Goal: Task Accomplishment & Management: Use online tool/utility

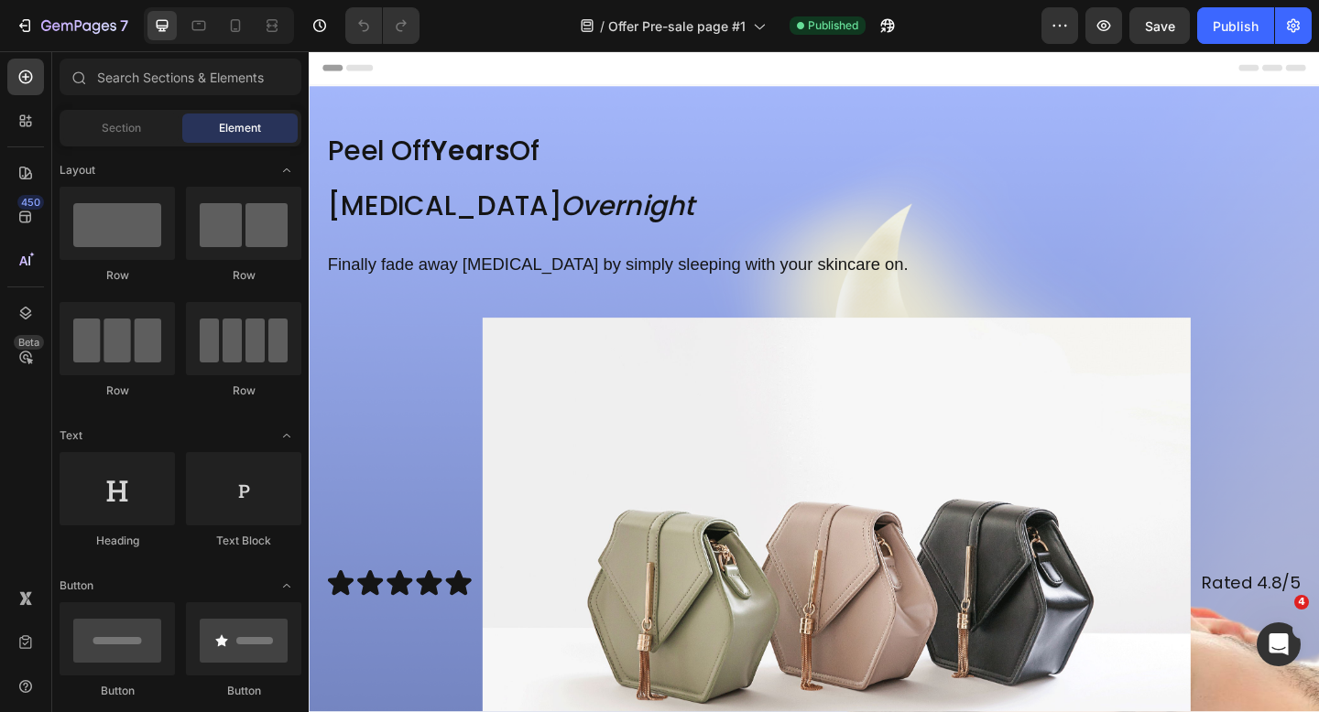
click at [226, 9] on div at bounding box center [219, 25] width 150 height 37
click at [228, 20] on icon at bounding box center [235, 25] width 18 height 18
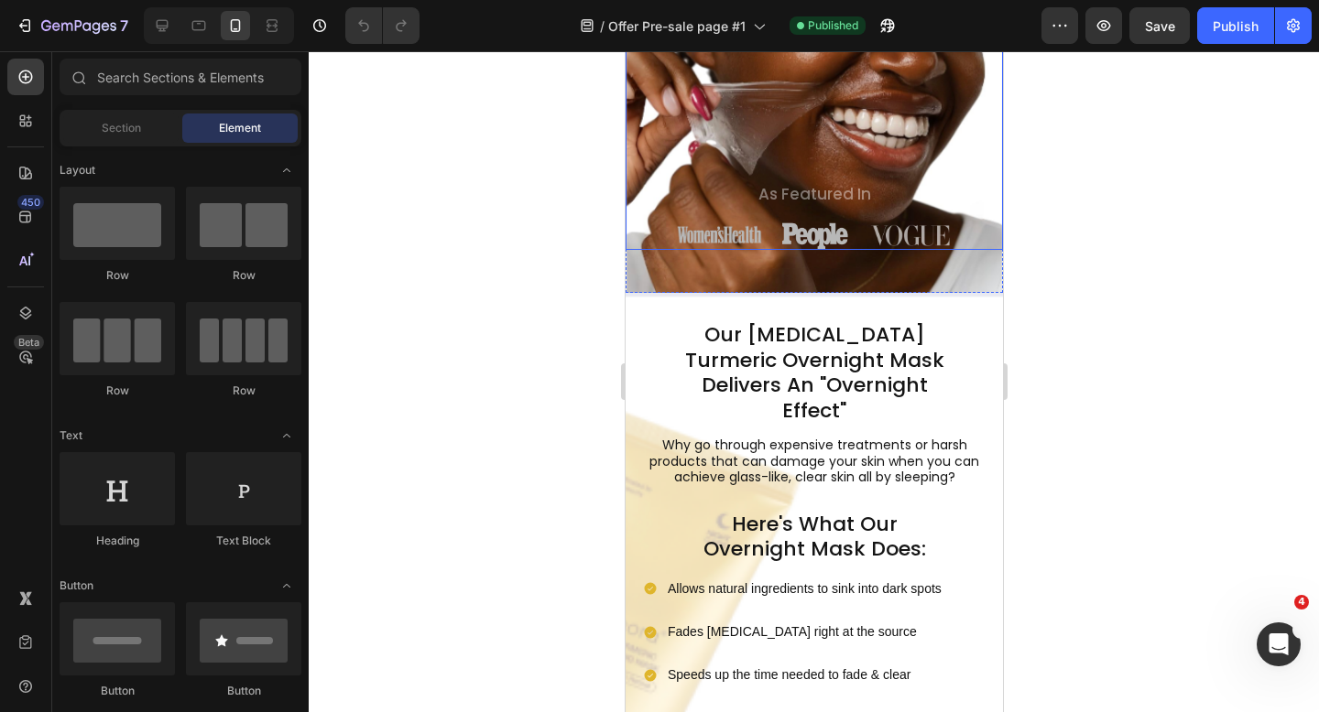
scroll to position [611, 0]
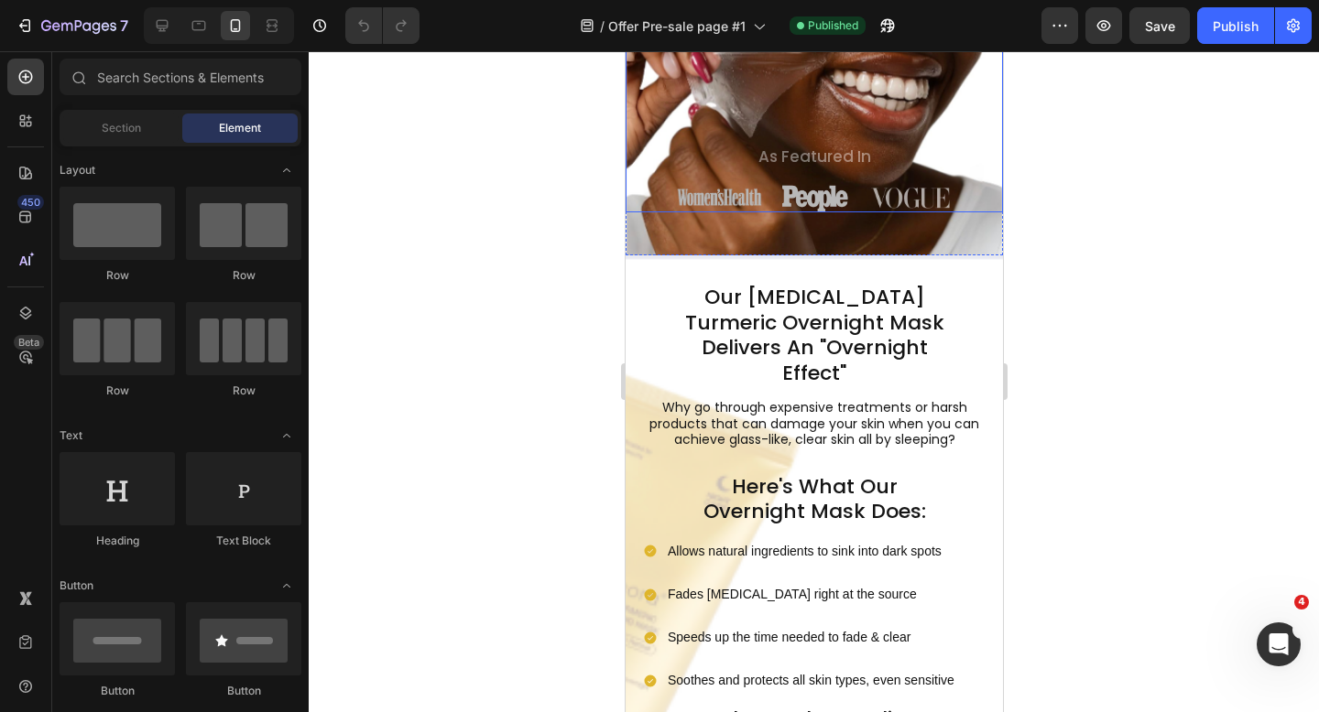
click at [728, 414] on p "Why go through expensive treatments or harsh products that can damage your skin…" at bounding box center [813, 424] width 339 height 49
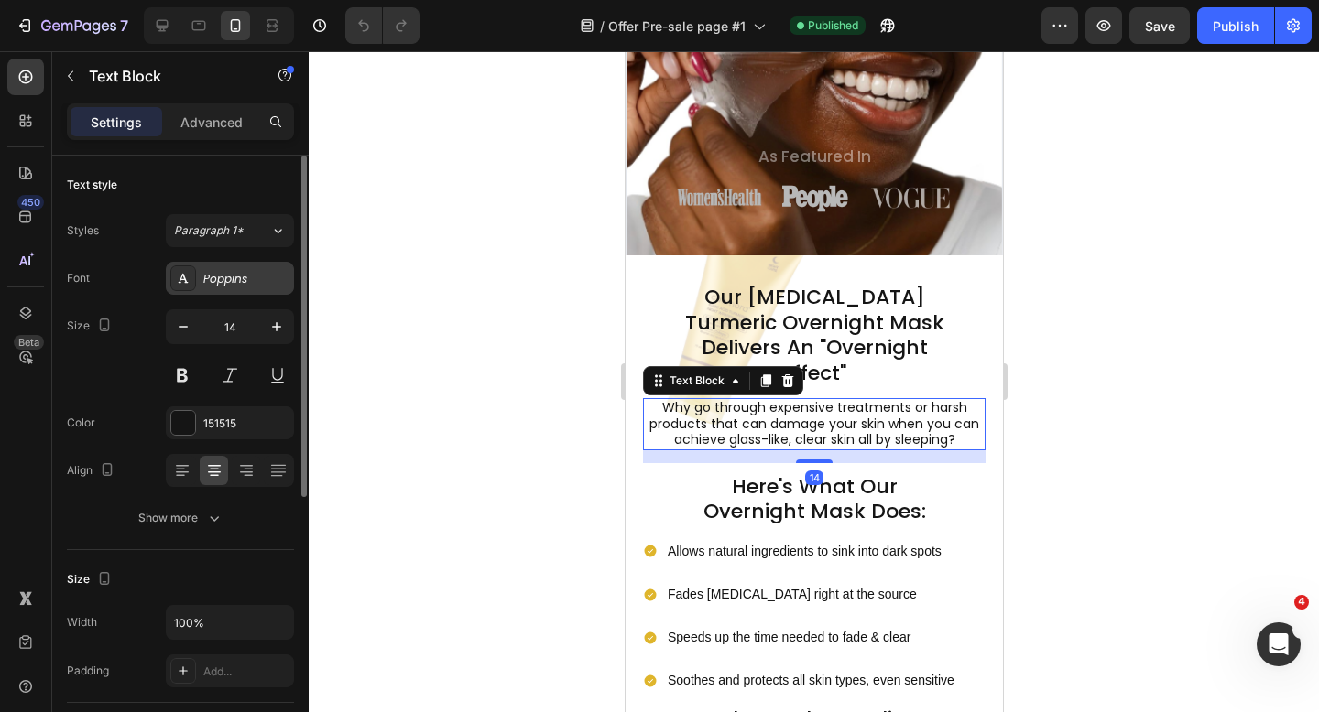
click at [257, 281] on div "Poppins" at bounding box center [246, 279] width 86 height 16
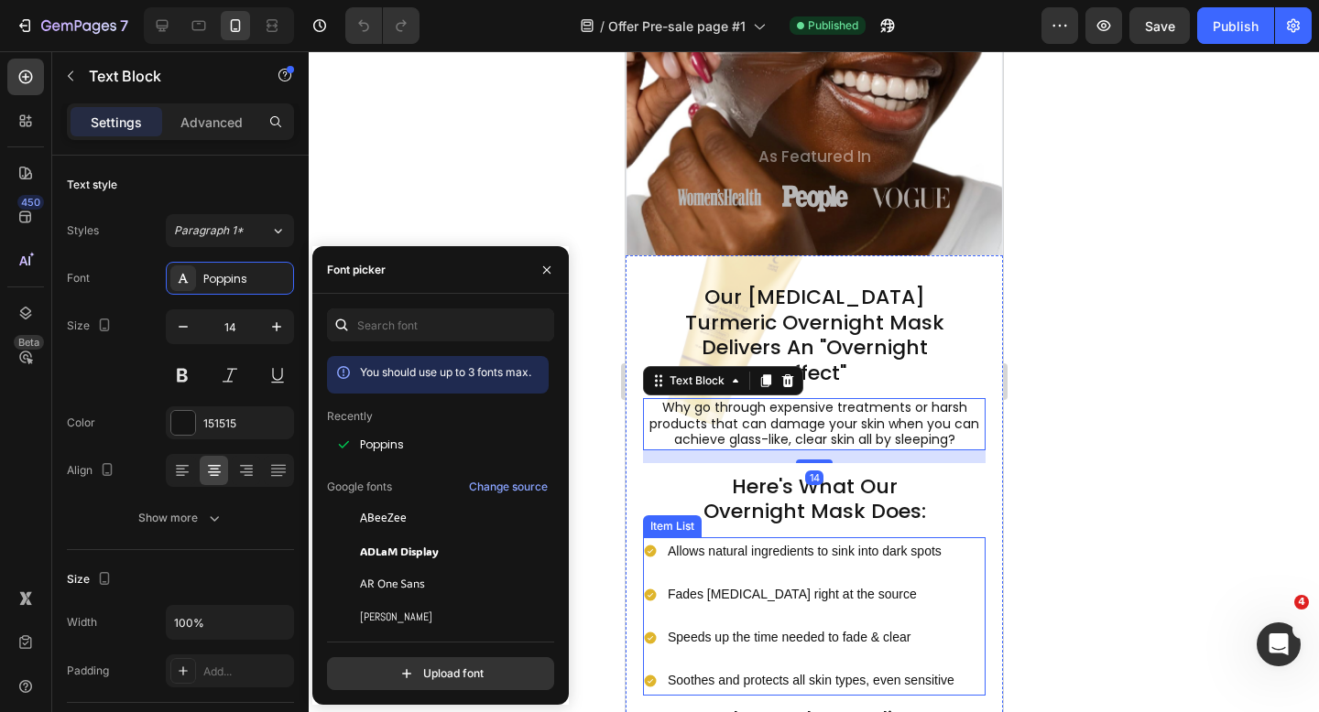
click at [725, 540] on p "Allows natural ingredients to sink into dark spots" at bounding box center [810, 551] width 287 height 23
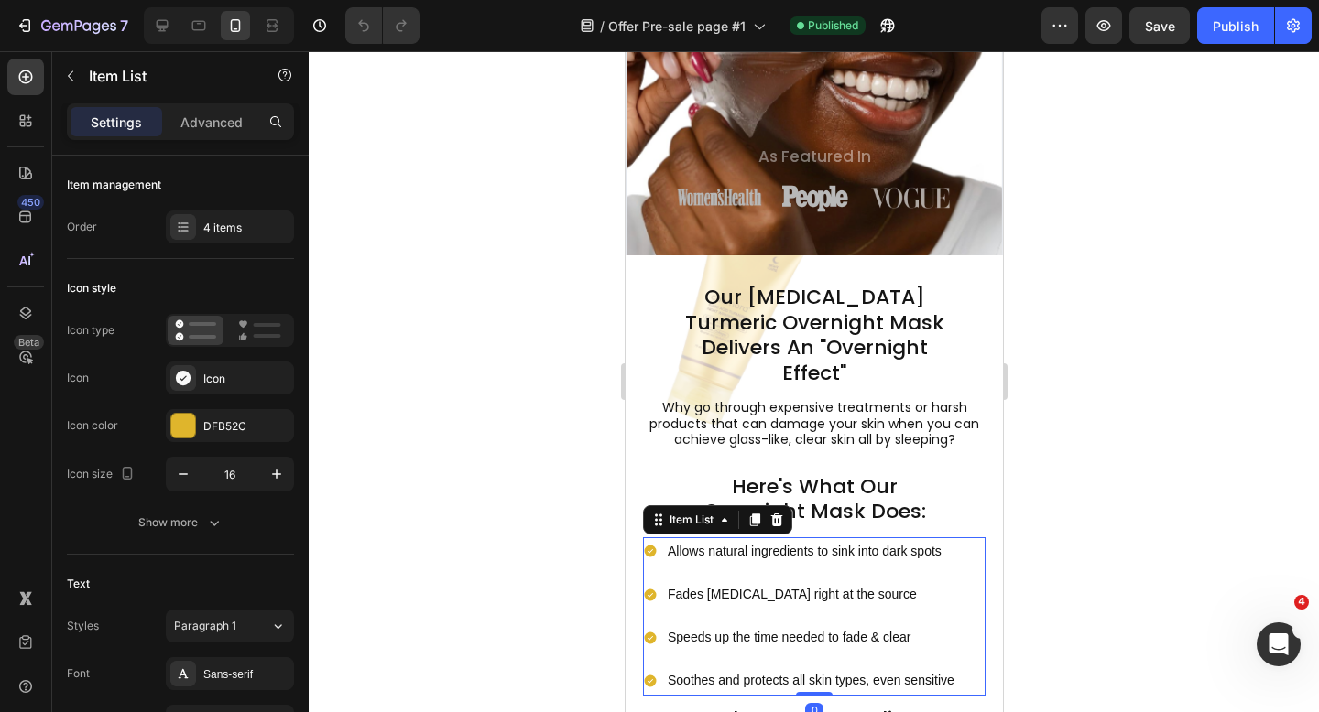
click at [957, 582] on div "Allows natural ingredients to sink into dark spots Fades [MEDICAL_DATA] right a…" at bounding box center [813, 617] width 343 height 158
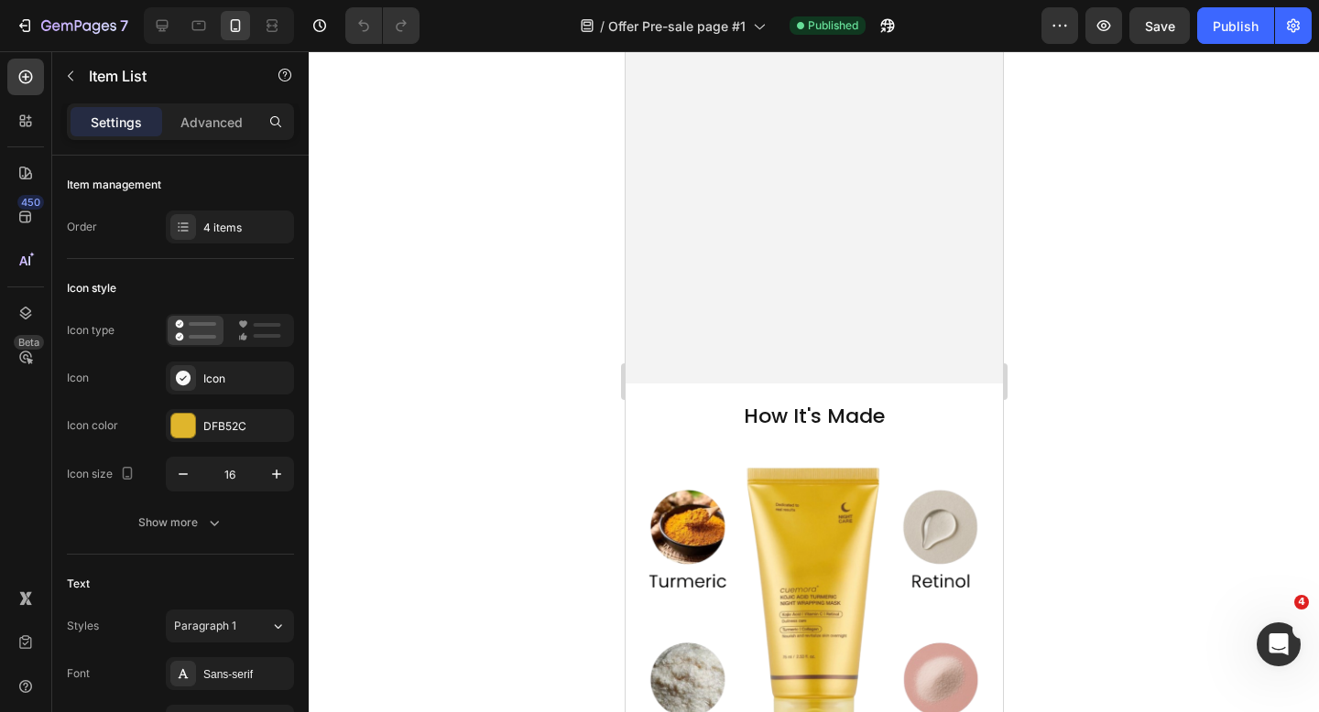
scroll to position [1765, 0]
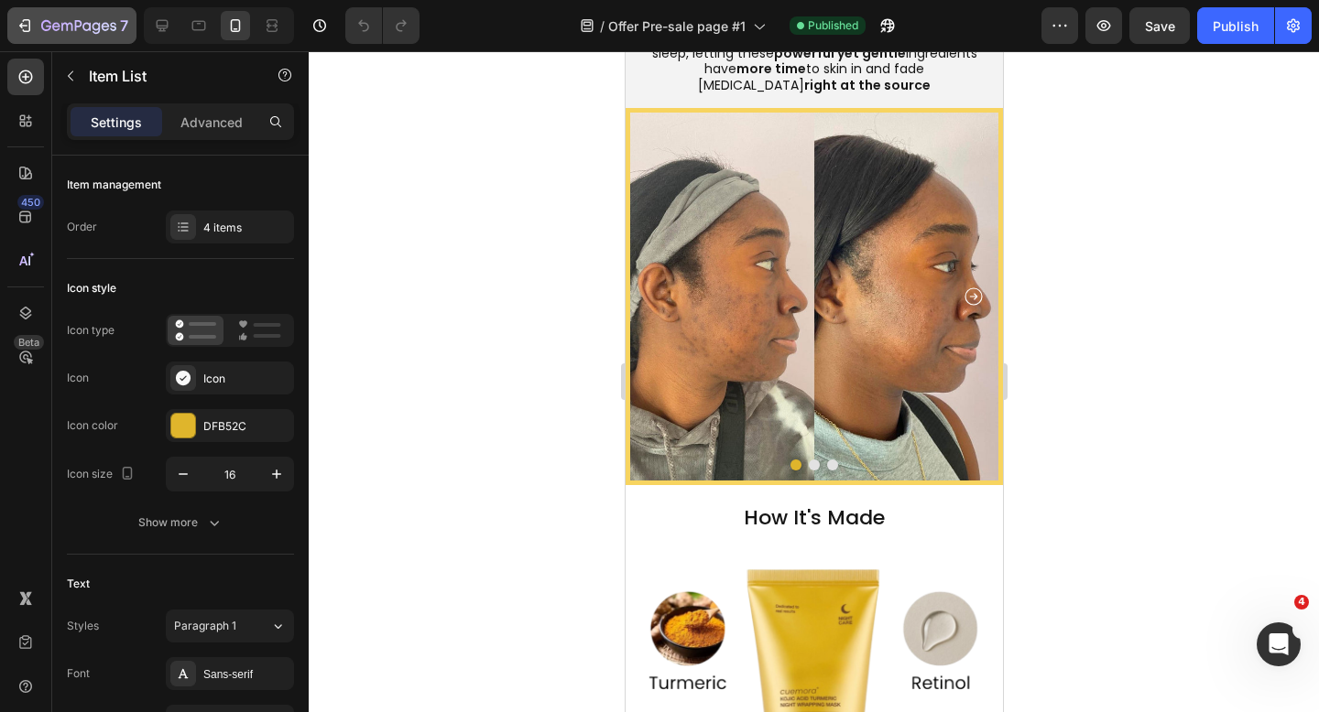
click at [13, 16] on button "7" at bounding box center [71, 25] width 129 height 37
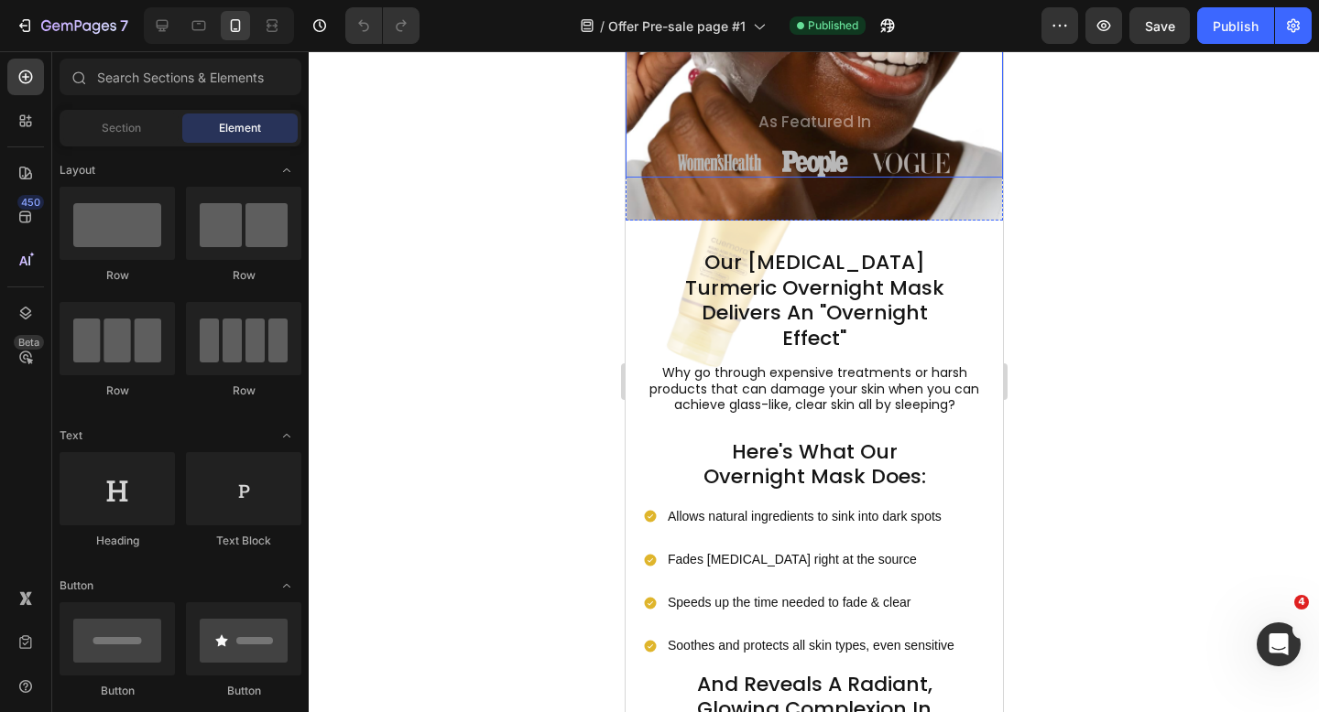
scroll to position [946, 0]
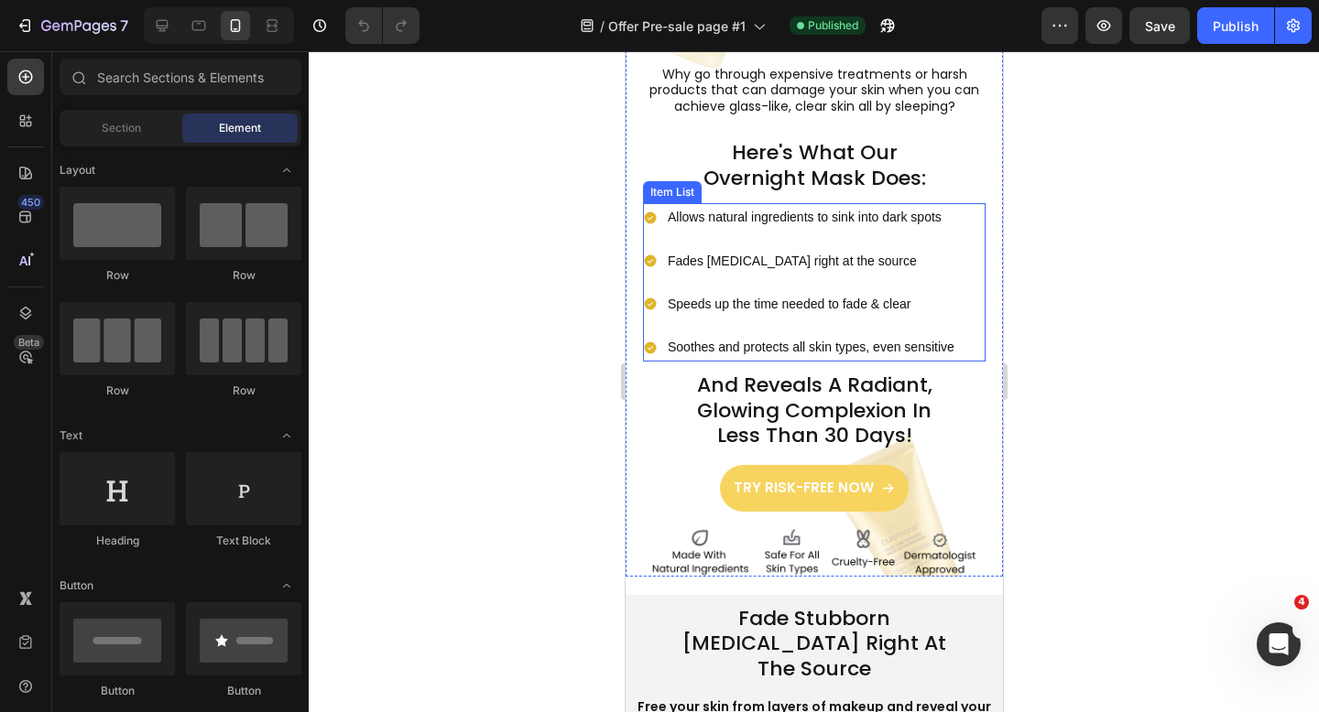
click at [963, 231] on div "Allows natural ingredients to sink into dark spots Fades [MEDICAL_DATA] right a…" at bounding box center [813, 282] width 343 height 158
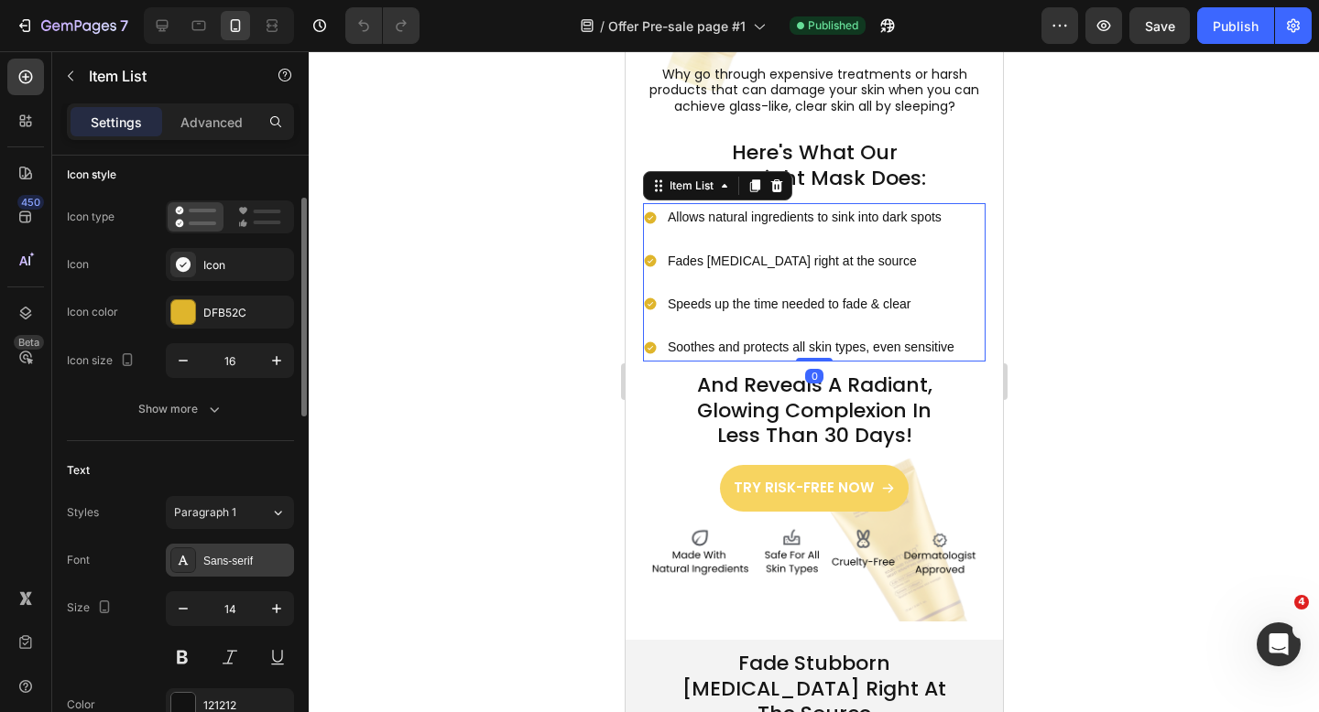
scroll to position [114, 0]
click at [246, 568] on div "Sans-serif" at bounding box center [230, 559] width 128 height 33
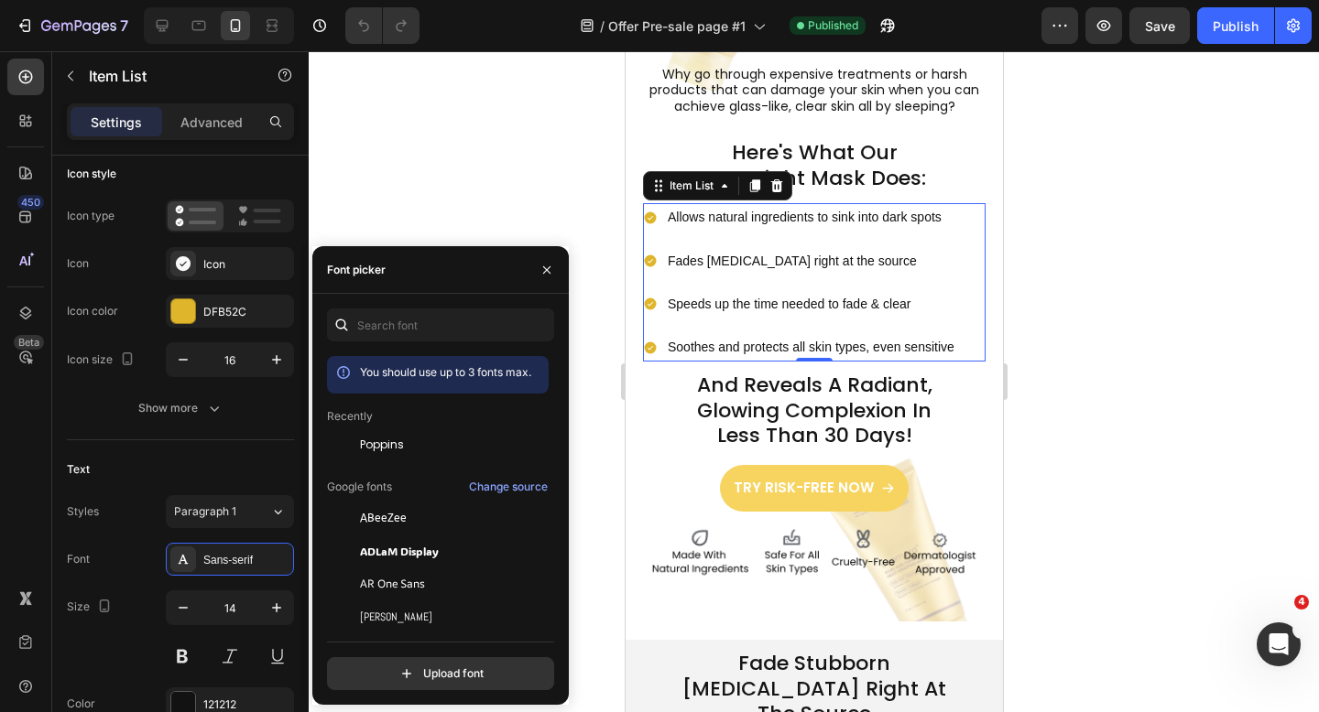
click at [414, 435] on div "Poppins" at bounding box center [438, 445] width 222 height 33
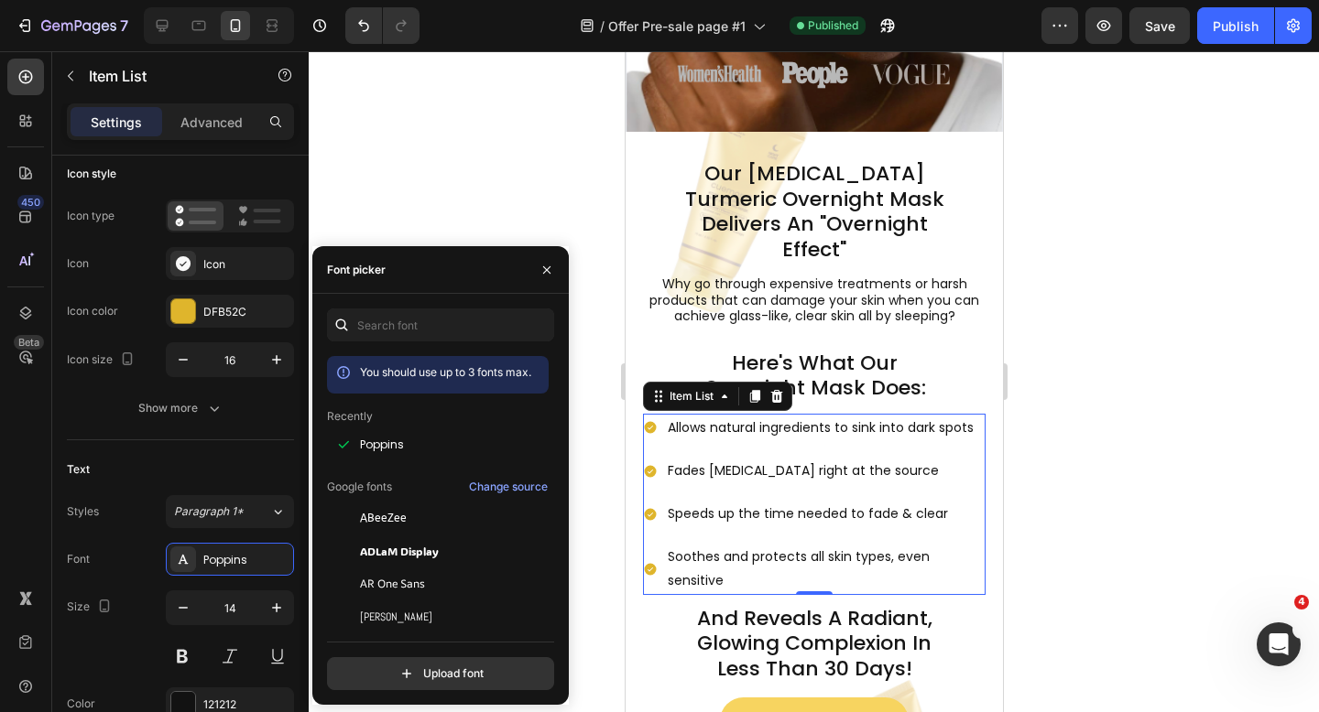
scroll to position [749, 0]
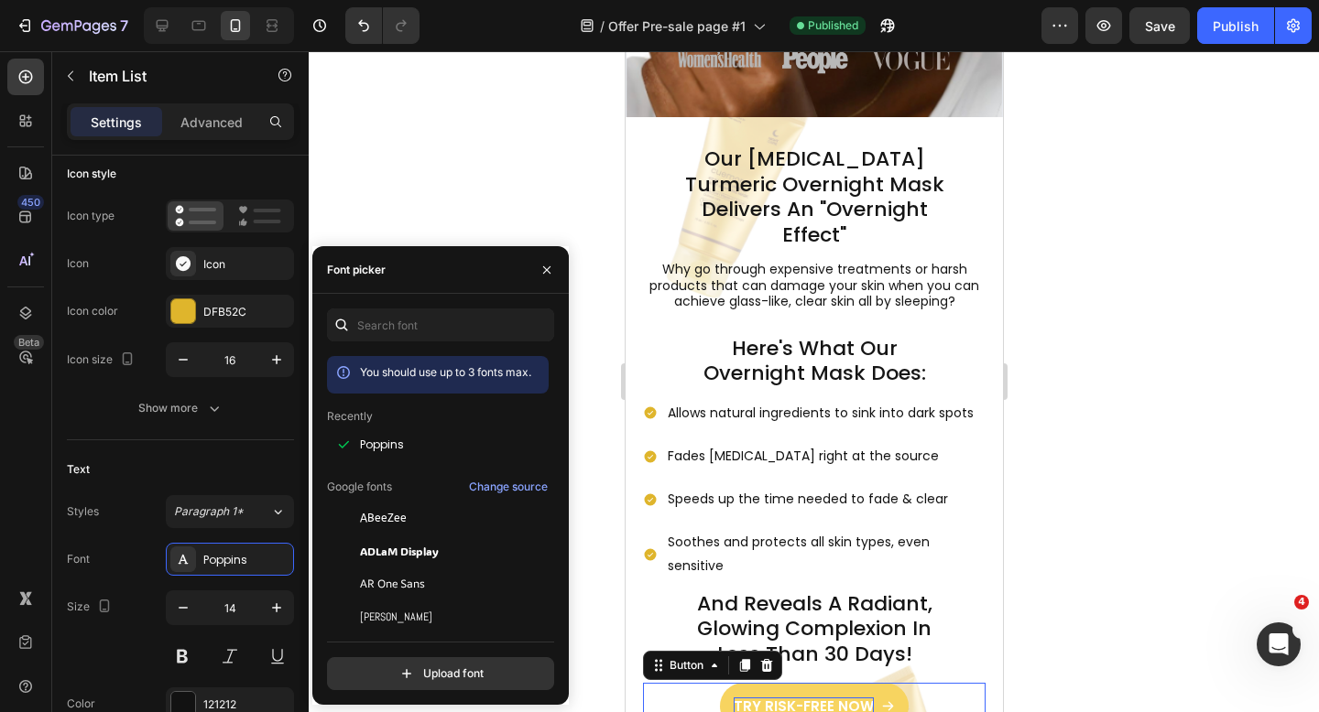
click at [802, 698] on p "TRY RISK-FREE NOW" at bounding box center [803, 707] width 140 height 18
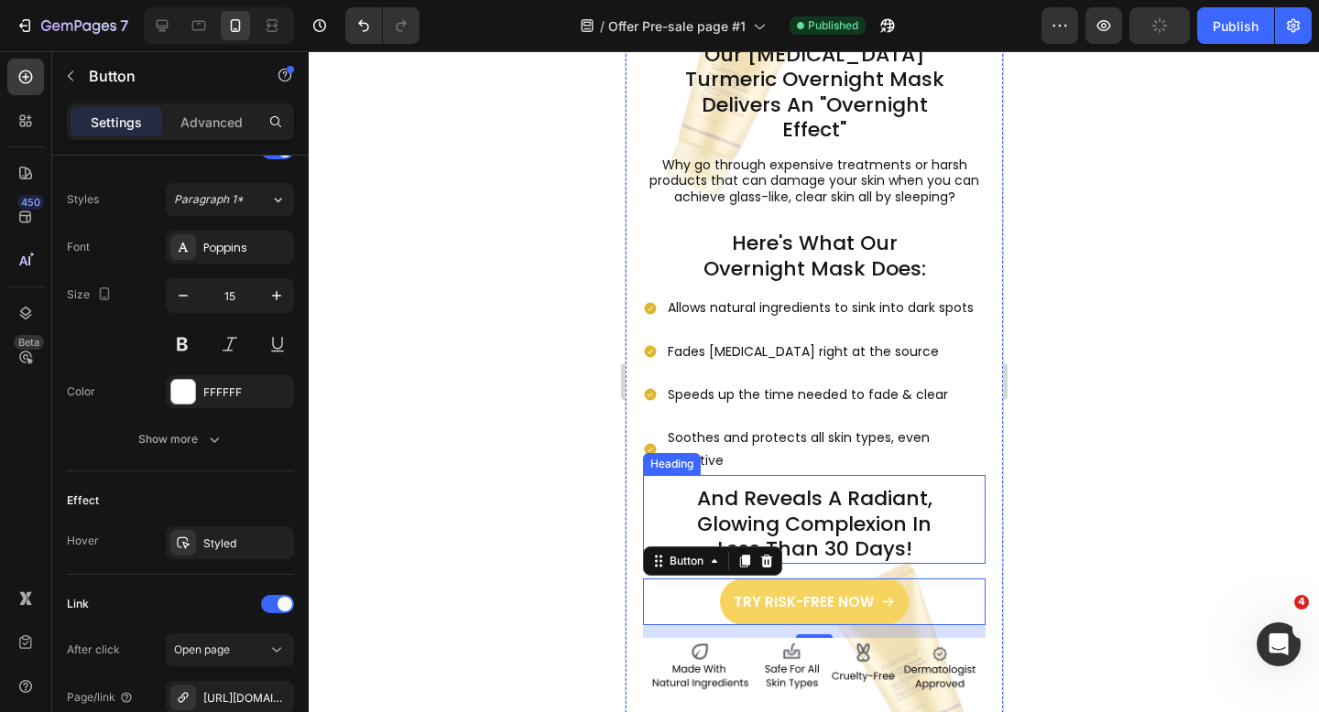
scroll to position [1069, 0]
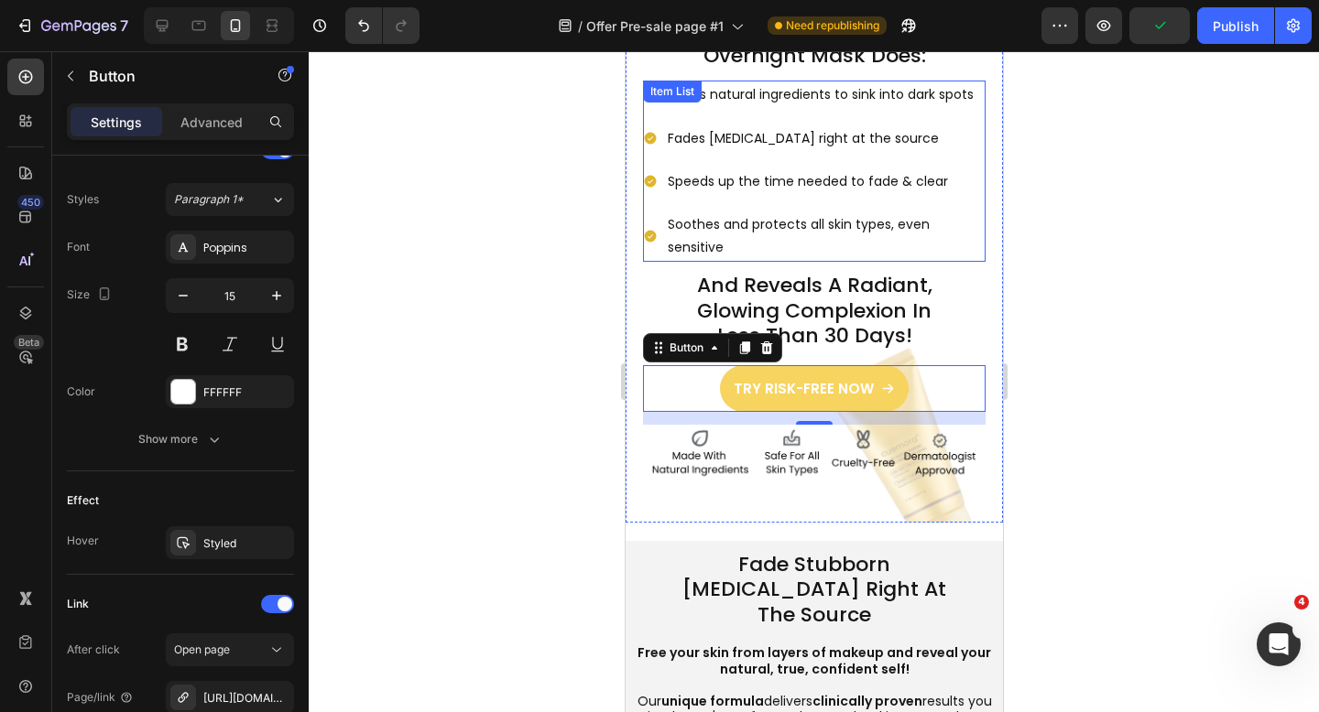
click at [648, 176] on icon at bounding box center [650, 182] width 12 height 12
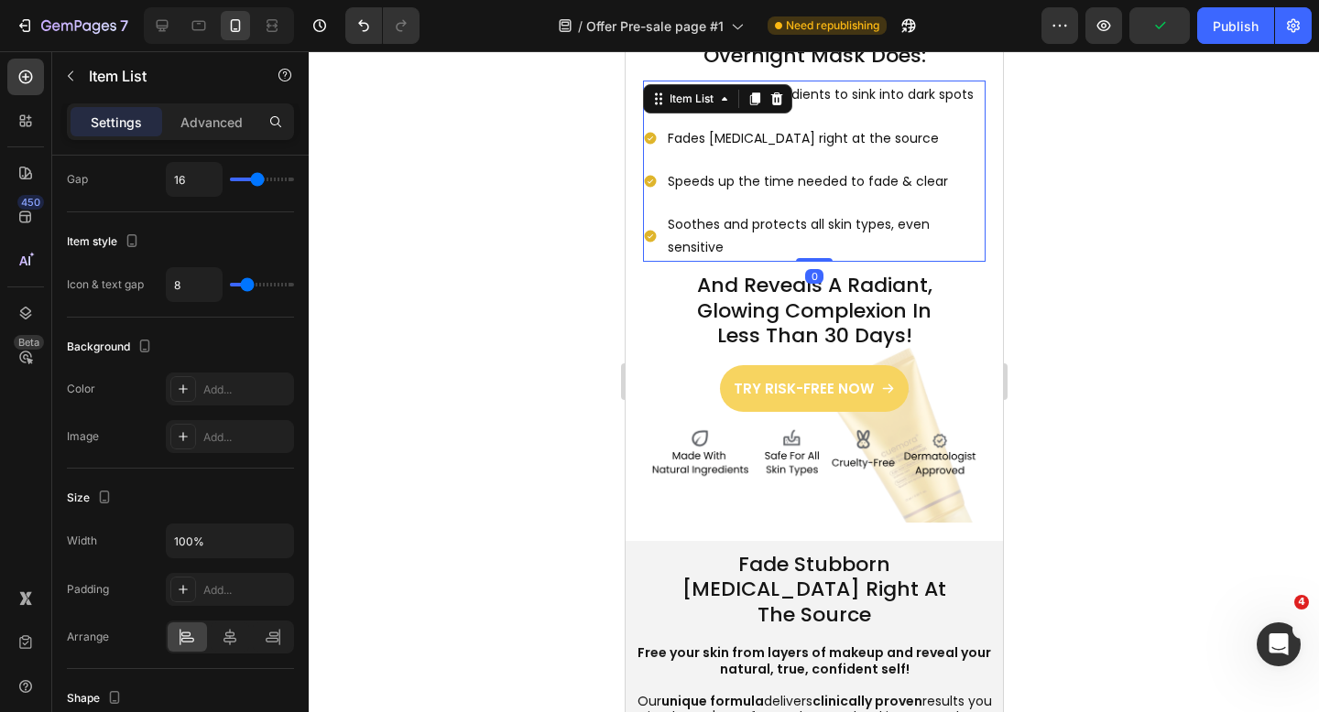
scroll to position [0, 0]
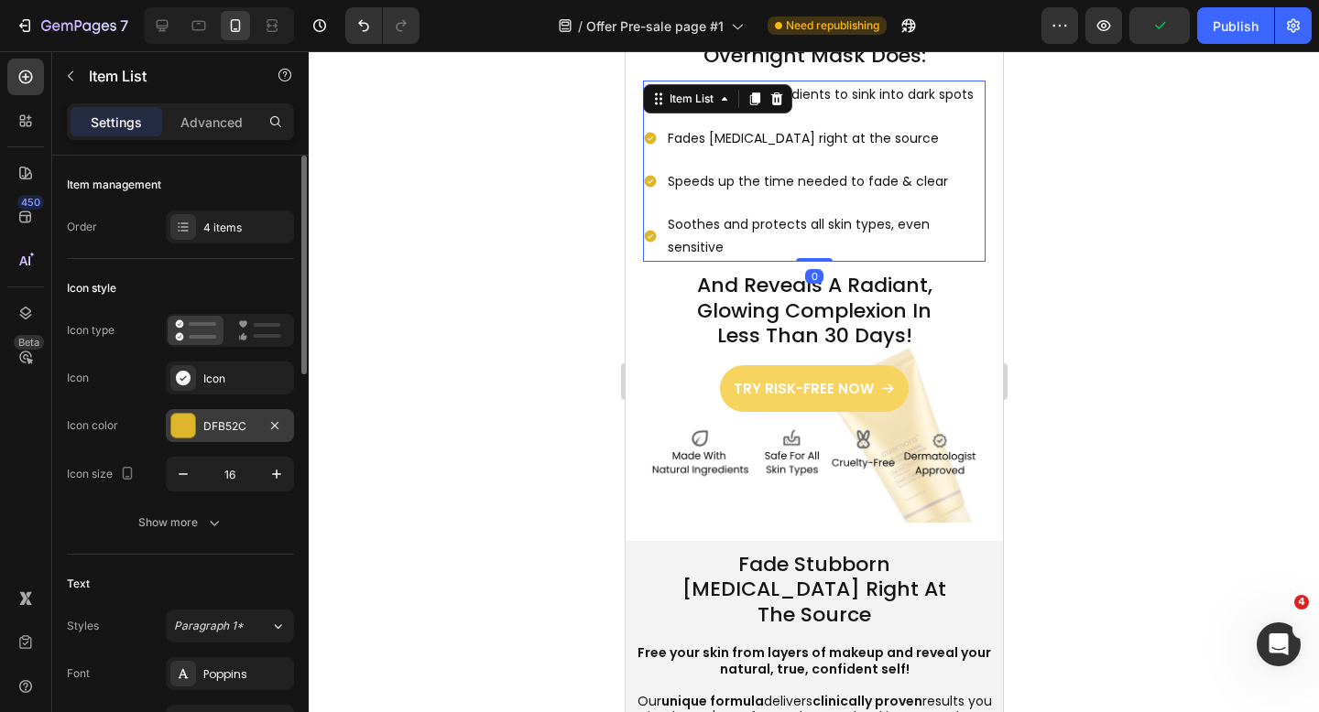
click at [229, 428] on div "DFB52C" at bounding box center [229, 427] width 53 height 16
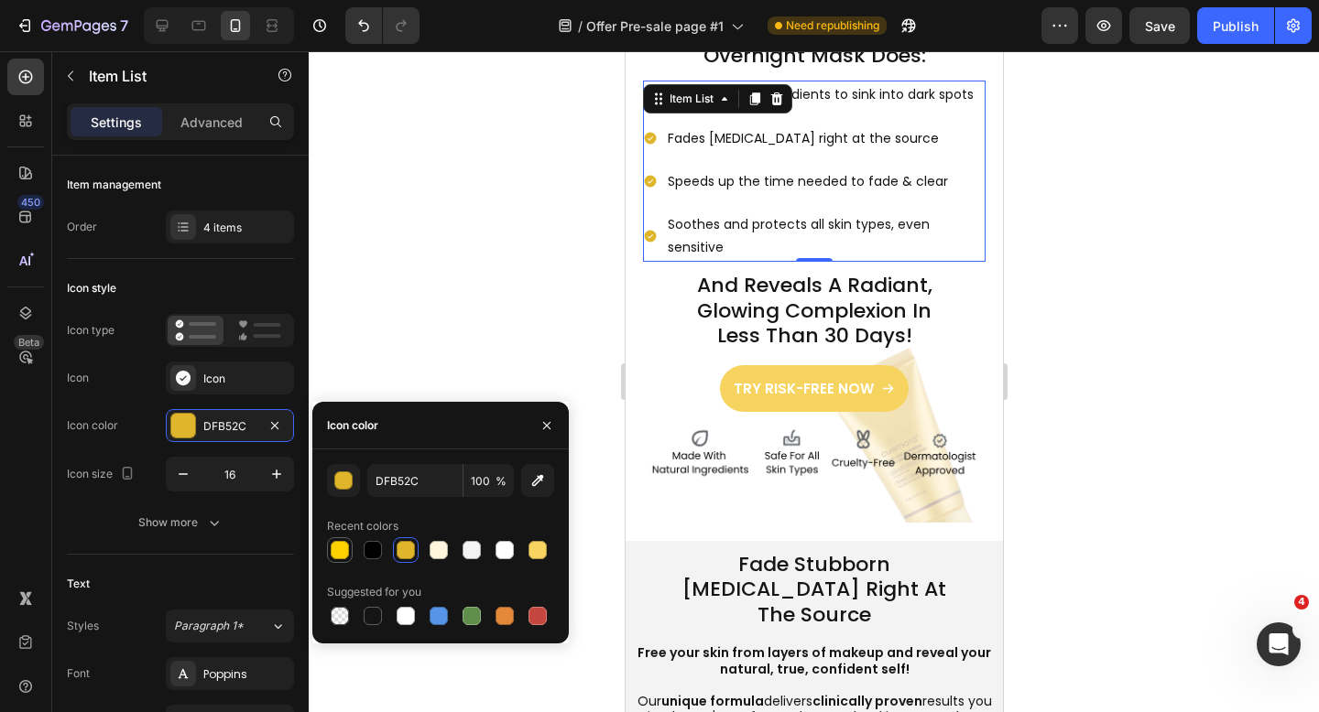
click at [338, 552] on div at bounding box center [340, 550] width 18 height 18
type input "FDD000"
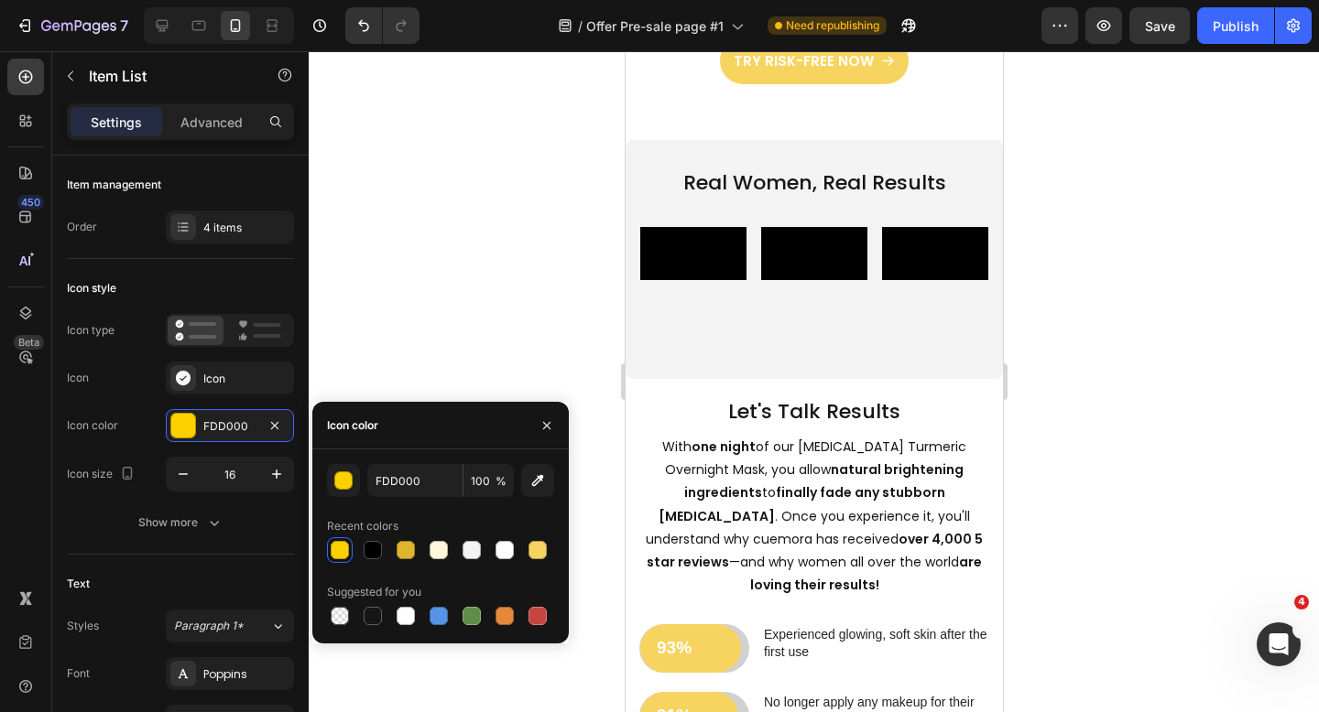
scroll to position [2881, 0]
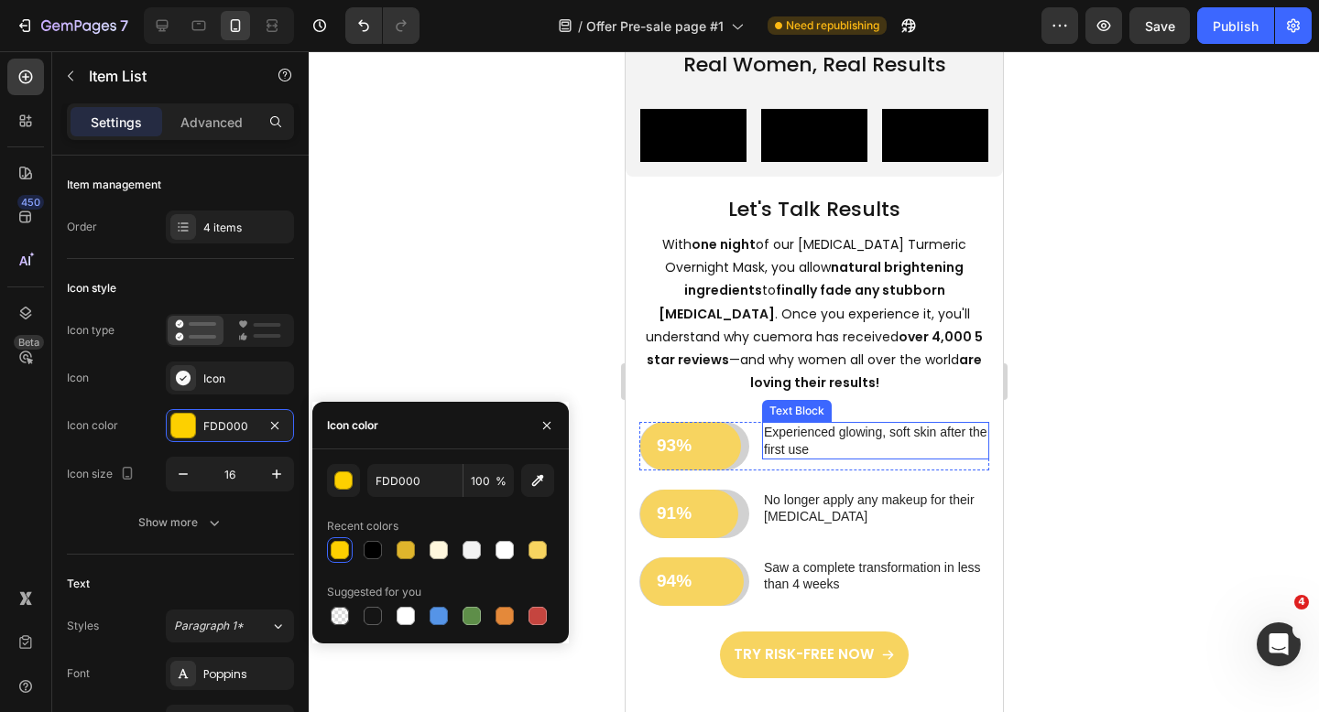
click at [902, 457] on p "Experienced glowing, soft skin after the first use" at bounding box center [874, 440] width 223 height 33
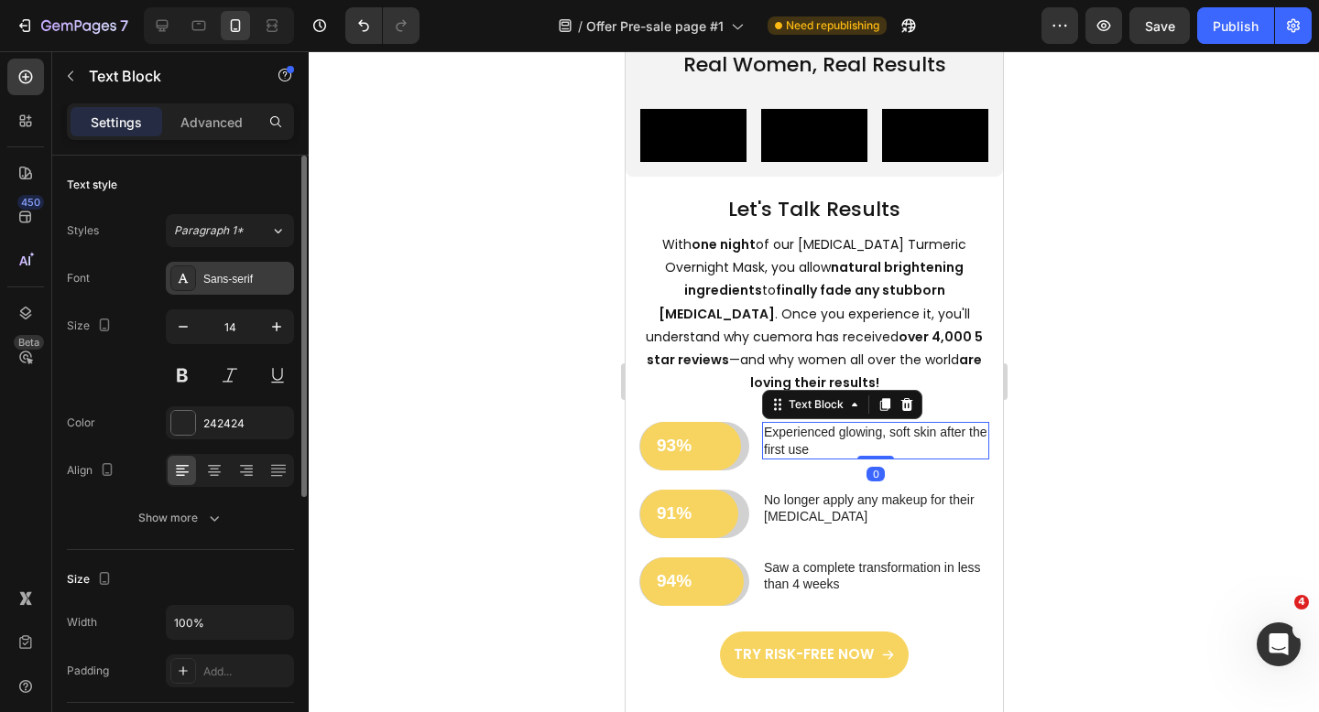
click at [239, 273] on div "Sans-serif" at bounding box center [246, 279] width 86 height 16
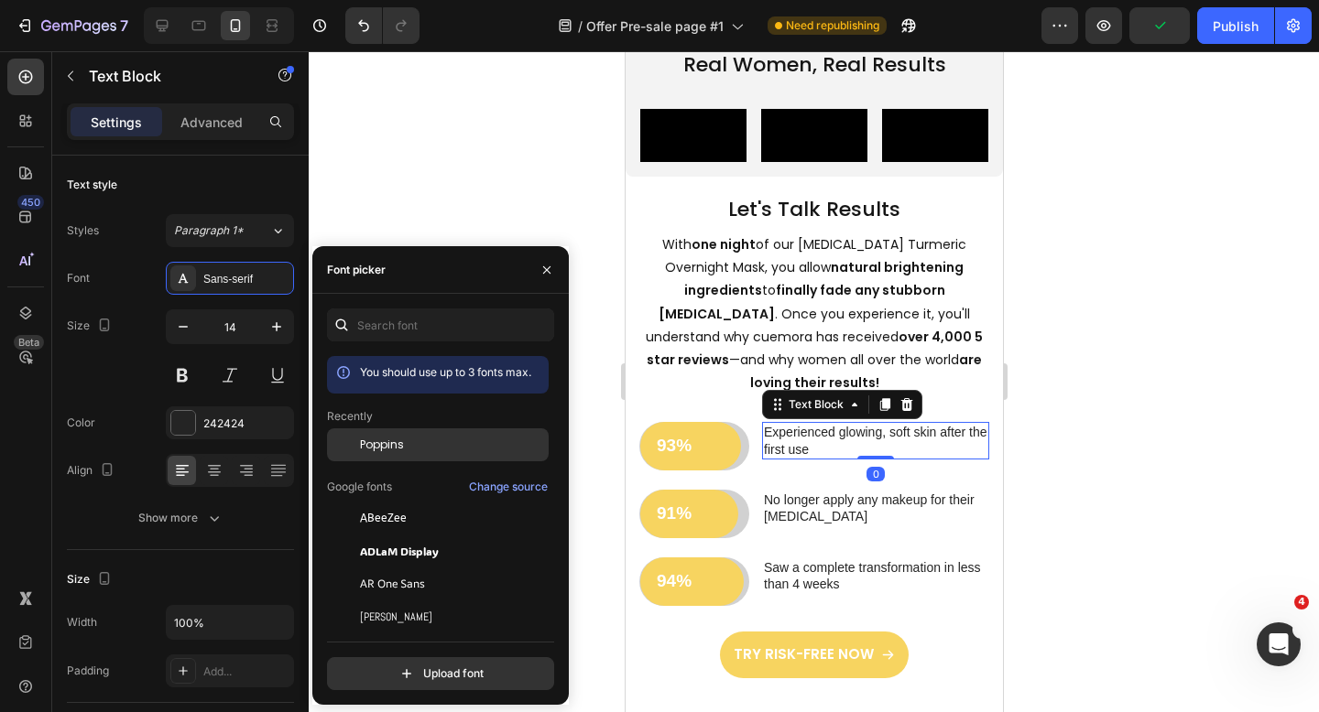
click at [433, 440] on div "Poppins" at bounding box center [452, 445] width 185 height 16
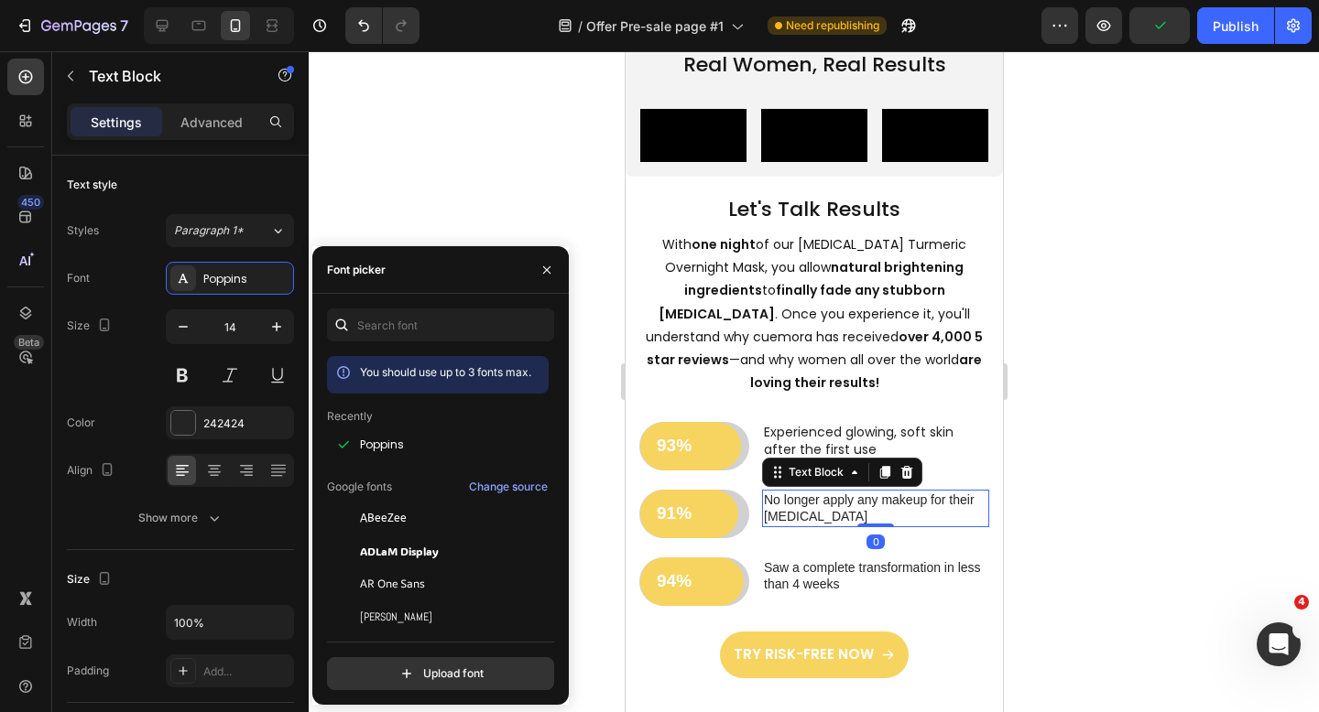
click at [796, 525] on p "No longer apply any makeup for their [MEDICAL_DATA]" at bounding box center [874, 508] width 223 height 33
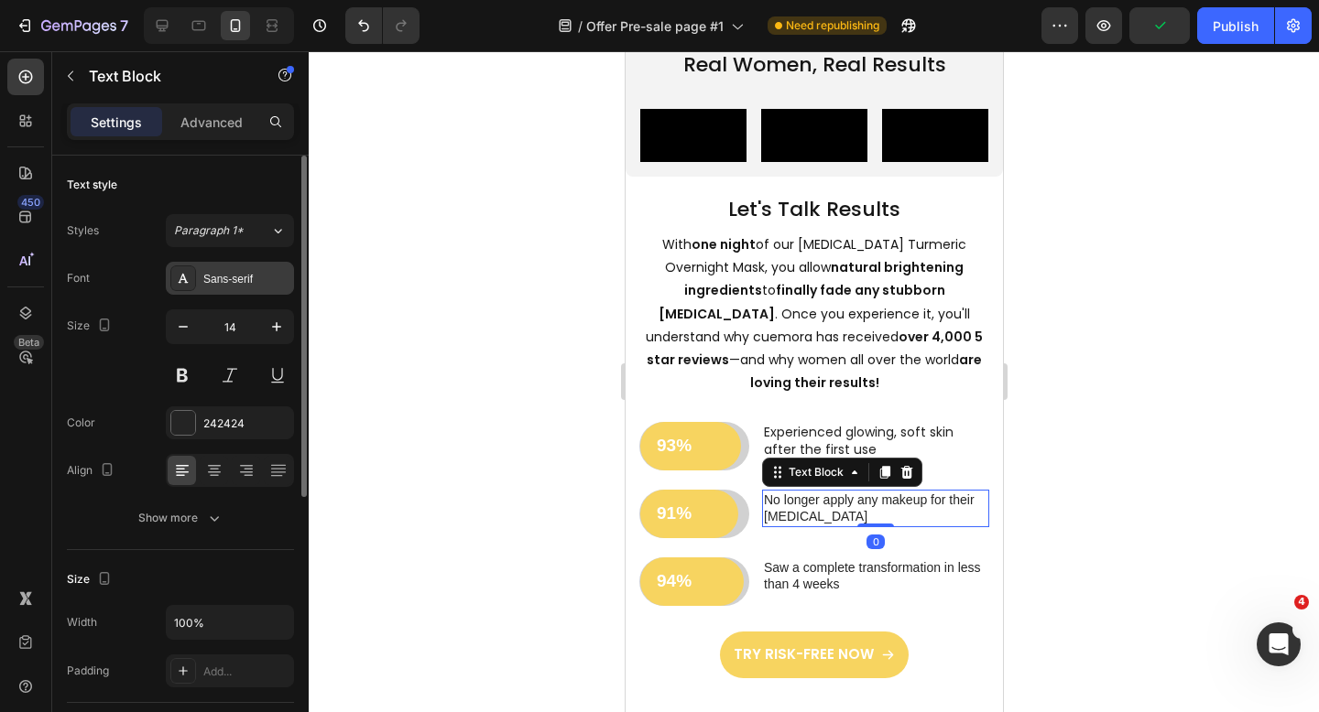
click at [248, 279] on div "Sans-serif" at bounding box center [246, 279] width 86 height 16
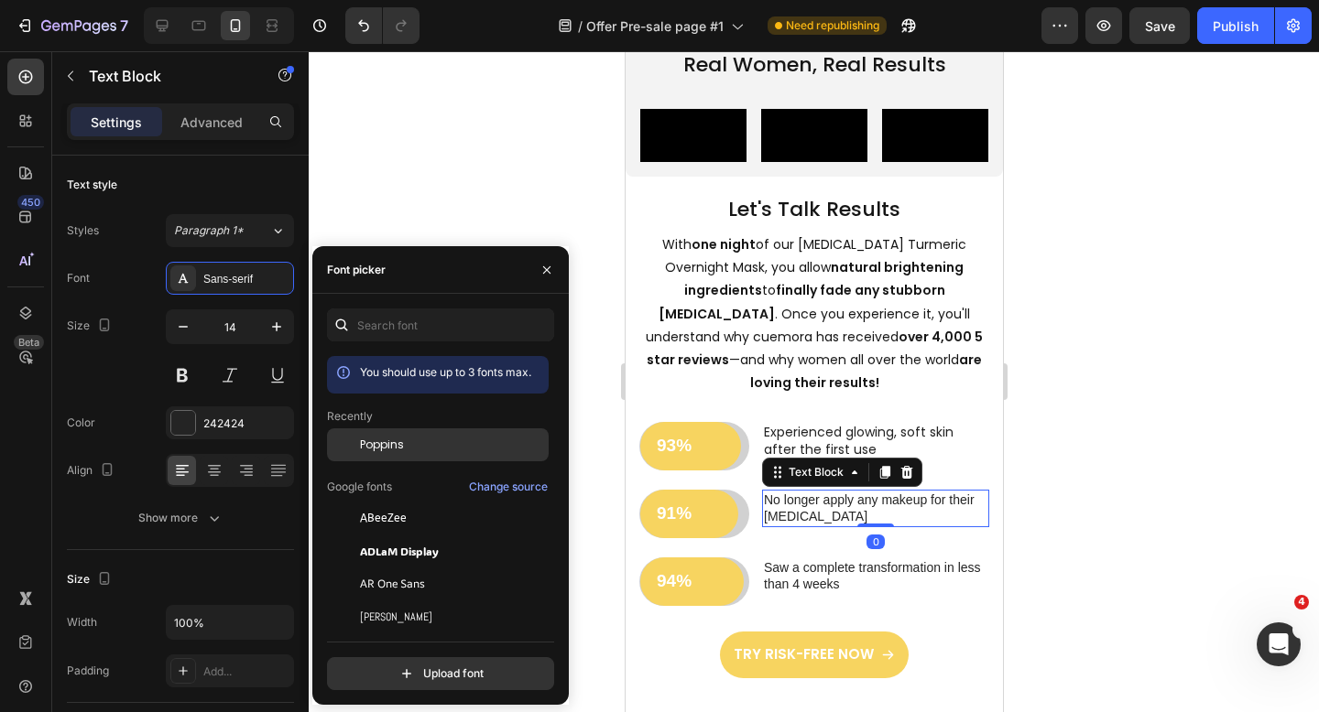
click at [405, 460] on div "Poppins" at bounding box center [438, 445] width 222 height 33
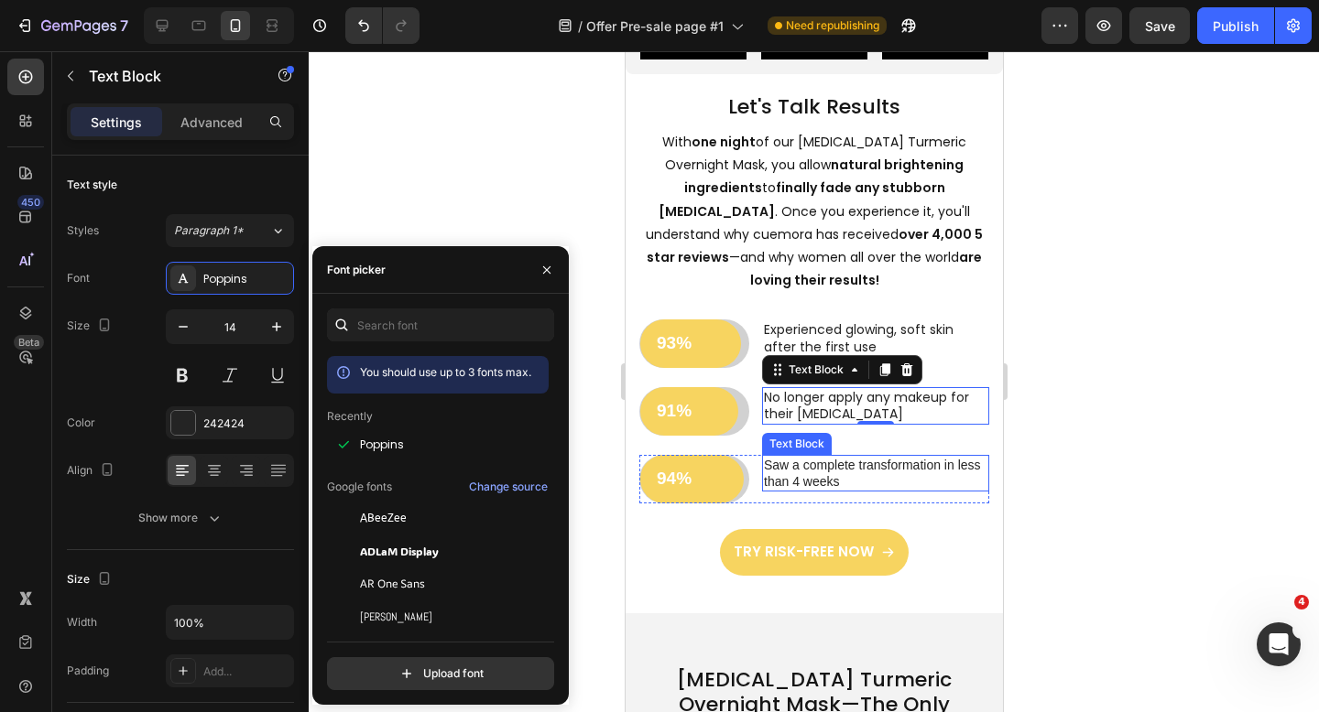
scroll to position [3004, 0]
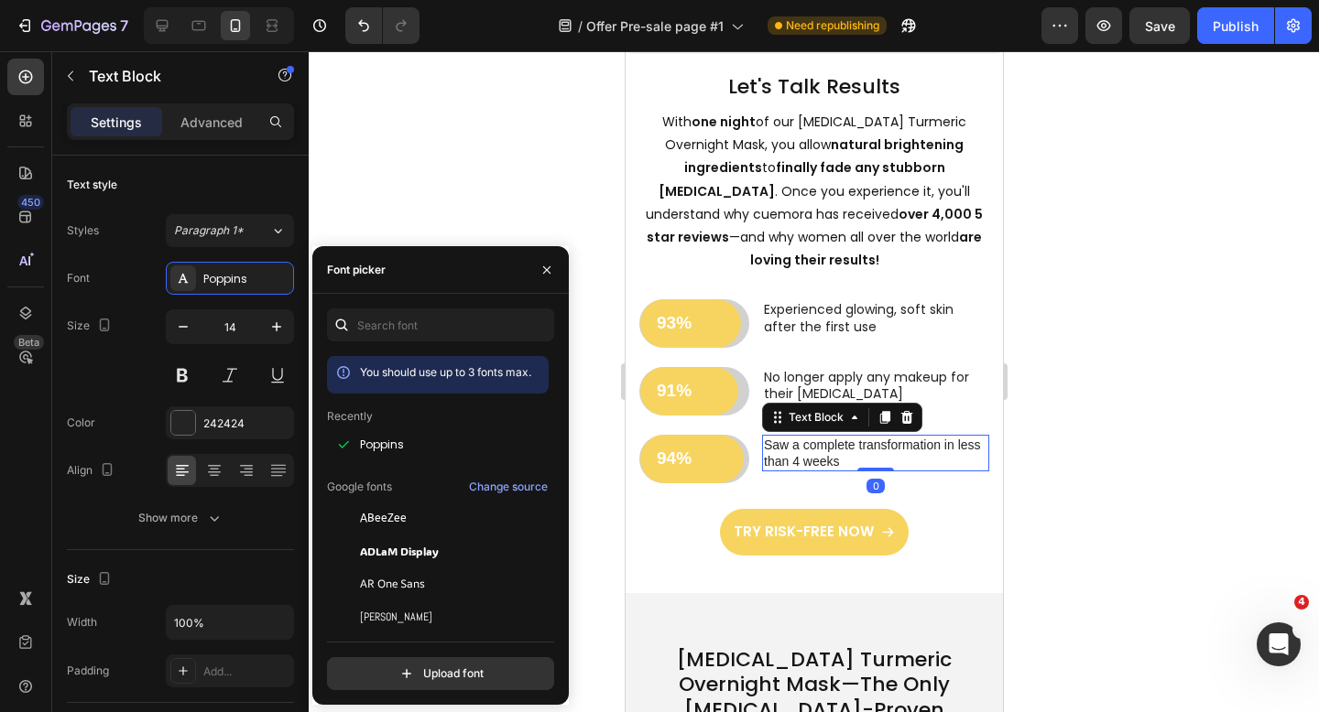
click at [824, 470] on p "Saw a complete transformation in less than 4 weeks" at bounding box center [874, 453] width 223 height 33
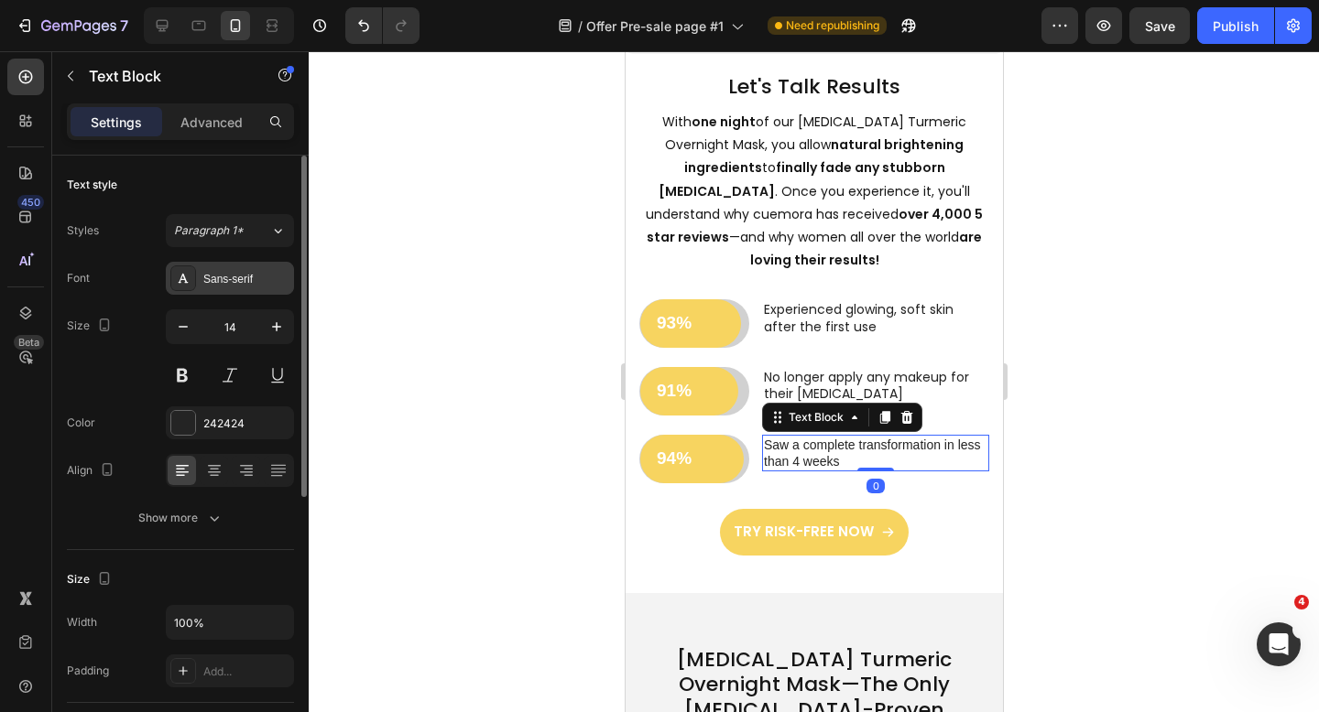
click at [222, 271] on div "Sans-serif" at bounding box center [246, 279] width 86 height 16
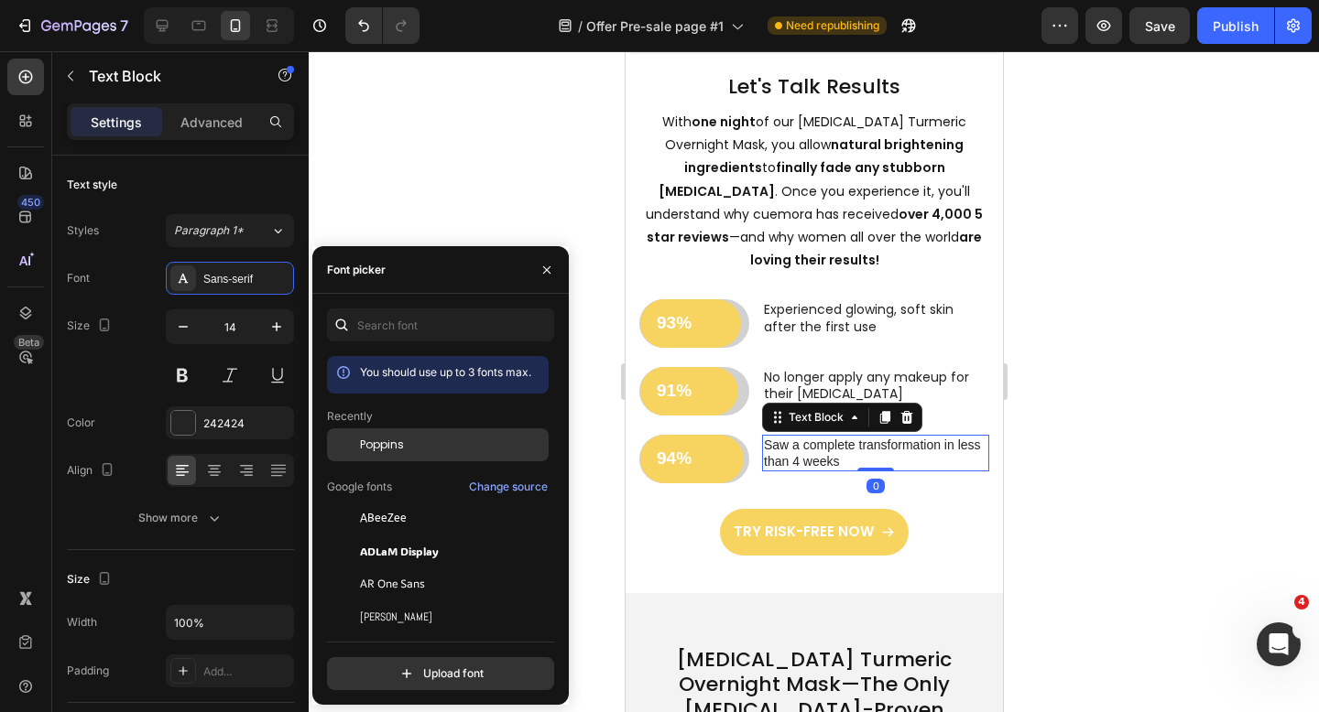
click at [402, 441] on span "Poppins" at bounding box center [382, 445] width 44 height 16
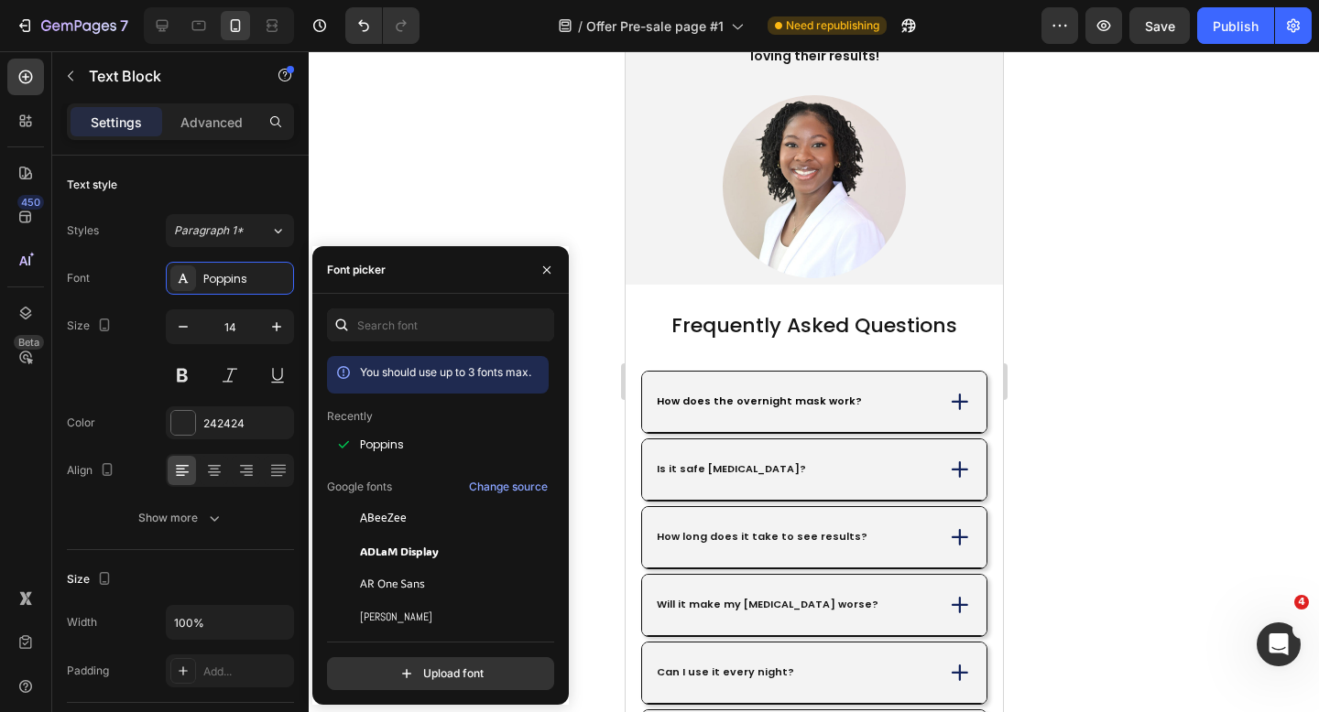
scroll to position [5431, 0]
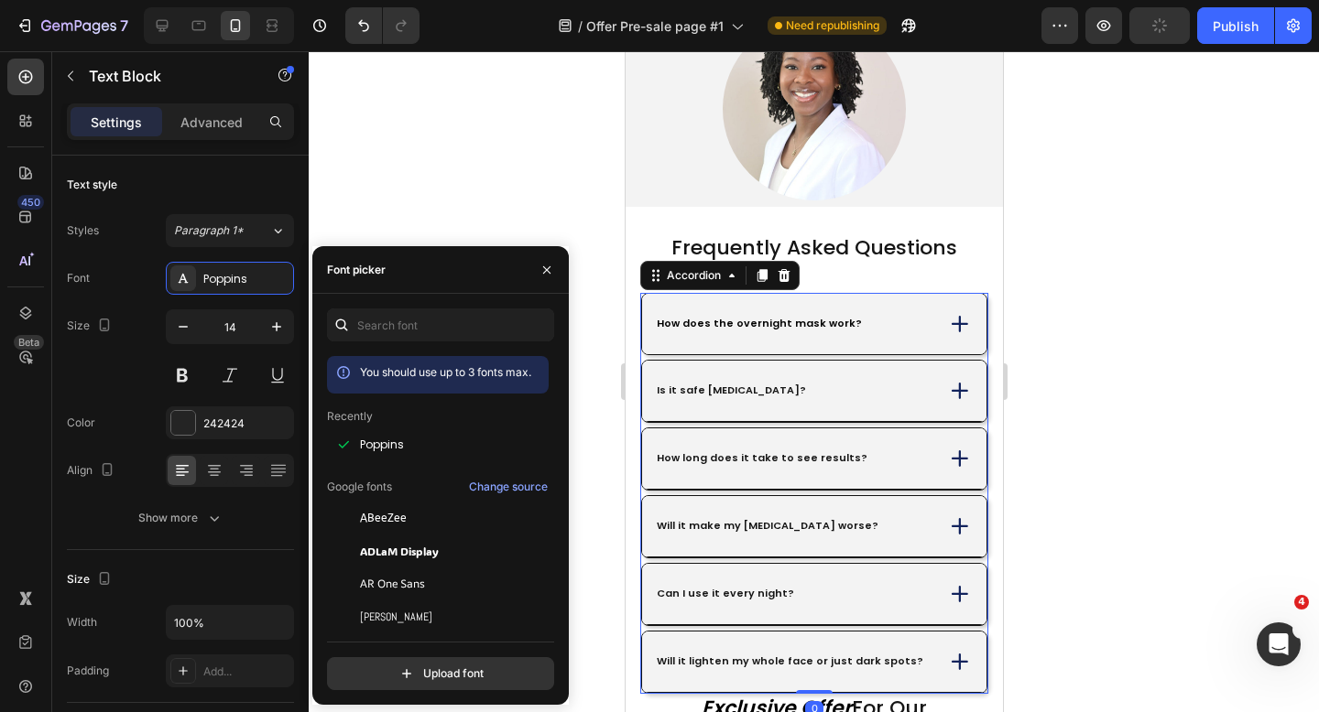
click at [884, 320] on div "How does the overnight mask work?" at bounding box center [792, 324] width 278 height 18
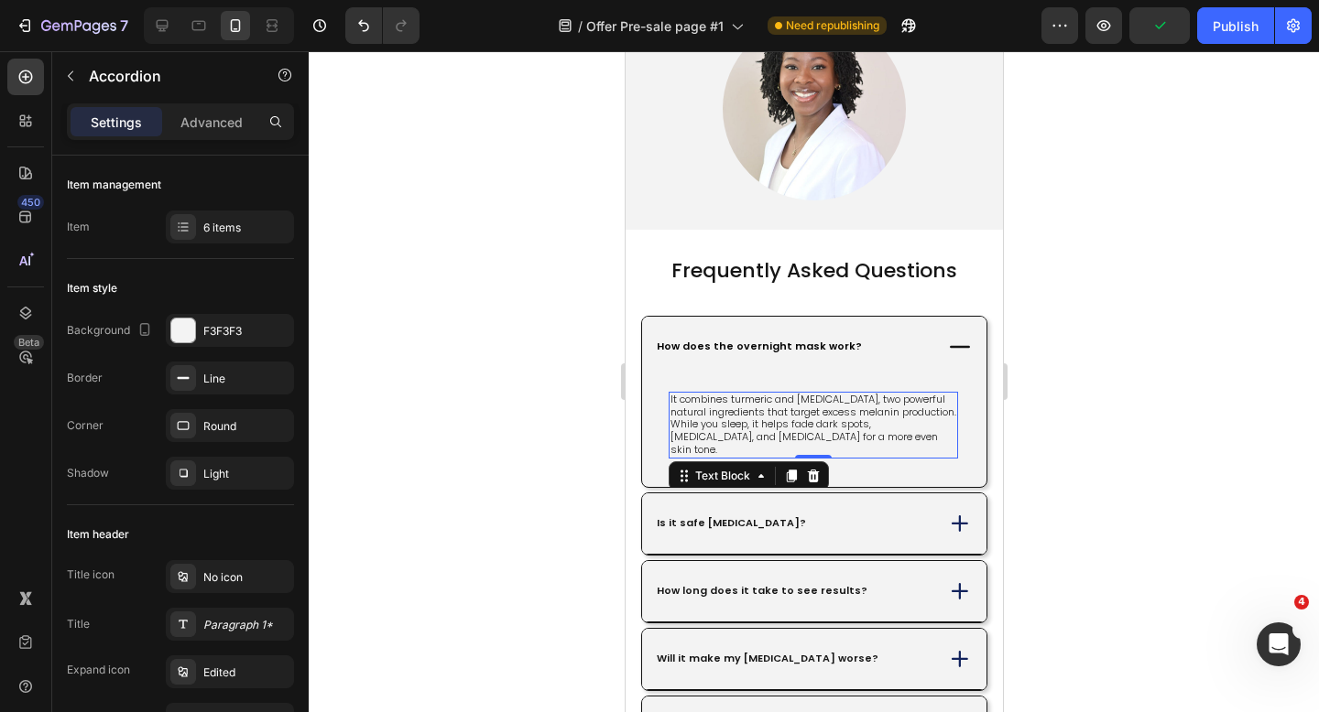
click at [831, 394] on p "It combines turmeric and [MEDICAL_DATA], two powerful natural ingredients that …" at bounding box center [812, 425] width 286 height 63
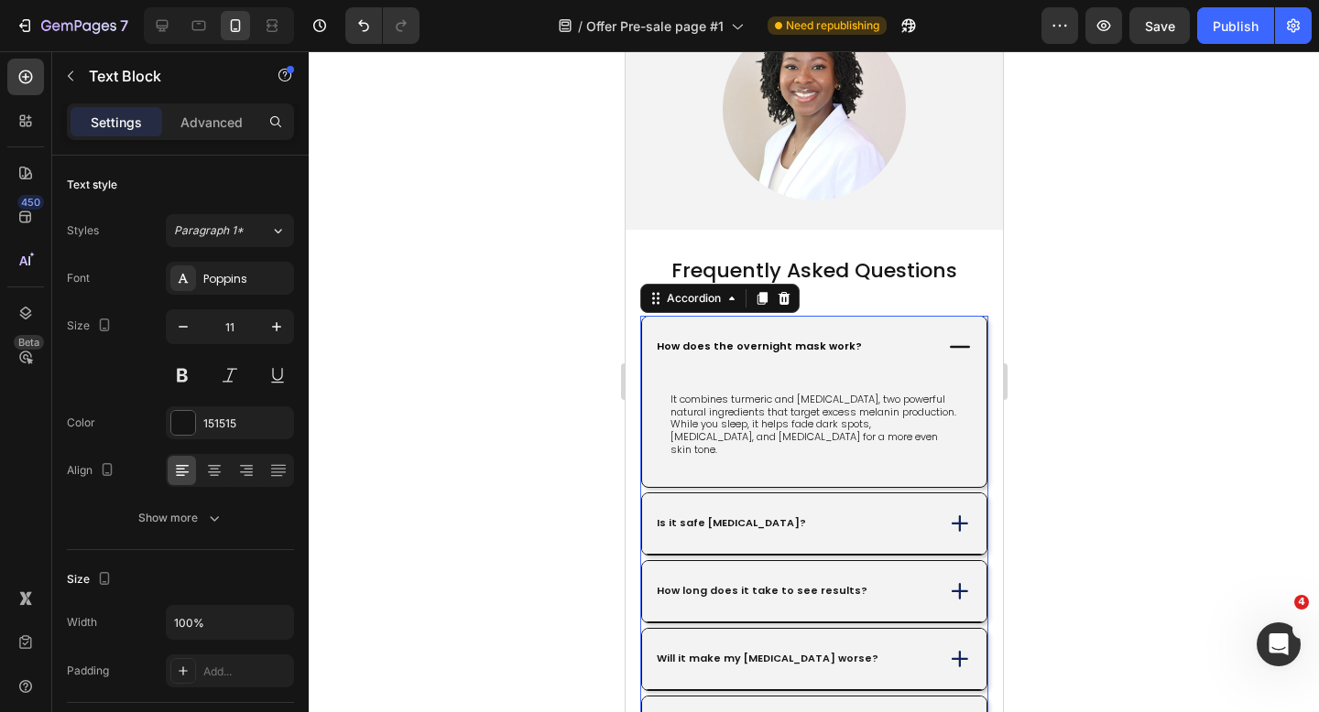
click at [778, 339] on strong "How does the overnight mask work?" at bounding box center [758, 346] width 205 height 15
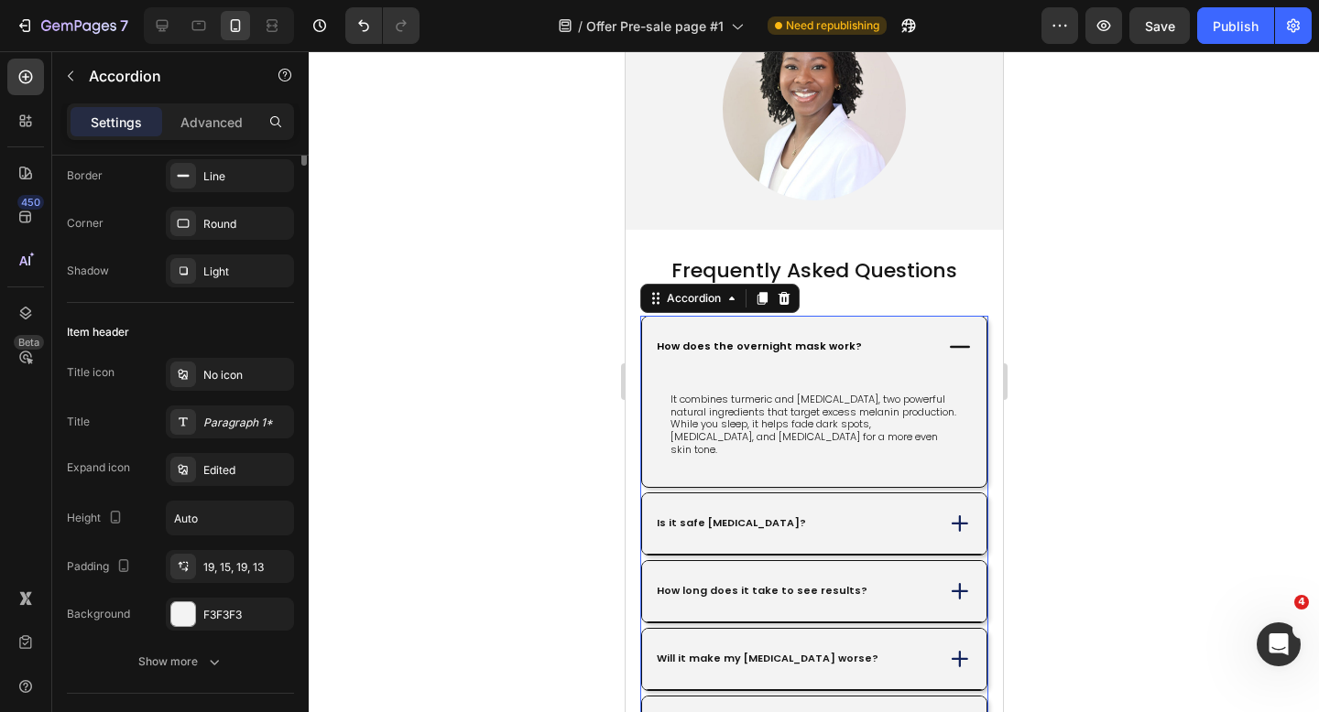
scroll to position [0, 0]
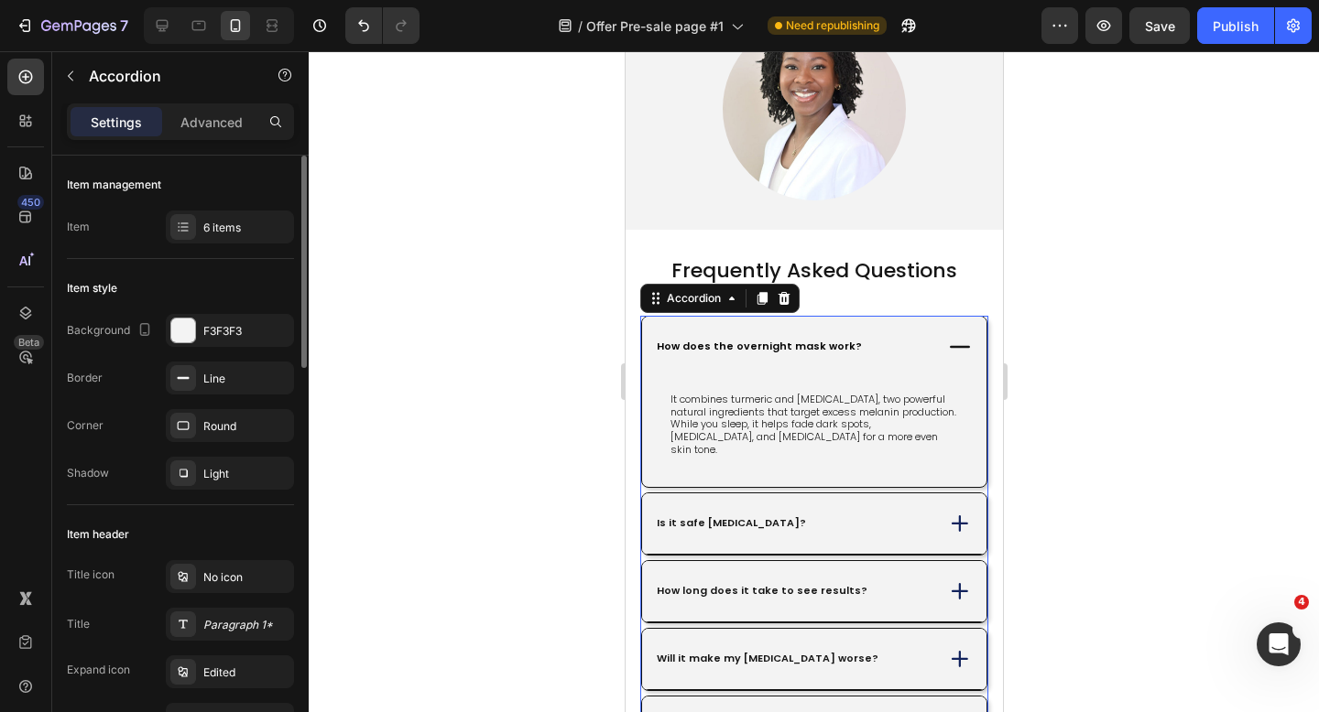
click at [657, 339] on strong "How does the overnight mask work?" at bounding box center [758, 346] width 205 height 15
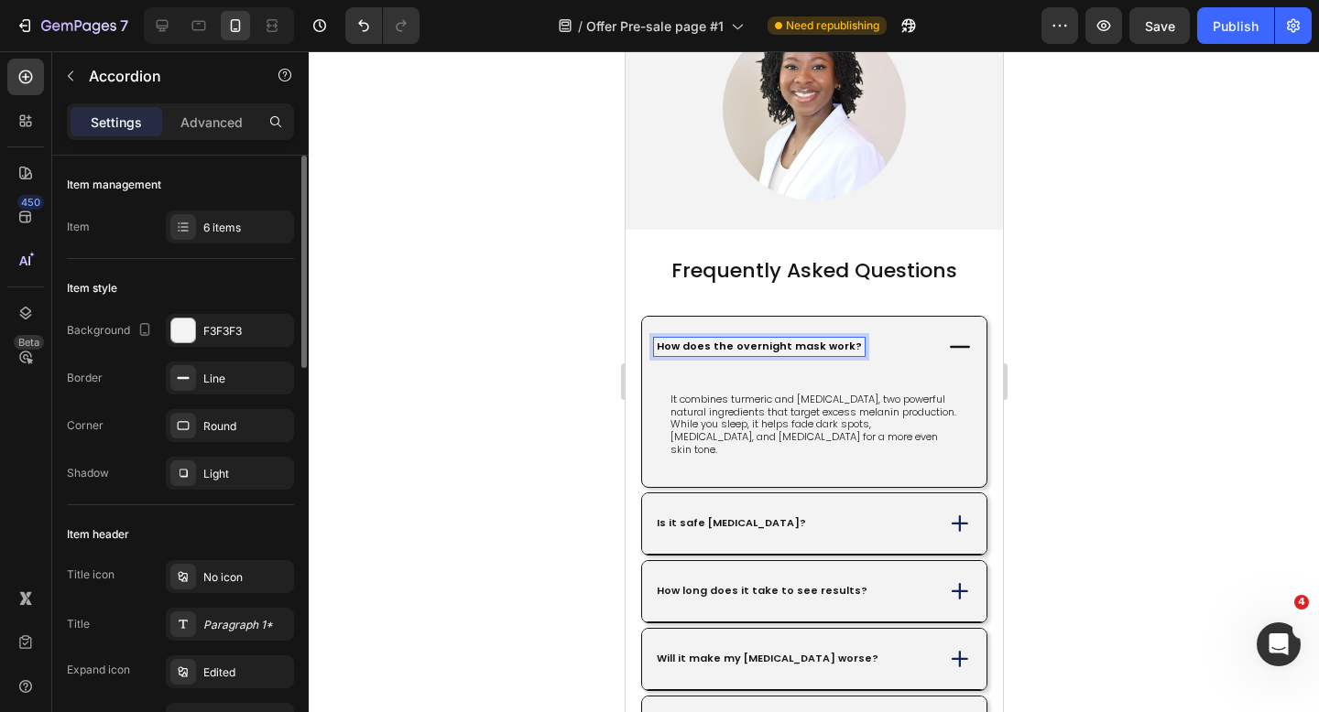
click at [542, 330] on div at bounding box center [814, 381] width 1010 height 661
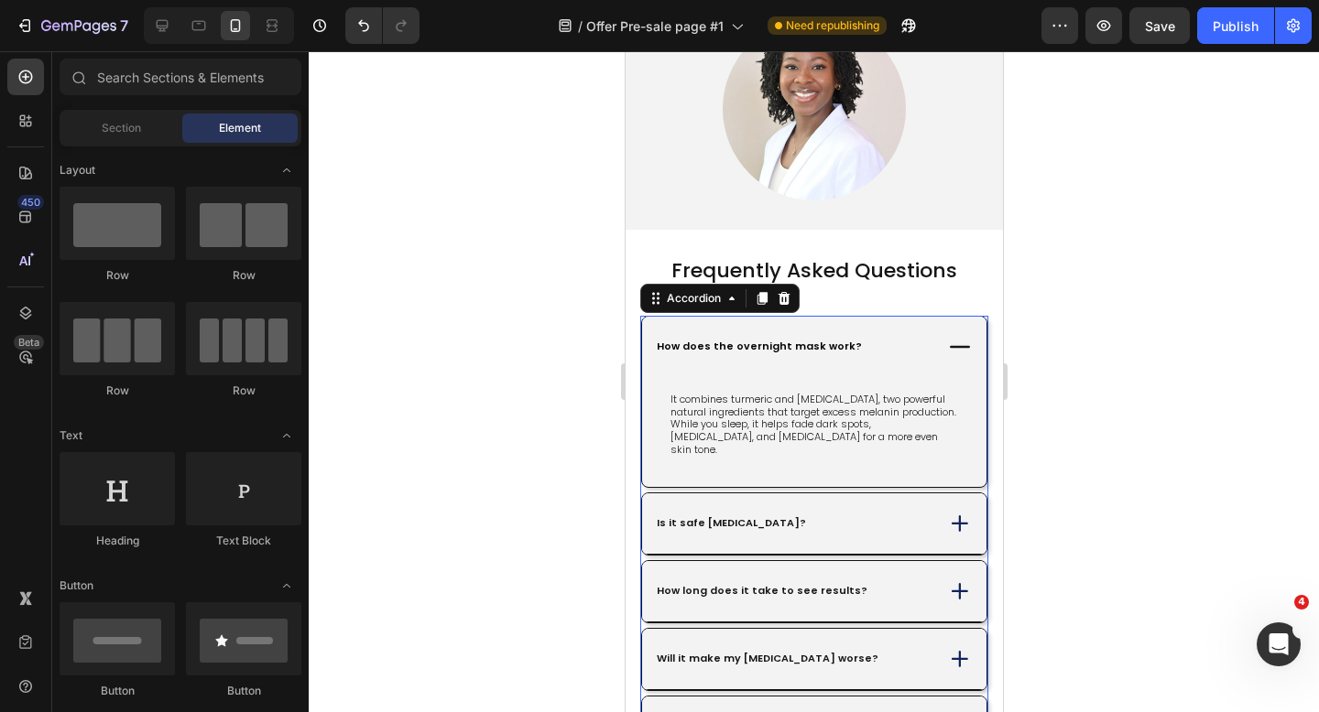
click at [734, 339] on strong "How does the overnight mask work?" at bounding box center [758, 346] width 205 height 15
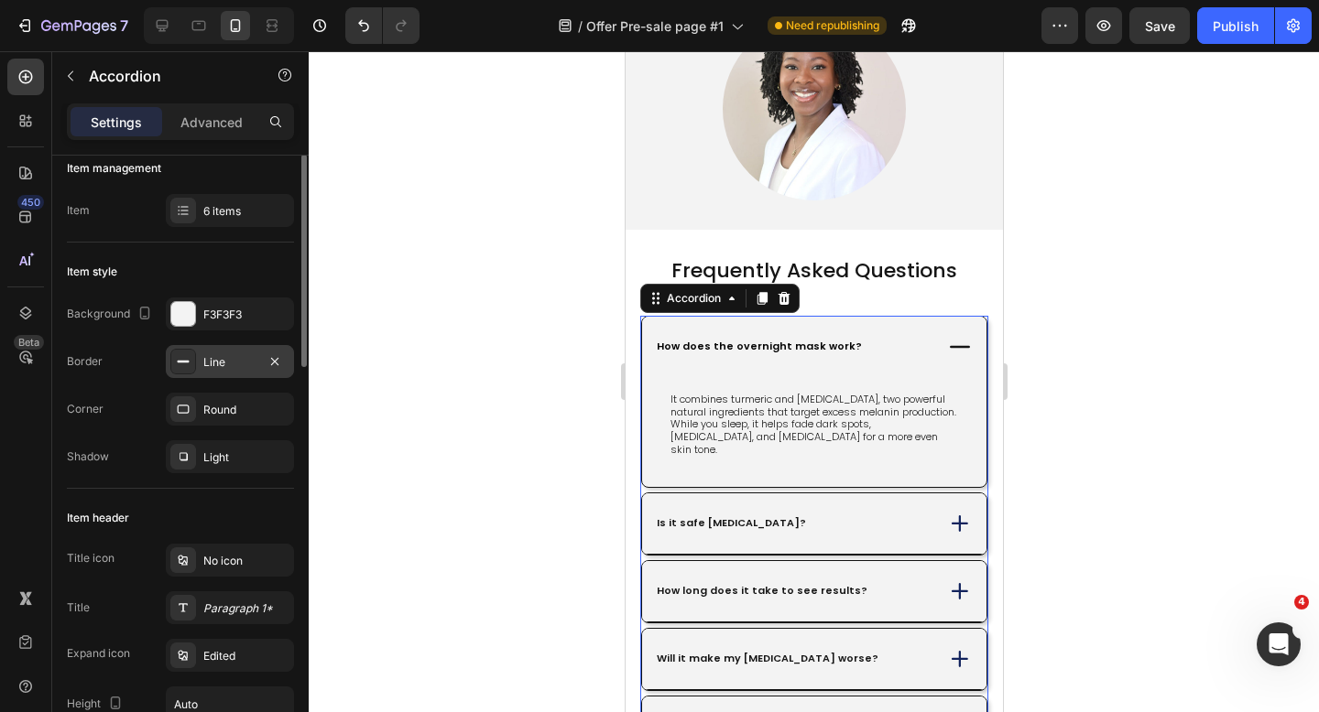
scroll to position [10, 0]
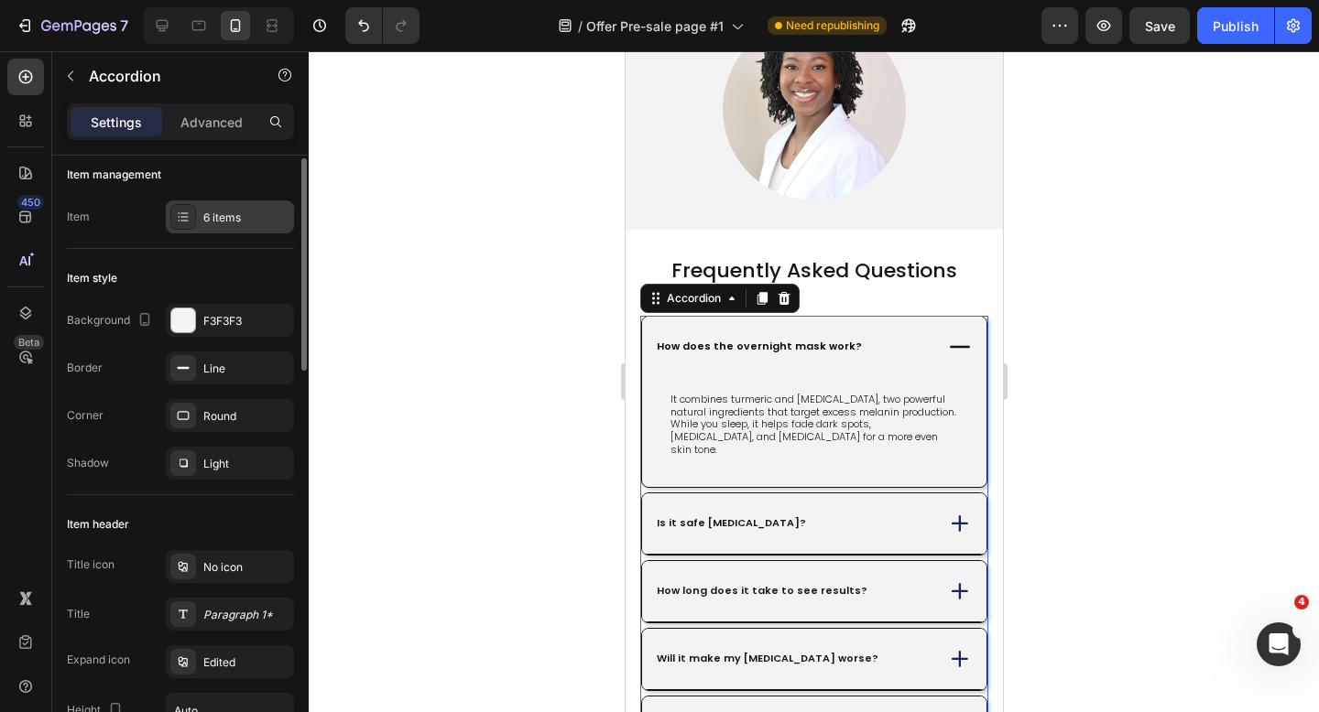
click at [221, 204] on div "6 items" at bounding box center [230, 217] width 128 height 33
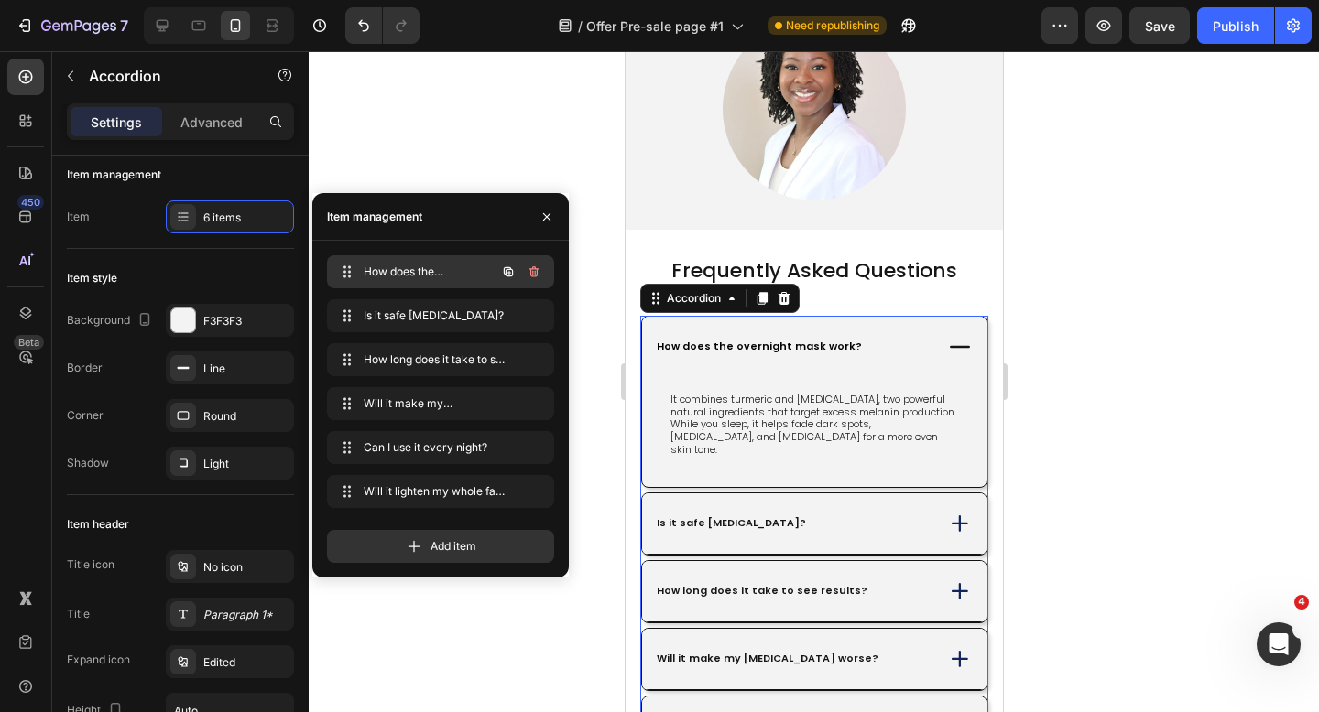
click at [433, 274] on span "How does the overnight mask work?" at bounding box center [415, 272] width 103 height 16
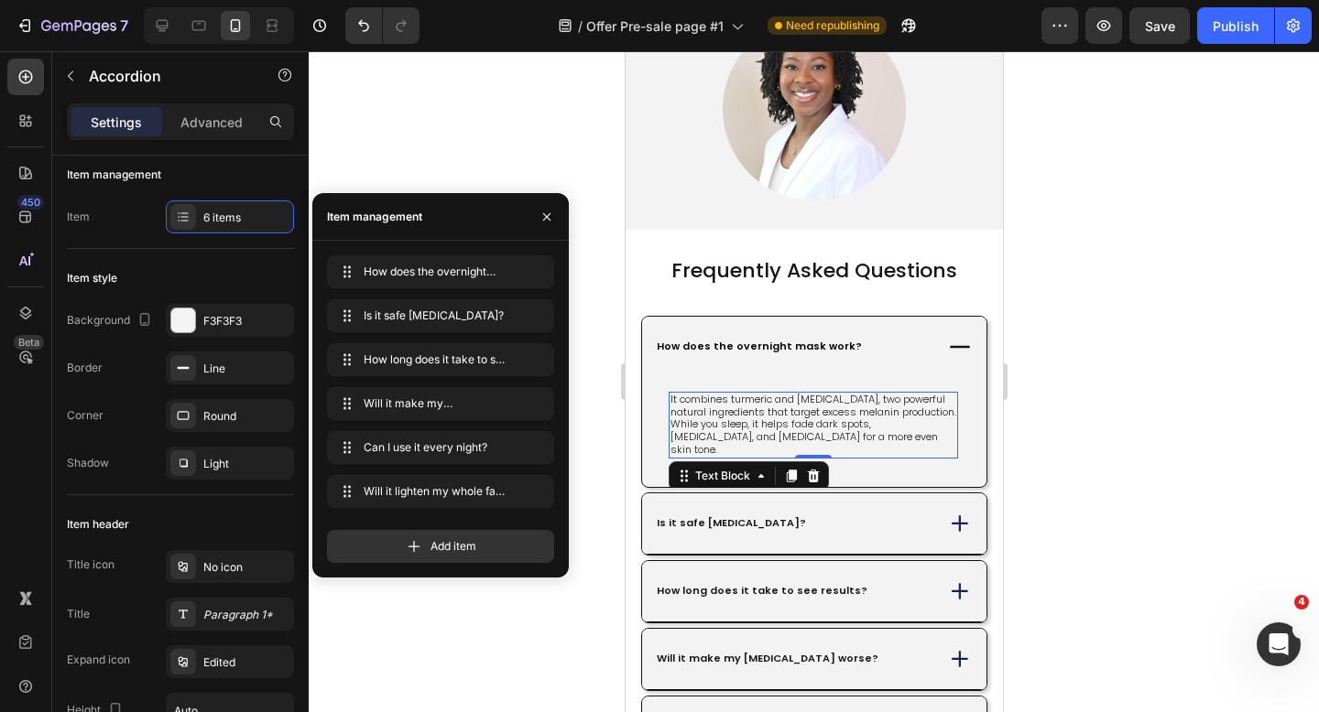
click at [762, 394] on p "It combines turmeric and [MEDICAL_DATA], two powerful natural ingredients that …" at bounding box center [812, 425] width 286 height 63
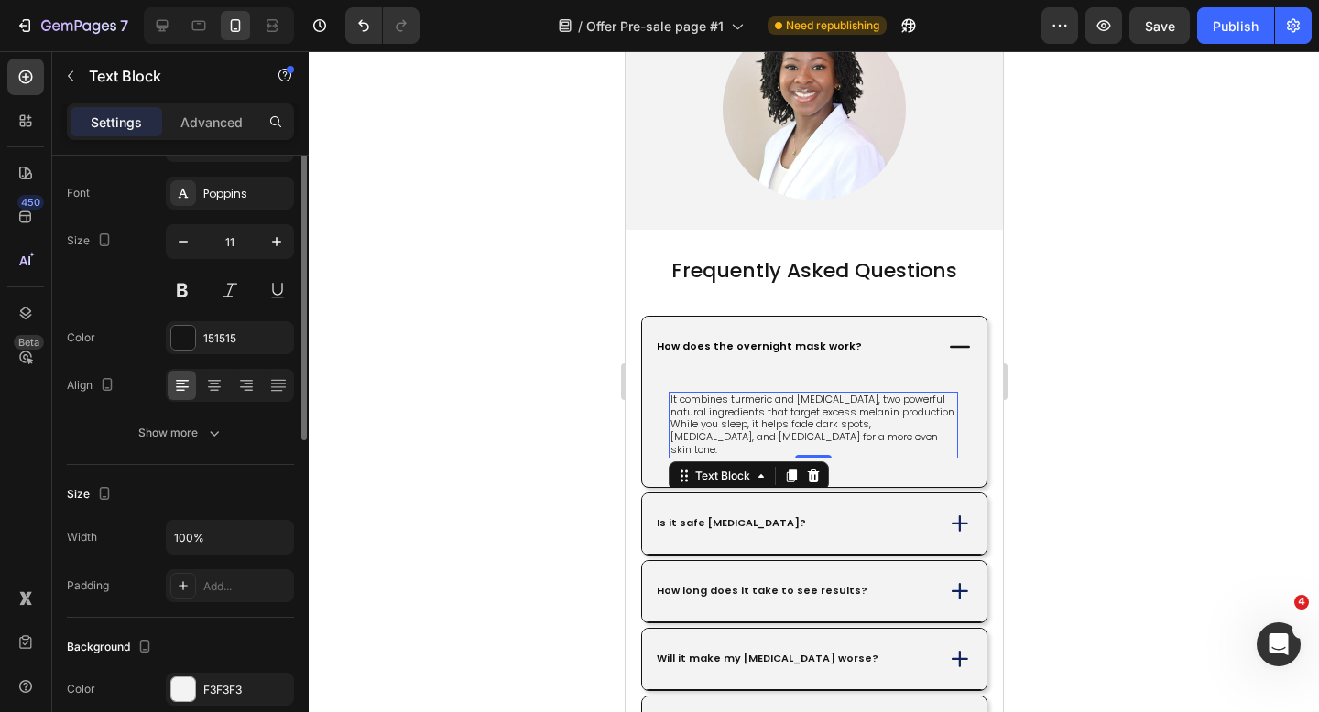
scroll to position [219, 0]
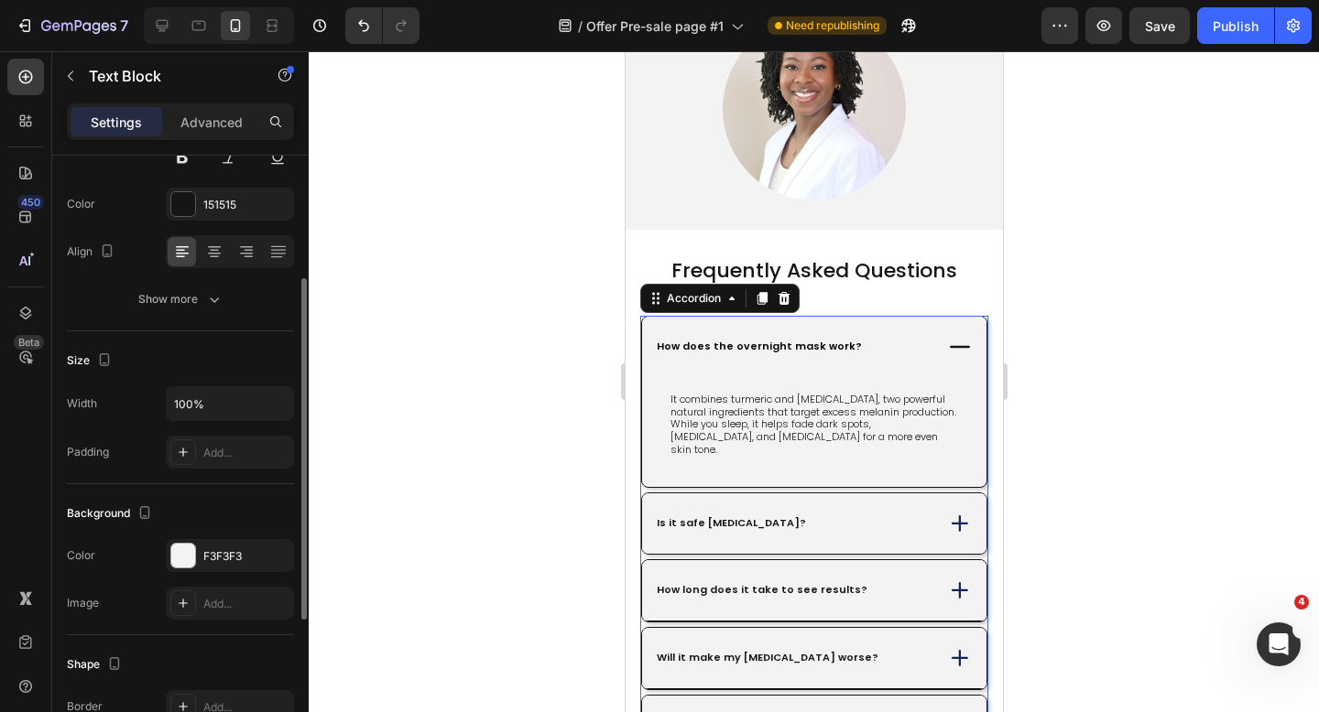
click at [872, 515] on div "Is it safe [MEDICAL_DATA]?" at bounding box center [792, 524] width 278 height 18
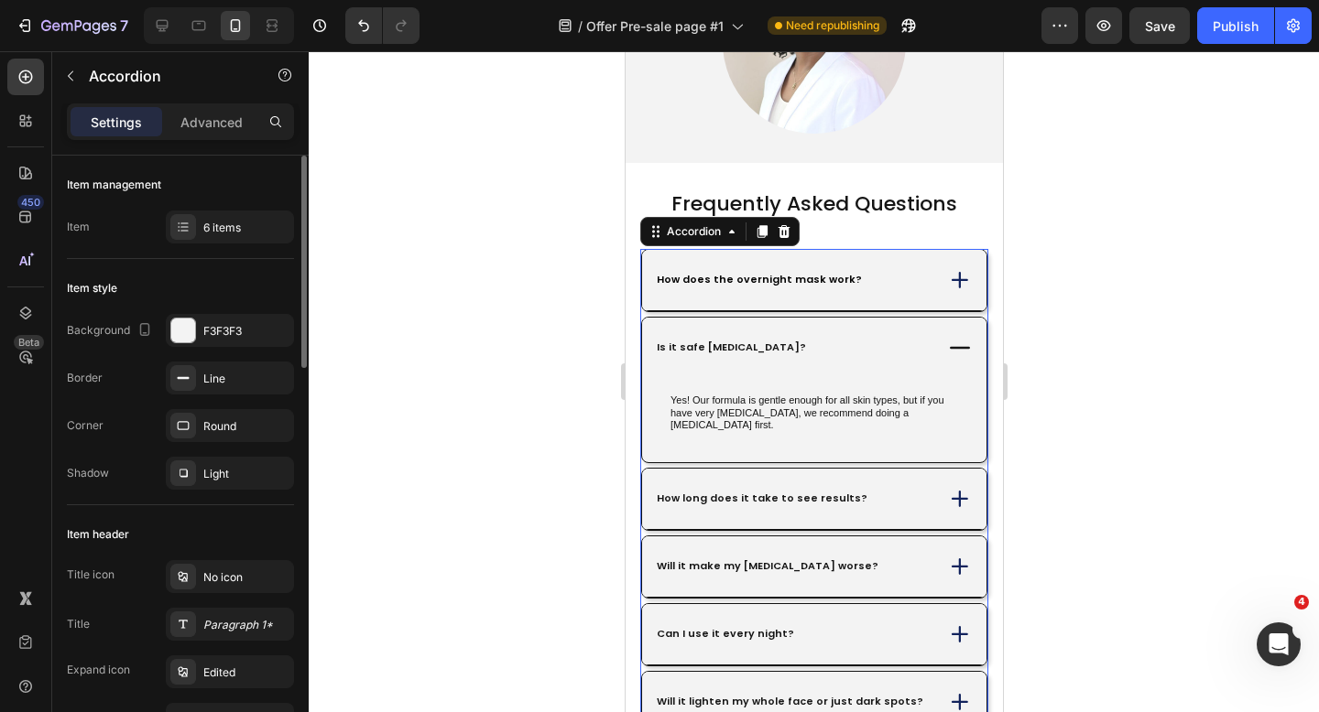
scroll to position [5526, 0]
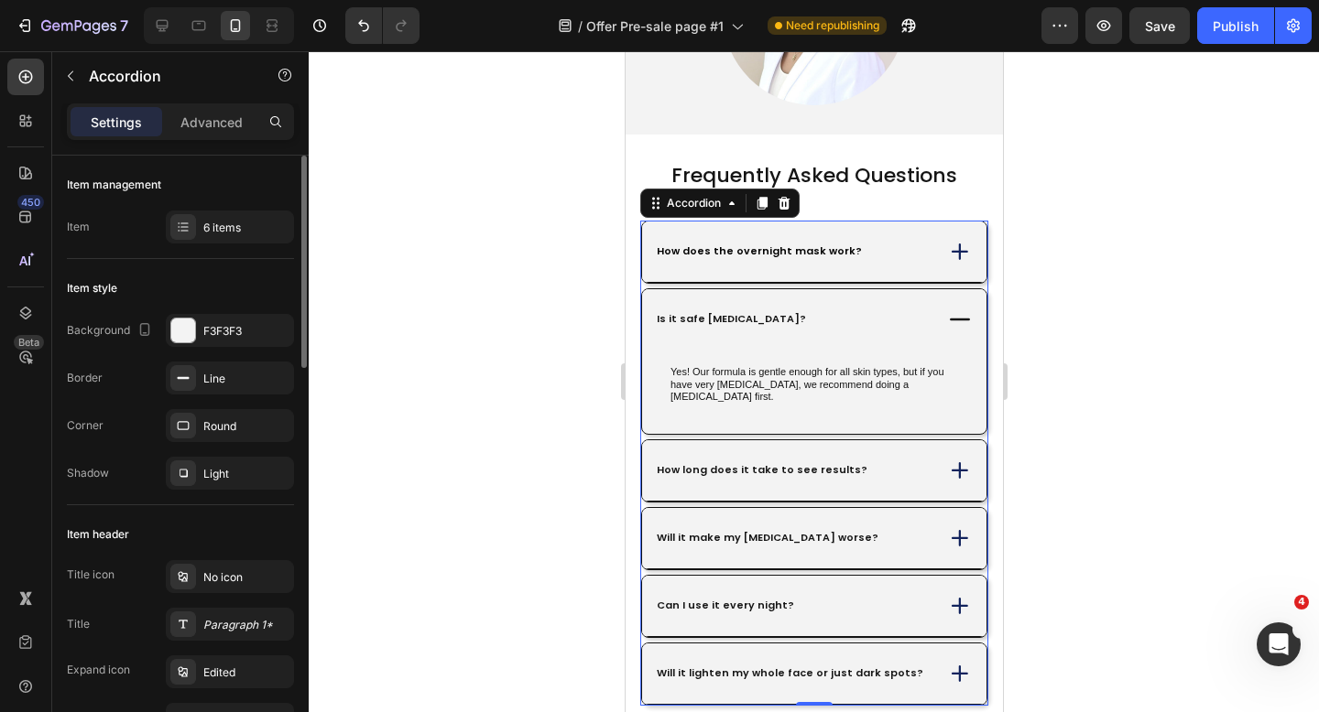
click at [874, 507] on div "Will it make my [MEDICAL_DATA] worse?" at bounding box center [813, 538] width 346 height 63
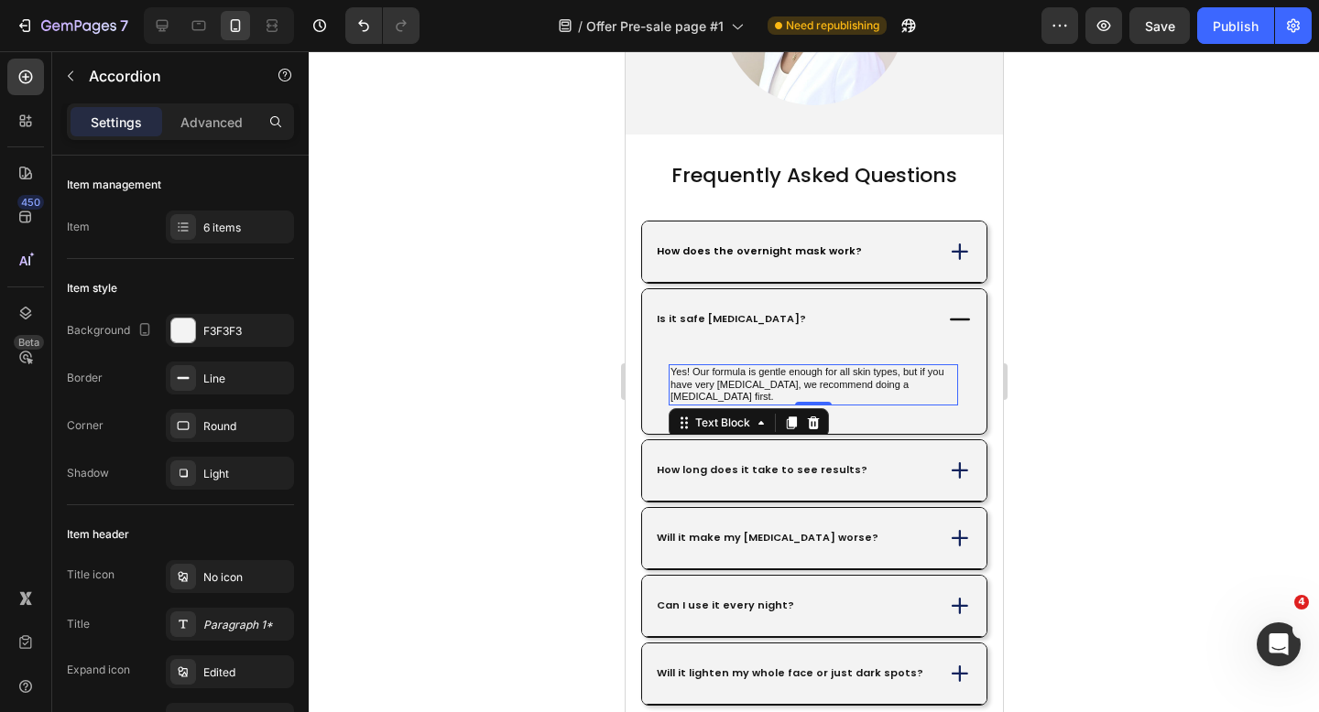
click at [849, 366] on p "Yes! Our formula is gentle enough for all skin types, but if you have very [MED…" at bounding box center [812, 385] width 286 height 38
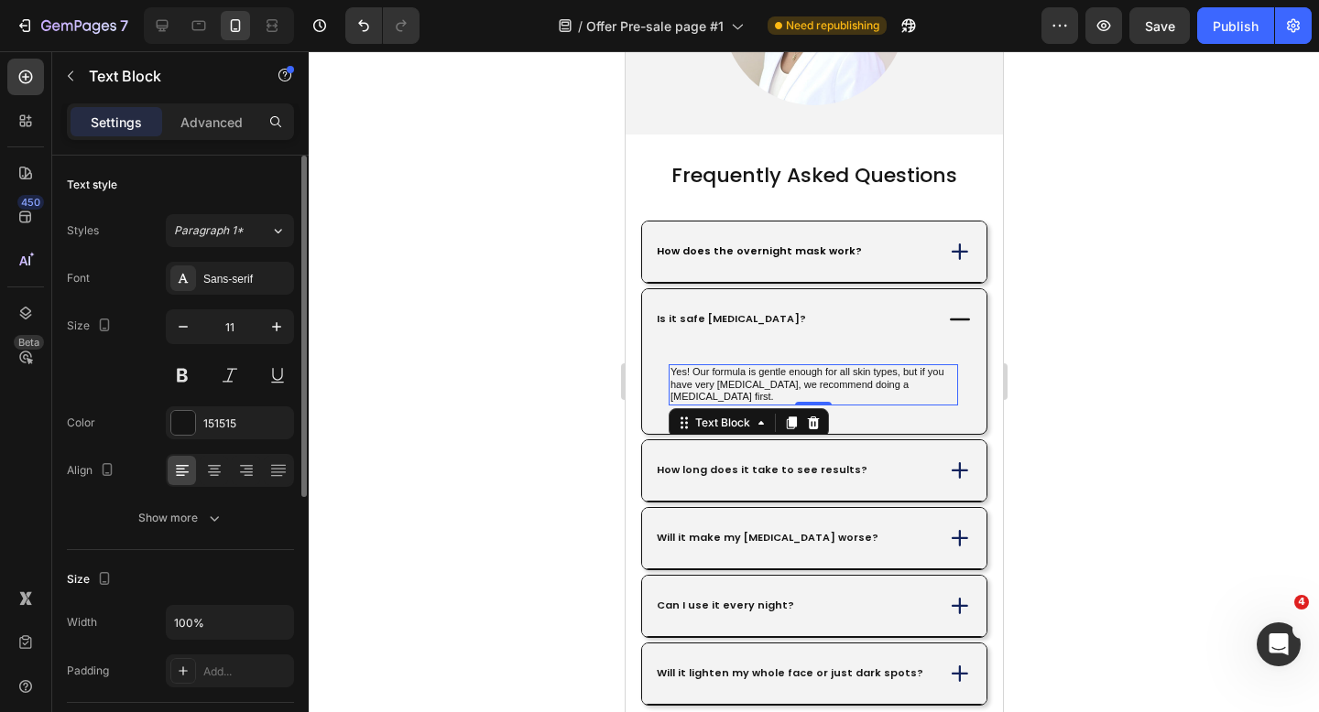
click at [180, 301] on div "Font Sans-serif Size 11 Color 151515 Align Show more" at bounding box center [180, 398] width 227 height 273
click at [185, 291] on div "Sans-serif" at bounding box center [230, 278] width 128 height 33
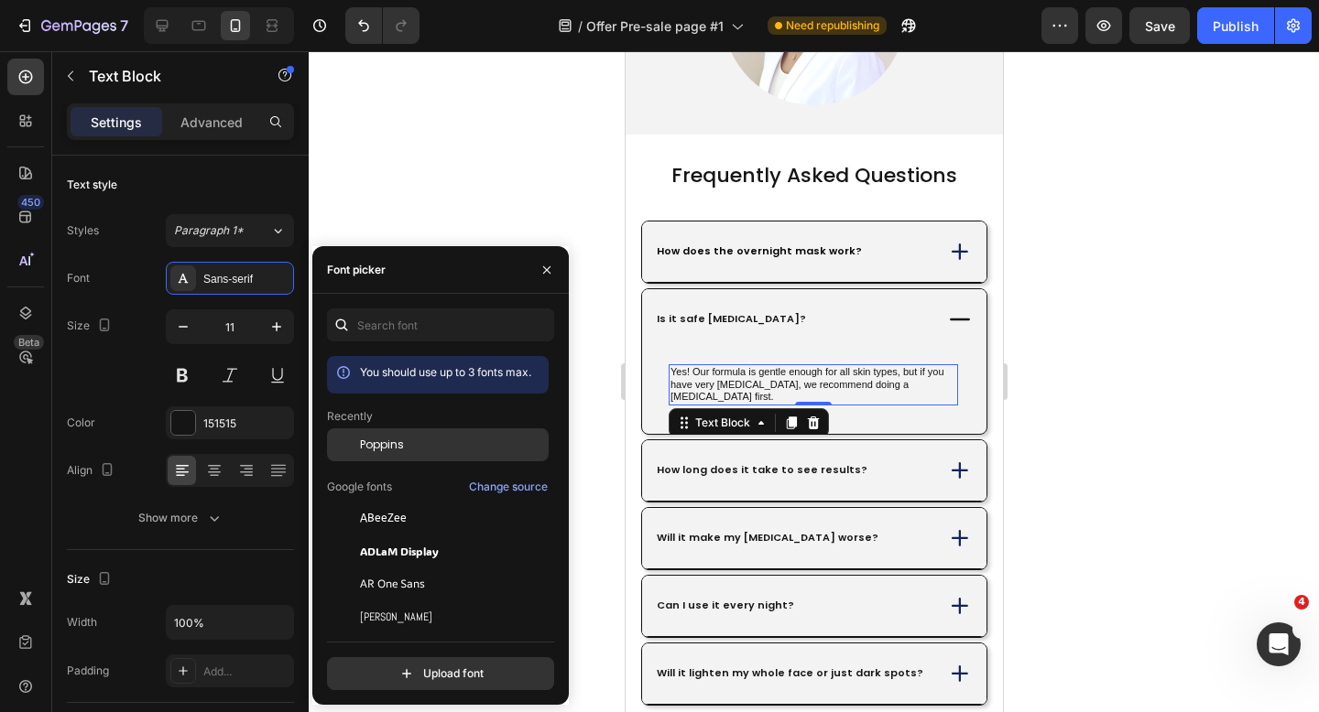
click at [392, 434] on div "Poppins" at bounding box center [438, 445] width 222 height 33
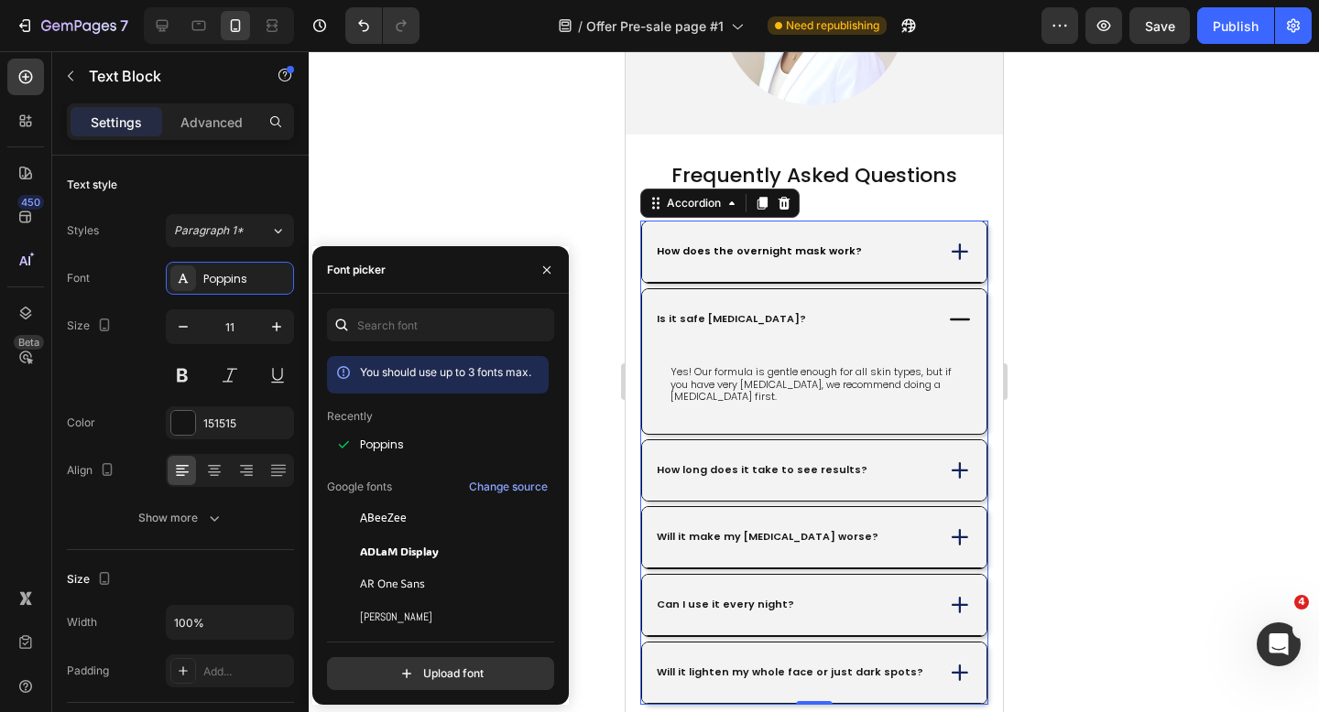
click at [870, 461] on div "How long does it take to see results?" at bounding box center [813, 471] width 344 height 60
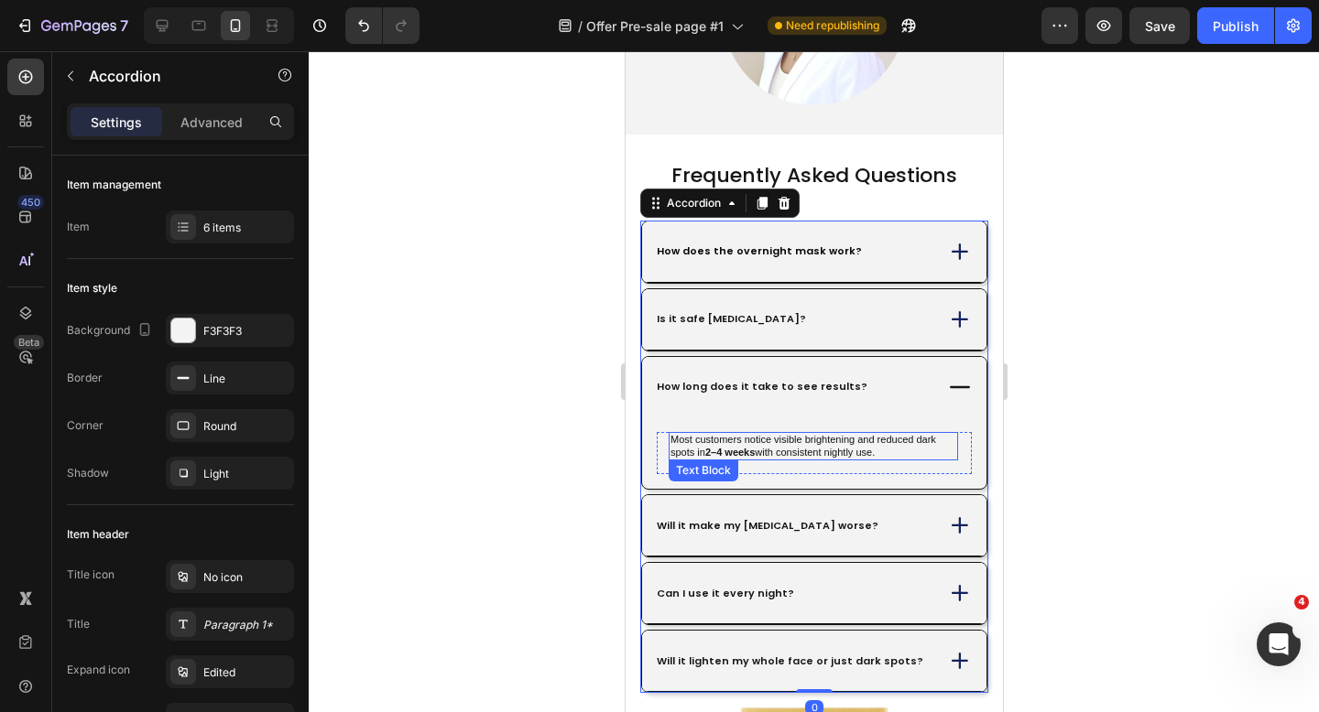
click at [815, 434] on p "Most customers notice visible brightening and reduced dark spots in 2–4 weeks w…" at bounding box center [812, 447] width 286 height 26
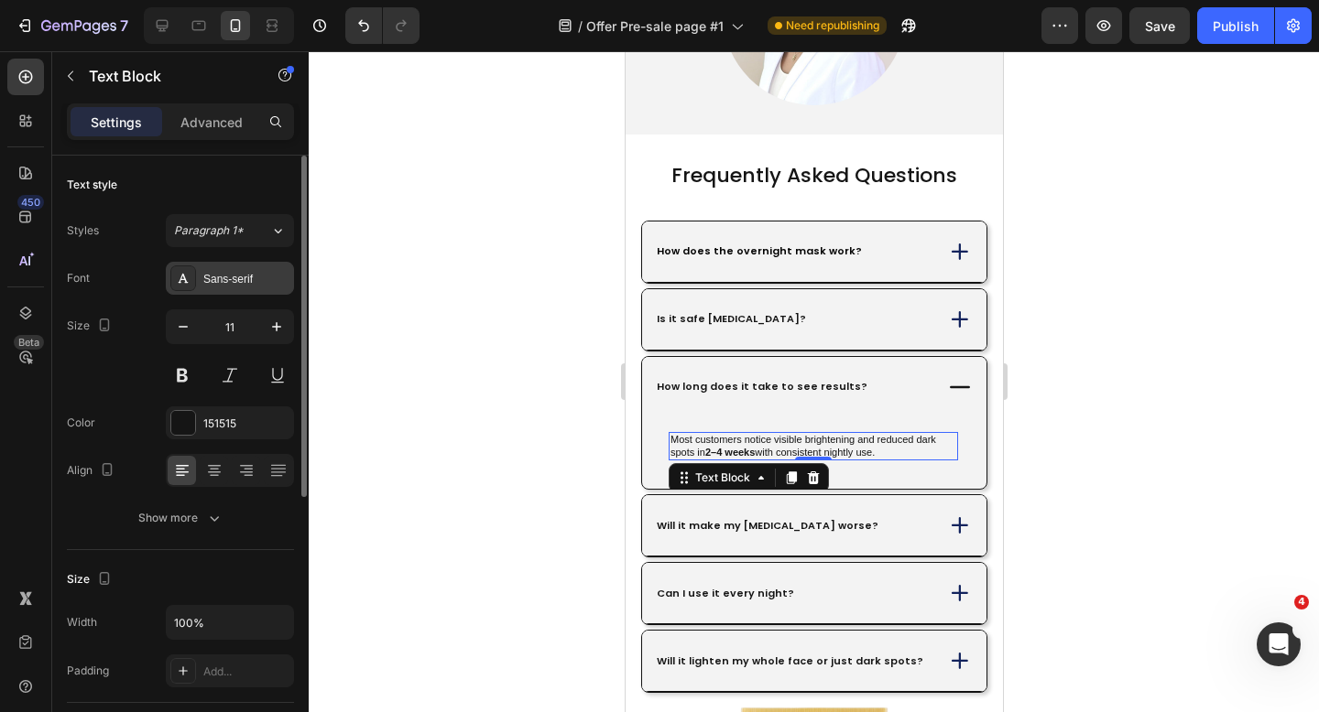
click at [228, 275] on div "Sans-serif" at bounding box center [246, 279] width 86 height 16
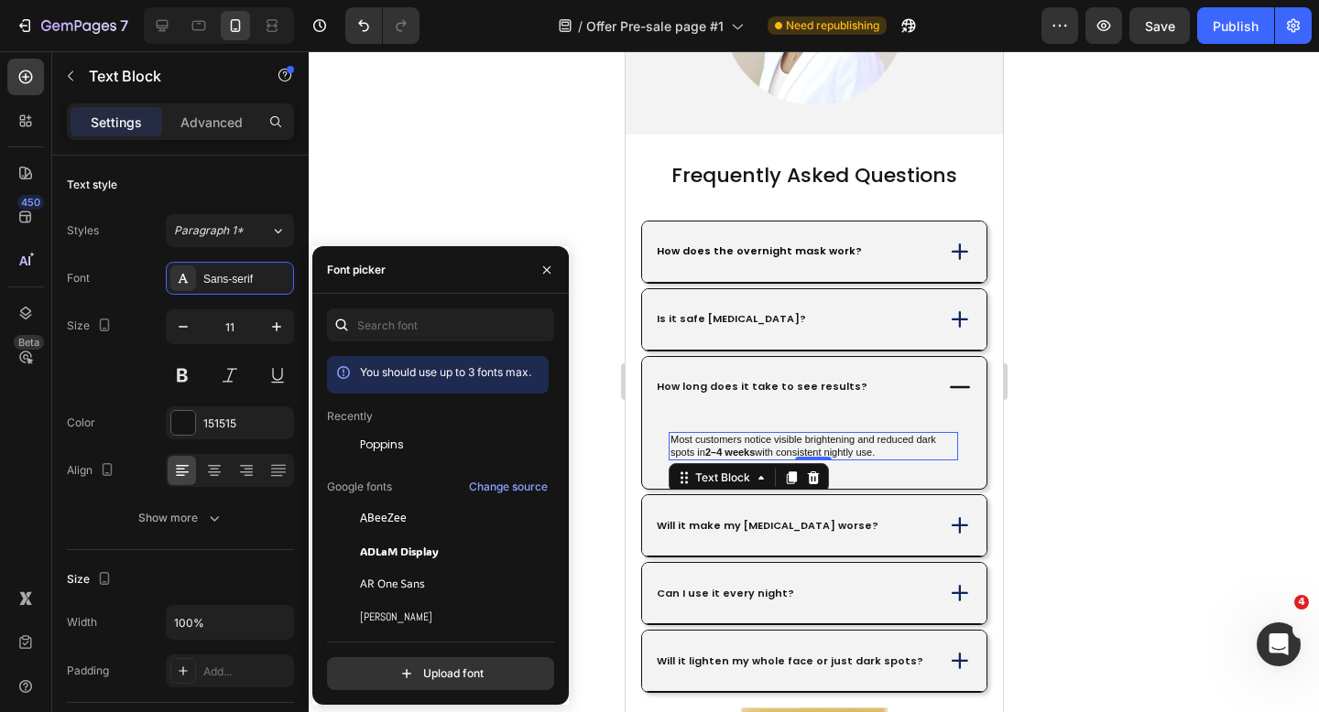
click at [386, 435] on div "Poppins" at bounding box center [438, 445] width 222 height 33
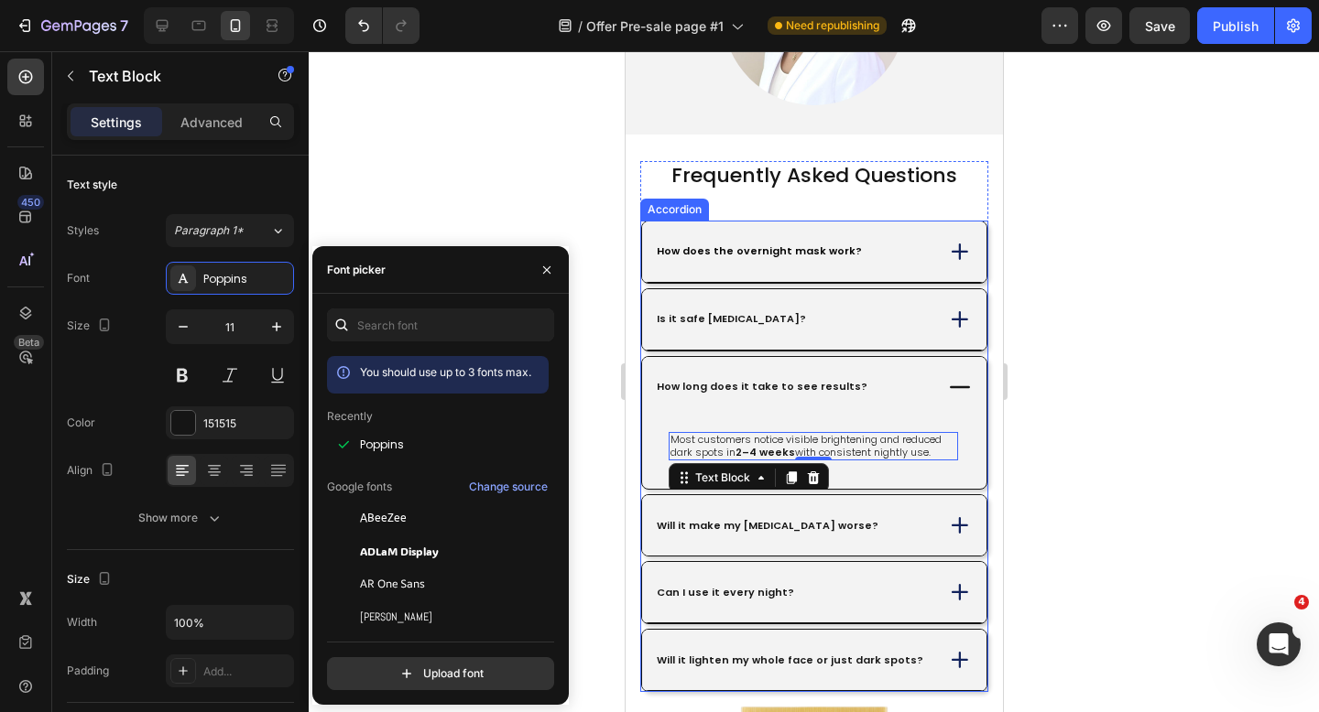
click at [906, 517] on div "Will it make my [MEDICAL_DATA] worse?" at bounding box center [792, 526] width 278 height 18
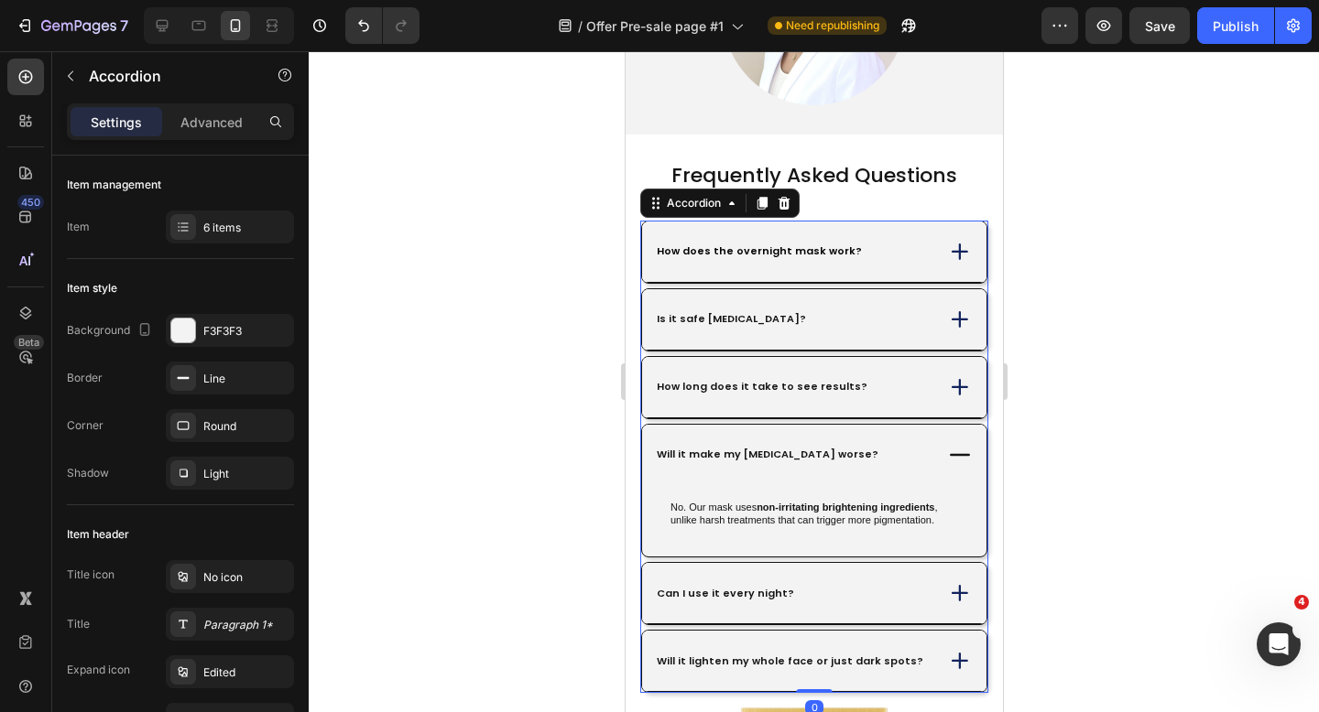
click at [814, 485] on div "No. Our mask uses non-irritating brightening ingredients , unlike harsh treatme…" at bounding box center [813, 521] width 344 height 72
click at [814, 502] on strong "non-irritating brightening ingredients" at bounding box center [845, 507] width 178 height 11
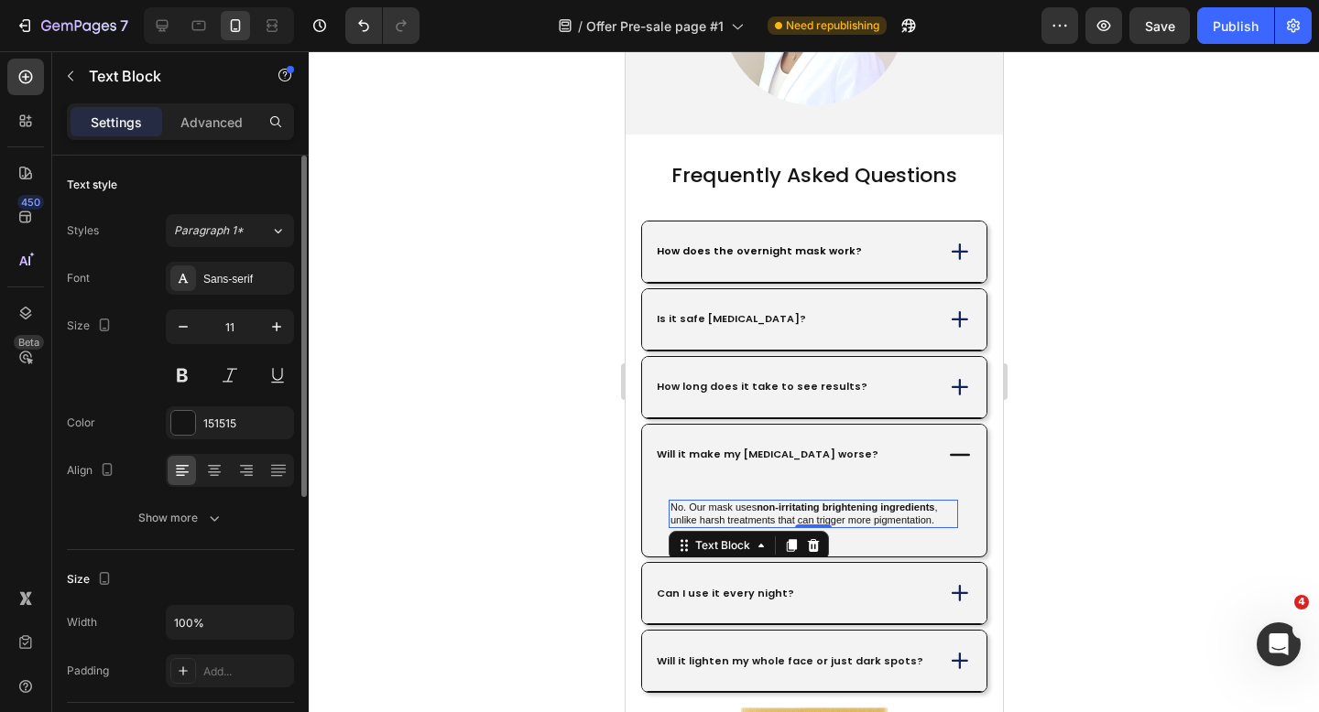
click at [229, 297] on div "Font Sans-serif Size 11 Color 151515 Align Show more" at bounding box center [180, 398] width 227 height 273
click at [229, 287] on div "Sans-serif" at bounding box center [230, 278] width 128 height 33
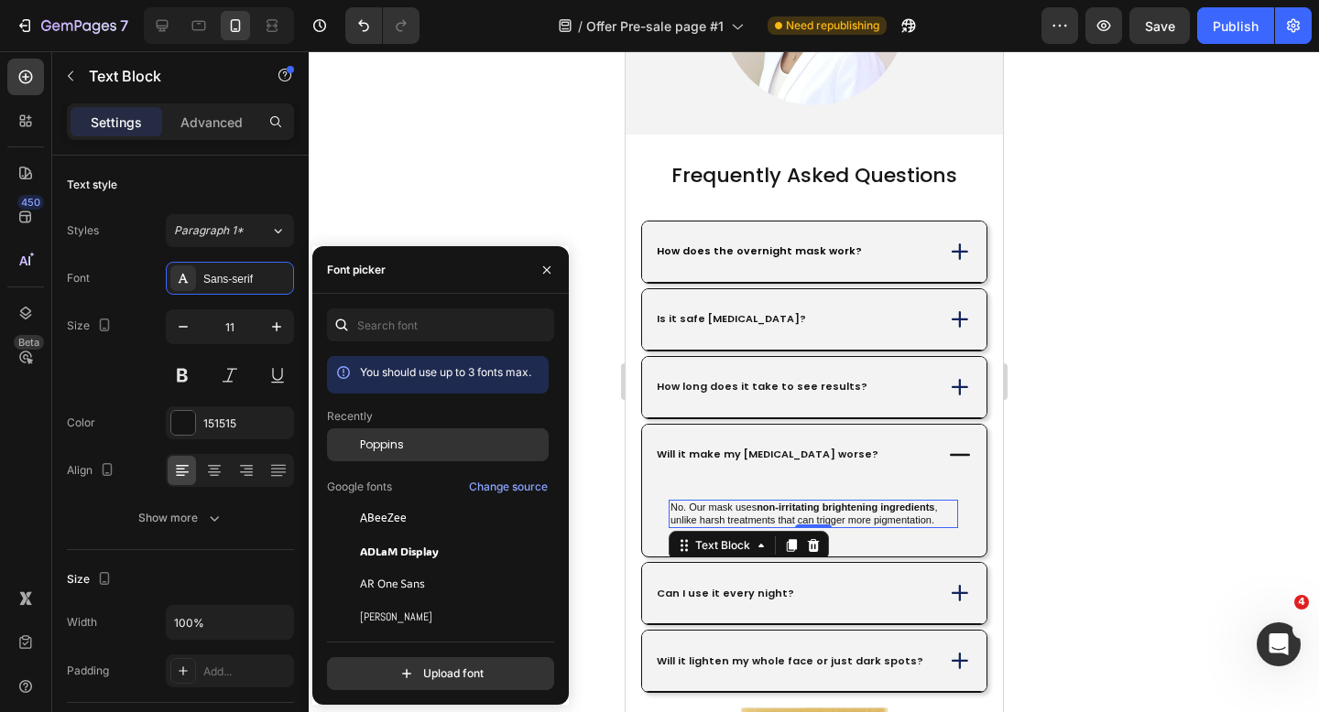
click at [372, 442] on span "Poppins" at bounding box center [382, 445] width 44 height 16
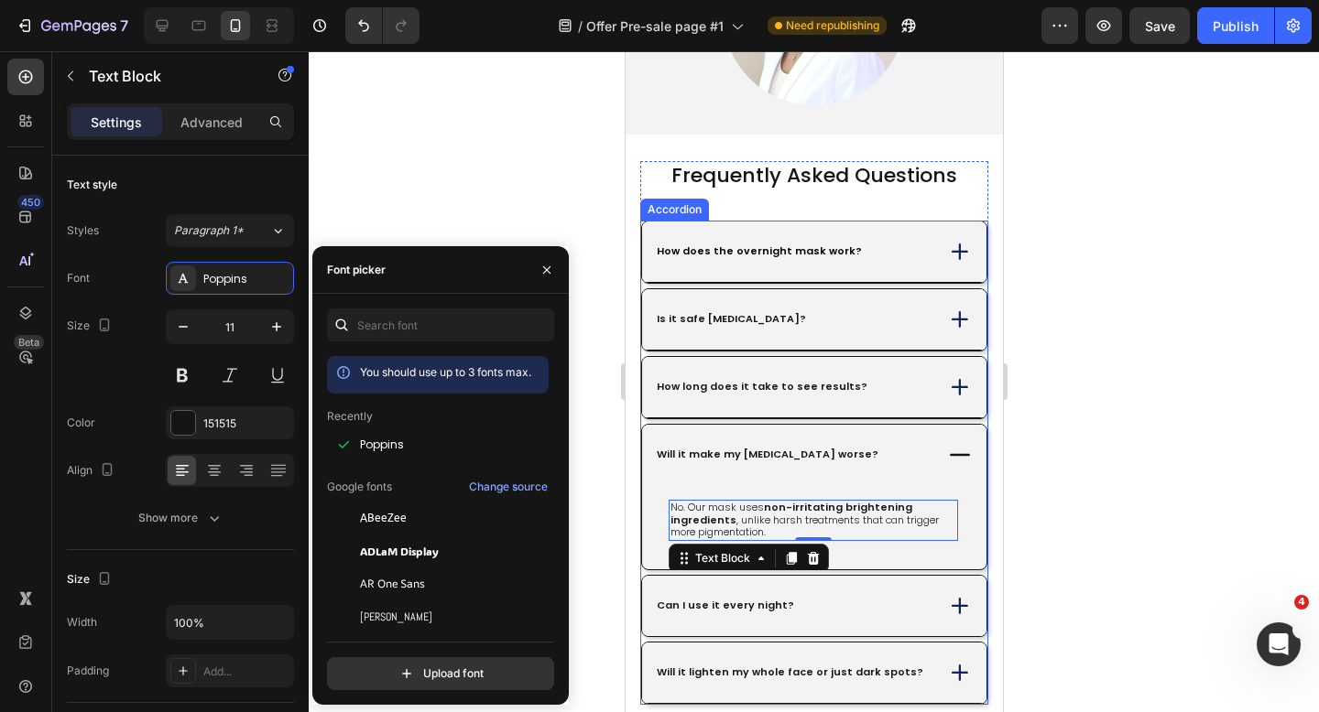
click at [889, 607] on div "Can I use it every night?" at bounding box center [813, 606] width 344 height 60
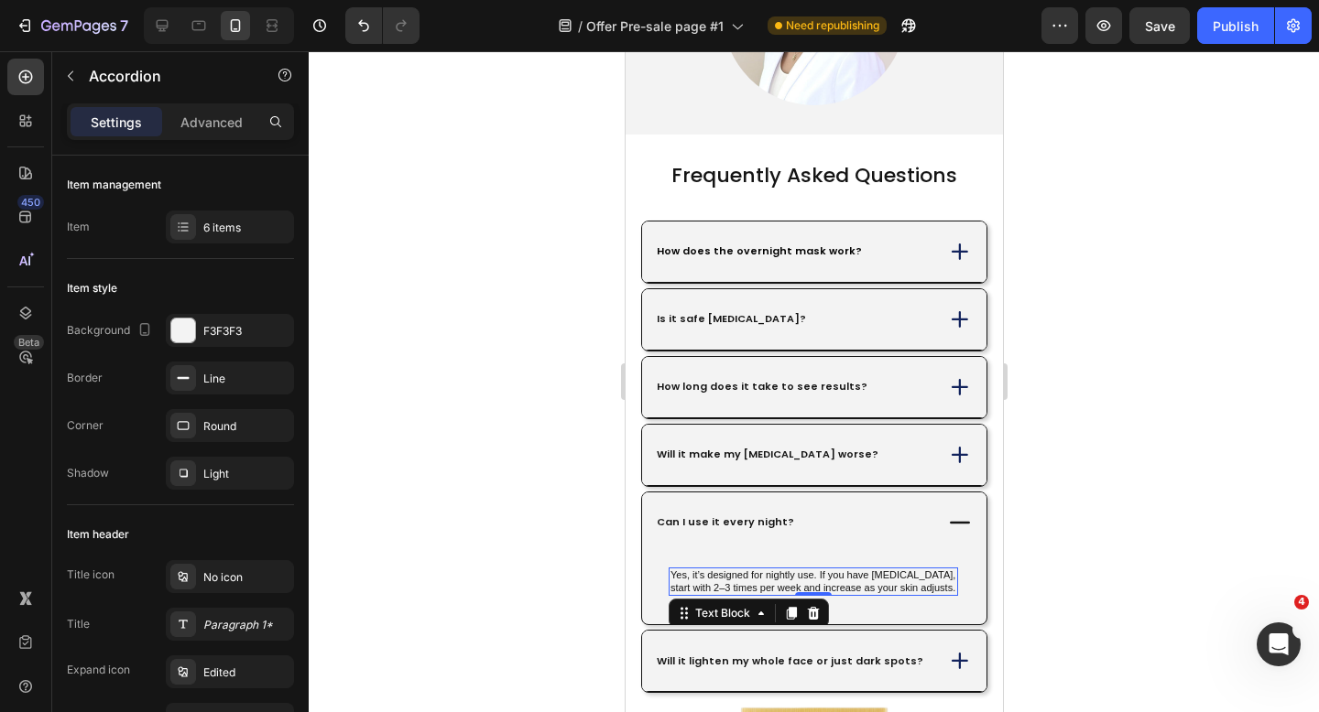
click at [819, 570] on p "Yes, it’s designed for nightly use. If you have [MEDICAL_DATA], start with 2–3 …" at bounding box center [812, 583] width 286 height 26
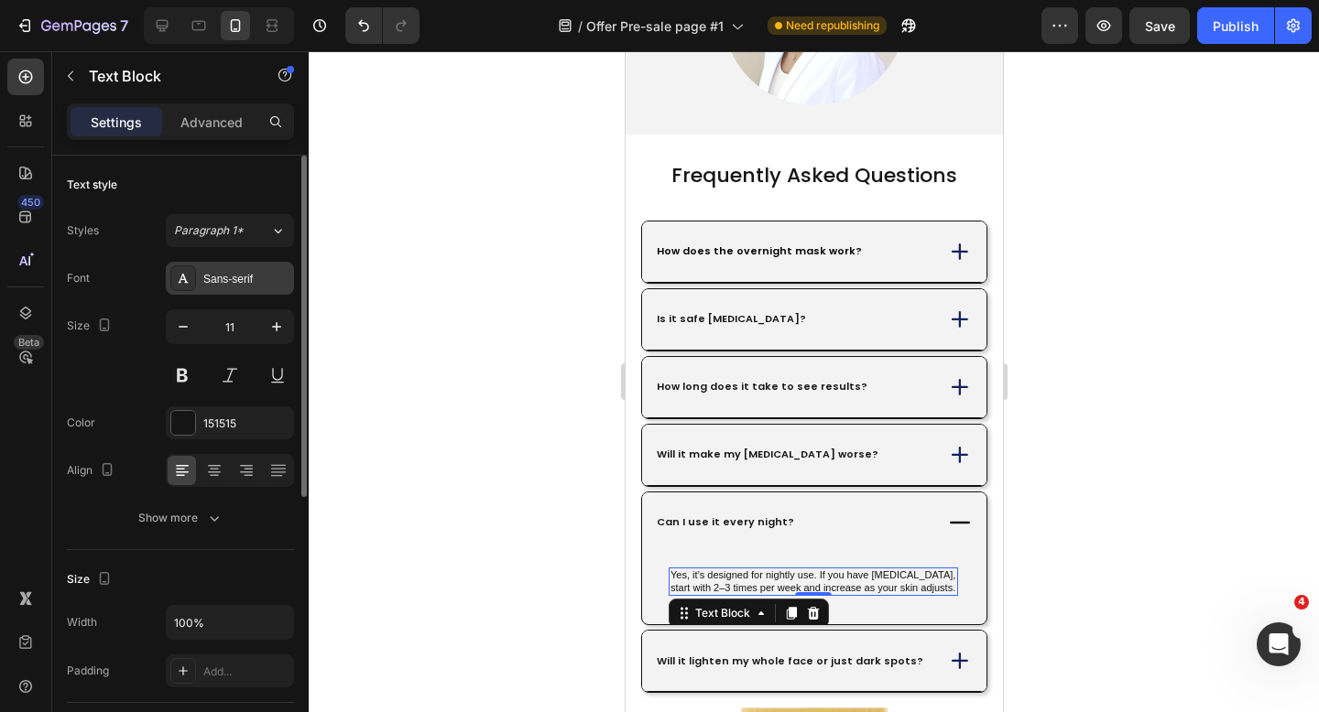
click at [255, 272] on div "Sans-serif" at bounding box center [246, 279] width 86 height 16
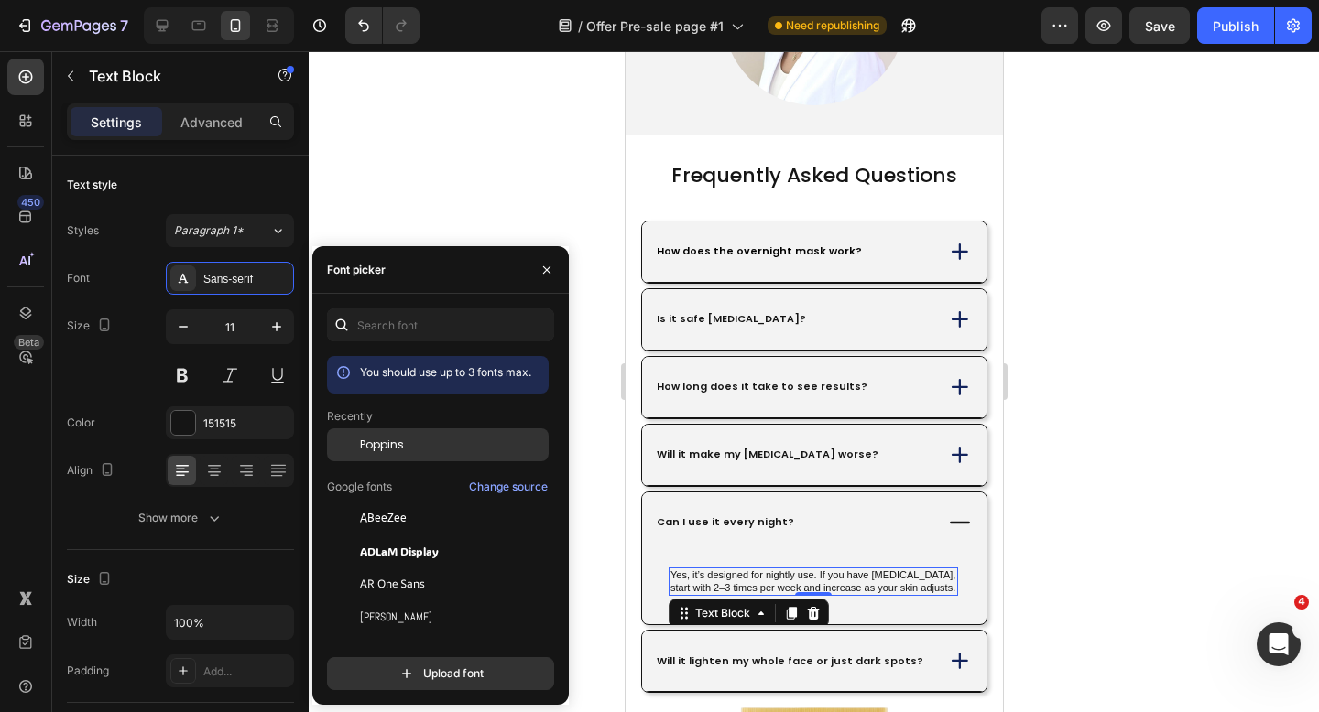
click at [405, 447] on div "Poppins" at bounding box center [452, 445] width 185 height 16
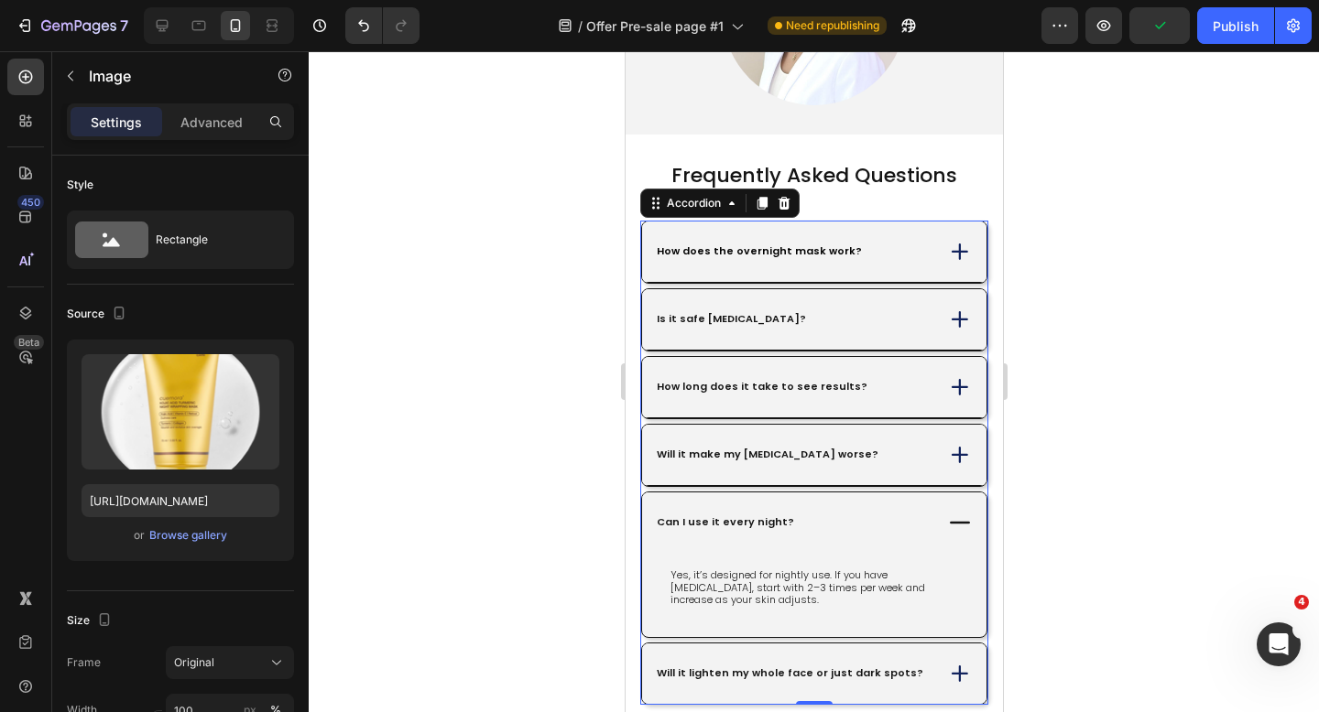
click at [905, 665] on div "Will it lighten my whole face or just dark spots?" at bounding box center [792, 674] width 278 height 18
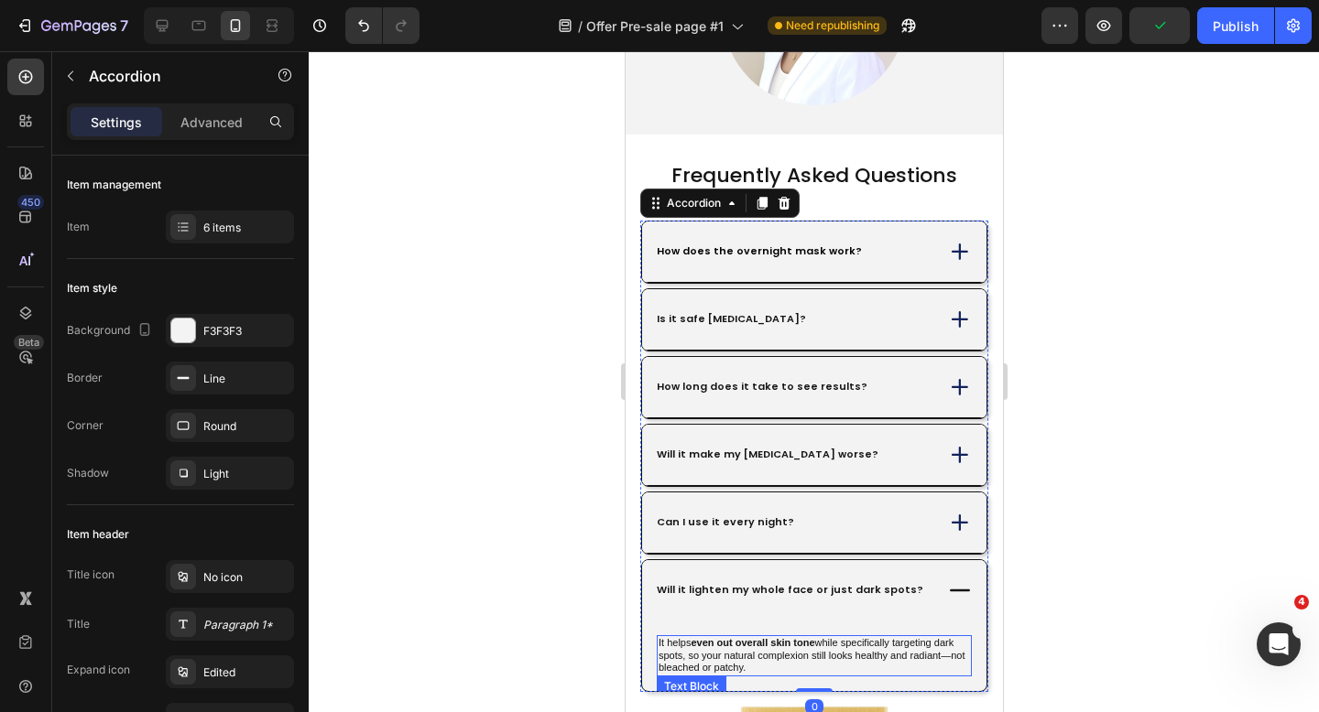
click at [891, 637] on p "It helps even out overall skin tone while specifically targeting dark spots, so…" at bounding box center [813, 656] width 311 height 38
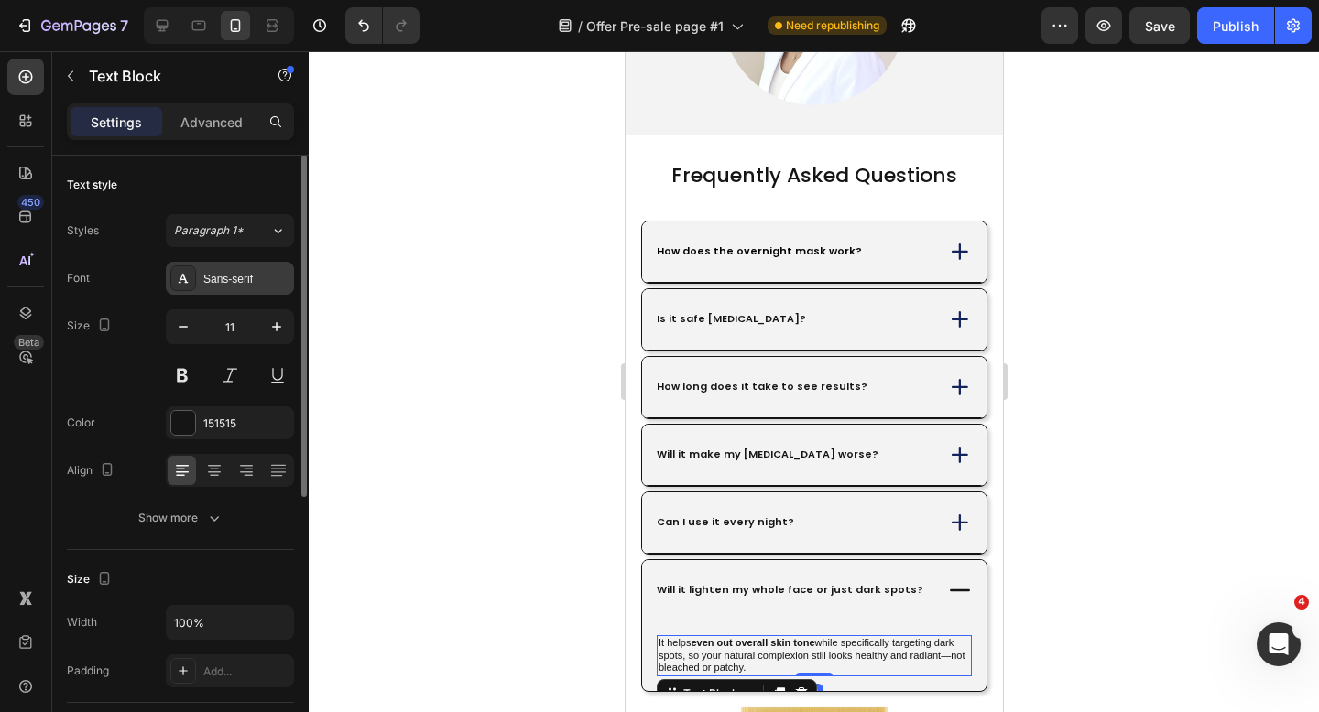
click at [221, 271] on div "Sans-serif" at bounding box center [246, 279] width 86 height 16
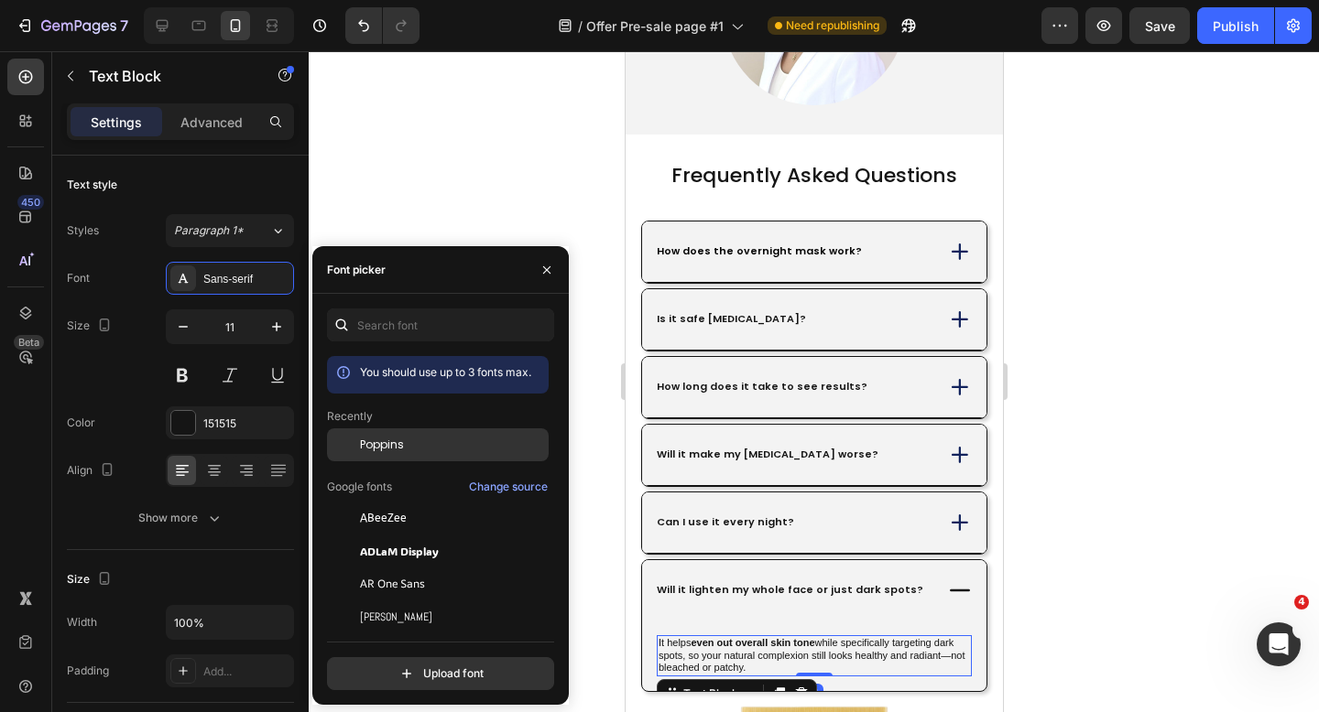
click at [456, 455] on div "Poppins" at bounding box center [438, 445] width 222 height 33
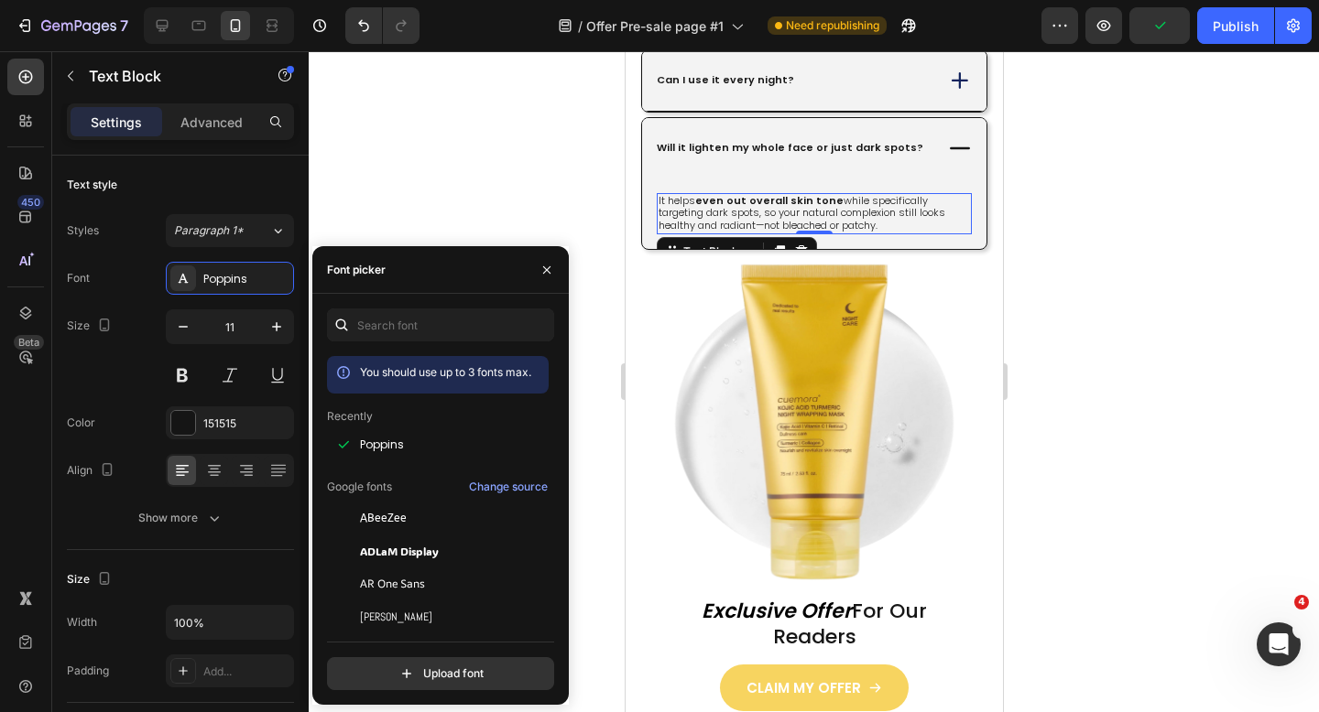
scroll to position [6216, 0]
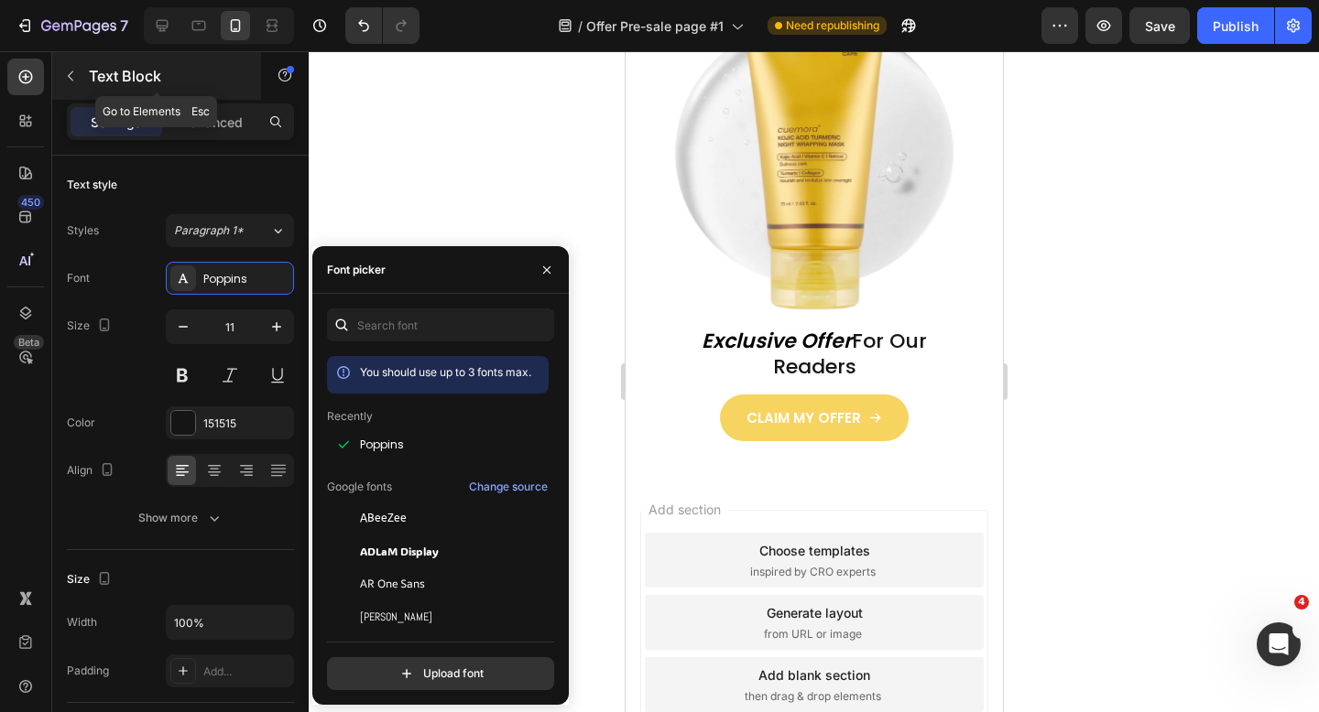
click at [76, 80] on icon "button" at bounding box center [70, 76] width 15 height 15
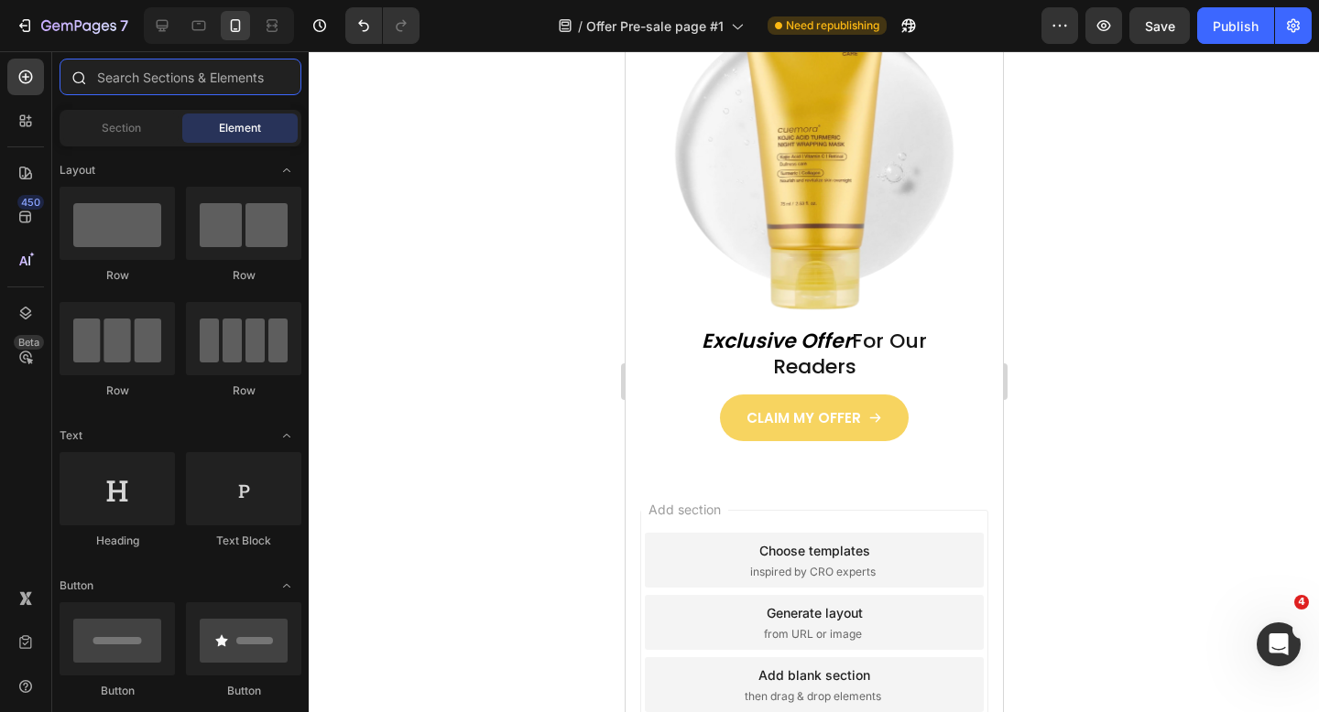
click at [150, 73] on input "text" at bounding box center [181, 77] width 242 height 37
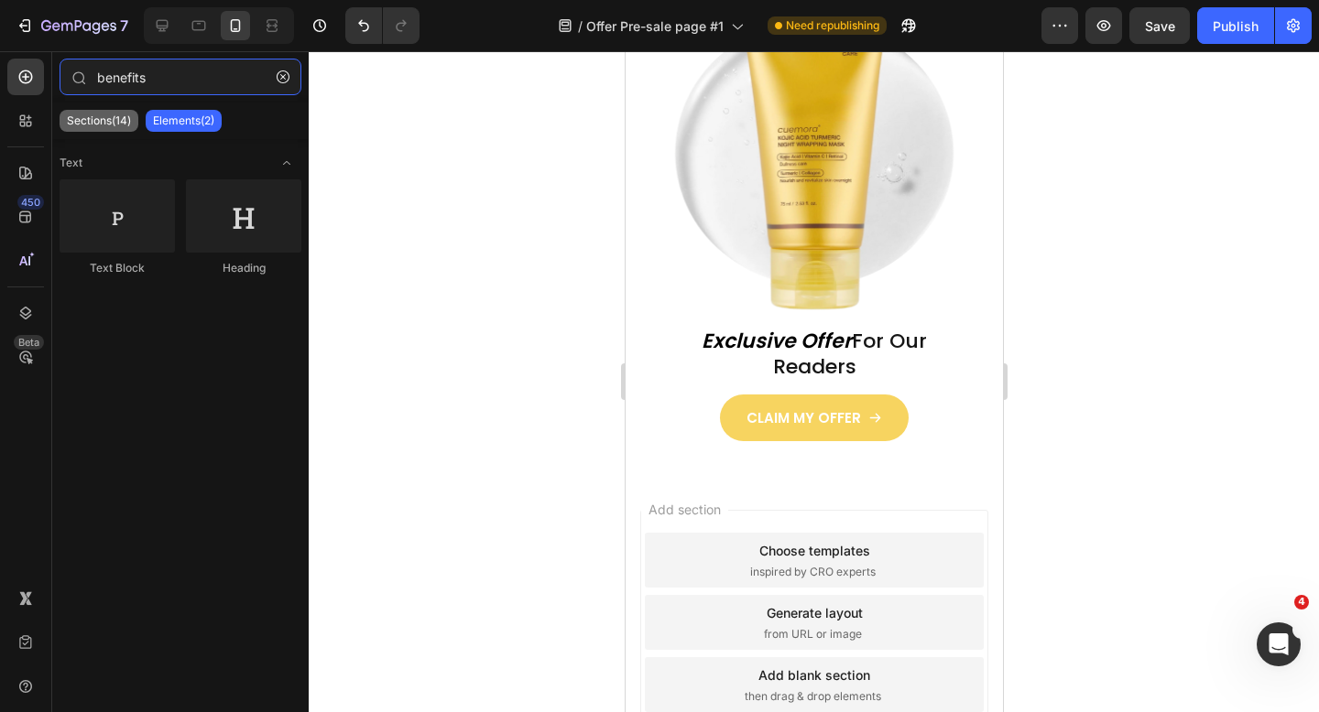
type input "benefits"
click at [80, 120] on p "Sections(14)" at bounding box center [99, 121] width 64 height 15
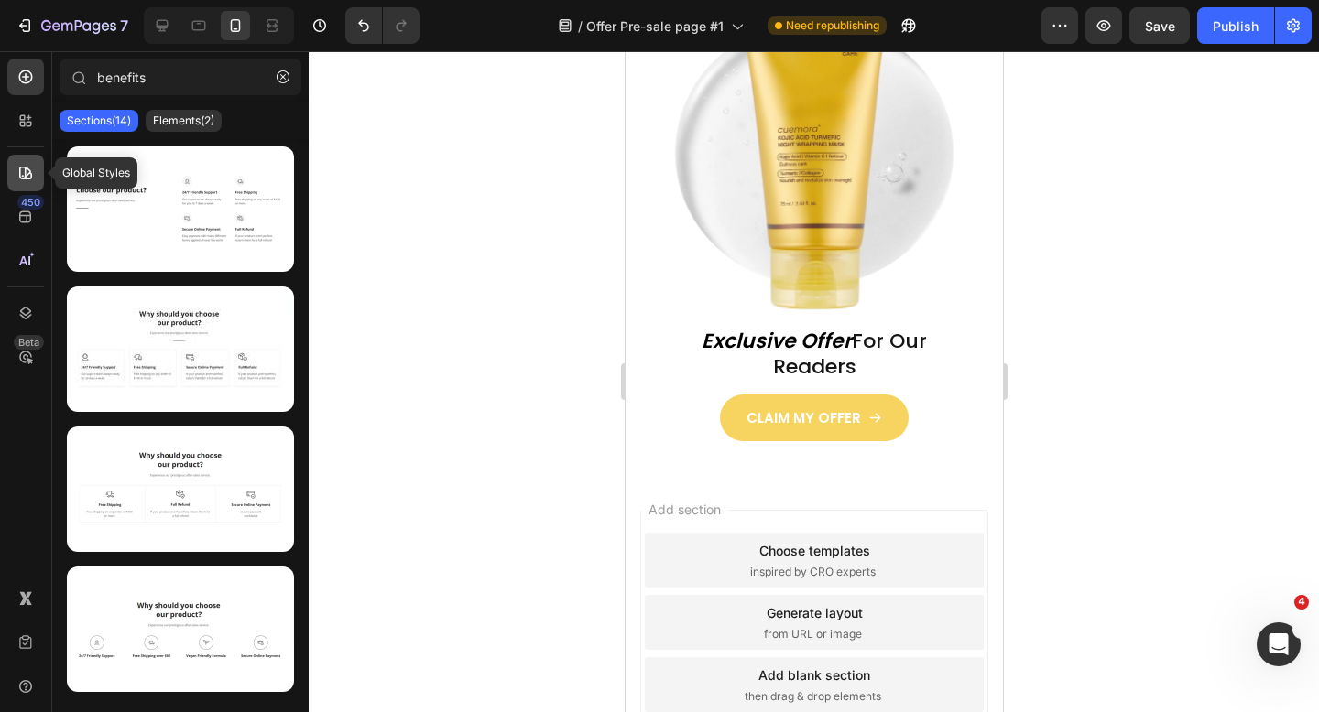
click at [28, 173] on icon at bounding box center [25, 173] width 13 height 13
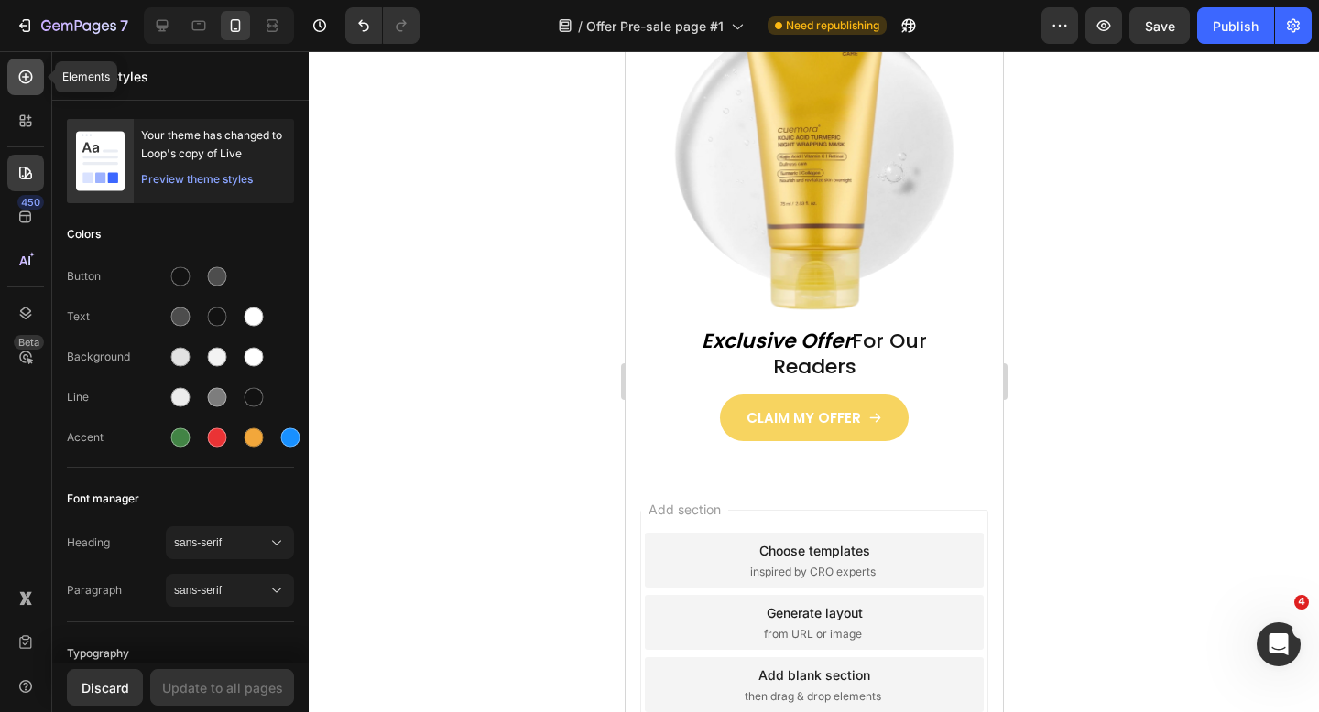
click at [29, 76] on icon at bounding box center [25, 77] width 18 height 18
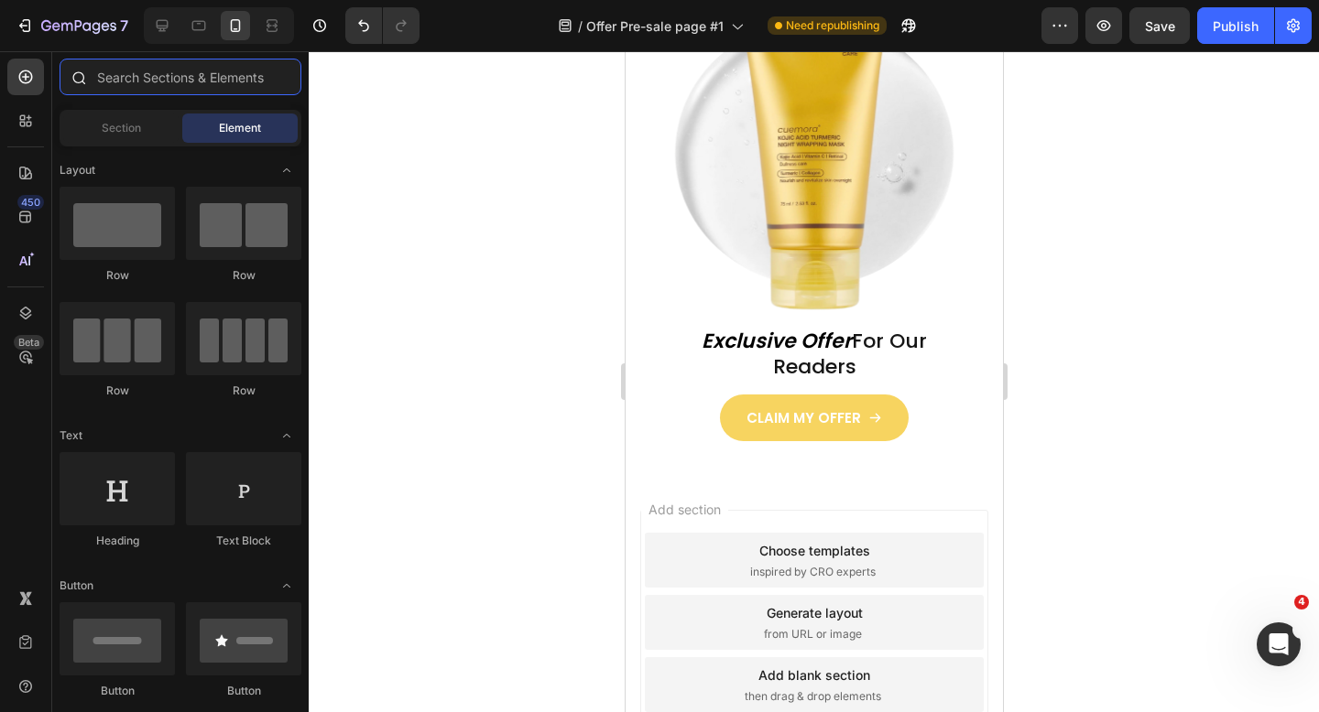
click at [157, 81] on input "text" at bounding box center [181, 77] width 242 height 37
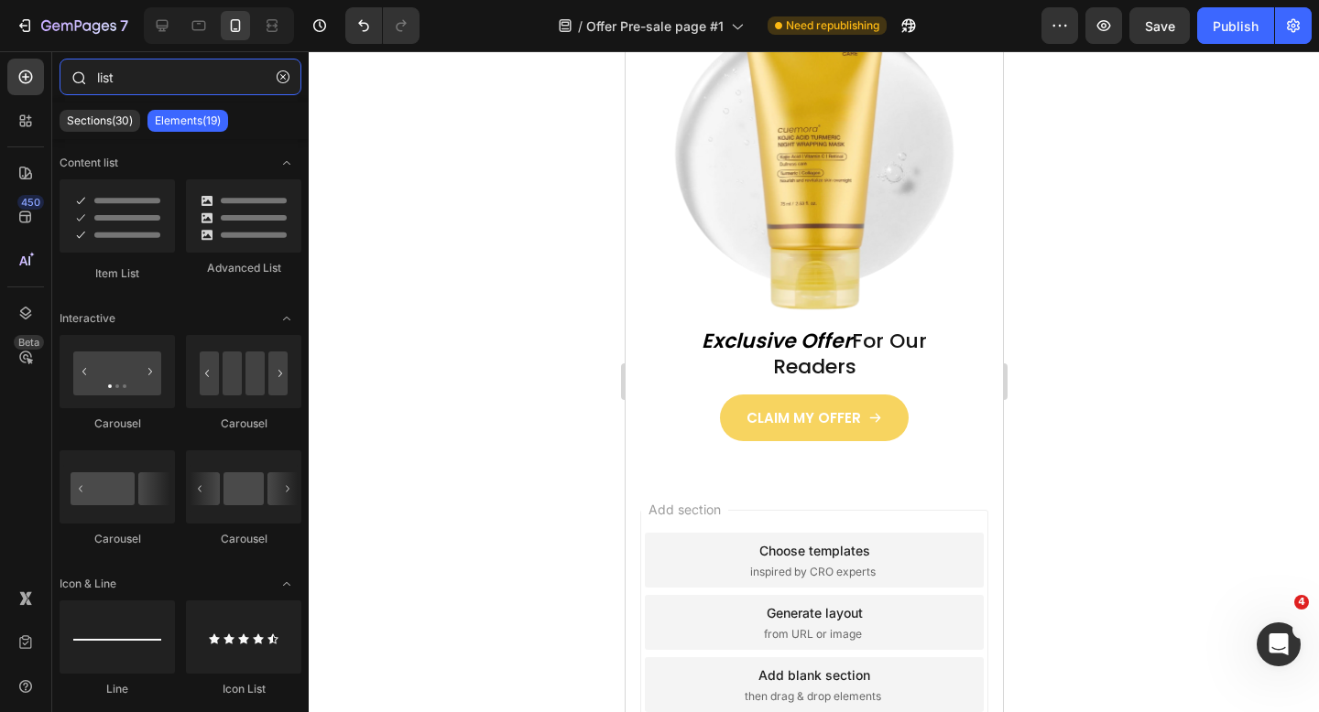
type input "list"
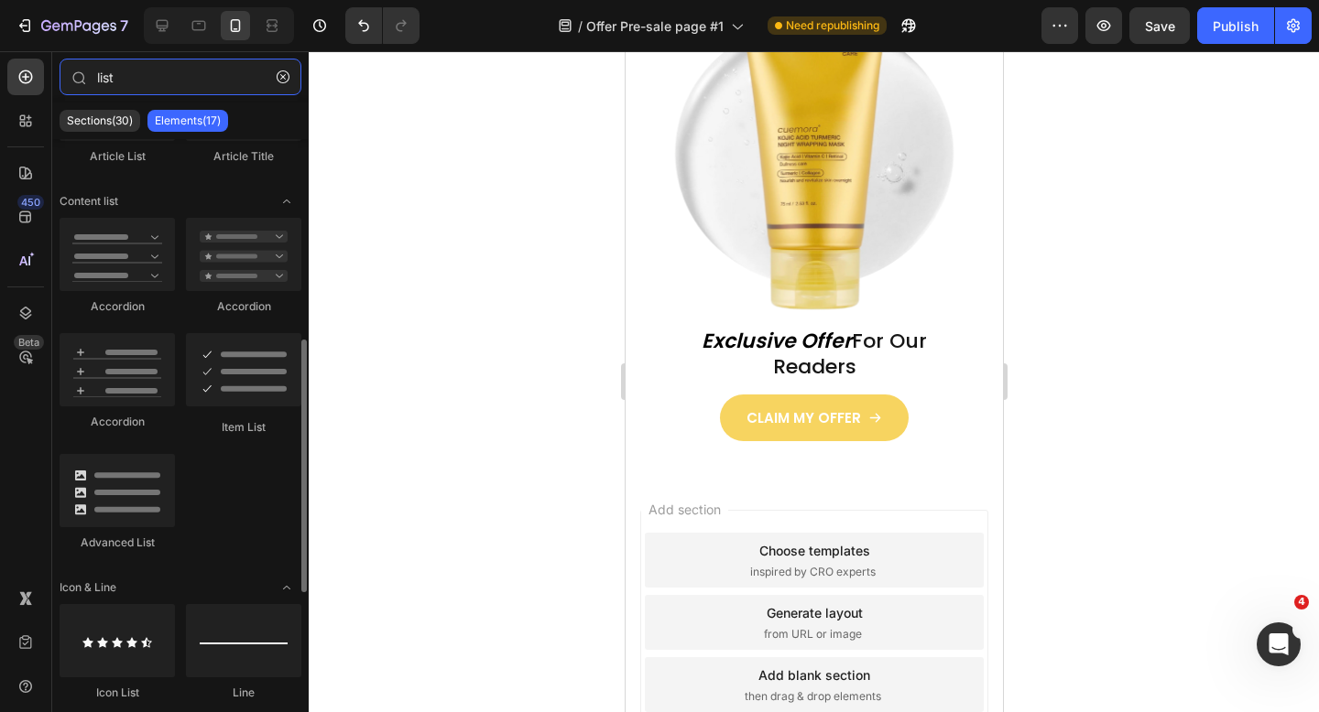
scroll to position [495, 0]
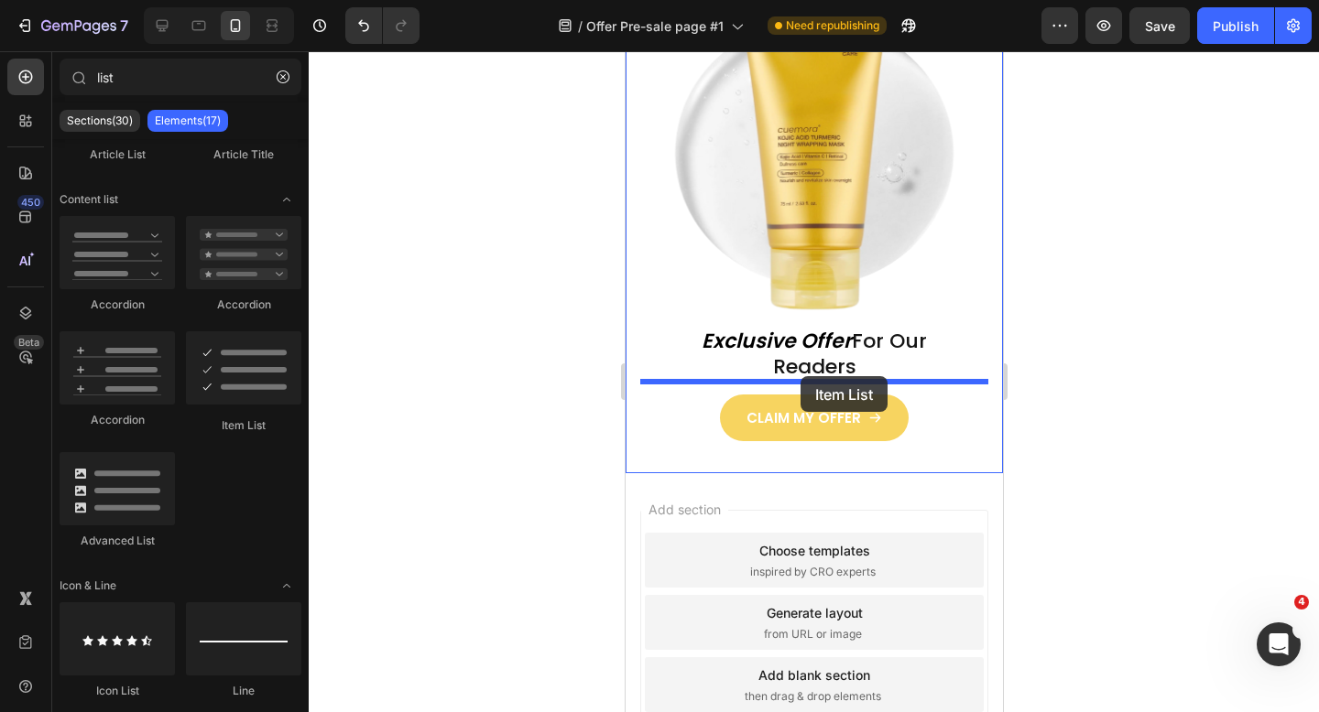
drag, startPoint x: 826, startPoint y: 422, endPoint x: 799, endPoint y: 376, distance: 52.9
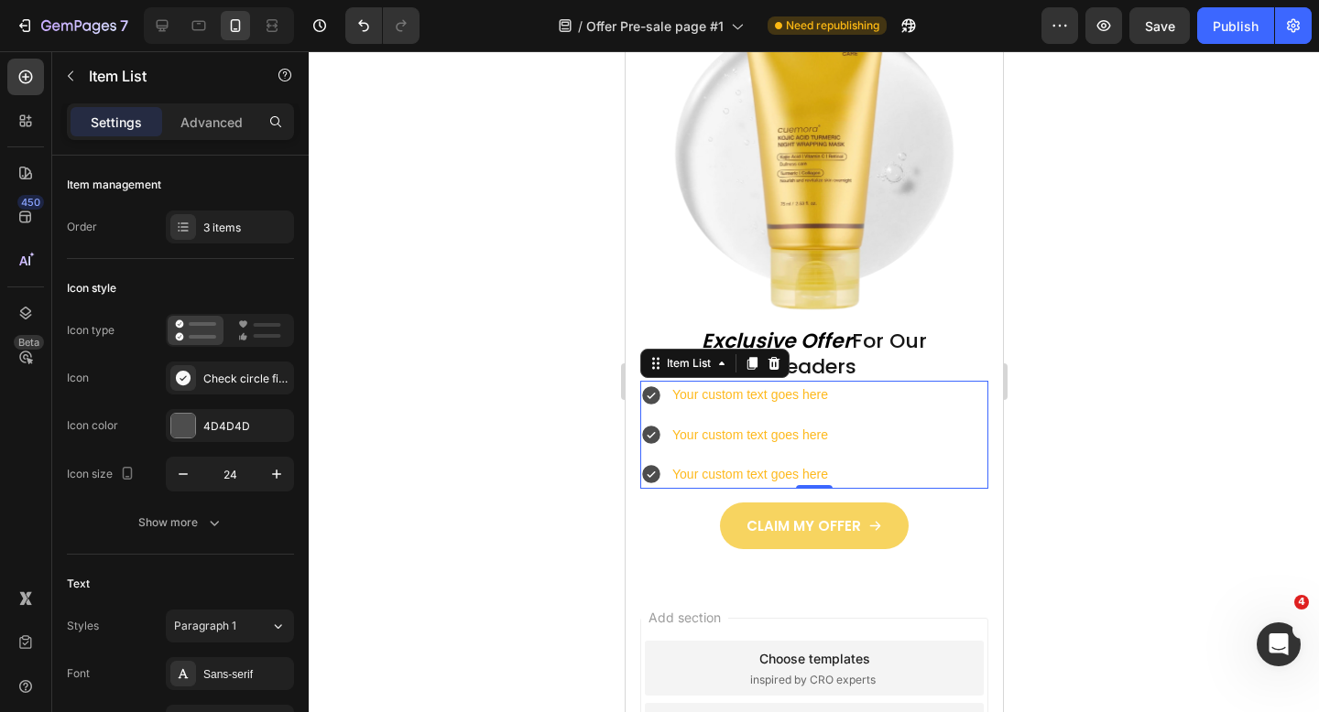
click at [795, 397] on div "Your custom text goes here" at bounding box center [749, 395] width 161 height 28
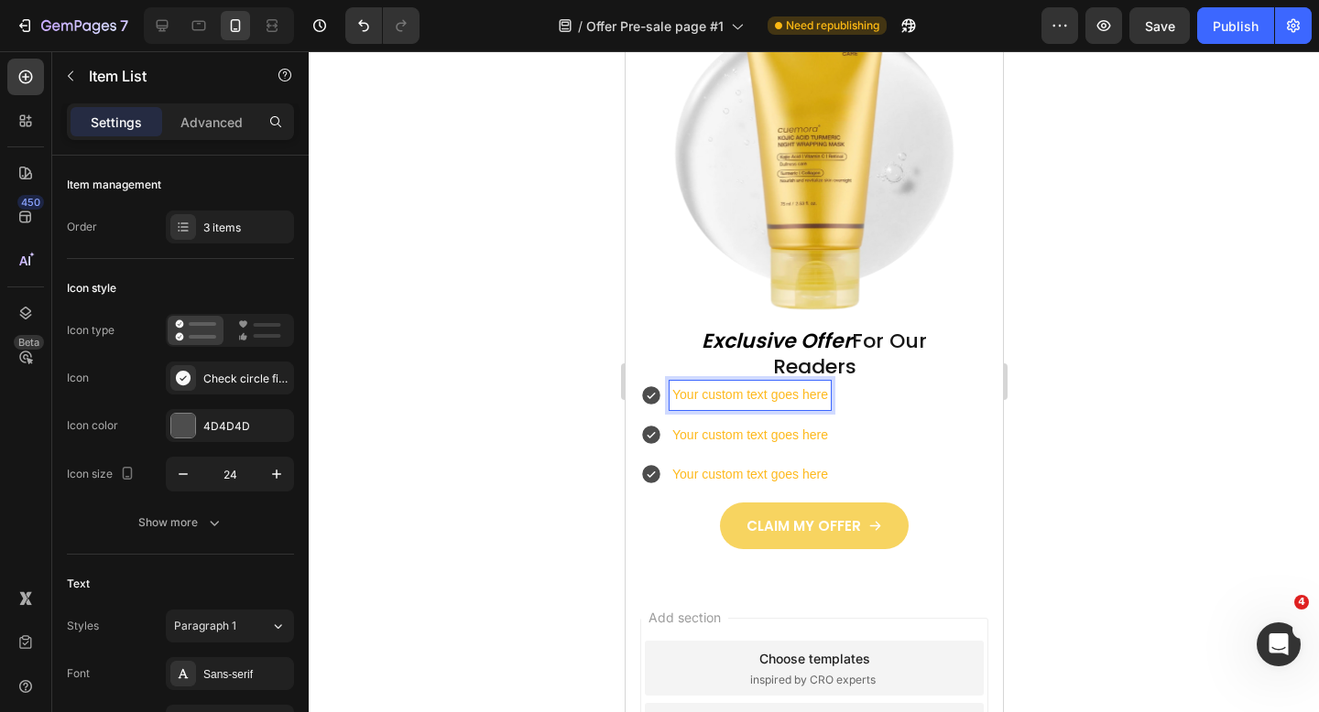
click at [885, 389] on div "Your custom text goes here Your custom text goes here Your custom text goes here" at bounding box center [813, 435] width 348 height 108
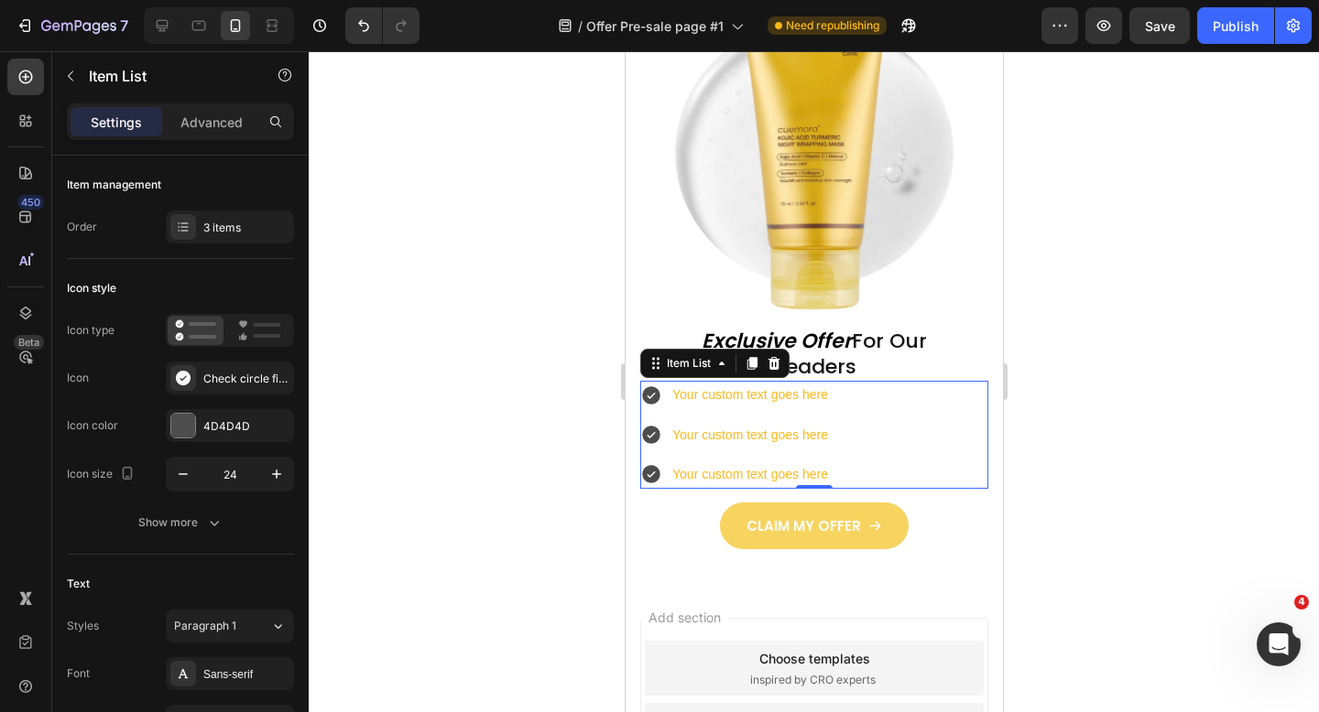
click at [887, 376] on h2 "Exclusive Offer For Our Readers" at bounding box center [813, 354] width 301 height 54
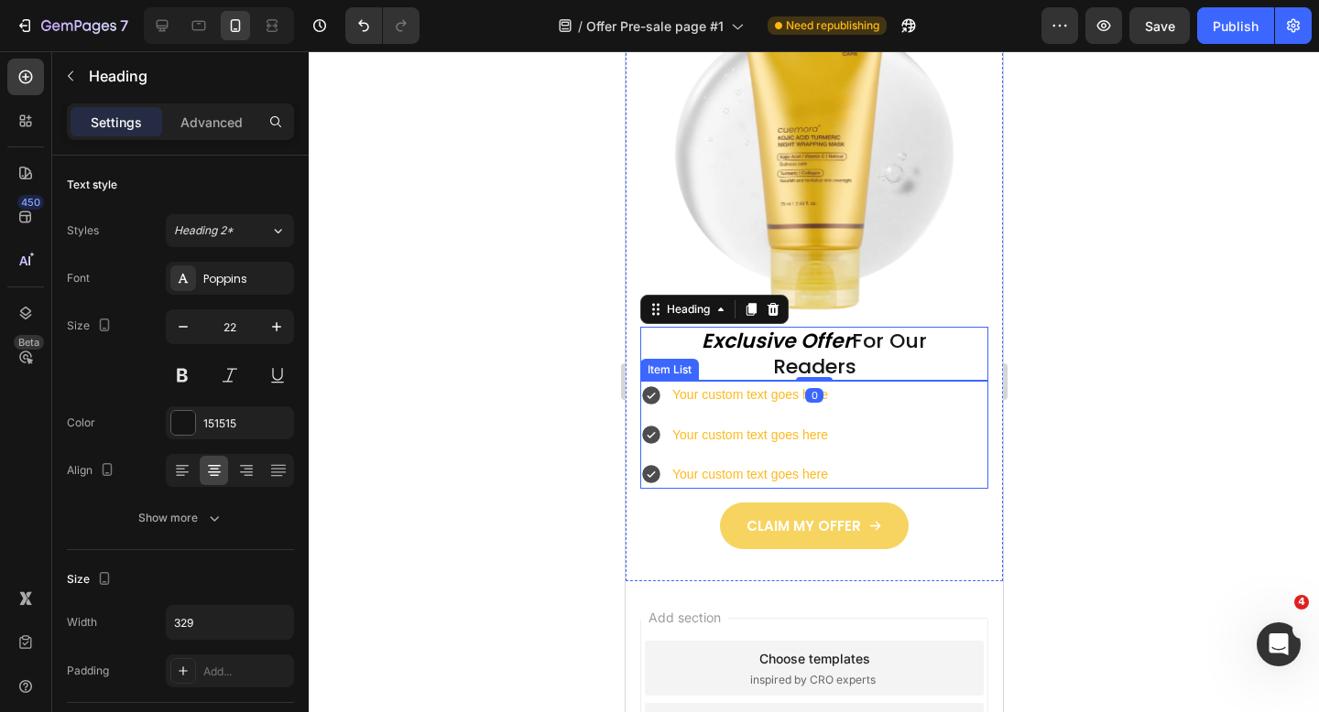
click at [885, 412] on div "Your custom text goes here Your custom text goes here Your custom text goes here" at bounding box center [813, 435] width 348 height 108
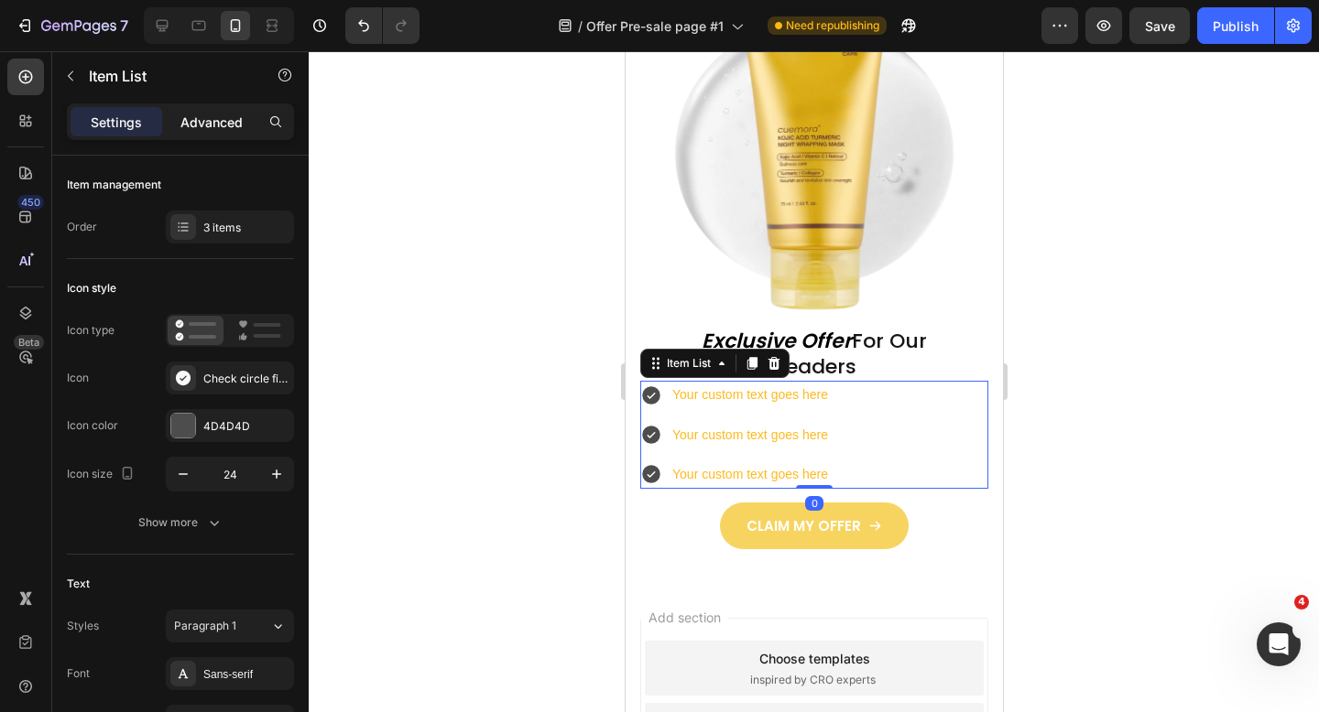
click at [197, 123] on p "Advanced" at bounding box center [211, 122] width 62 height 19
type input "100%"
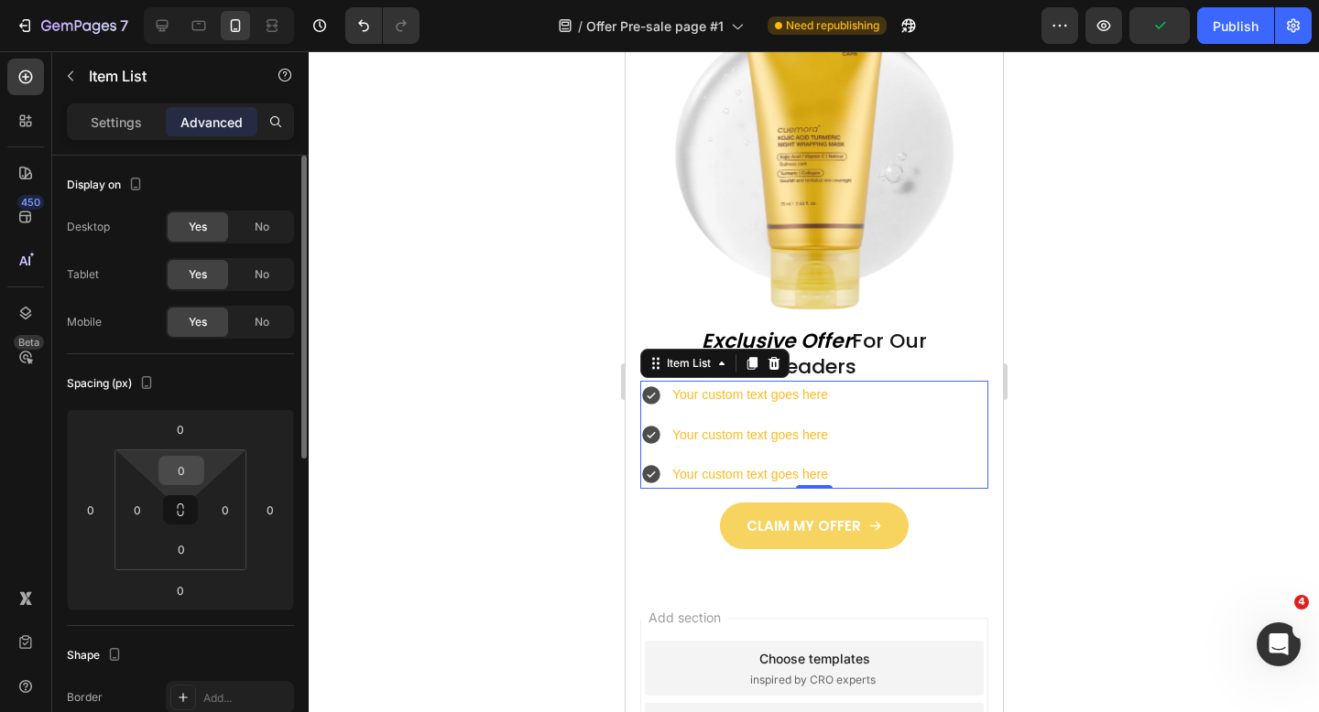
click at [190, 471] on input "0" at bounding box center [181, 470] width 37 height 27
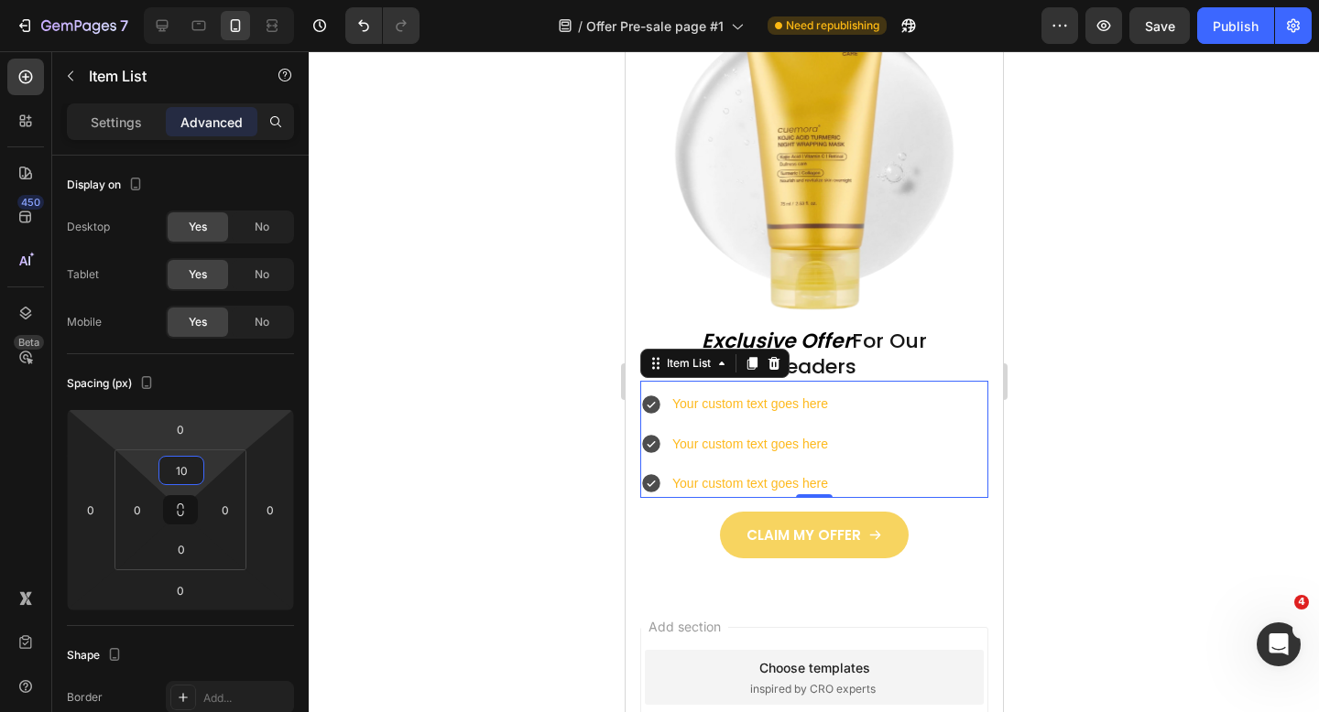
type input "10"
click at [389, 340] on div at bounding box center [814, 381] width 1010 height 661
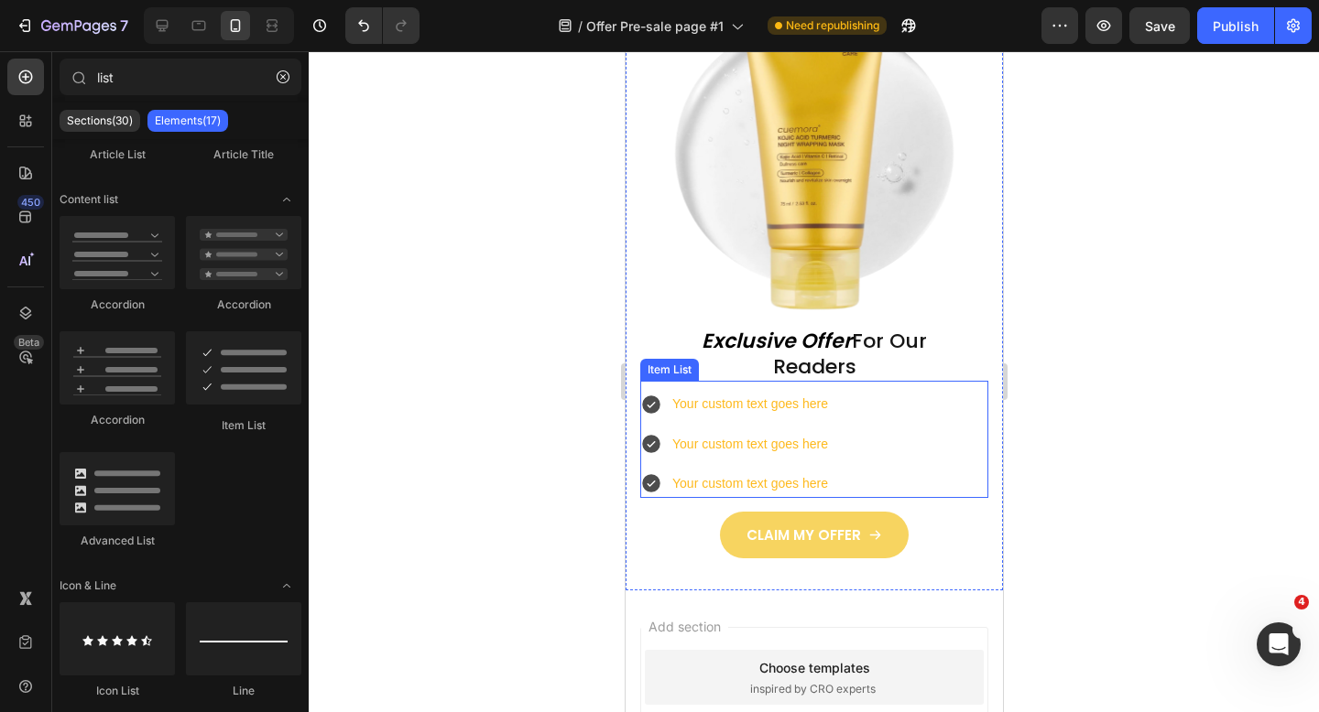
click at [897, 442] on div "Your custom text goes here Your custom text goes here Your custom text goes here" at bounding box center [813, 444] width 348 height 108
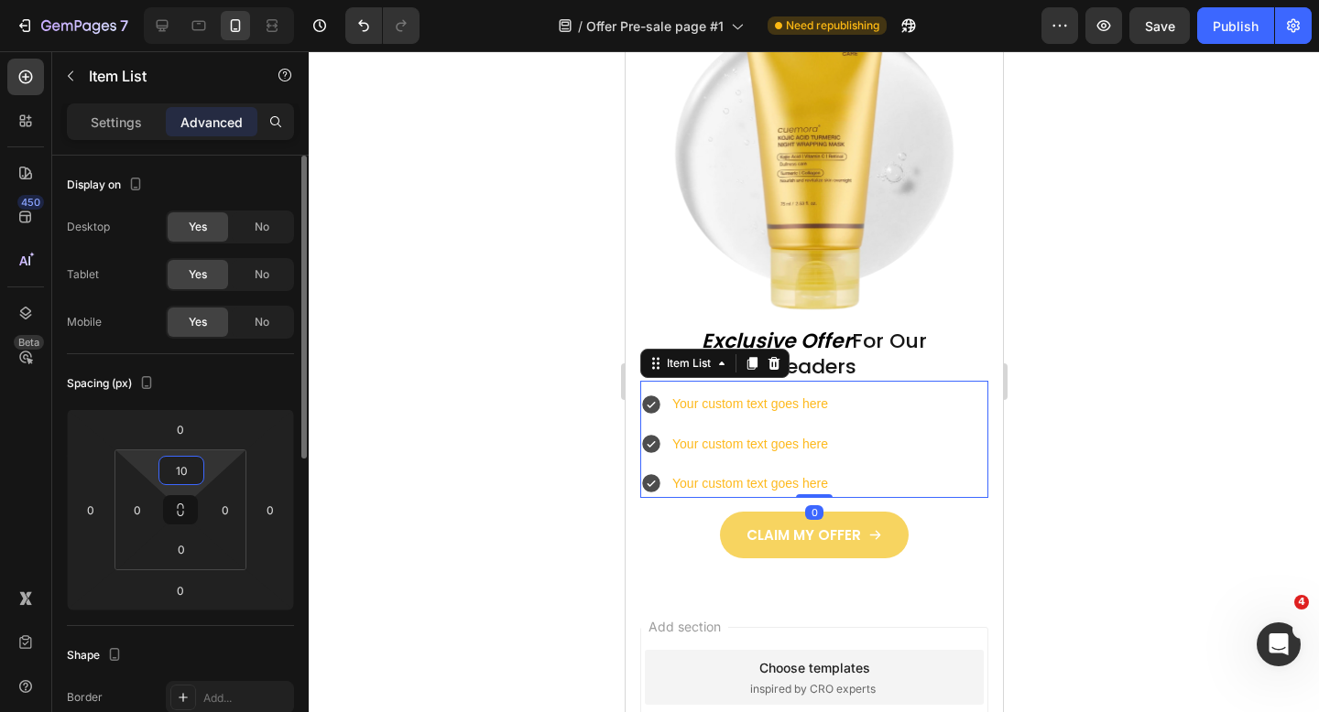
click at [192, 469] on input "10" at bounding box center [181, 470] width 37 height 27
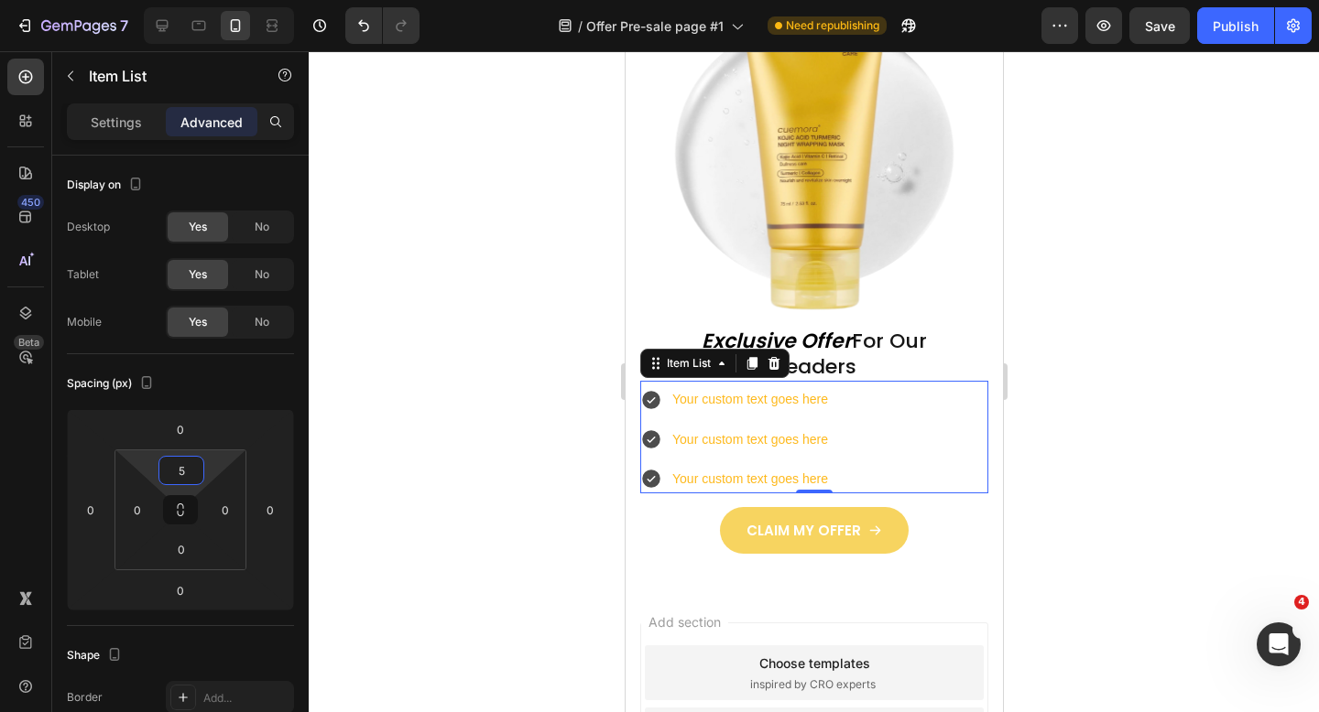
type input "5"
click at [458, 417] on div at bounding box center [814, 381] width 1010 height 661
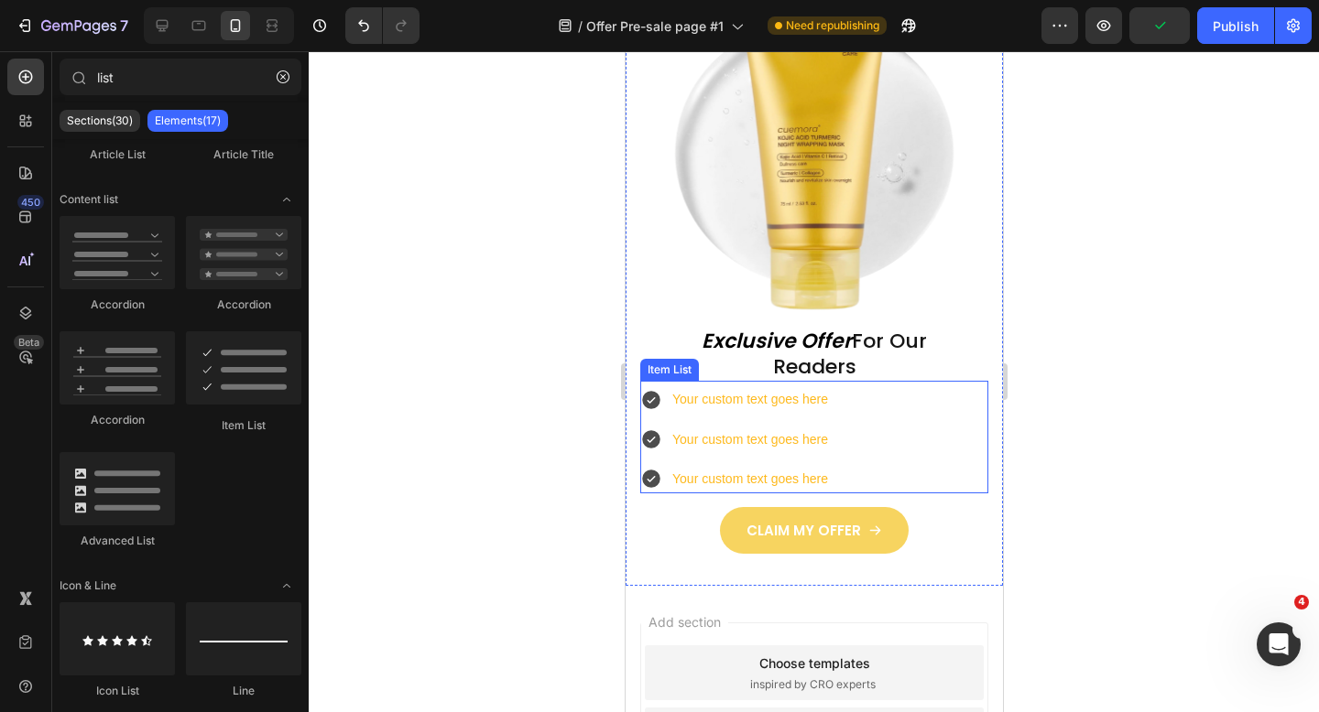
click at [658, 404] on icon at bounding box center [650, 400] width 22 height 22
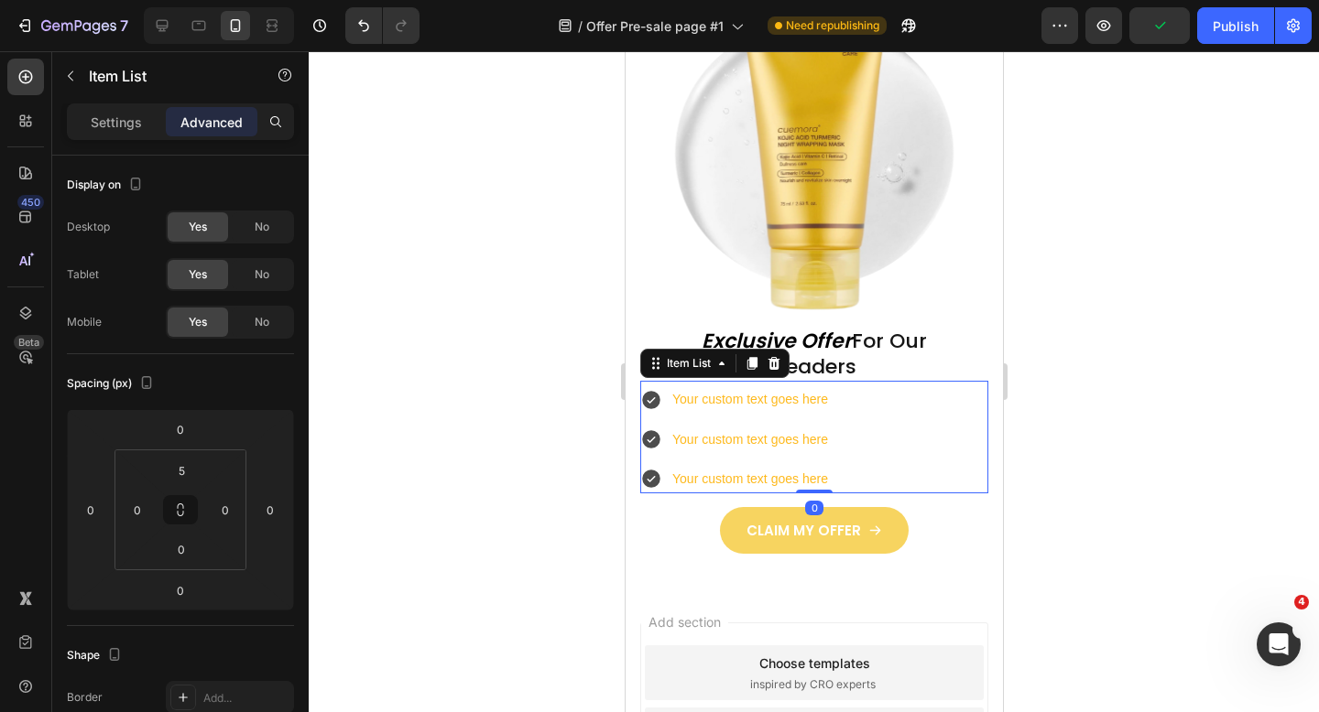
click at [647, 401] on icon at bounding box center [650, 400] width 22 height 22
click at [761, 408] on p "Your custom text goes here" at bounding box center [749, 399] width 156 height 23
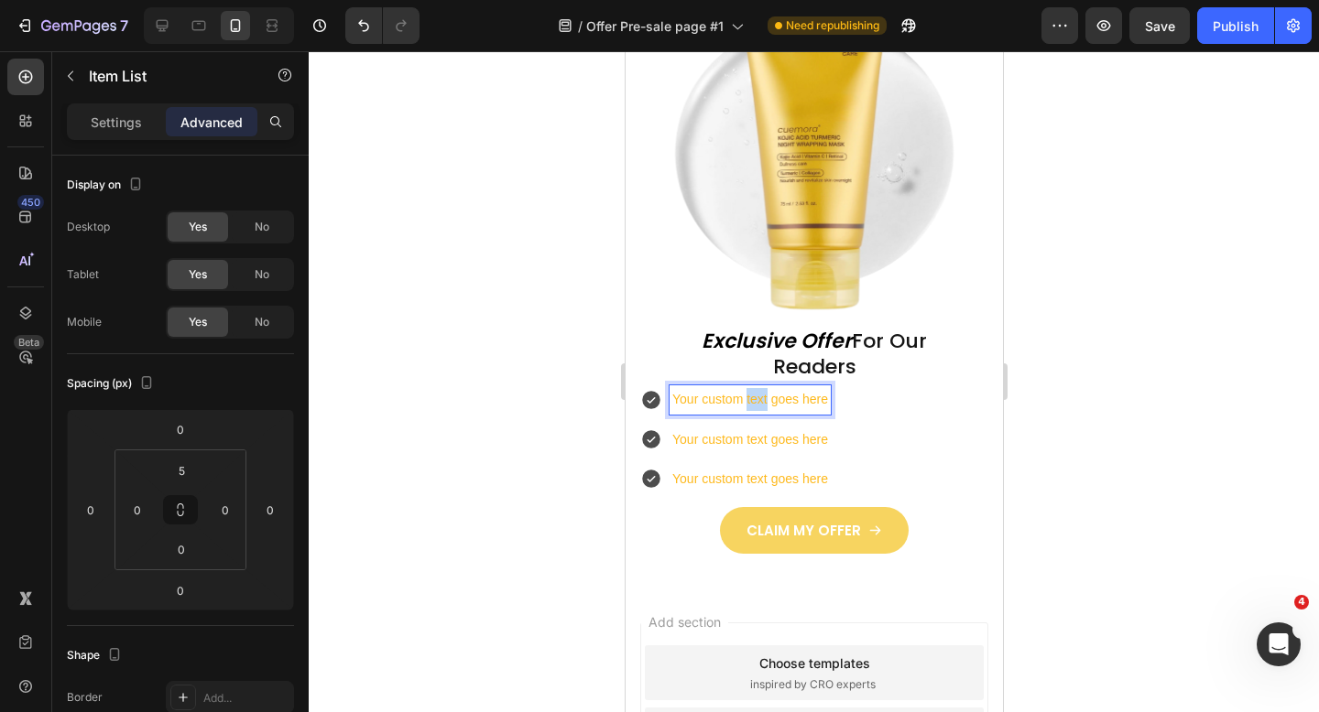
click at [761, 408] on p "Your custom text goes here" at bounding box center [749, 399] width 156 height 23
click at [459, 392] on div at bounding box center [814, 381] width 1010 height 661
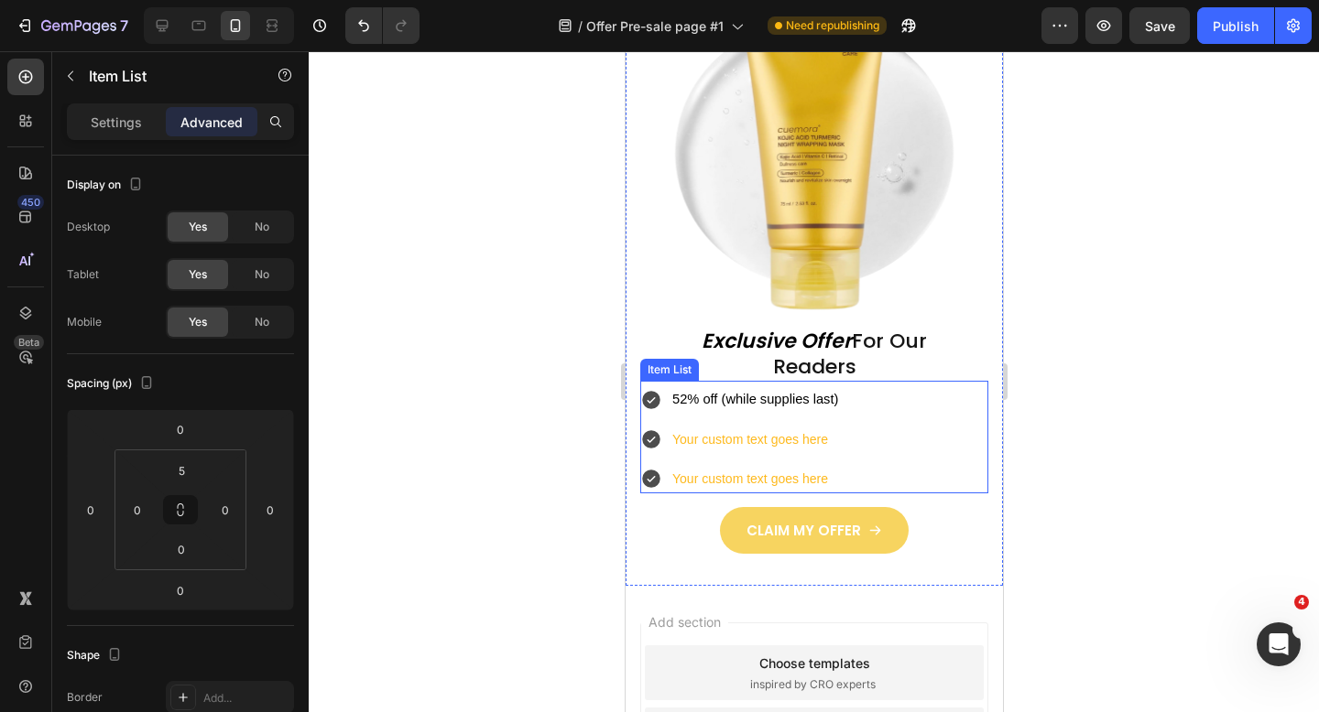
click at [776, 390] on p "52% off (while supplies last)" at bounding box center [754, 399] width 166 height 23
click at [113, 112] on div "Settings" at bounding box center [117, 121] width 92 height 29
type input "8"
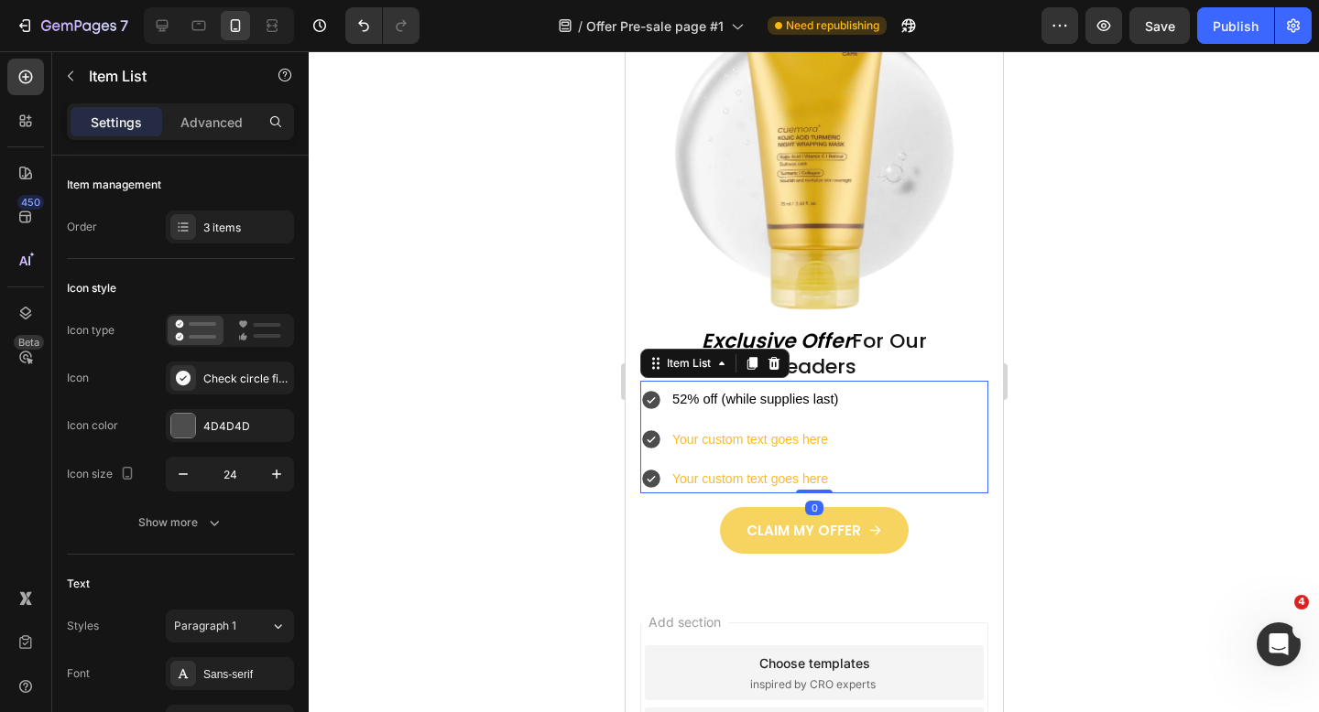
click at [113, 113] on p "Settings" at bounding box center [116, 122] width 51 height 19
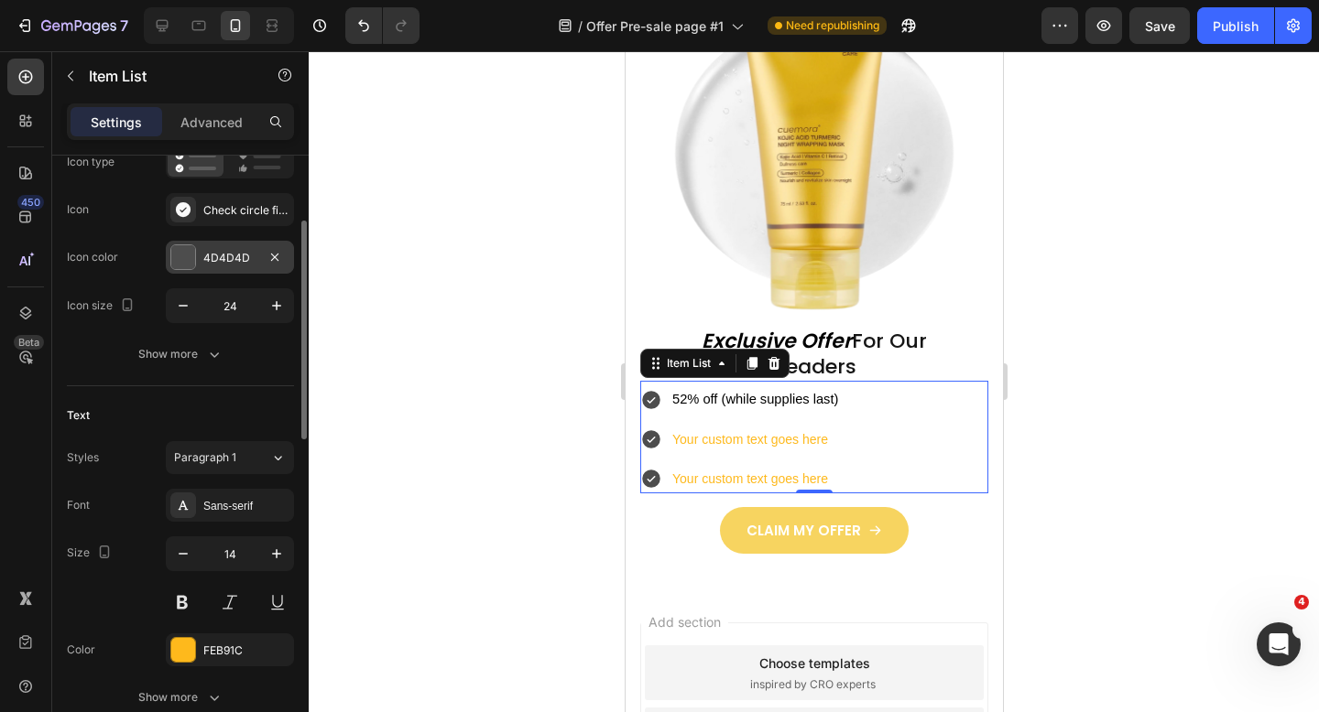
scroll to position [172, 0]
click at [229, 506] on div "Sans-serif" at bounding box center [246, 503] width 86 height 16
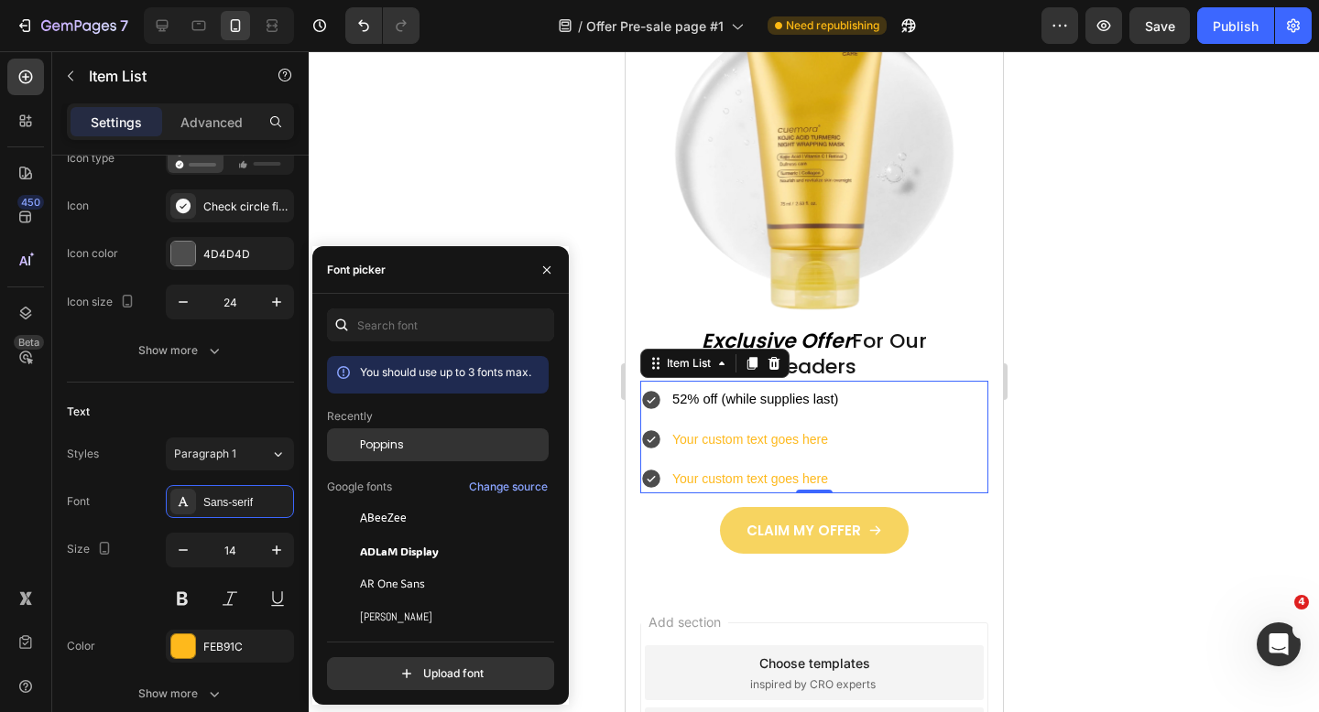
click at [438, 442] on div "Poppins" at bounding box center [452, 445] width 185 height 16
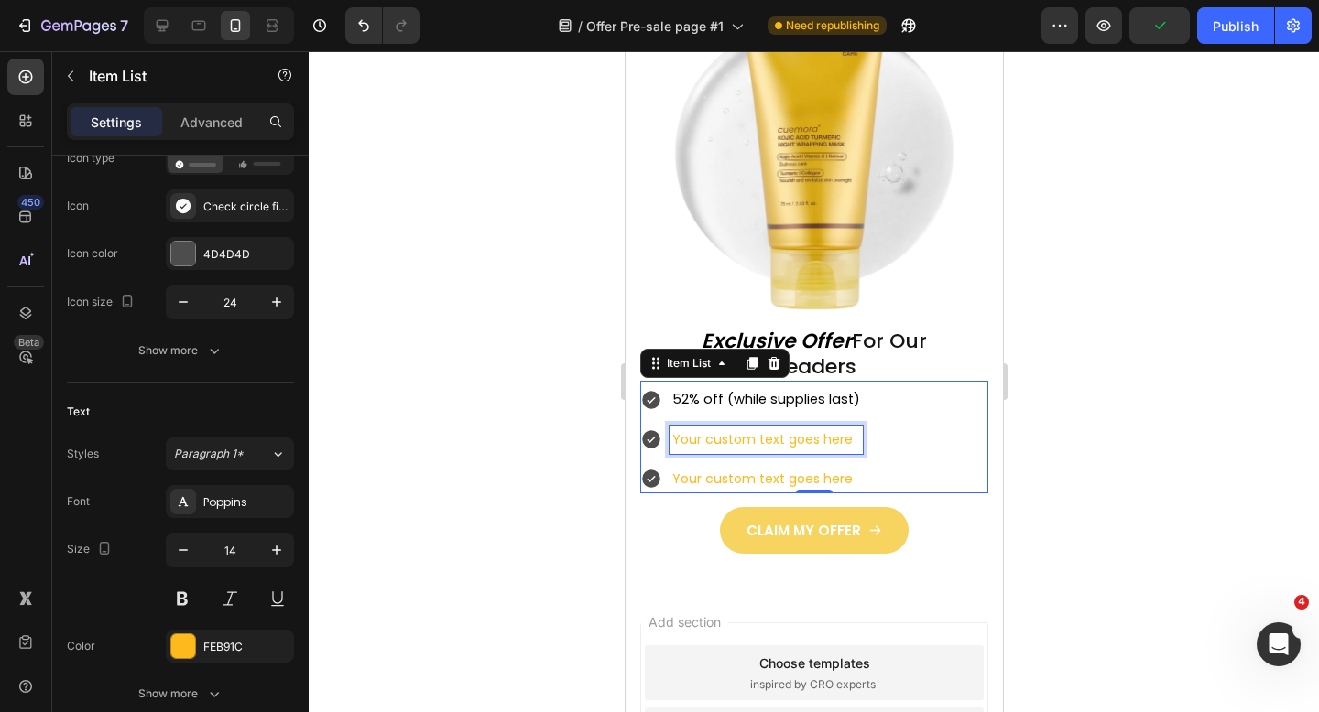
click at [741, 432] on p "Your custom text goes here" at bounding box center [765, 440] width 188 height 23
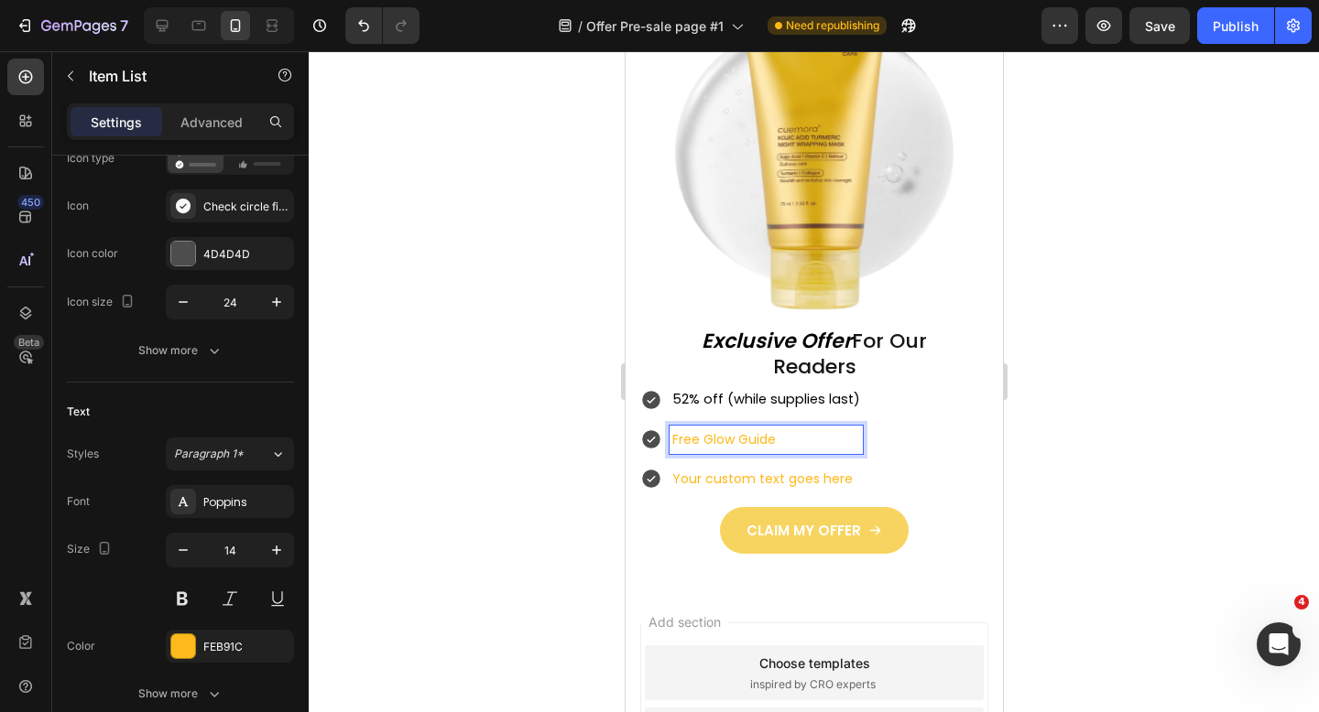
click at [689, 435] on p "Free Glow Guide" at bounding box center [765, 440] width 188 height 23
click at [253, 643] on div "FEB91C" at bounding box center [229, 647] width 53 height 16
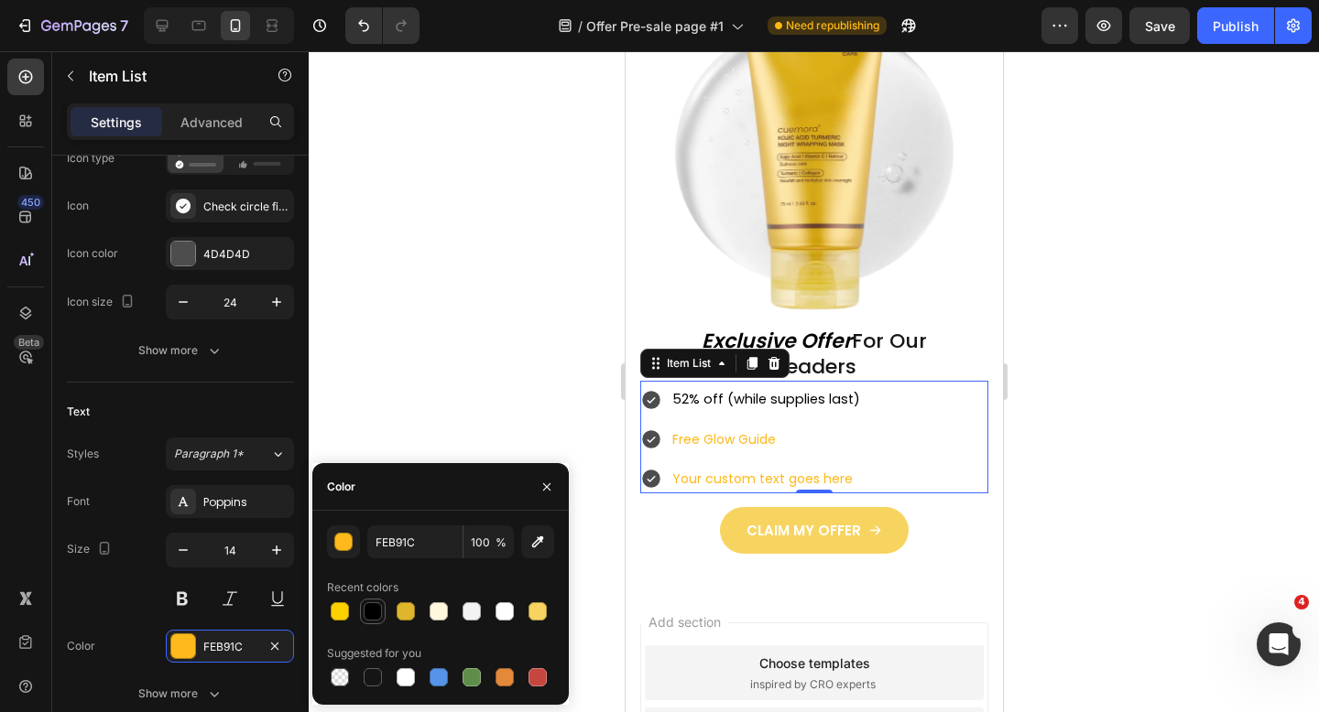
click at [375, 615] on div at bounding box center [373, 612] width 18 height 18
type input "000000"
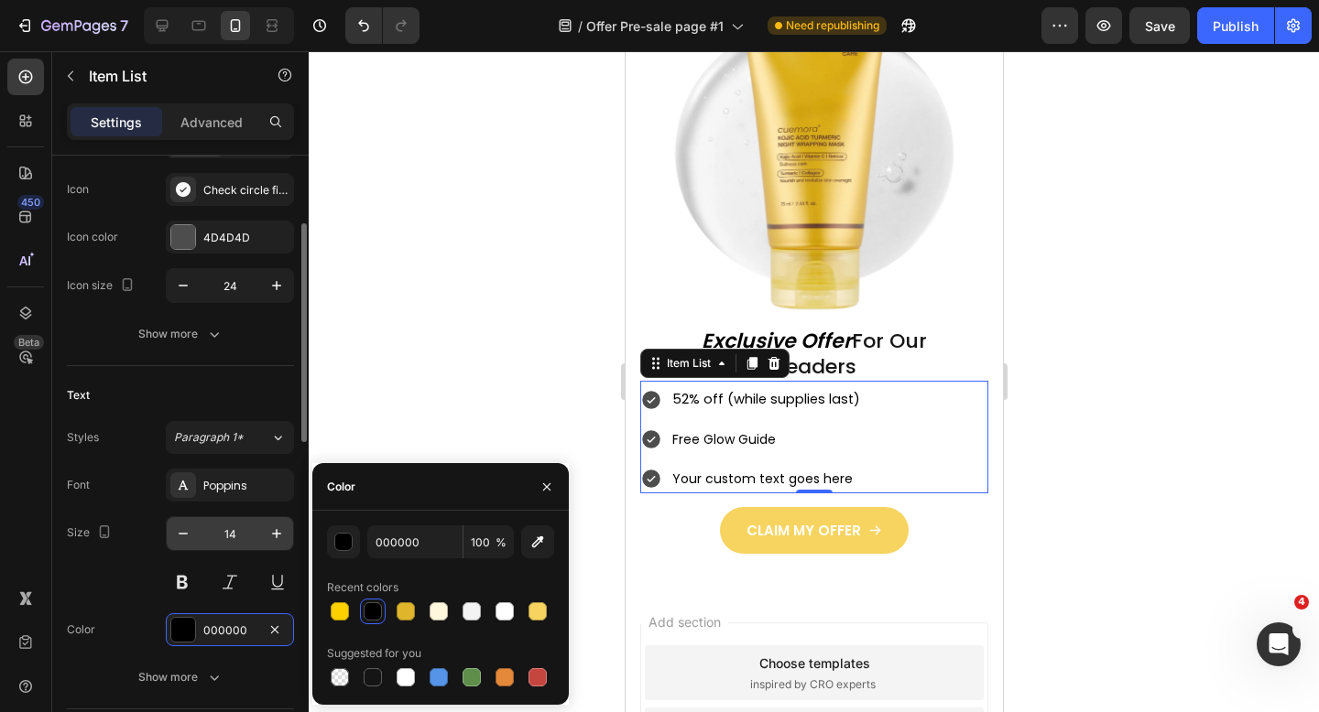
scroll to position [0, 0]
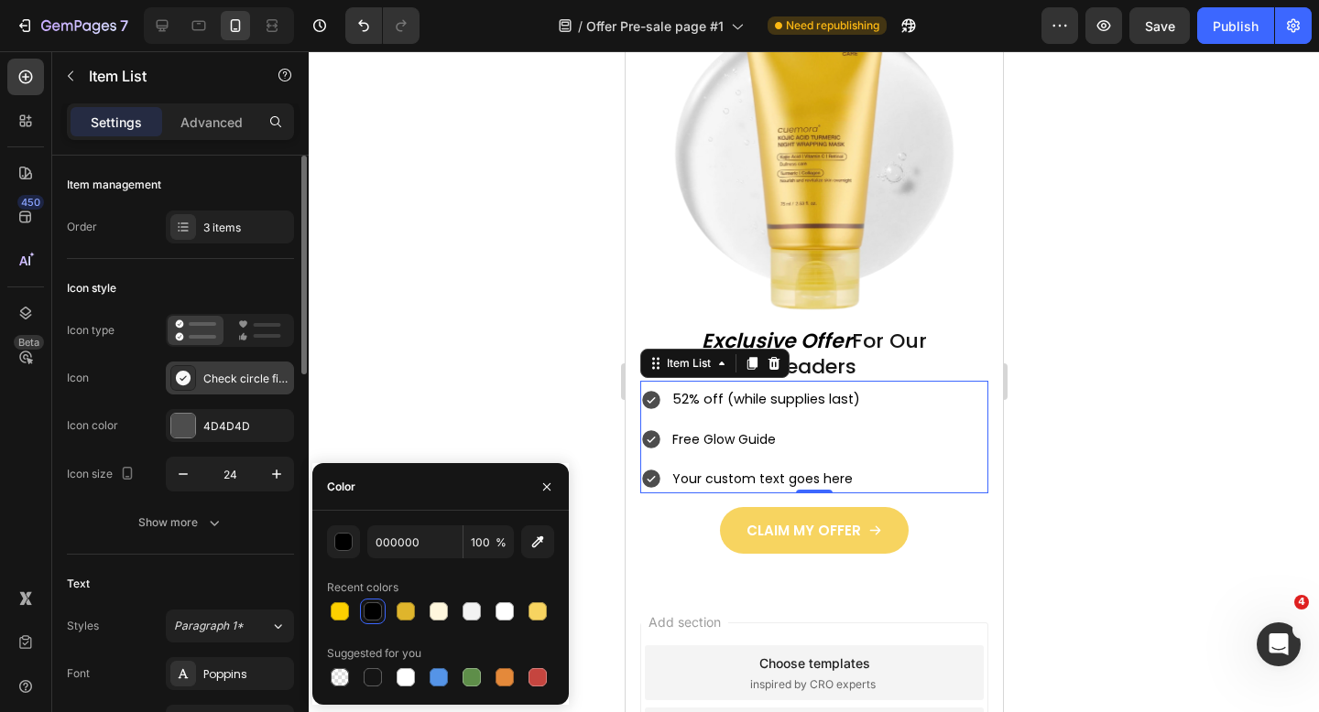
click at [249, 386] on div "Check circle filled" at bounding box center [246, 379] width 86 height 16
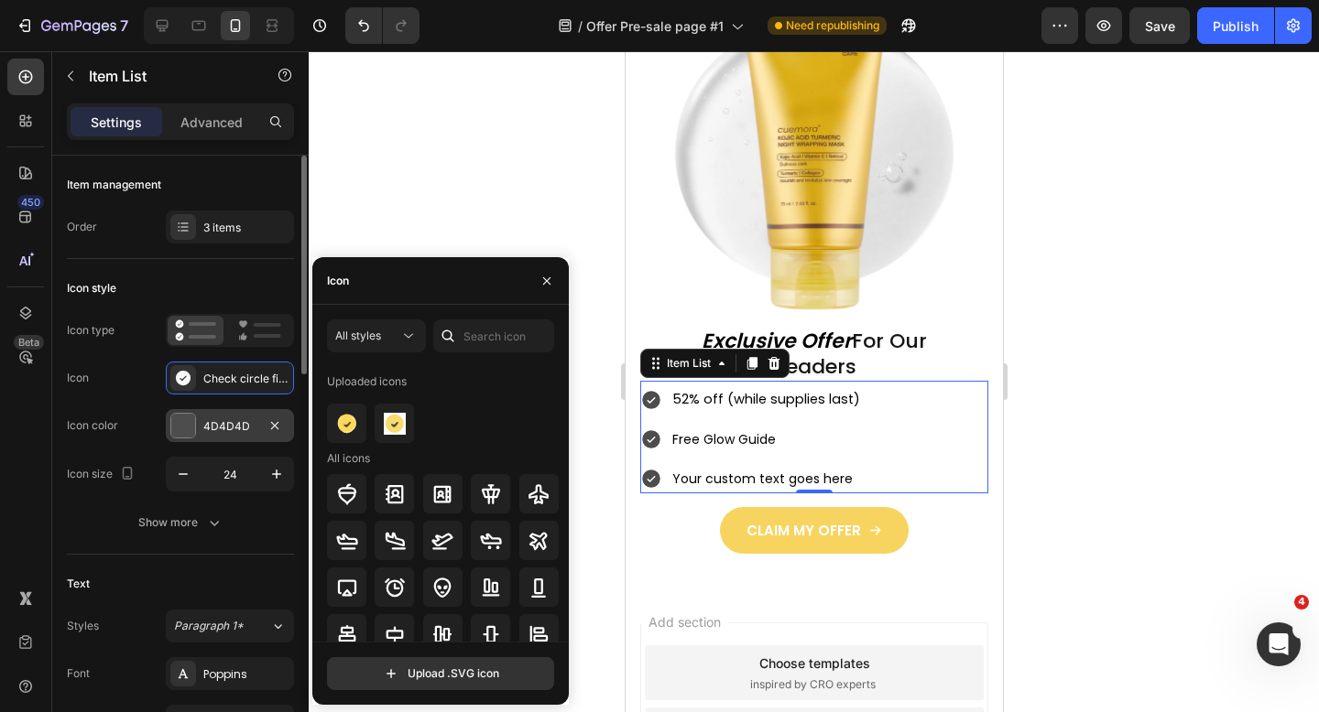
click at [230, 425] on div "4D4D4D" at bounding box center [229, 427] width 53 height 16
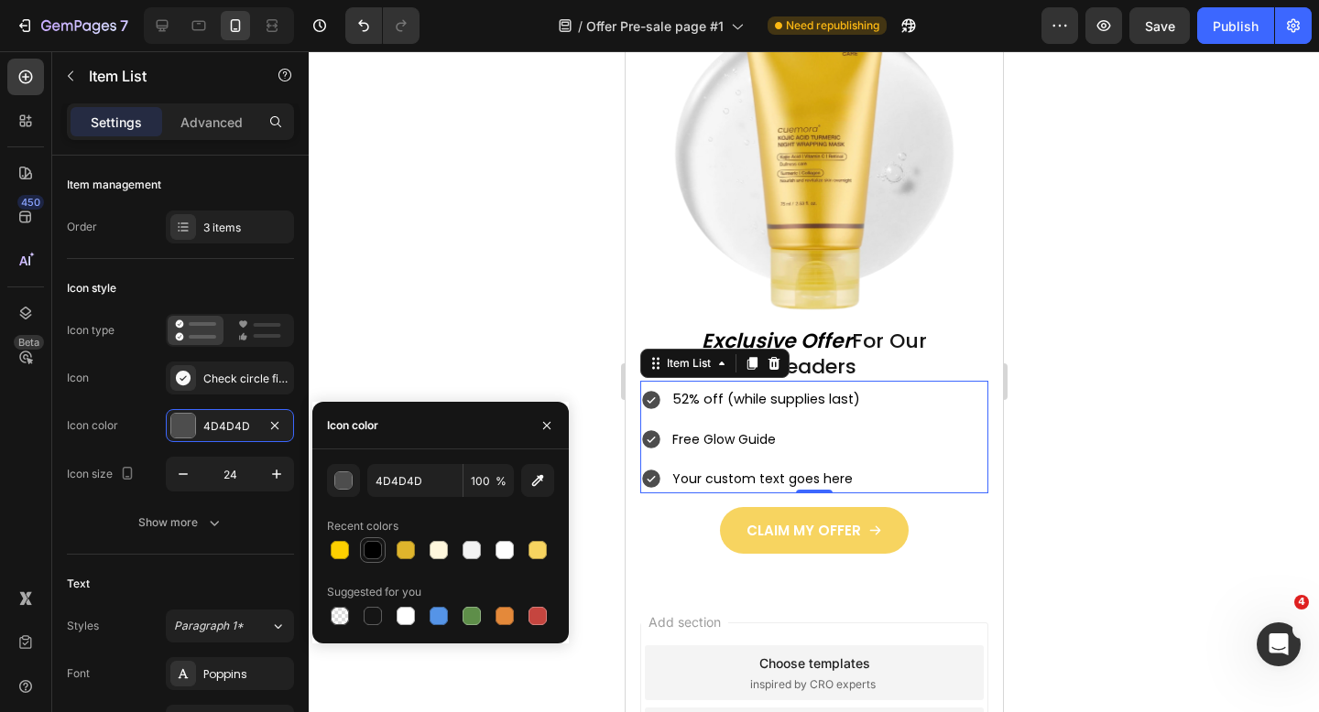
click at [375, 543] on div at bounding box center [373, 550] width 18 height 18
type input "000000"
click at [219, 109] on div "Advanced" at bounding box center [212, 121] width 92 height 29
type input "100%"
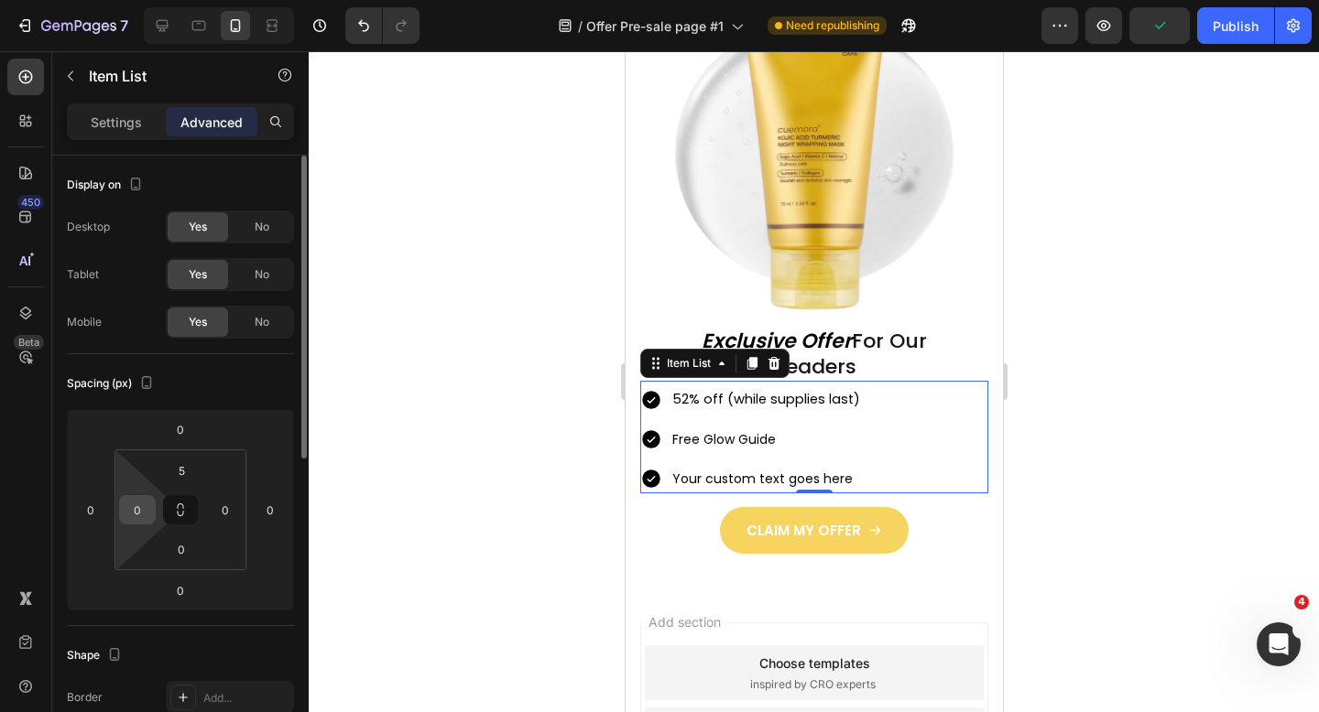
click at [146, 504] on input "0" at bounding box center [137, 509] width 27 height 27
type input "10"
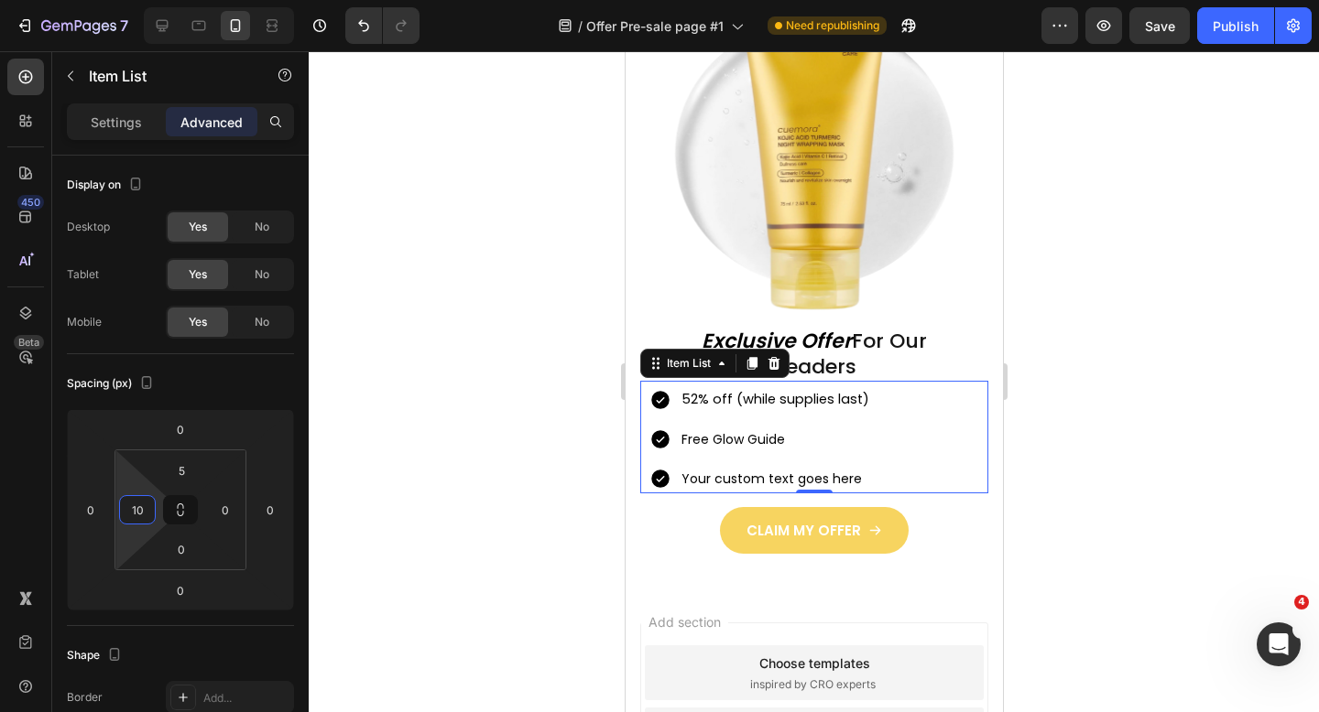
click at [517, 370] on div at bounding box center [814, 381] width 1010 height 661
click at [720, 430] on p "Free Glow Guide" at bounding box center [774, 440] width 188 height 23
click at [149, 514] on input "10" at bounding box center [137, 509] width 27 height 27
type input "2"
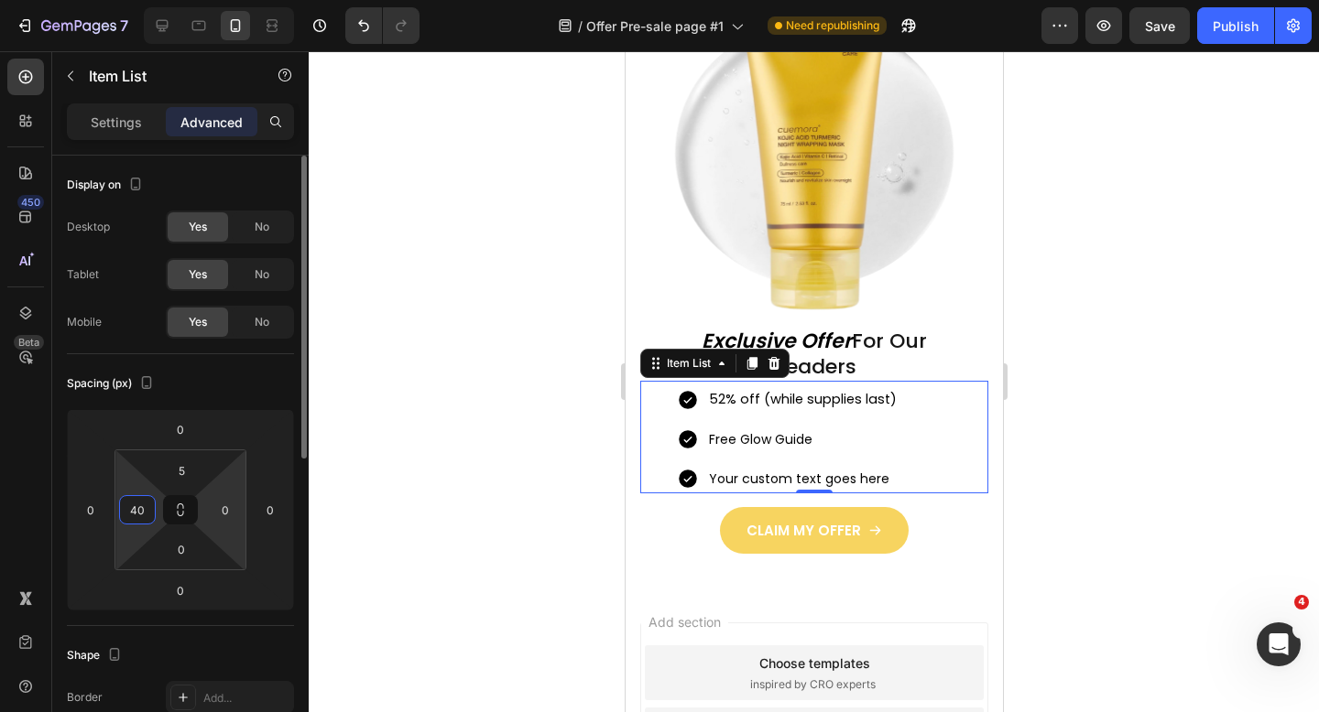
type input "4"
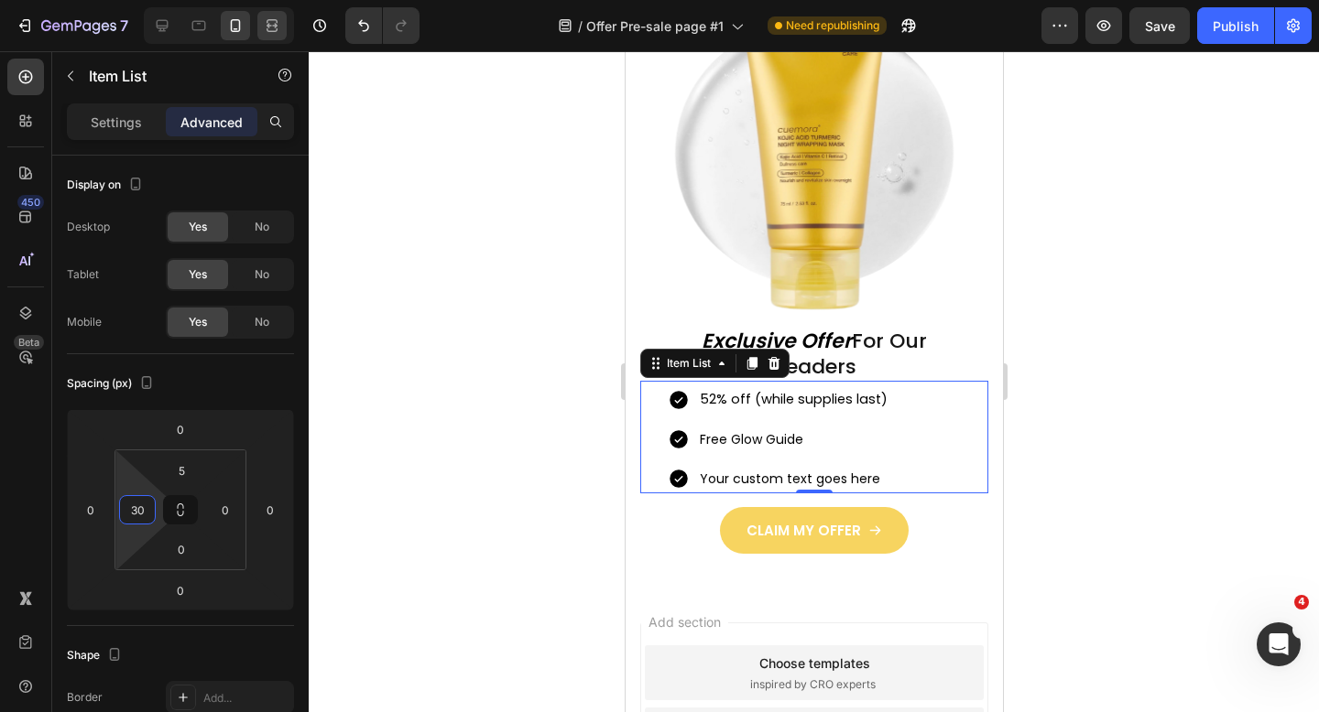
type input "30"
click at [762, 481] on p "Your custom text goes here" at bounding box center [793, 479] width 188 height 23
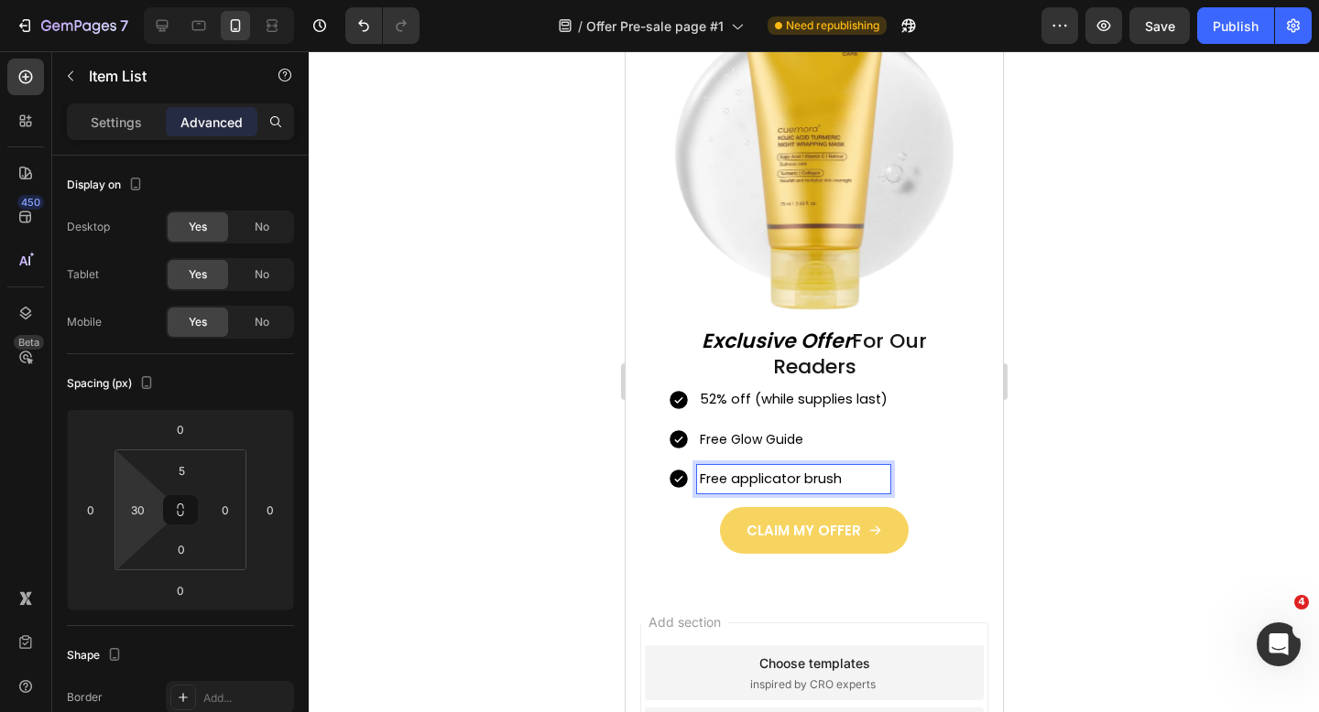
click at [935, 442] on div "52% off (while supplies last) Free Glow Guide Free applicator brush" at bounding box center [827, 440] width 321 height 108
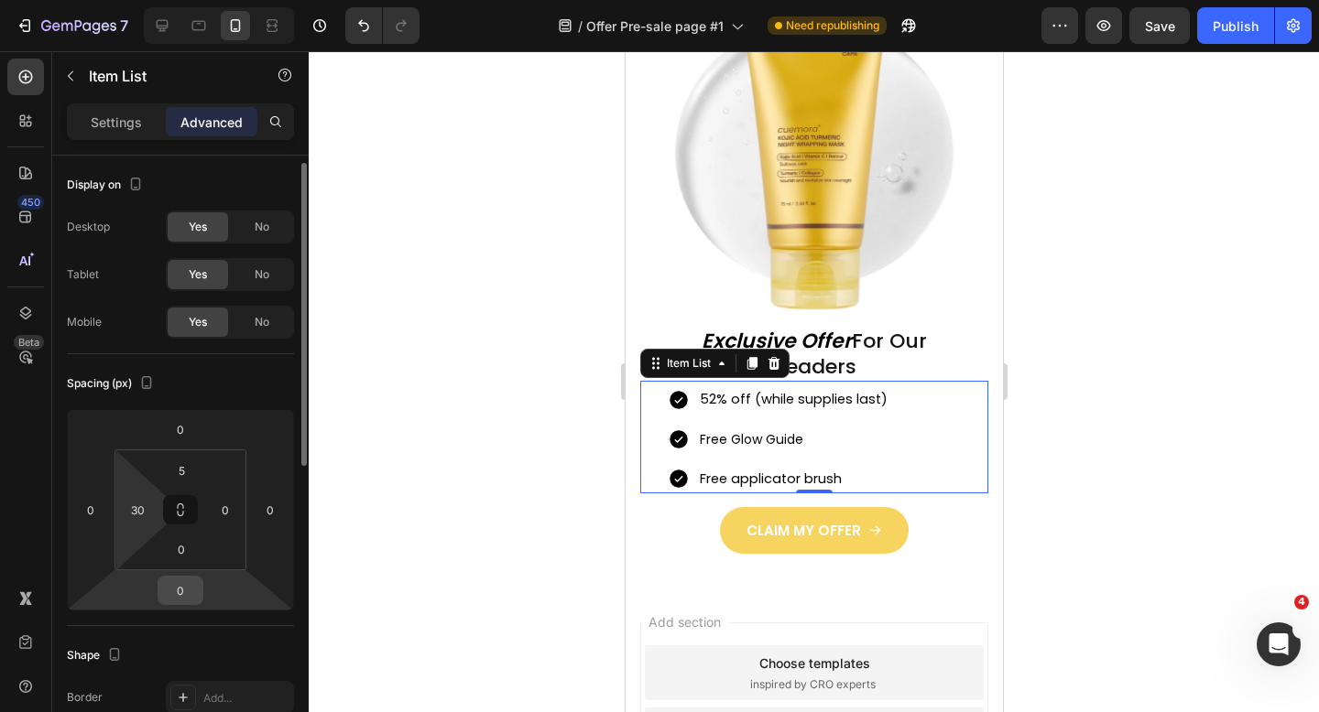
scroll to position [235, 0]
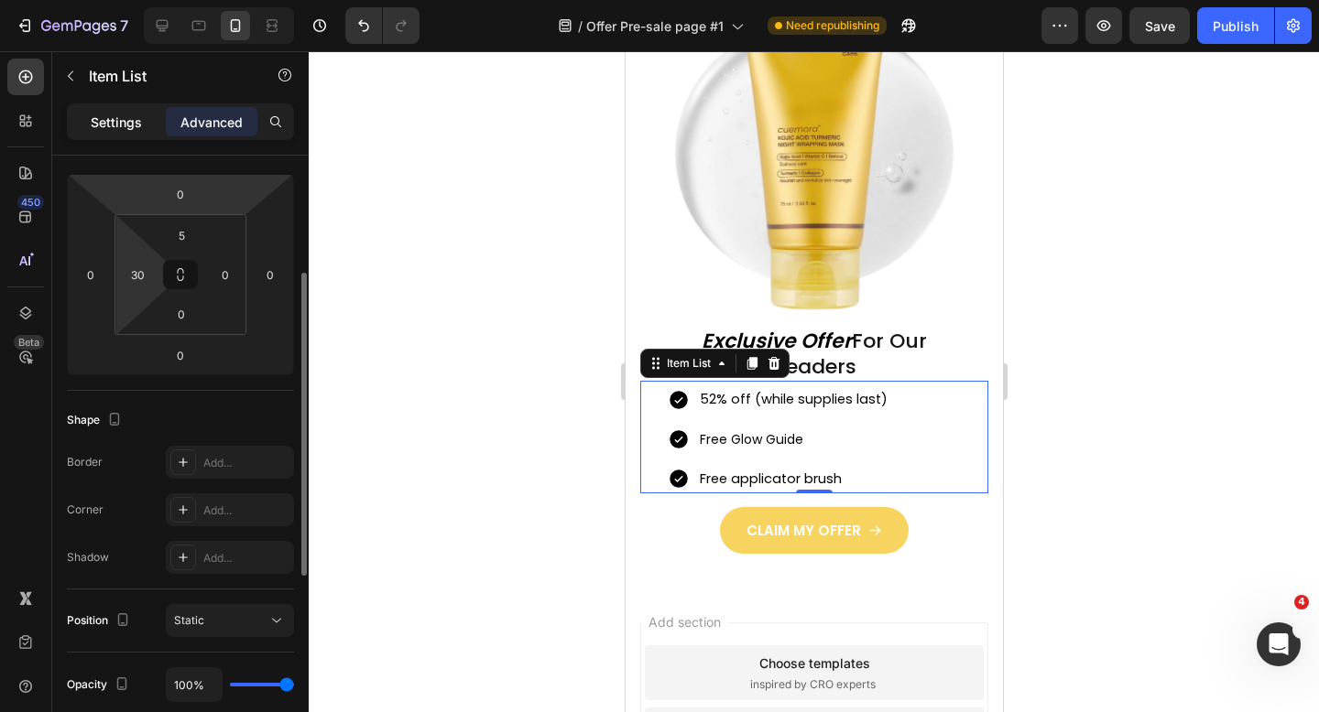
click at [140, 128] on p "Settings" at bounding box center [116, 122] width 51 height 19
type input "8"
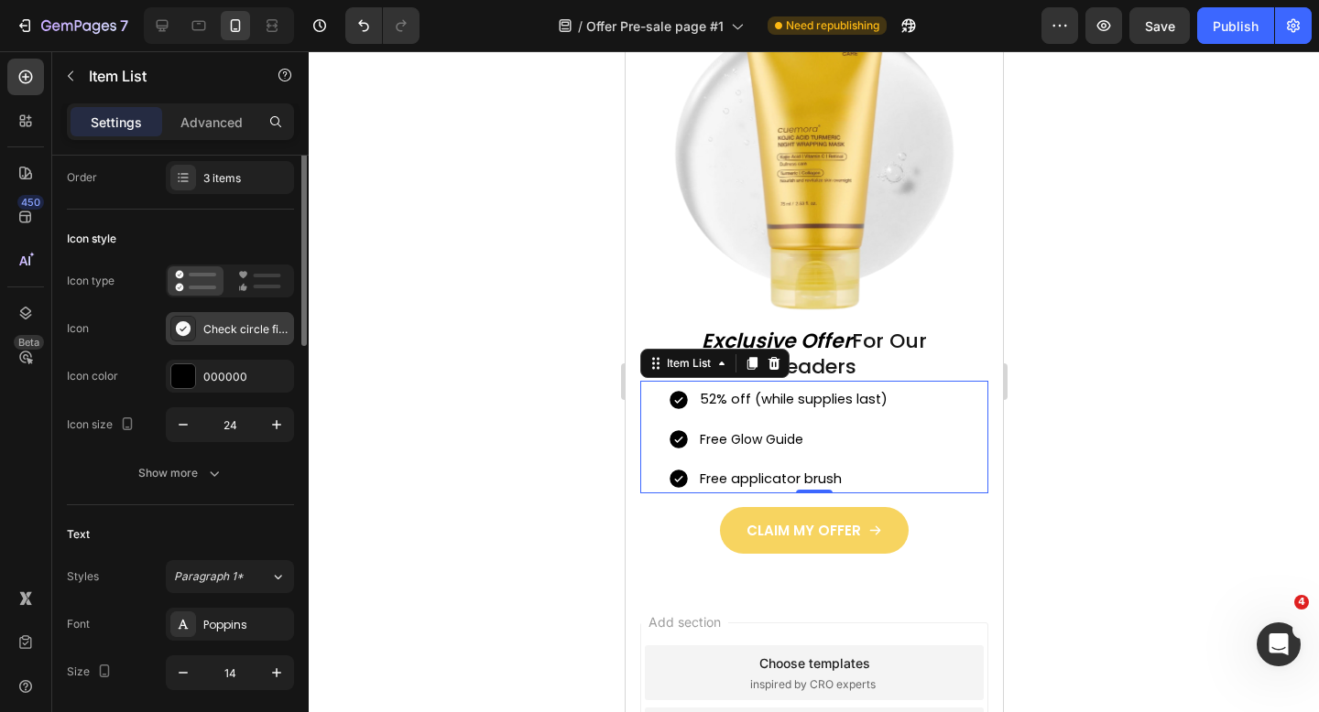
scroll to position [0, 0]
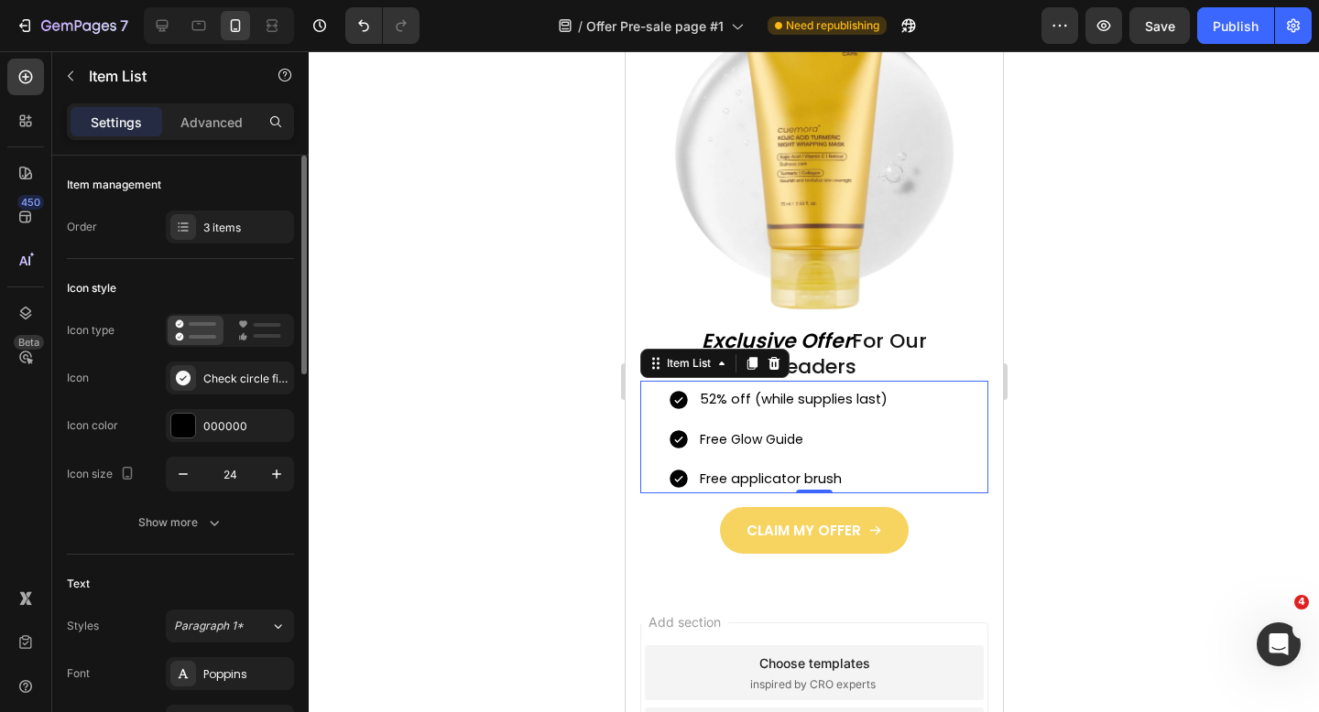
click at [231, 250] on div "Item management Order 3 items" at bounding box center [180, 207] width 227 height 103
click at [231, 239] on div "3 items" at bounding box center [230, 227] width 128 height 33
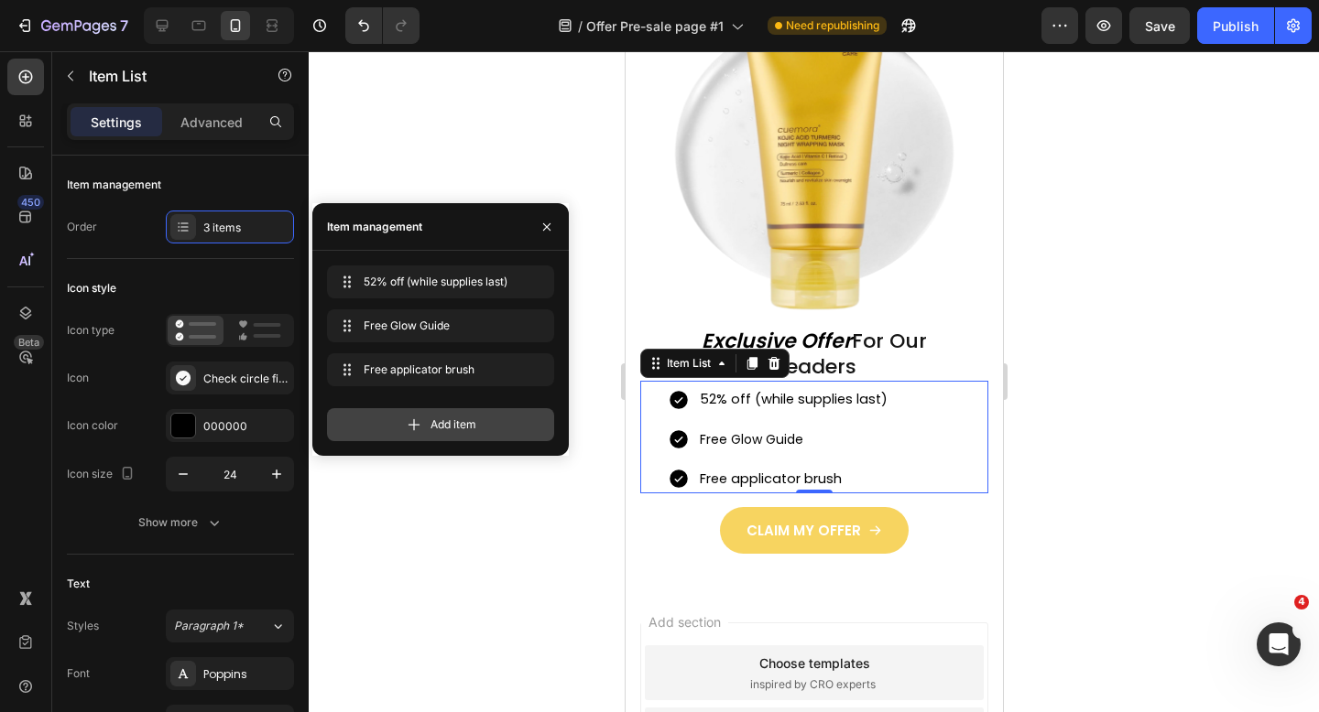
click at [502, 419] on div "Add item" at bounding box center [440, 424] width 227 height 33
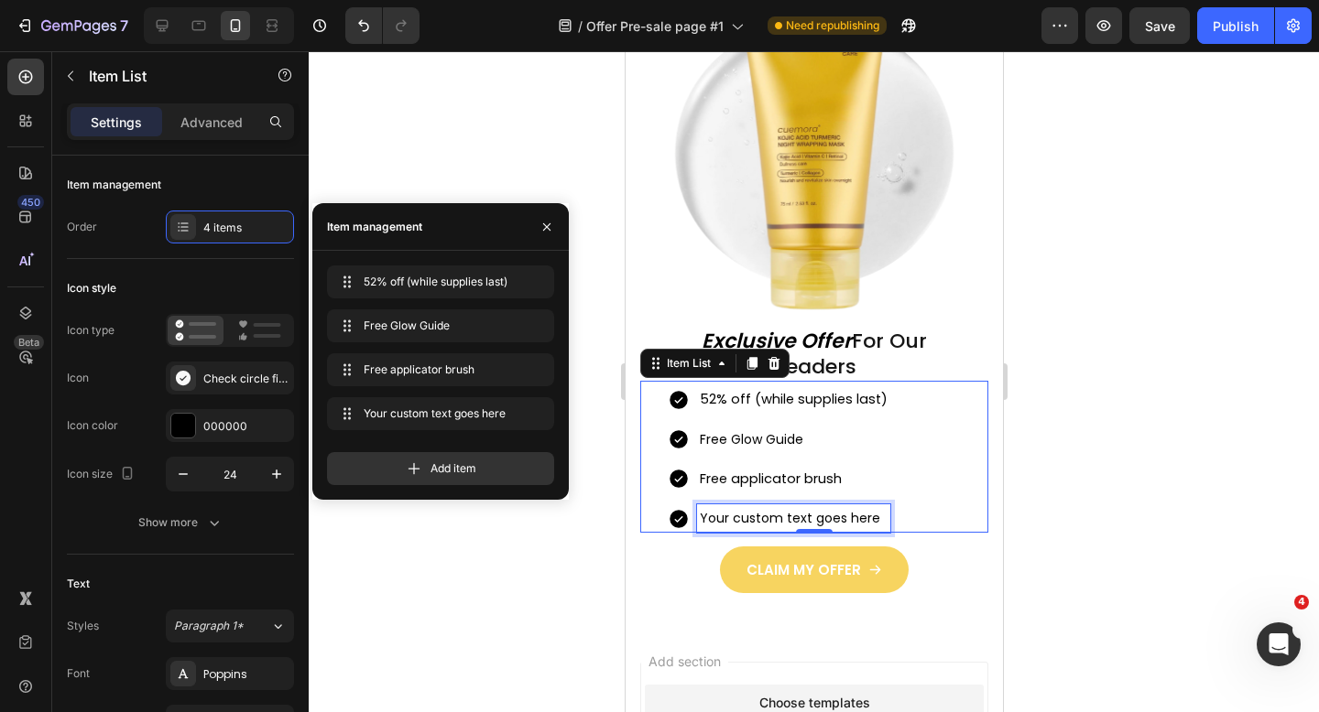
click at [814, 520] on div "Your custom text goes here" at bounding box center [792, 519] width 193 height 28
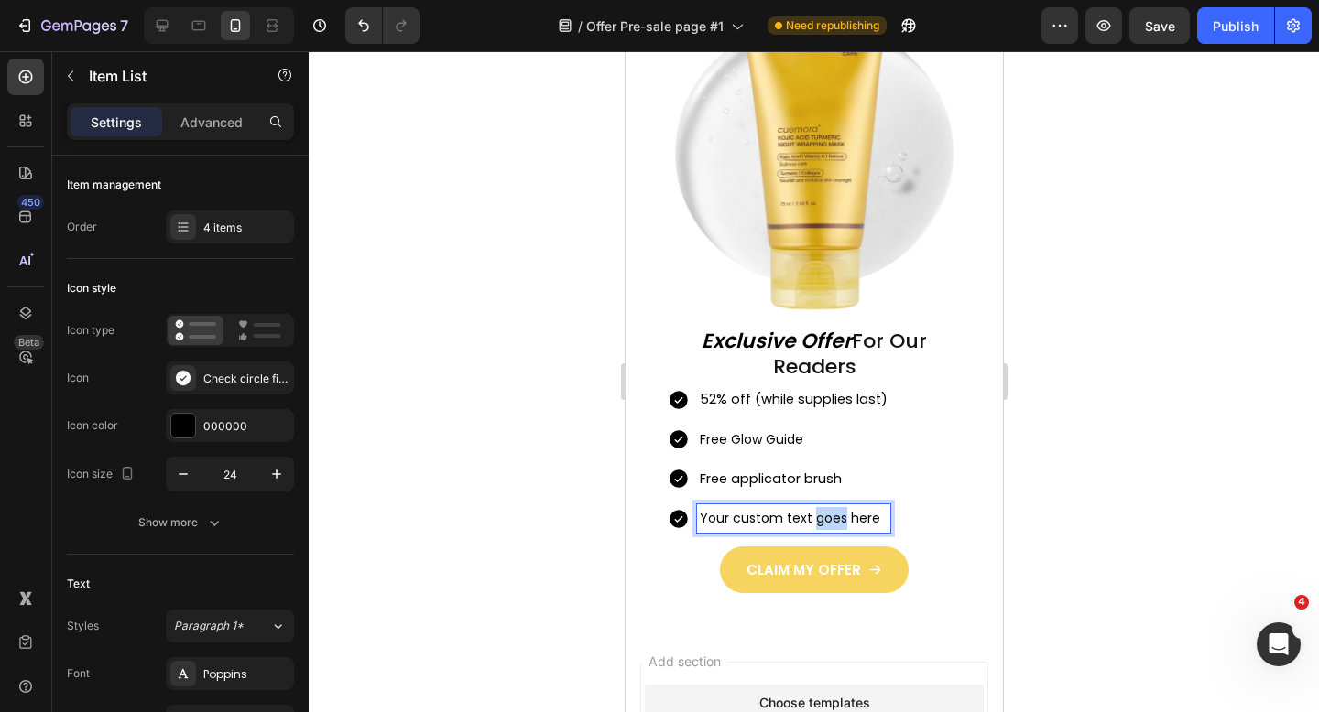
click at [814, 520] on p "Your custom text goes here" at bounding box center [793, 518] width 188 height 23
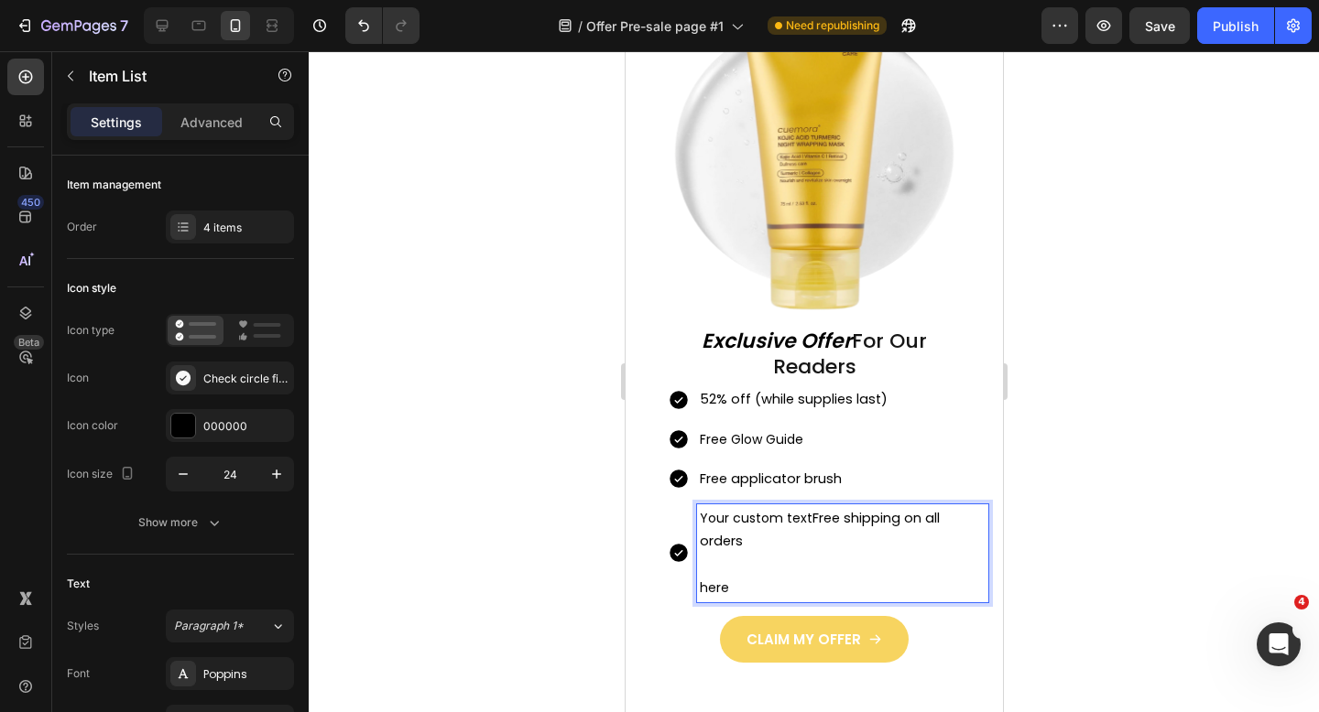
click at [814, 520] on span "Free shipping on all orders" at bounding box center [819, 529] width 240 height 41
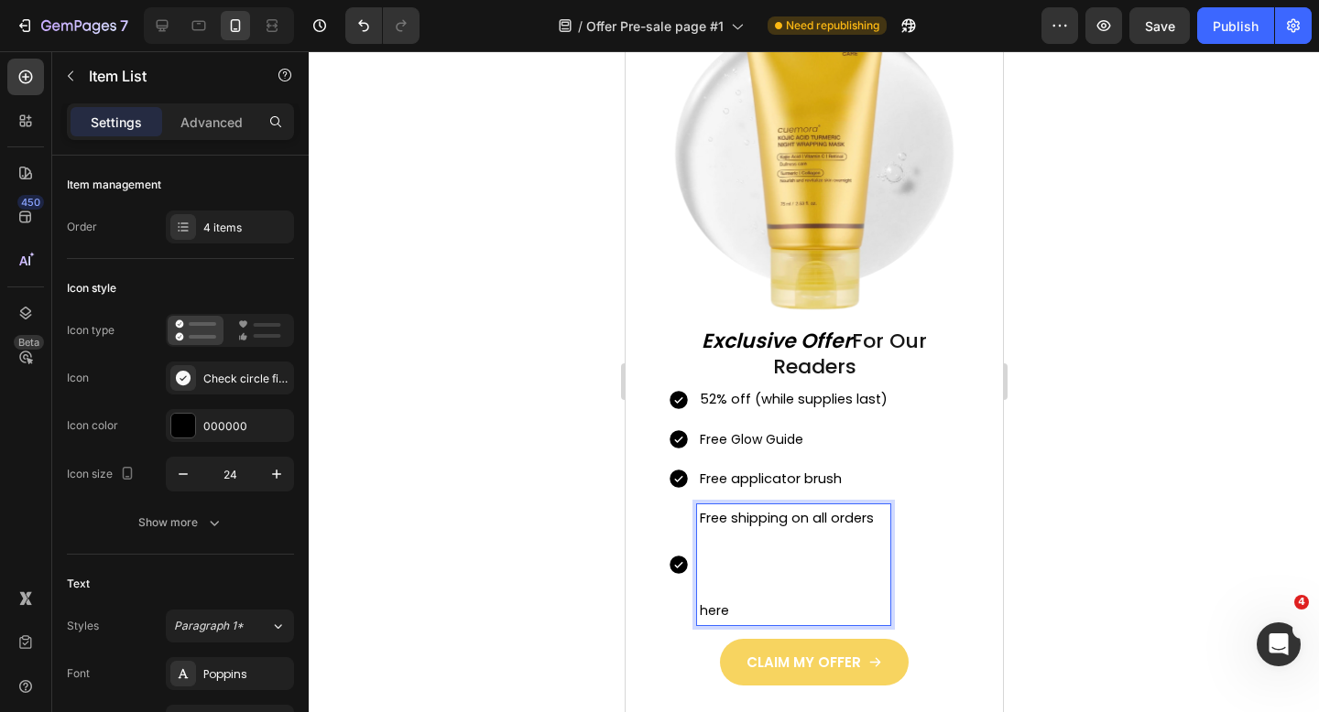
click at [734, 609] on p "here" at bounding box center [793, 611] width 188 height 23
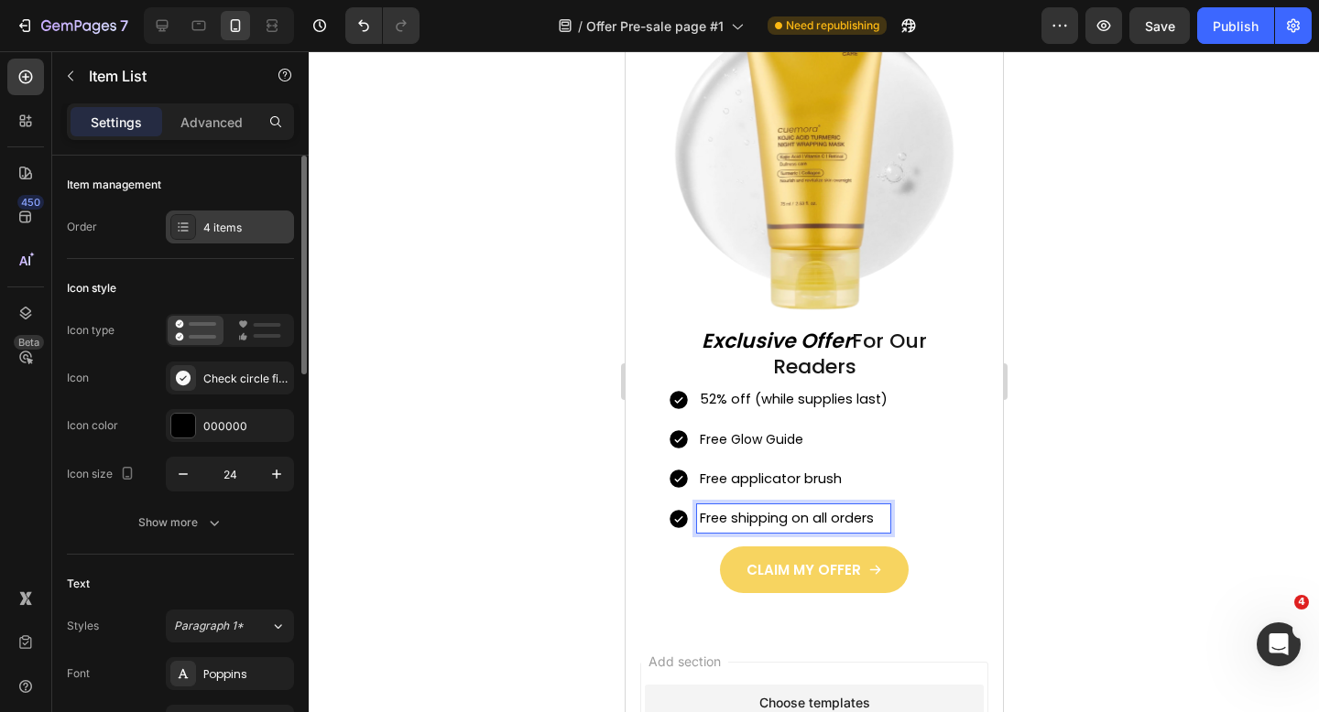
click at [249, 222] on div "4 items" at bounding box center [246, 228] width 86 height 16
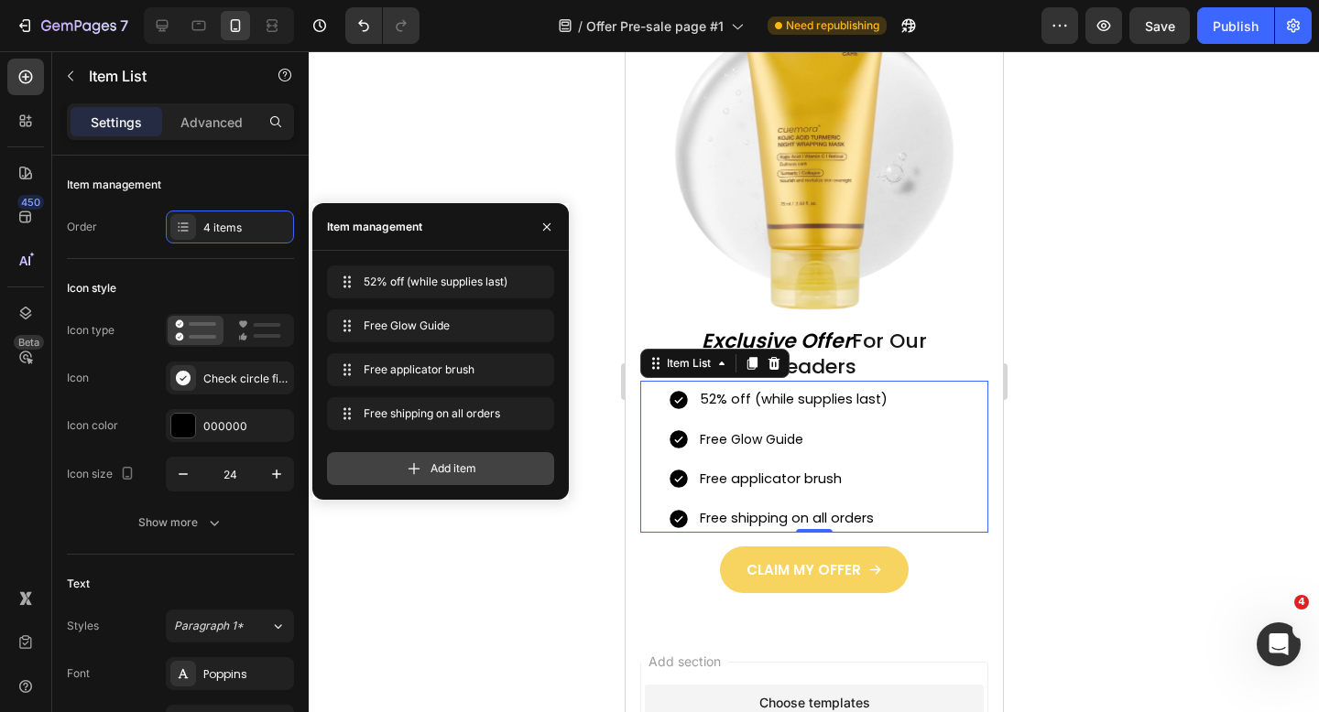
click at [396, 483] on div "Add item" at bounding box center [440, 468] width 227 height 33
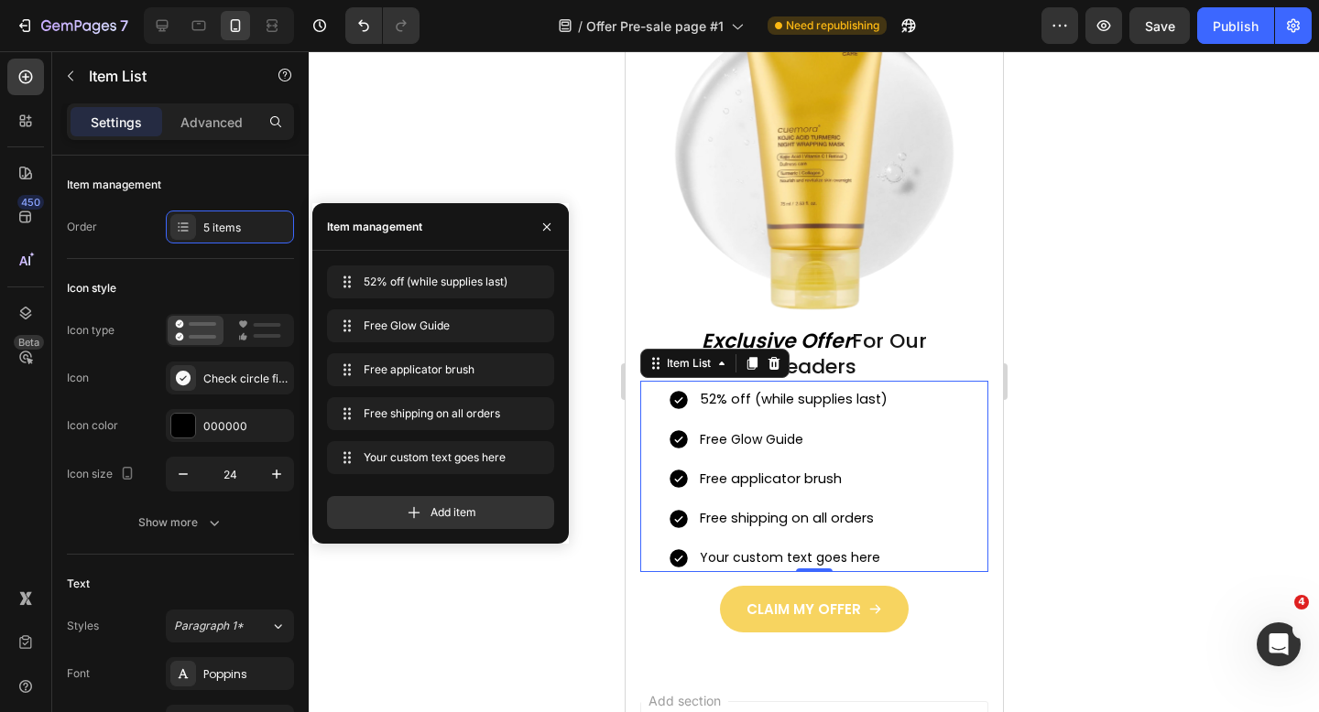
click at [738, 559] on div "Your custom text goes here" at bounding box center [792, 558] width 193 height 28
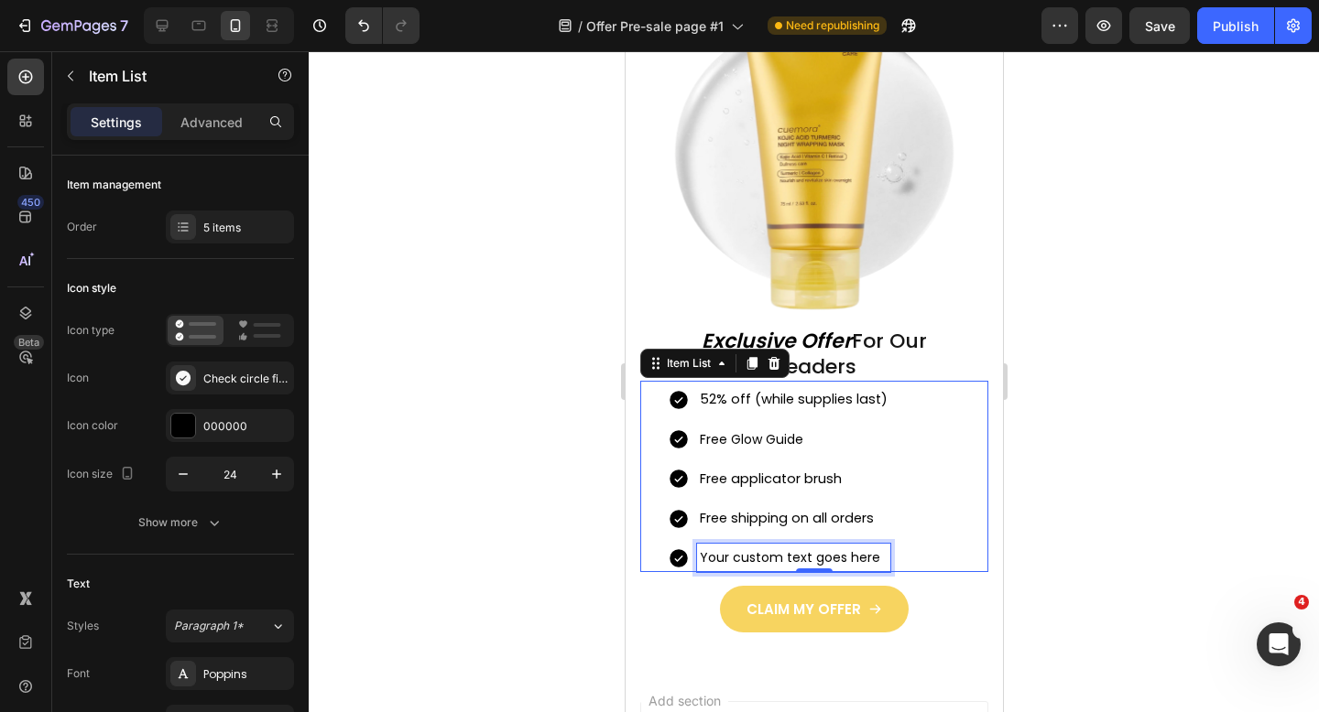
click at [738, 559] on p "Your custom text goes here" at bounding box center [793, 558] width 188 height 23
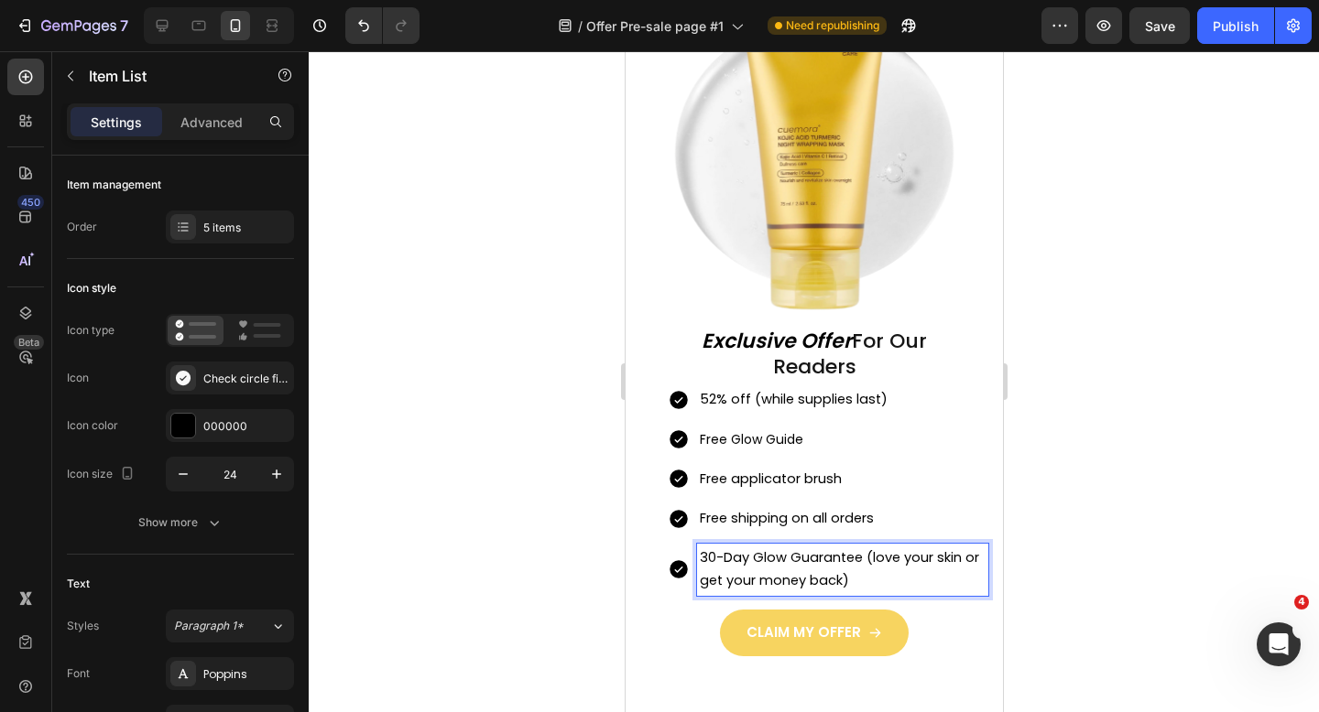
click at [1120, 539] on div at bounding box center [814, 381] width 1010 height 661
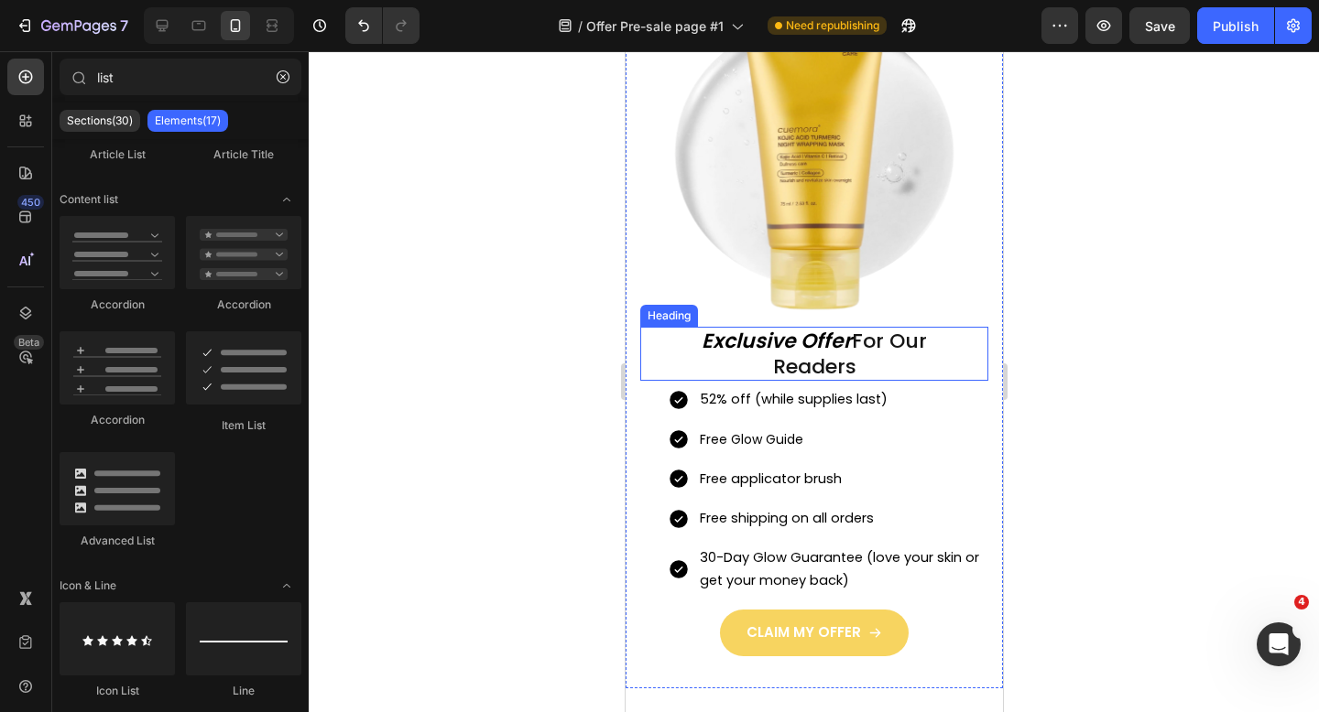
click at [825, 354] on h2 "Exclusive Offer For Our Readers" at bounding box center [813, 354] width 301 height 54
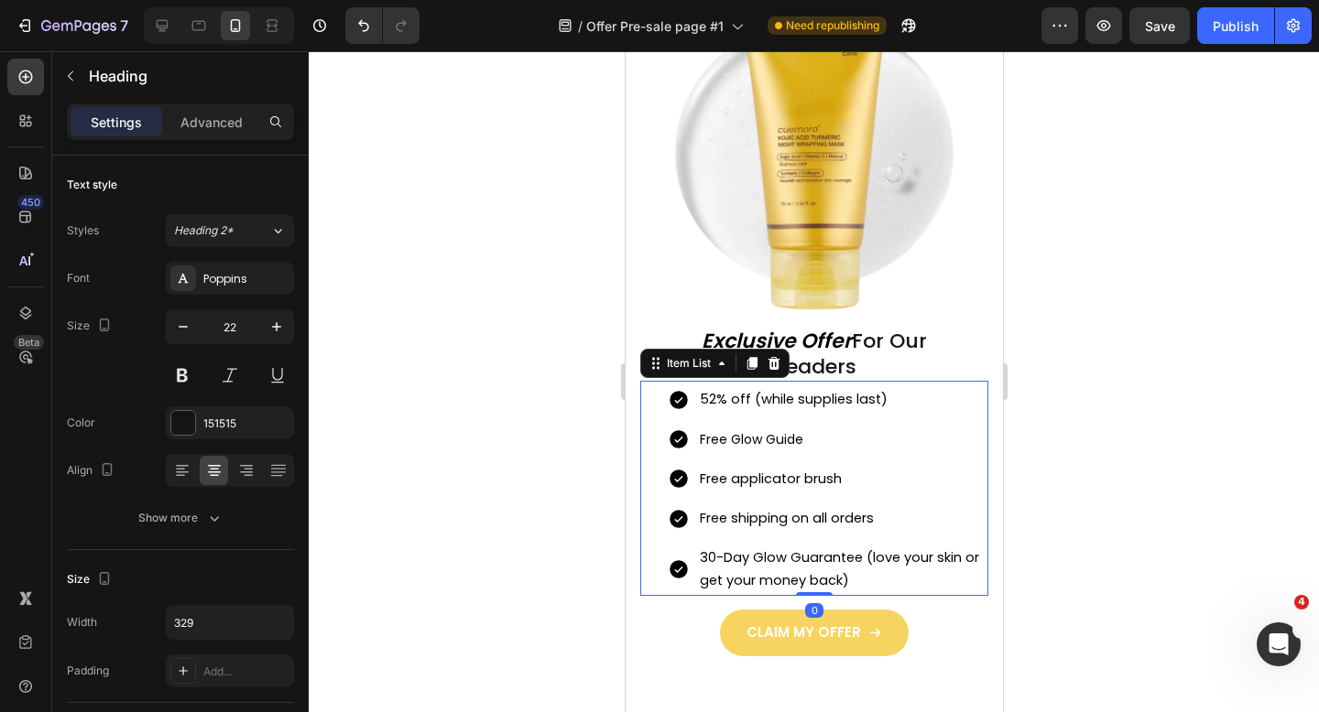
click at [760, 451] on div "Free Glow Guide" at bounding box center [841, 440] width 291 height 28
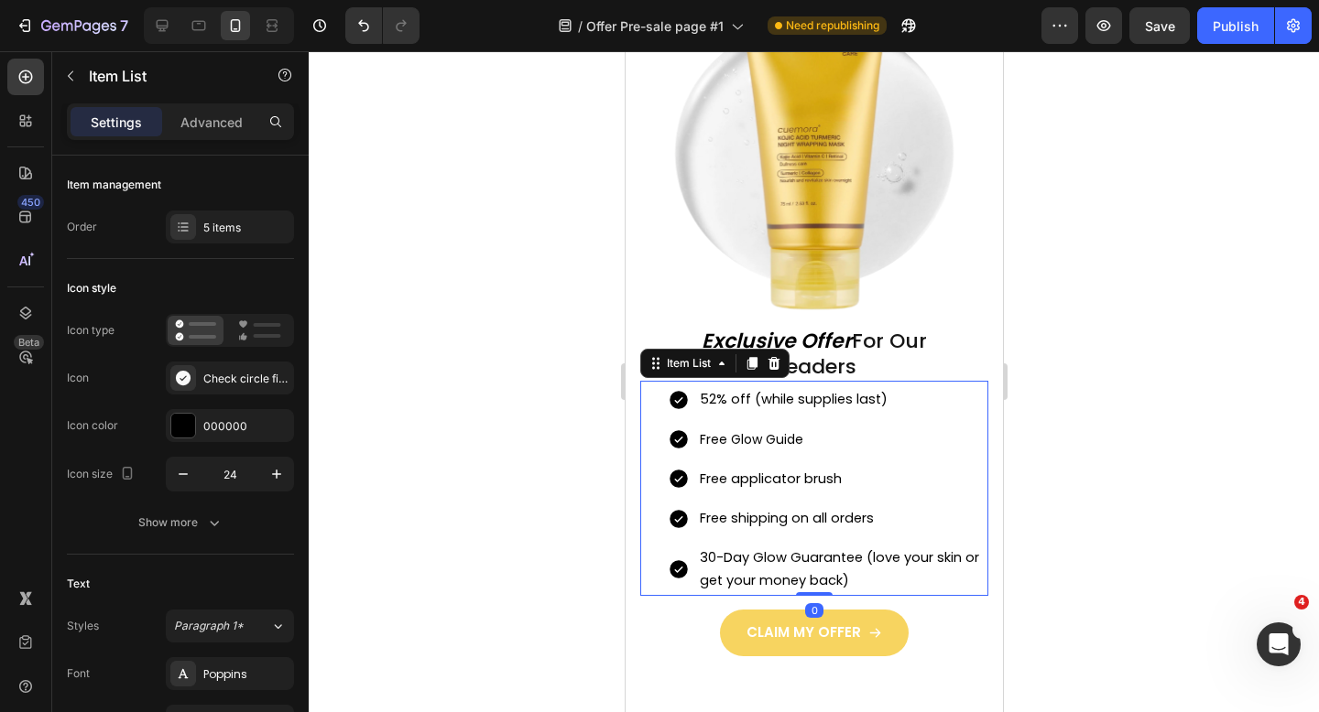
click at [952, 456] on div "52% off (while supplies last) Free Glow Guide Free applicator brush Free shippi…" at bounding box center [827, 491] width 321 height 210
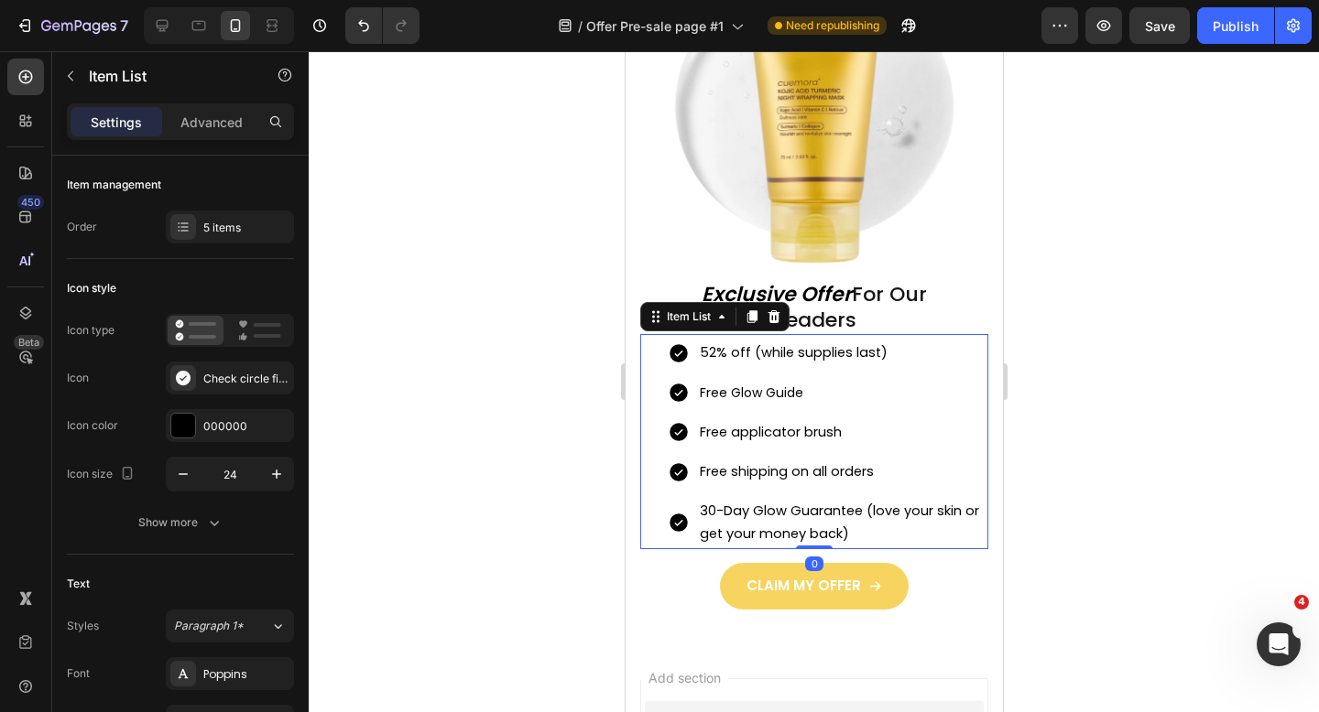
scroll to position [6265, 0]
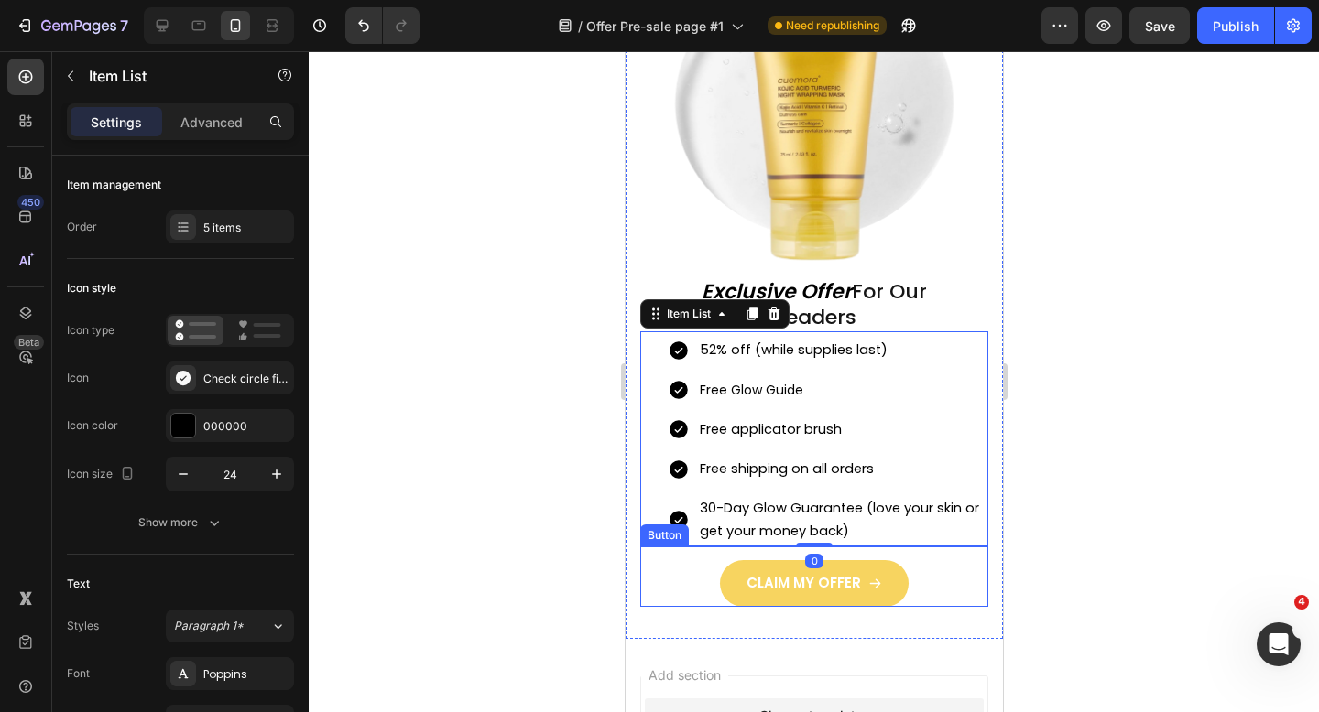
click at [865, 583] on div "CLAIM MY OFFER" at bounding box center [813, 583] width 136 height 18
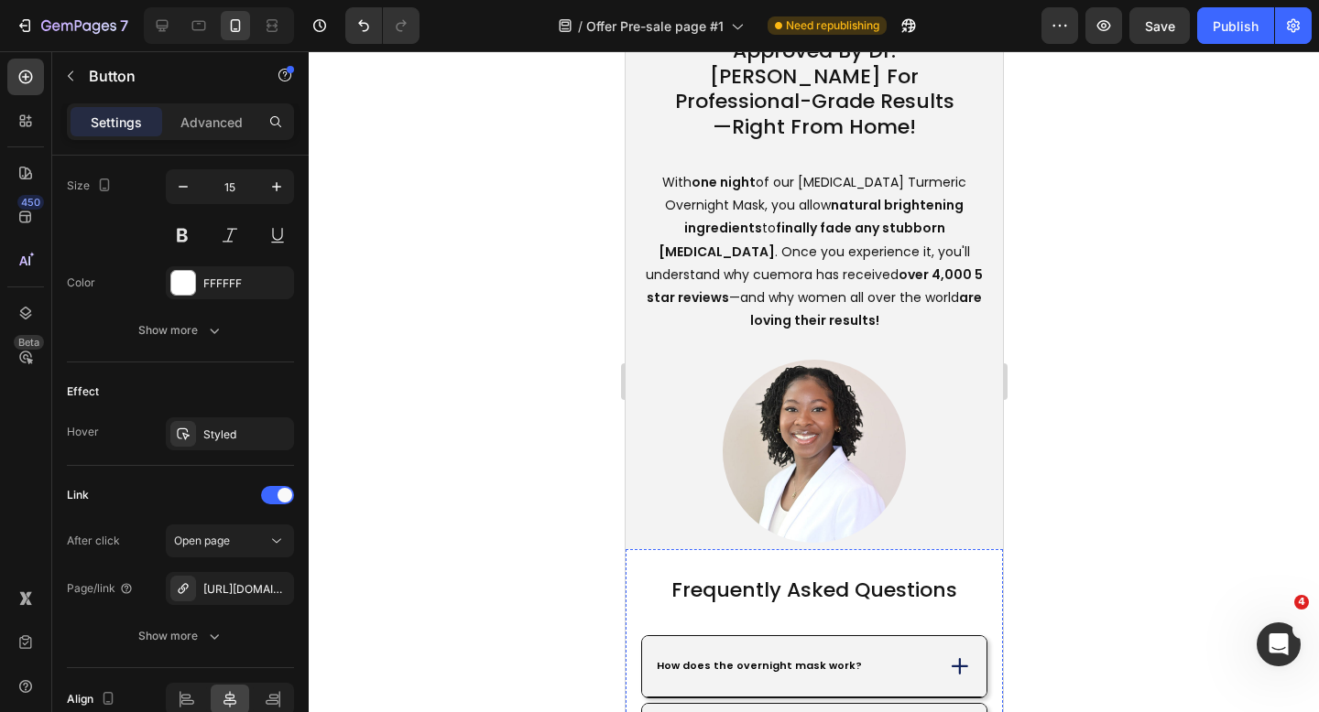
scroll to position [5082, 0]
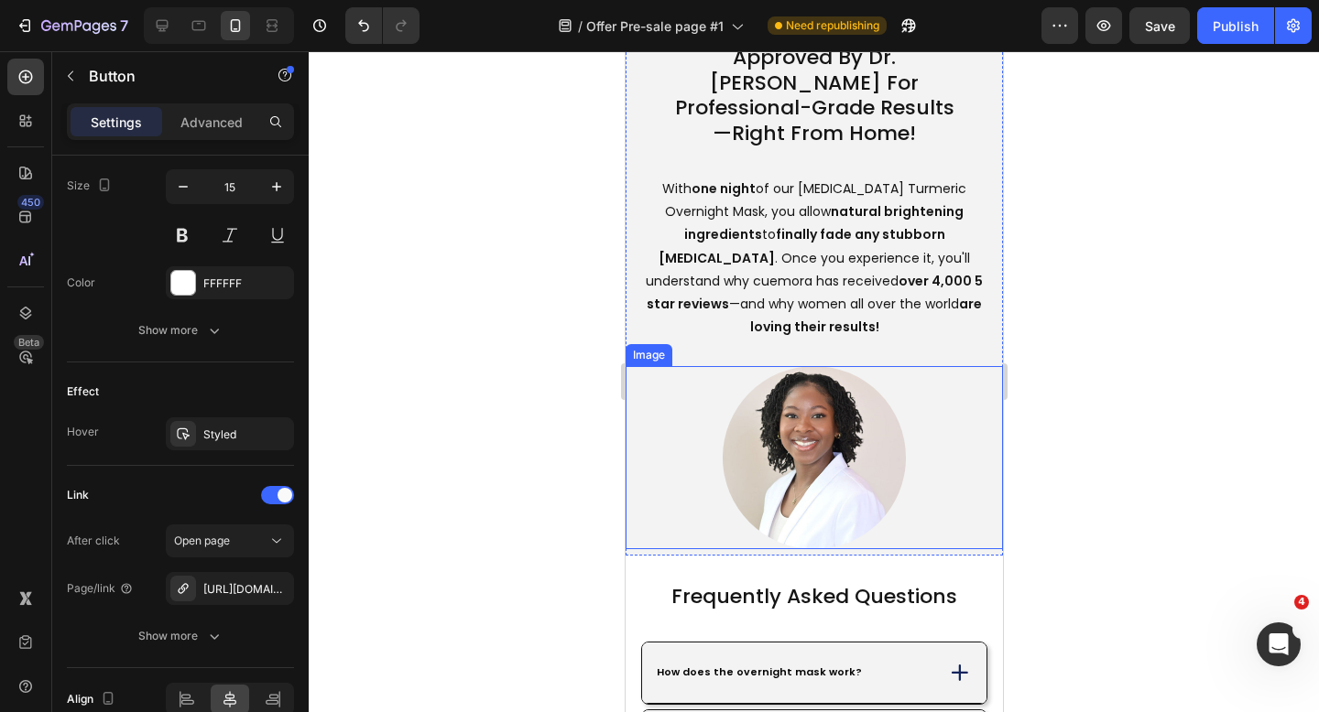
click at [802, 420] on img at bounding box center [813, 457] width 183 height 183
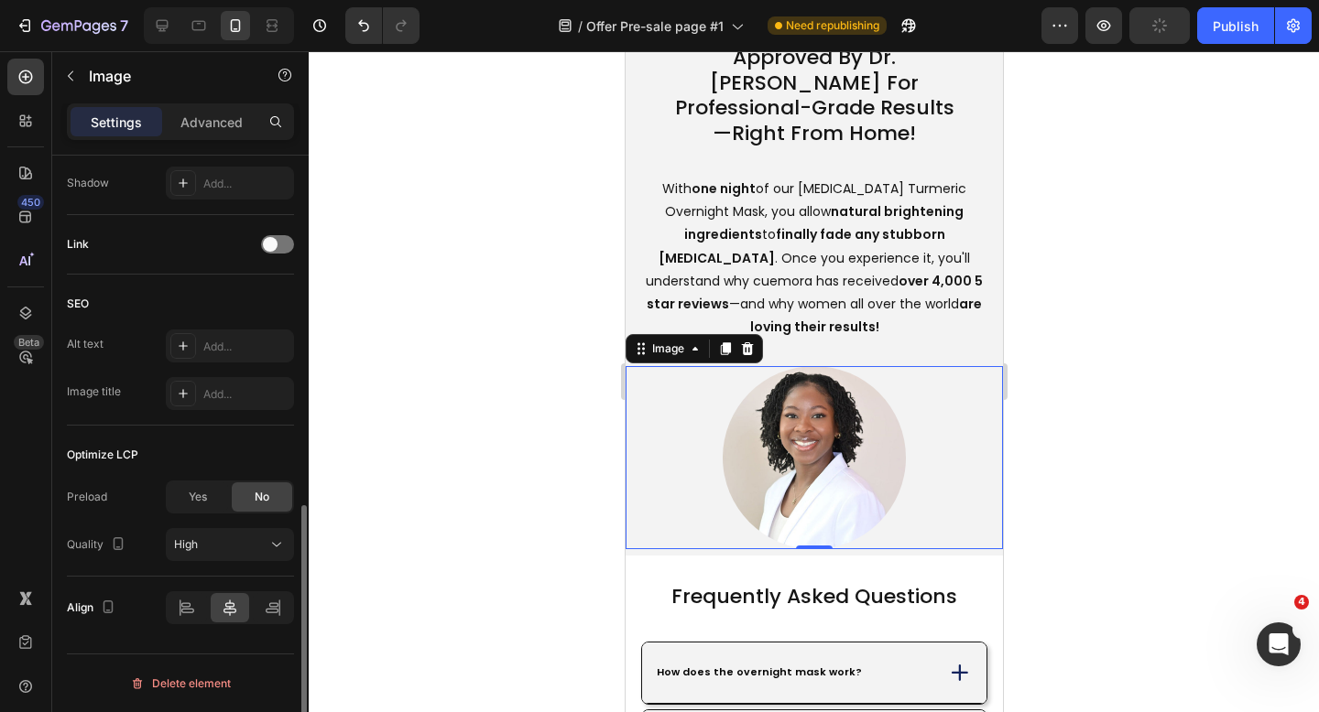
scroll to position [0, 0]
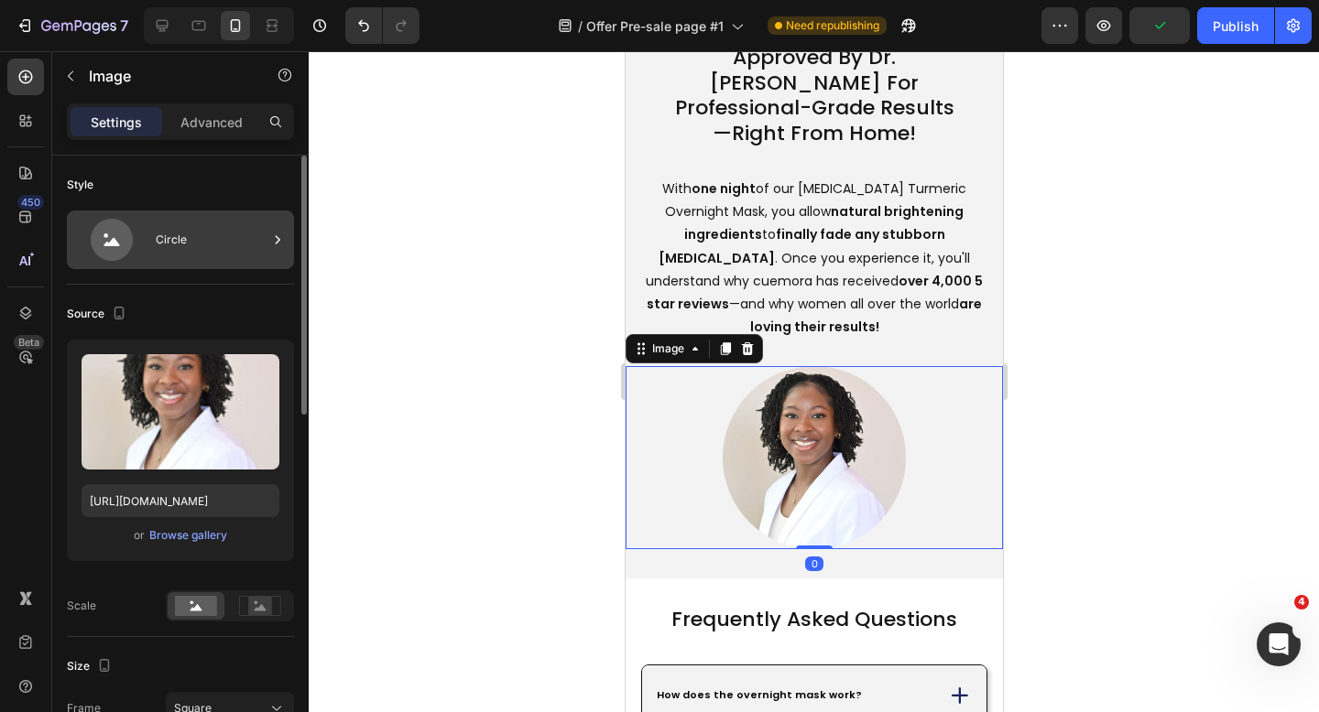
click at [201, 245] on div "Circle" at bounding box center [212, 240] width 112 height 42
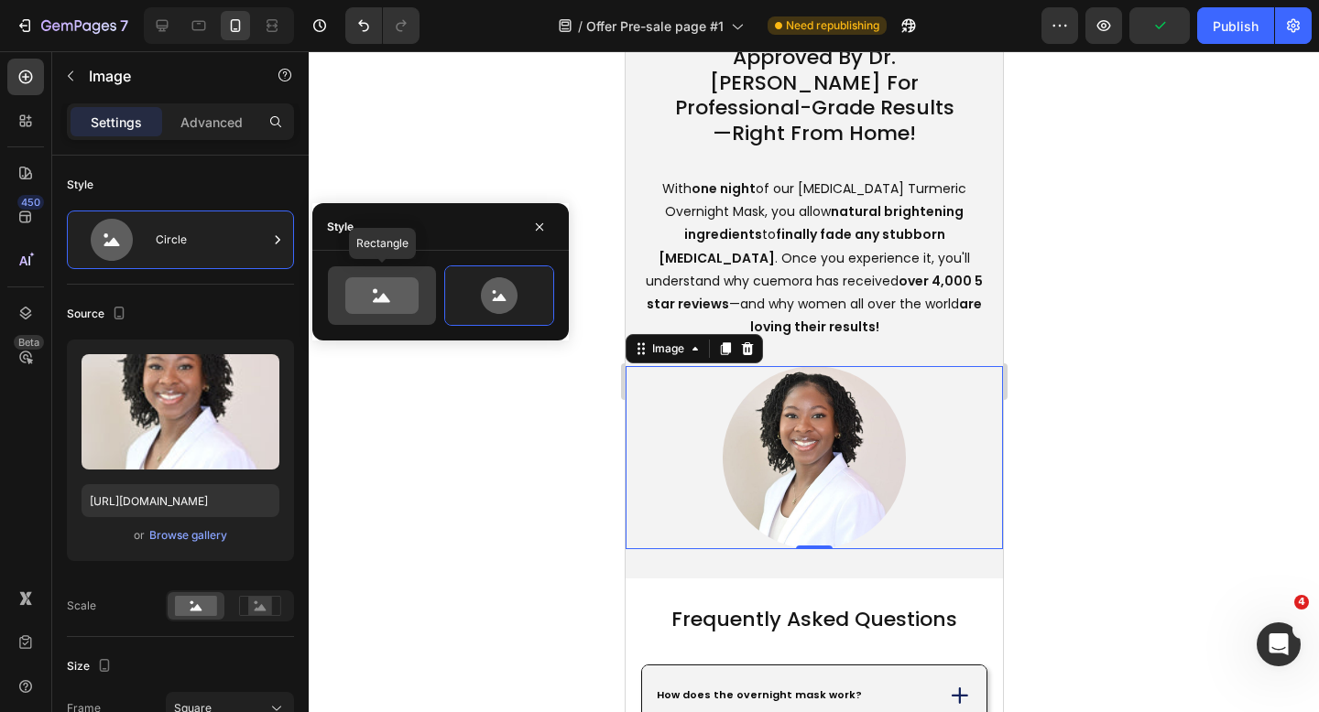
click at [383, 299] on icon at bounding box center [381, 298] width 17 height 9
type input "100"
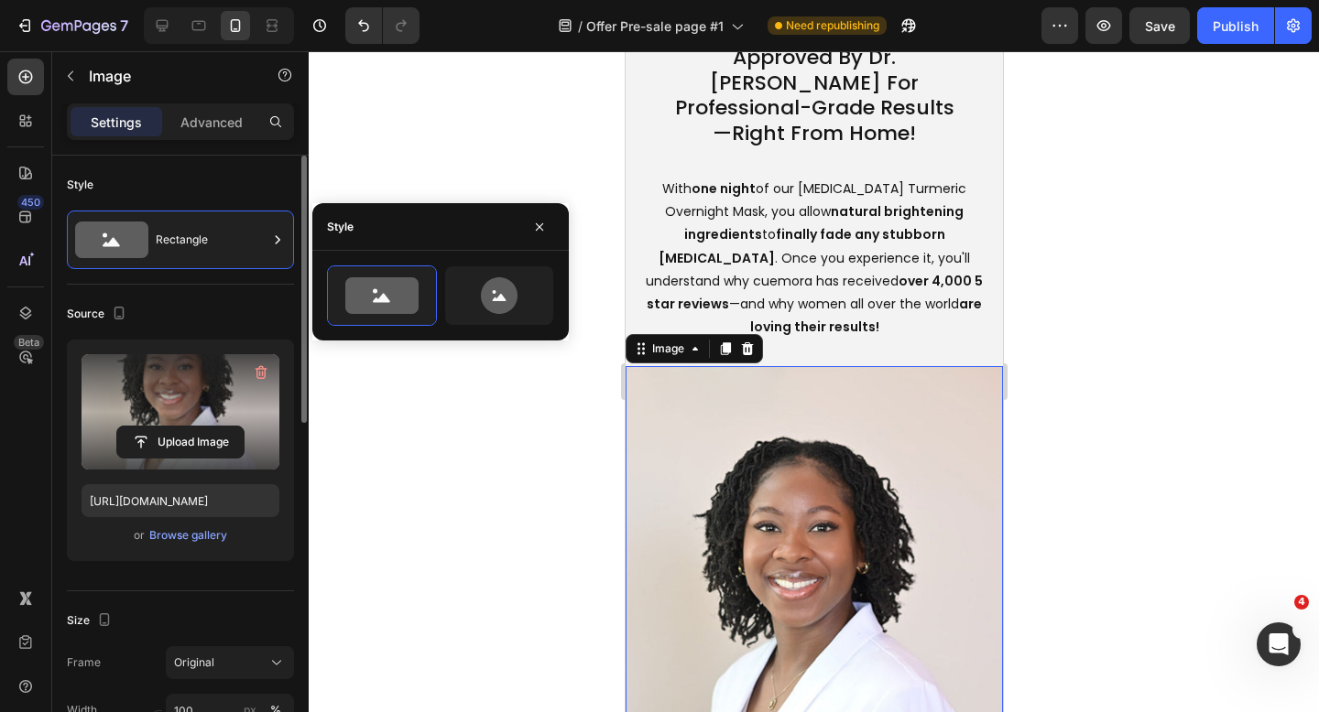
click at [147, 415] on label at bounding box center [181, 411] width 198 height 115
click at [147, 427] on input "file" at bounding box center [180, 442] width 126 height 31
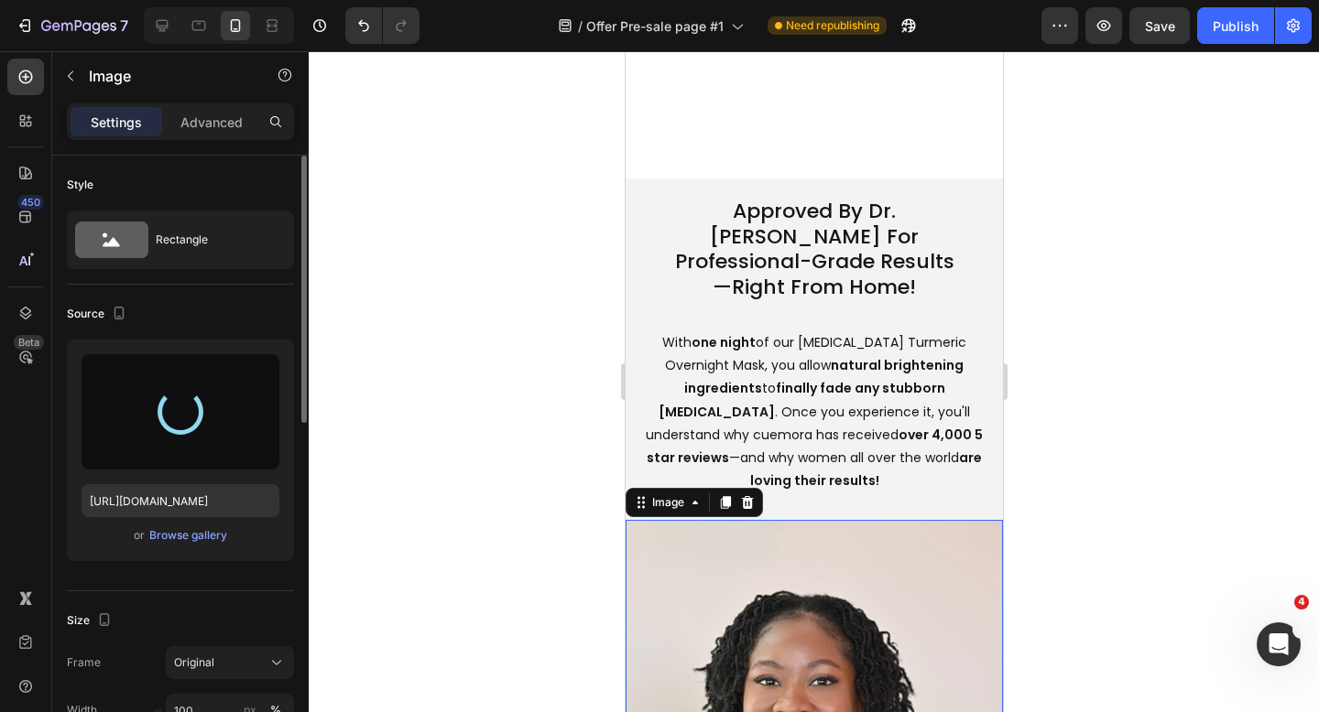
scroll to position [4907, 0]
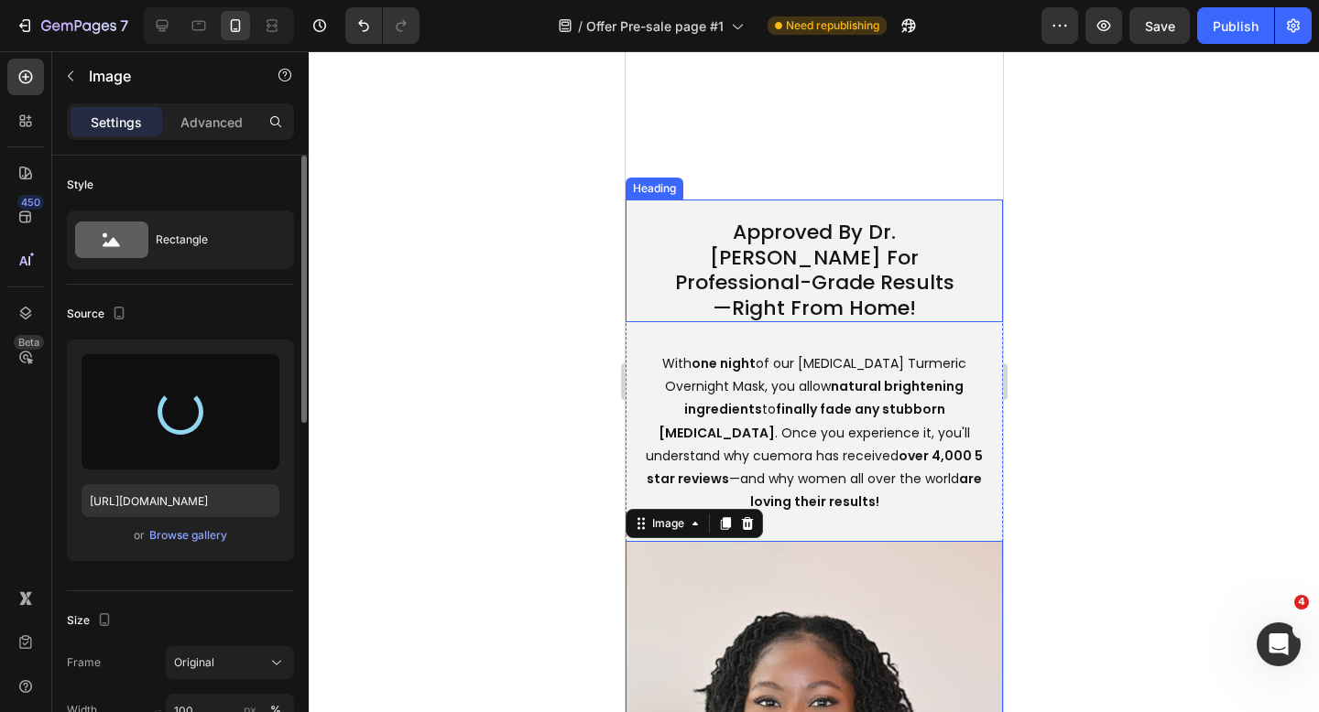
click at [891, 229] on h2 "Approved By Dr. [PERSON_NAME] For Professional-Grade Results—Right From Home!" at bounding box center [813, 270] width 301 height 104
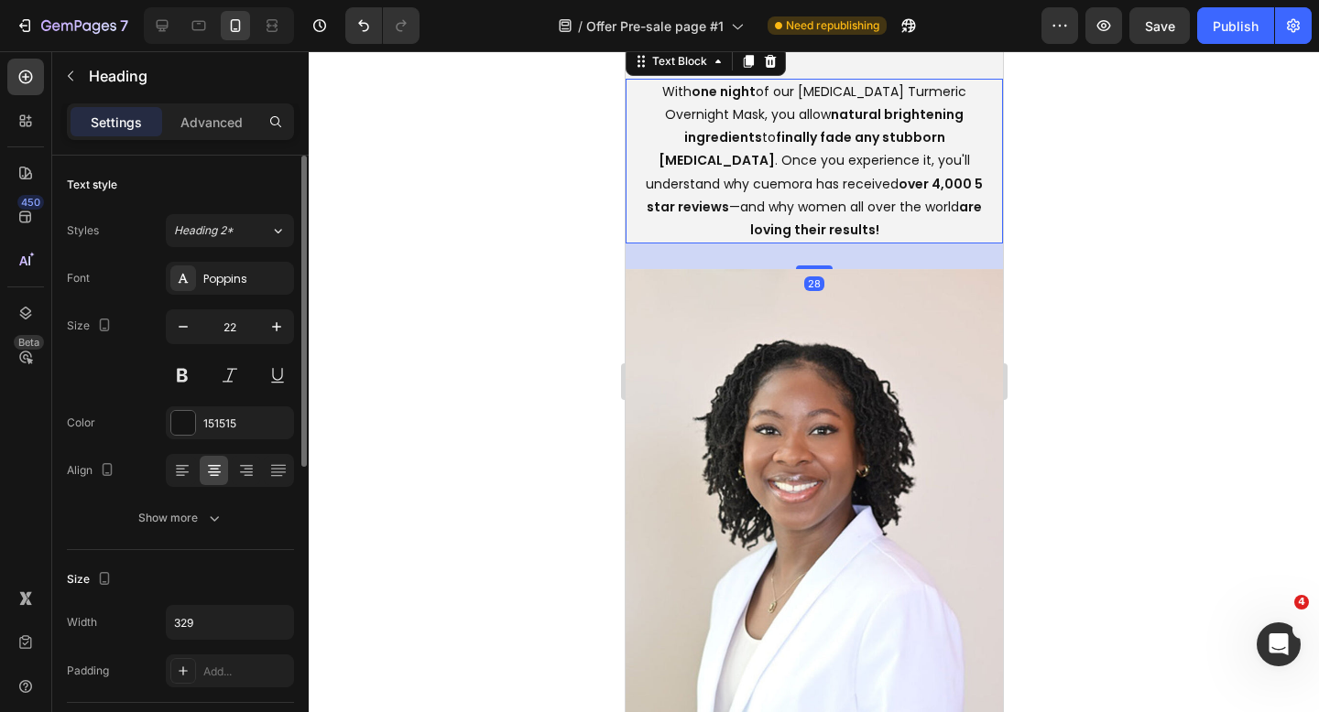
click at [775, 147] on strong "finally fade any stubborn" at bounding box center [859, 137] width 169 height 18
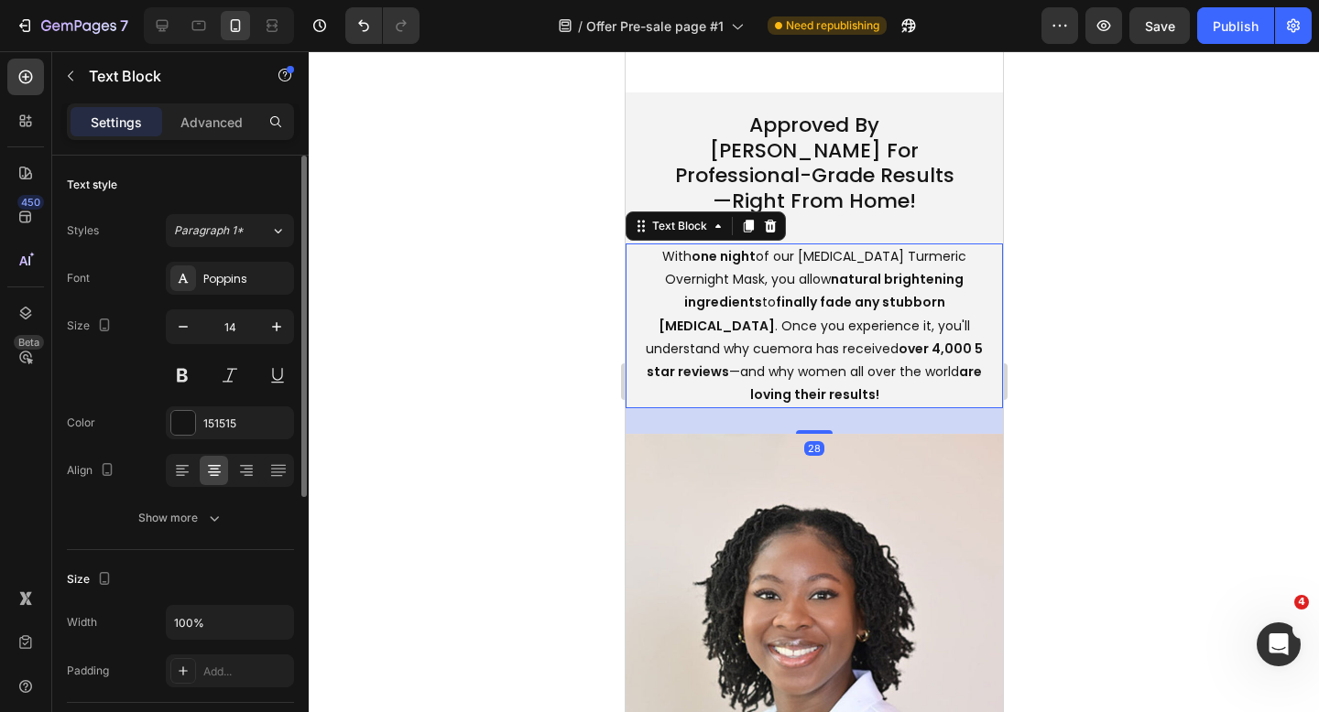
scroll to position [5378, 0]
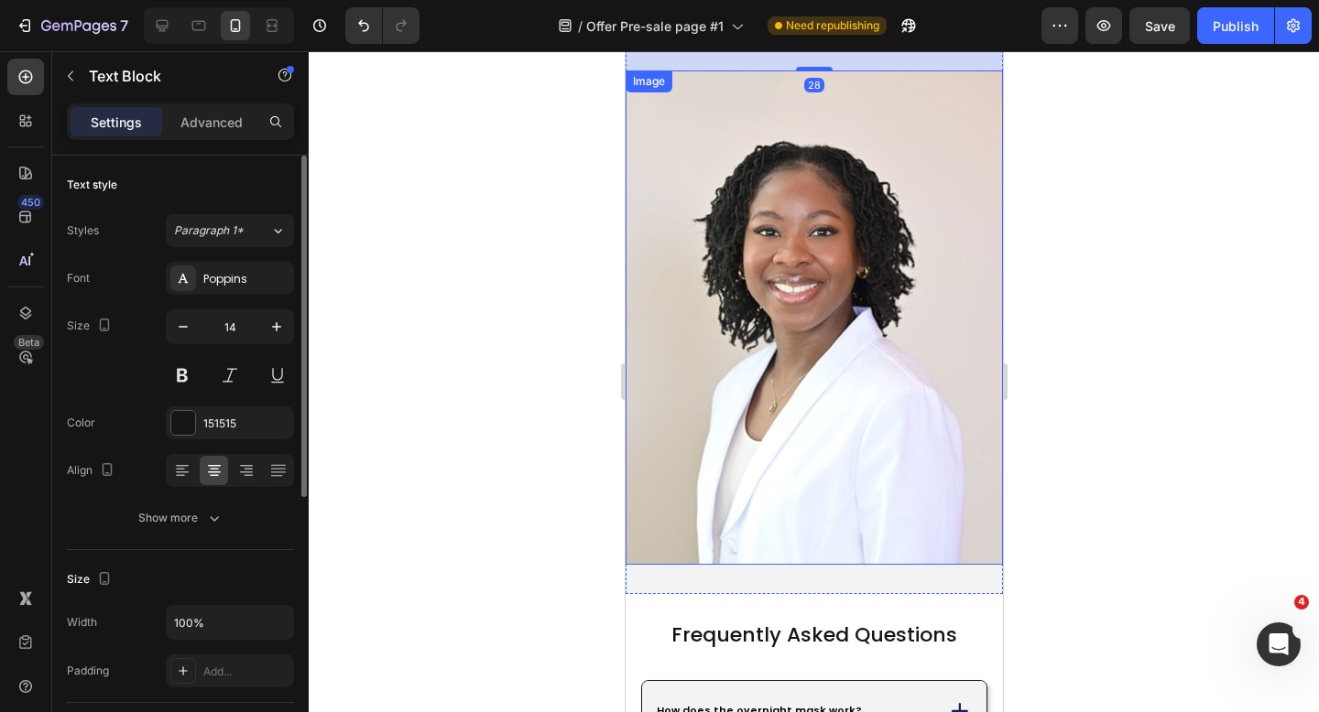
click at [709, 337] on img at bounding box center [813, 318] width 377 height 495
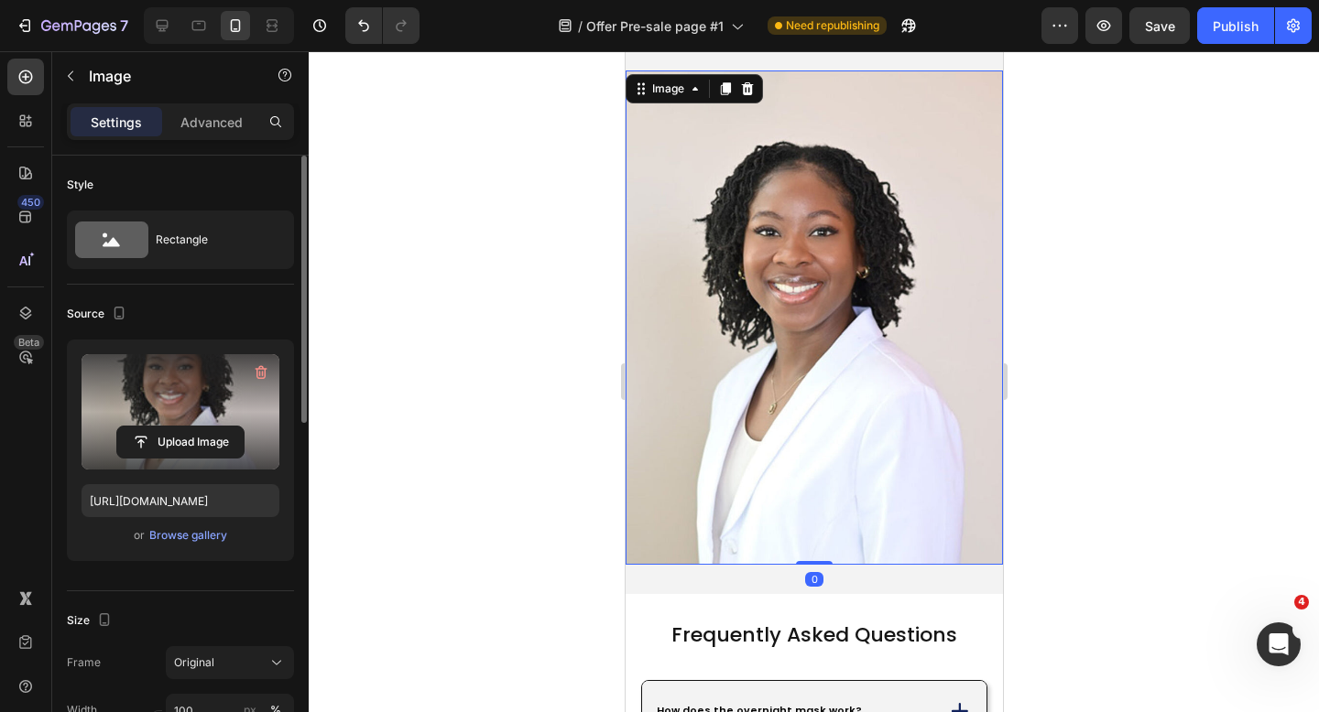
click at [213, 394] on label at bounding box center [181, 411] width 198 height 115
click at [213, 427] on input "file" at bounding box center [180, 442] width 126 height 31
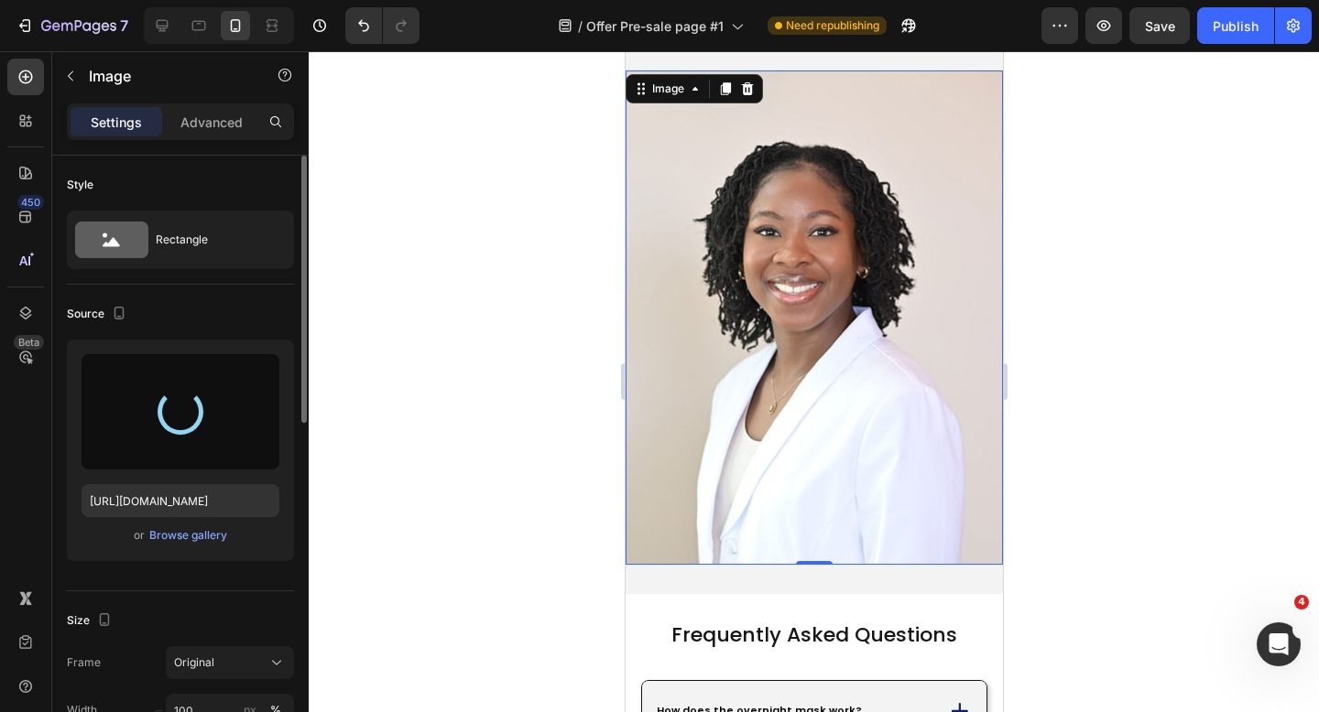
type input "[URL][DOMAIN_NAME]"
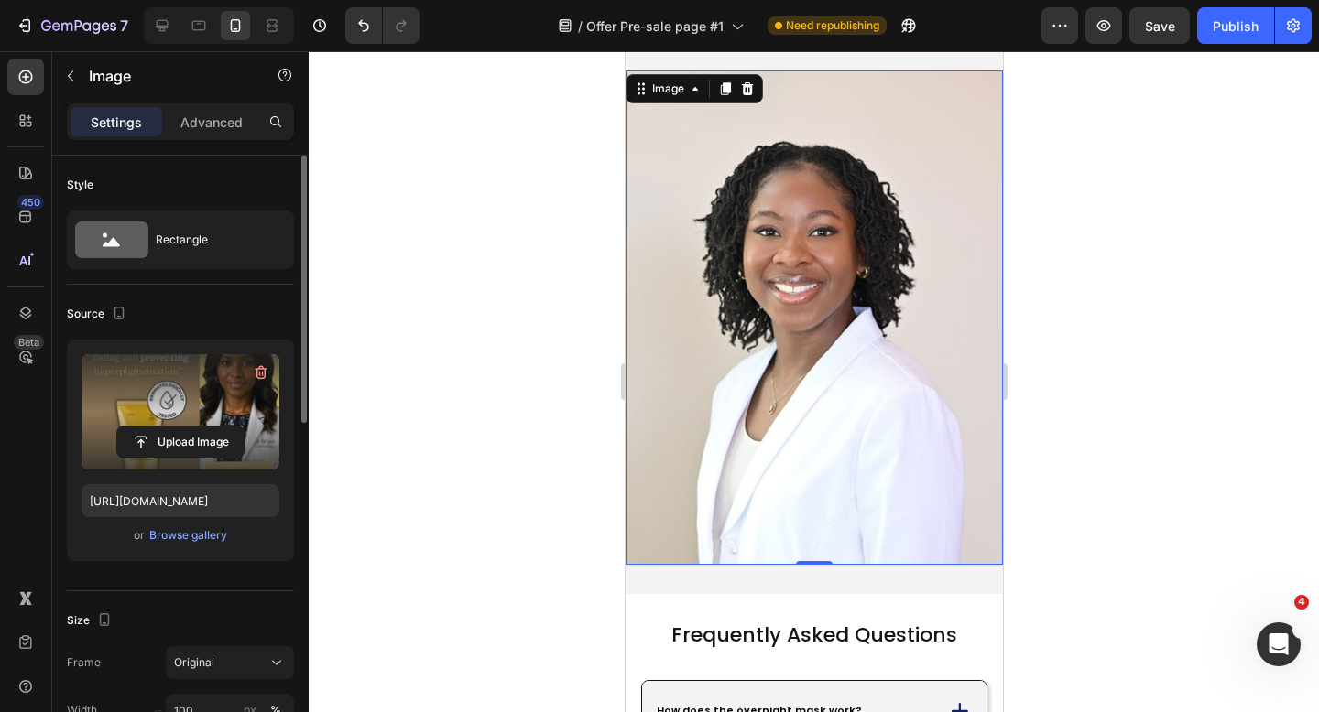
click at [810, 454] on div "0" at bounding box center [813, 461] width 18 height 15
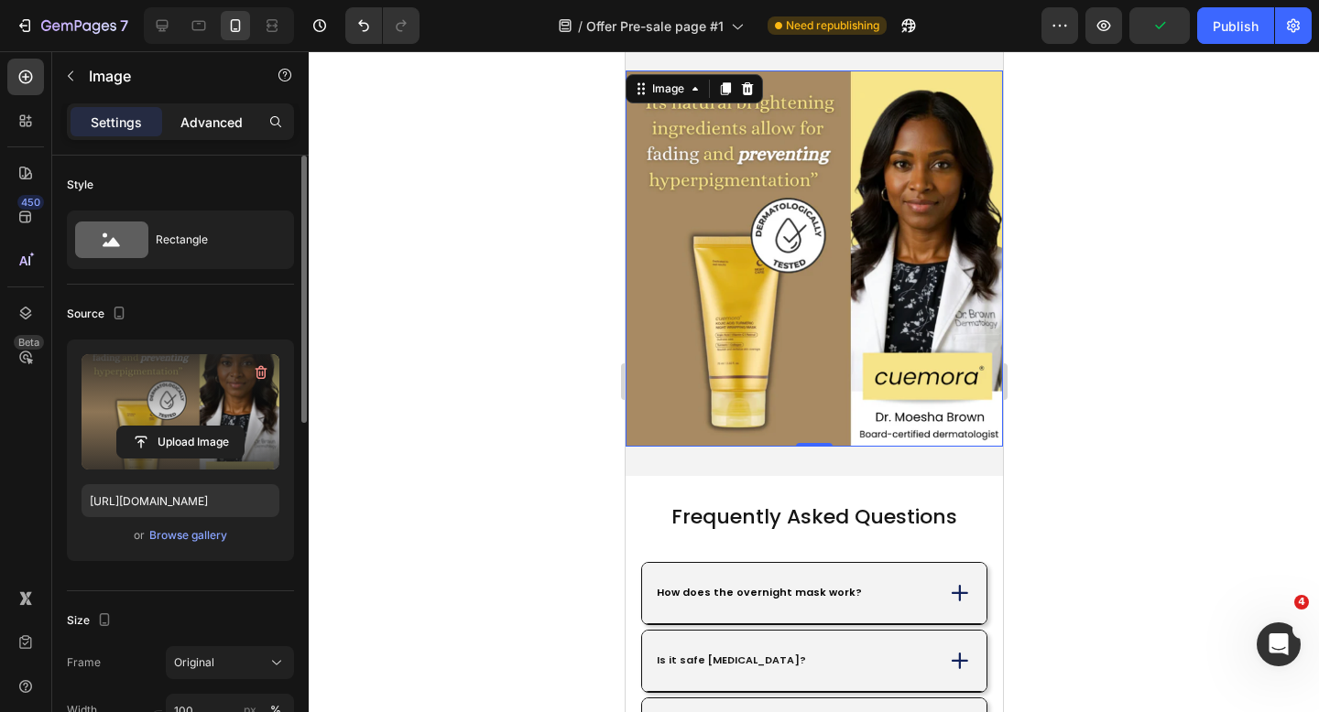
click at [215, 121] on p "Advanced" at bounding box center [211, 122] width 62 height 19
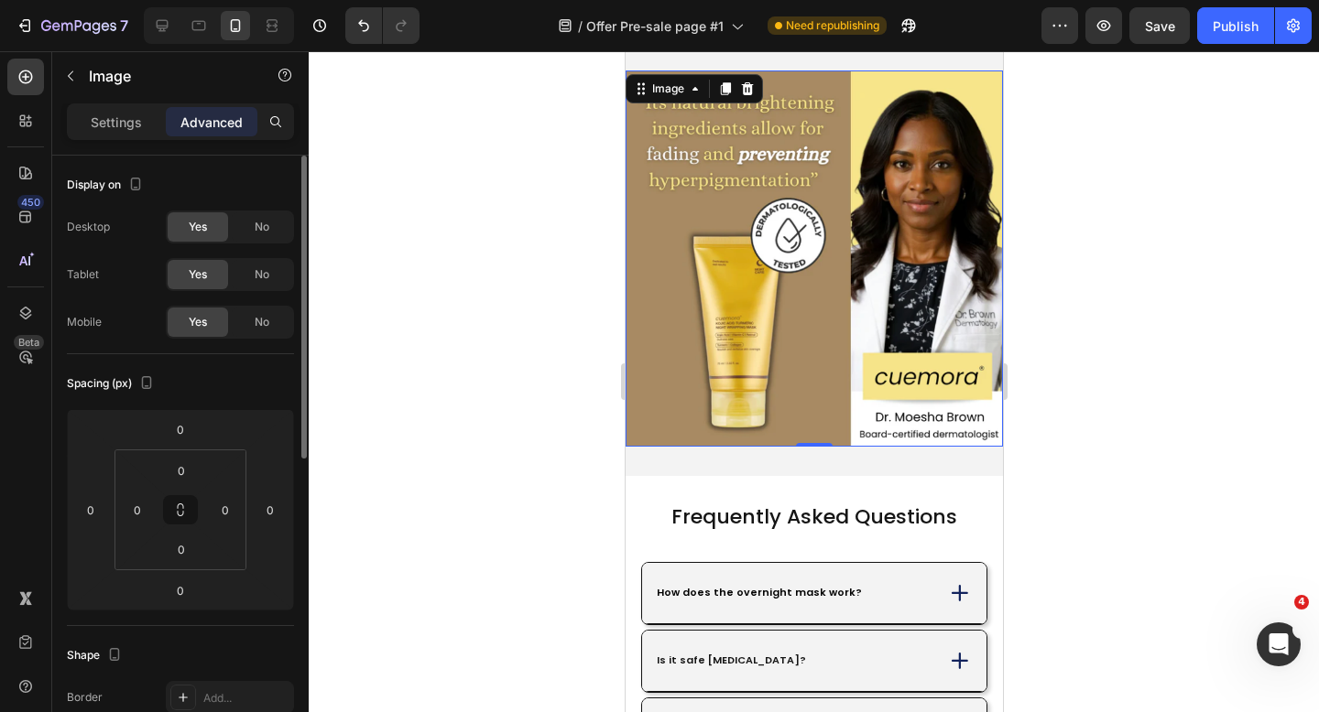
click at [670, 437] on div "Approved By [PERSON_NAME] For Professional-Grade Results—Right From Home! Headi…" at bounding box center [813, 102] width 377 height 747
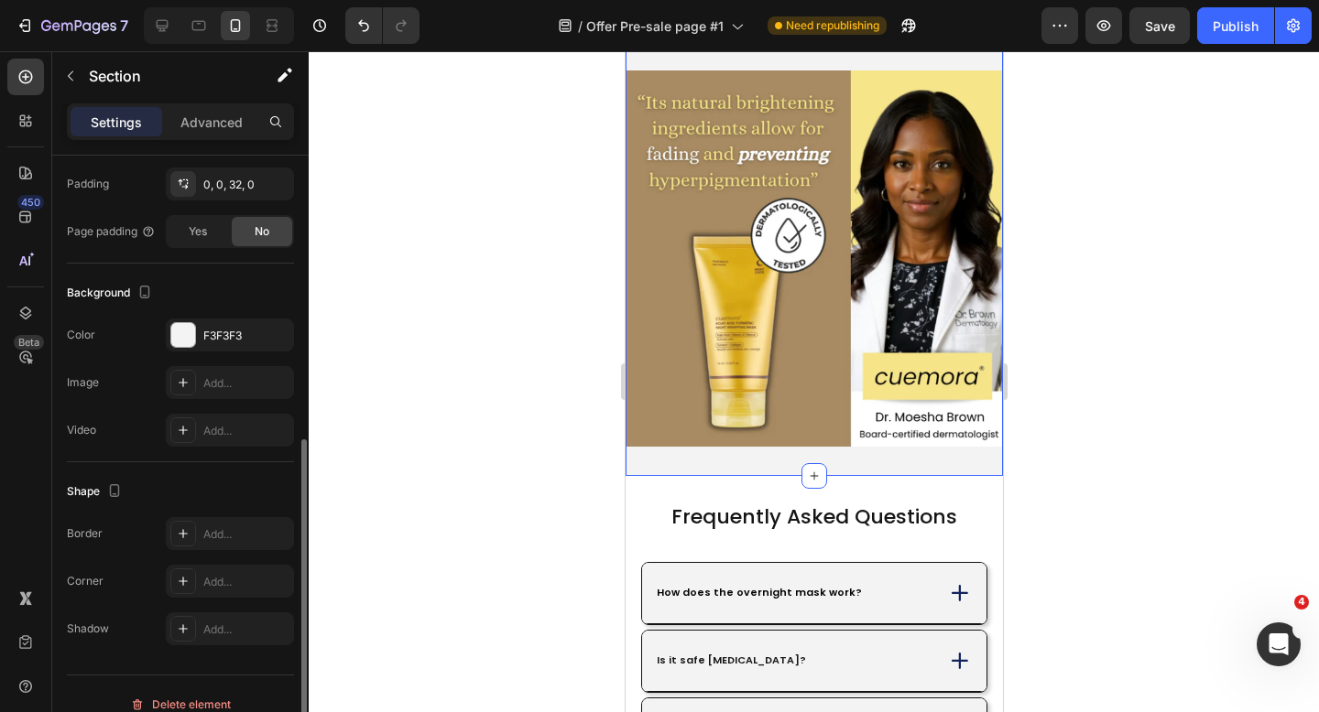
scroll to position [461, 0]
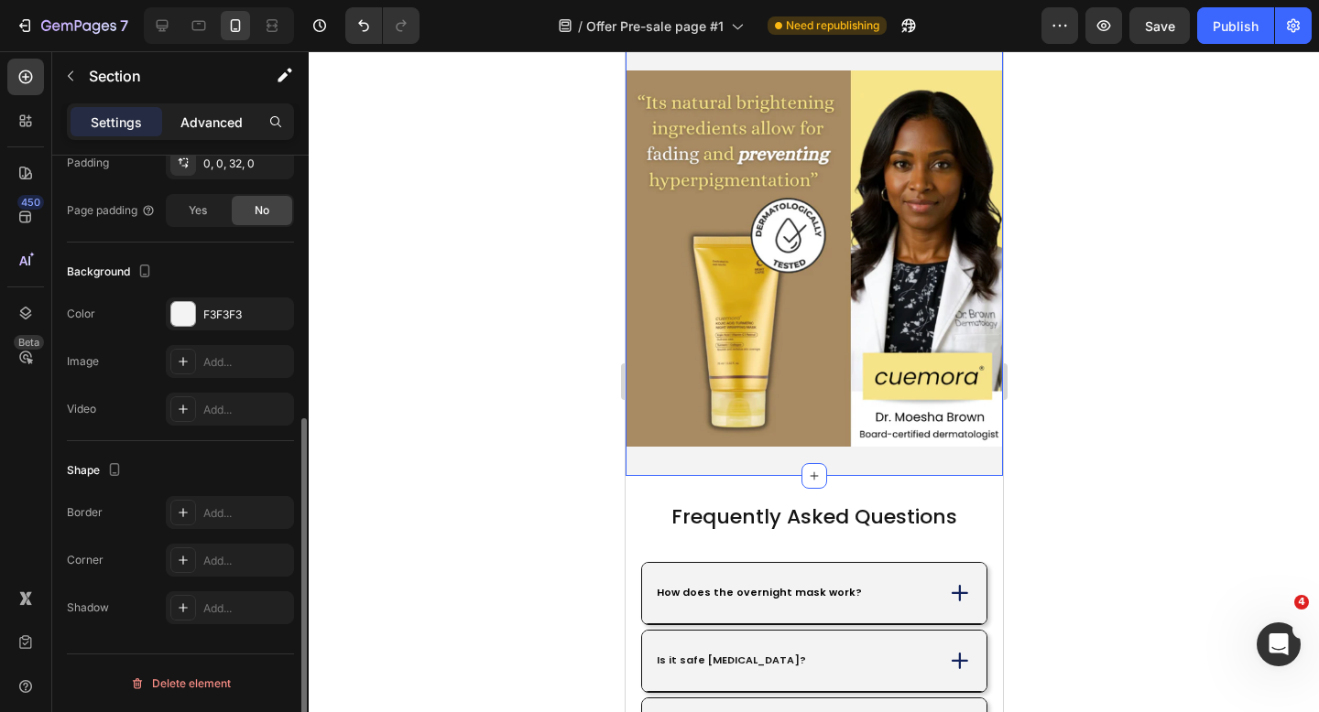
click at [226, 125] on p "Advanced" at bounding box center [211, 122] width 62 height 19
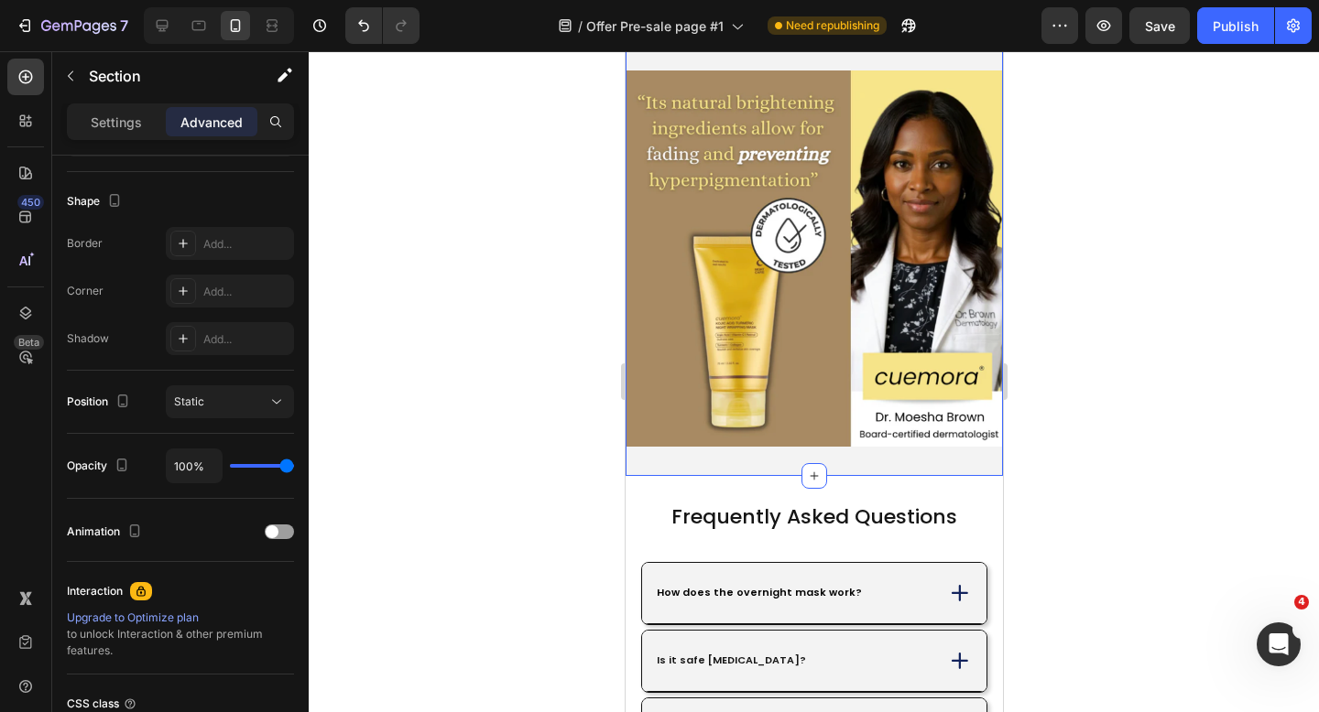
scroll to position [0, 0]
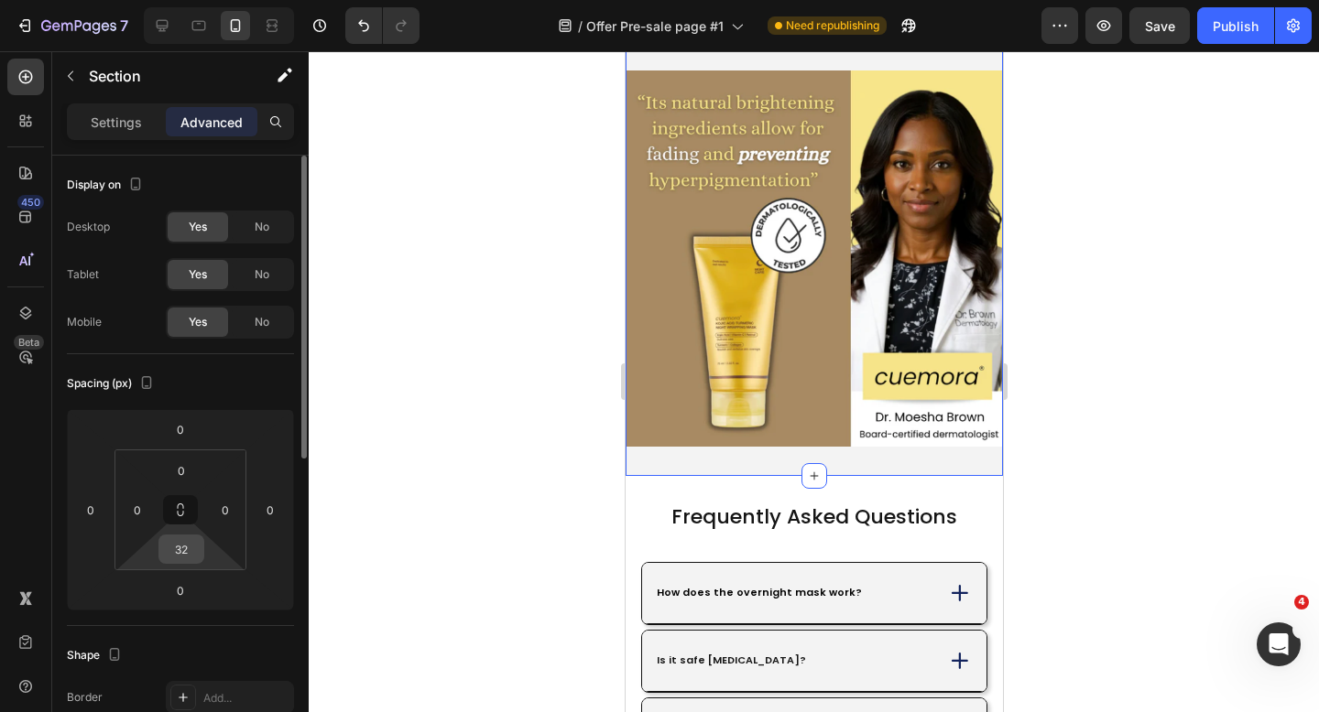
click at [170, 549] on input "32" at bounding box center [181, 549] width 37 height 27
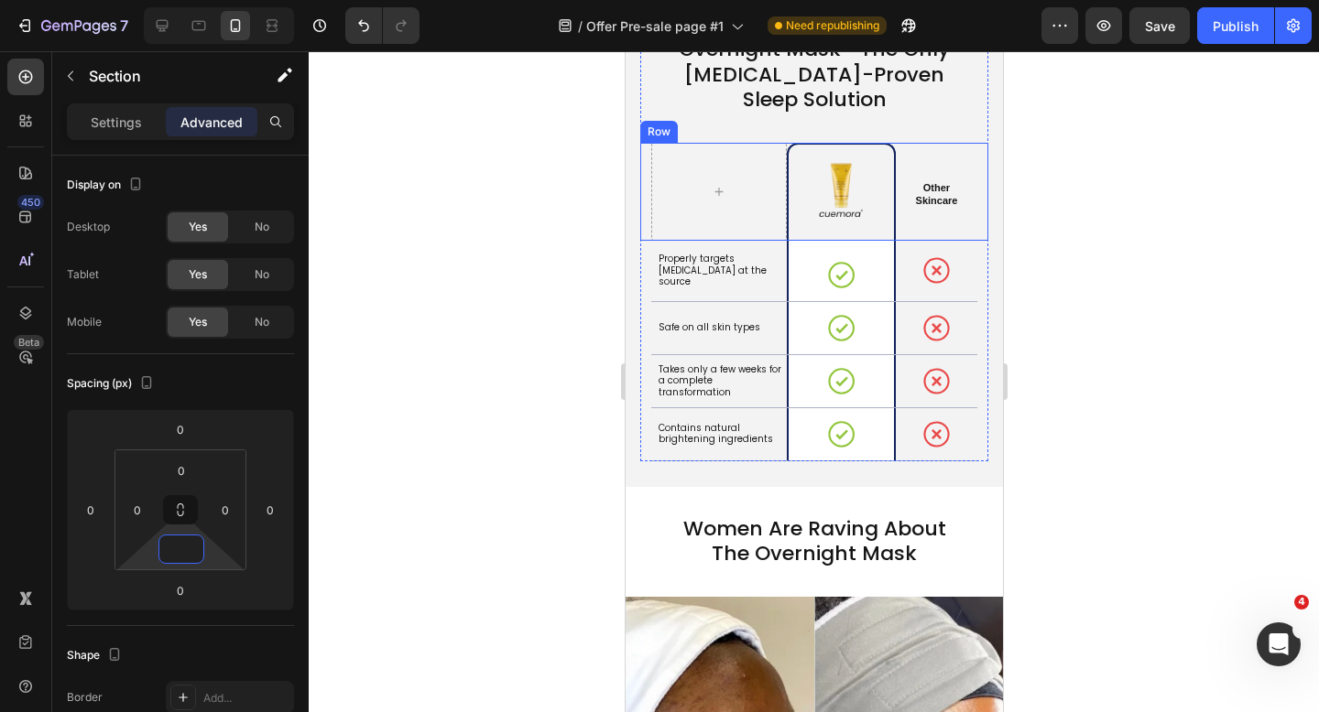
scroll to position [3726, 0]
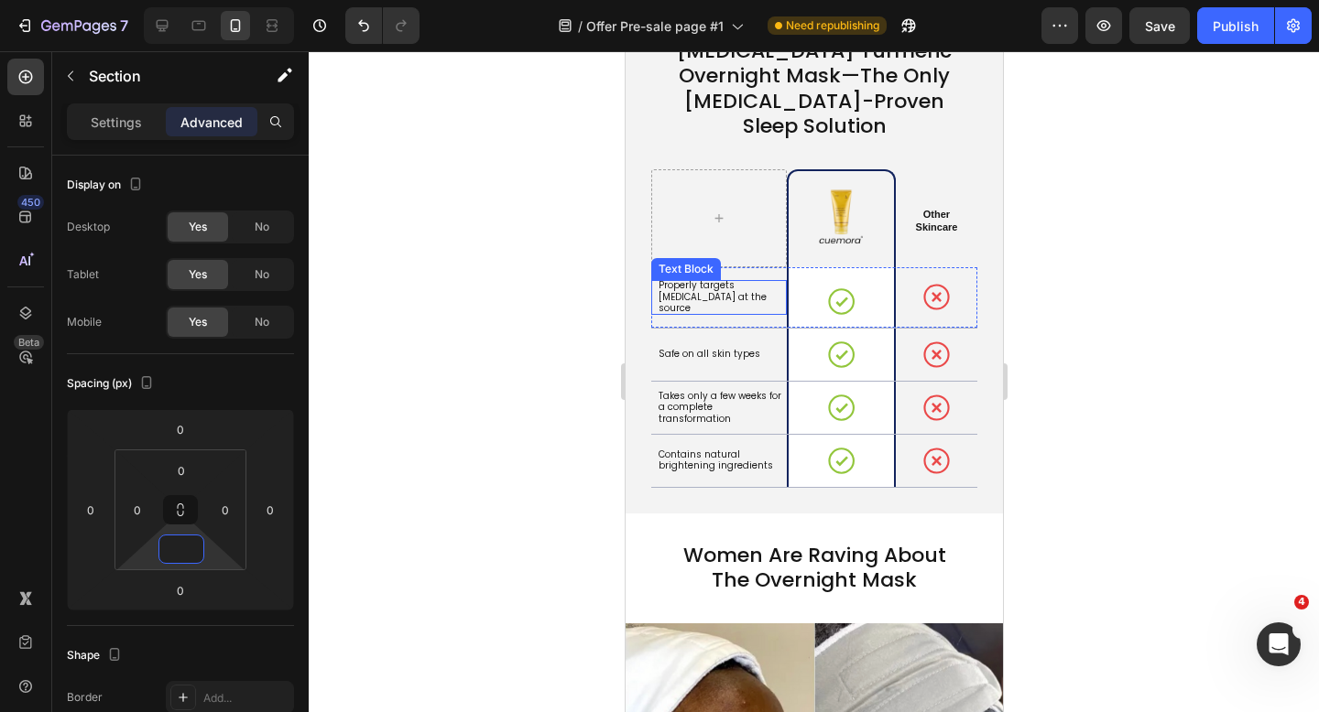
click at [737, 308] on p "Properly targets [MEDICAL_DATA] at the source" at bounding box center [721, 297] width 126 height 35
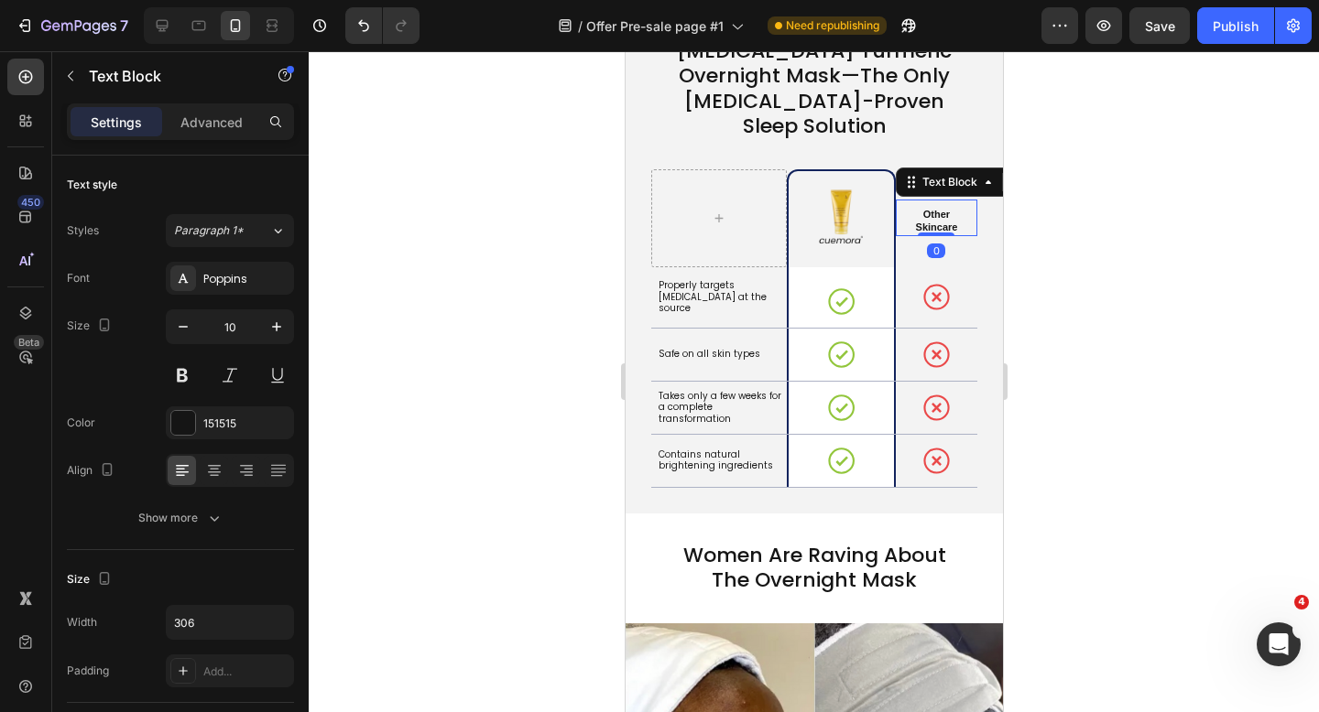
click at [937, 224] on p "Other Skincare" at bounding box center [936, 222] width 58 height 26
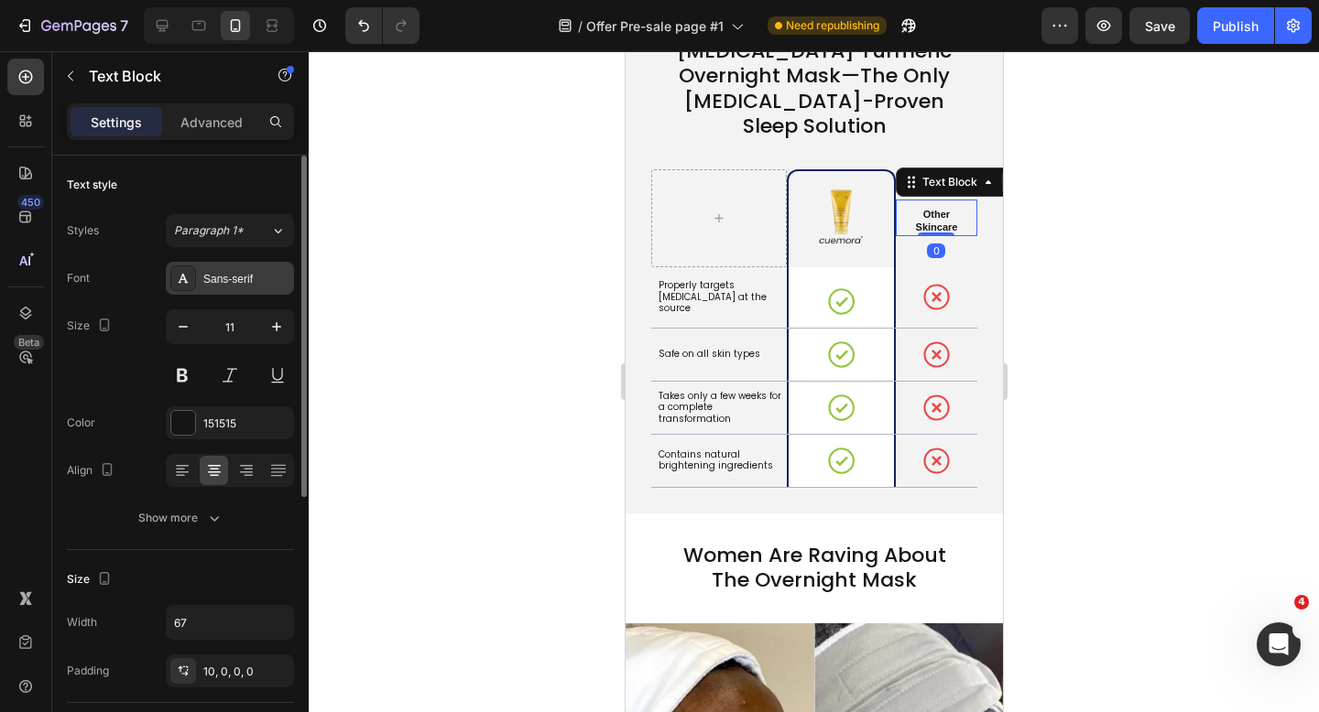
click at [214, 266] on div "Sans-serif" at bounding box center [230, 278] width 128 height 33
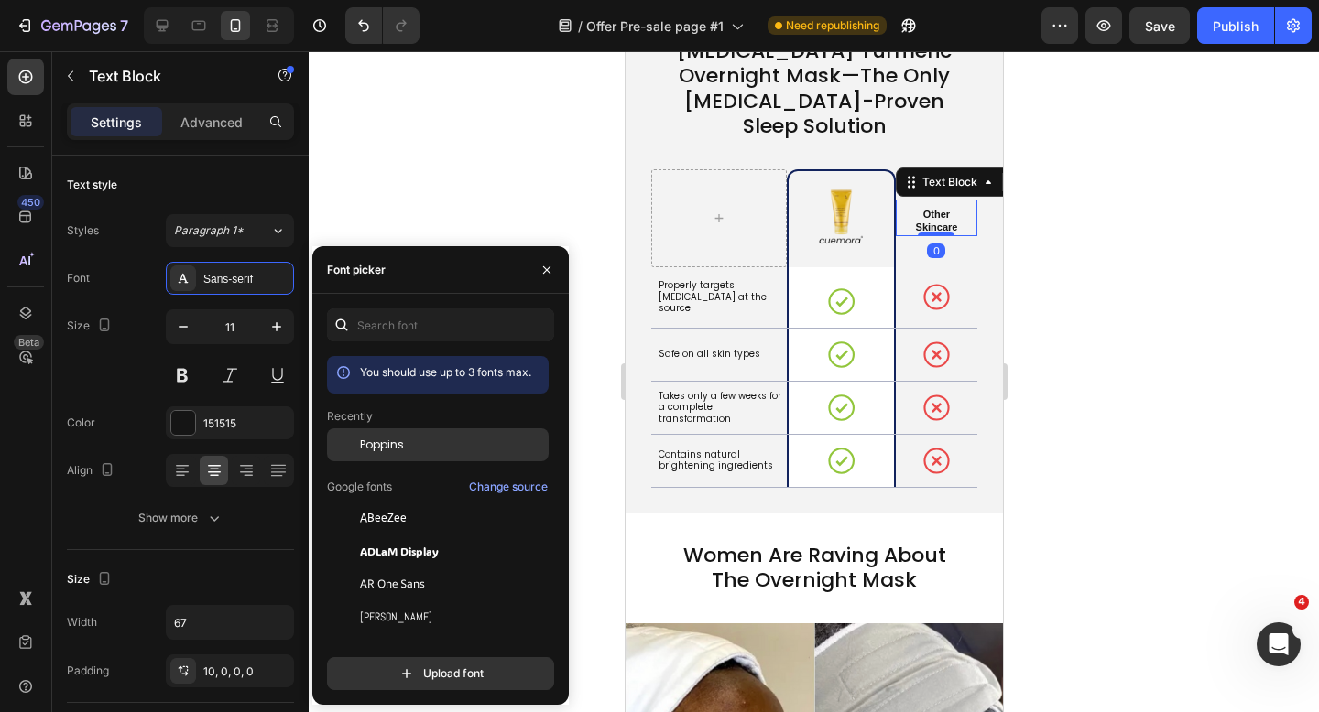
click at [386, 443] on span "Poppins" at bounding box center [382, 445] width 44 height 16
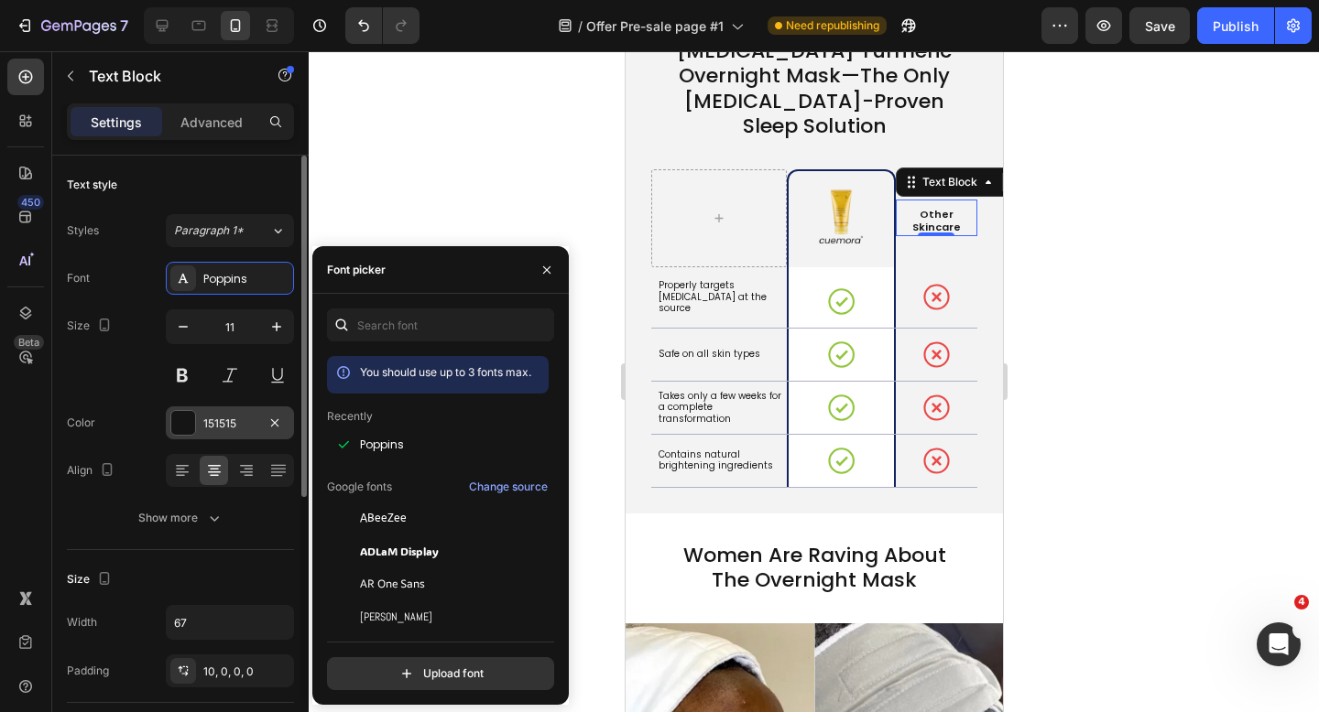
click at [251, 434] on div "151515" at bounding box center [230, 423] width 128 height 33
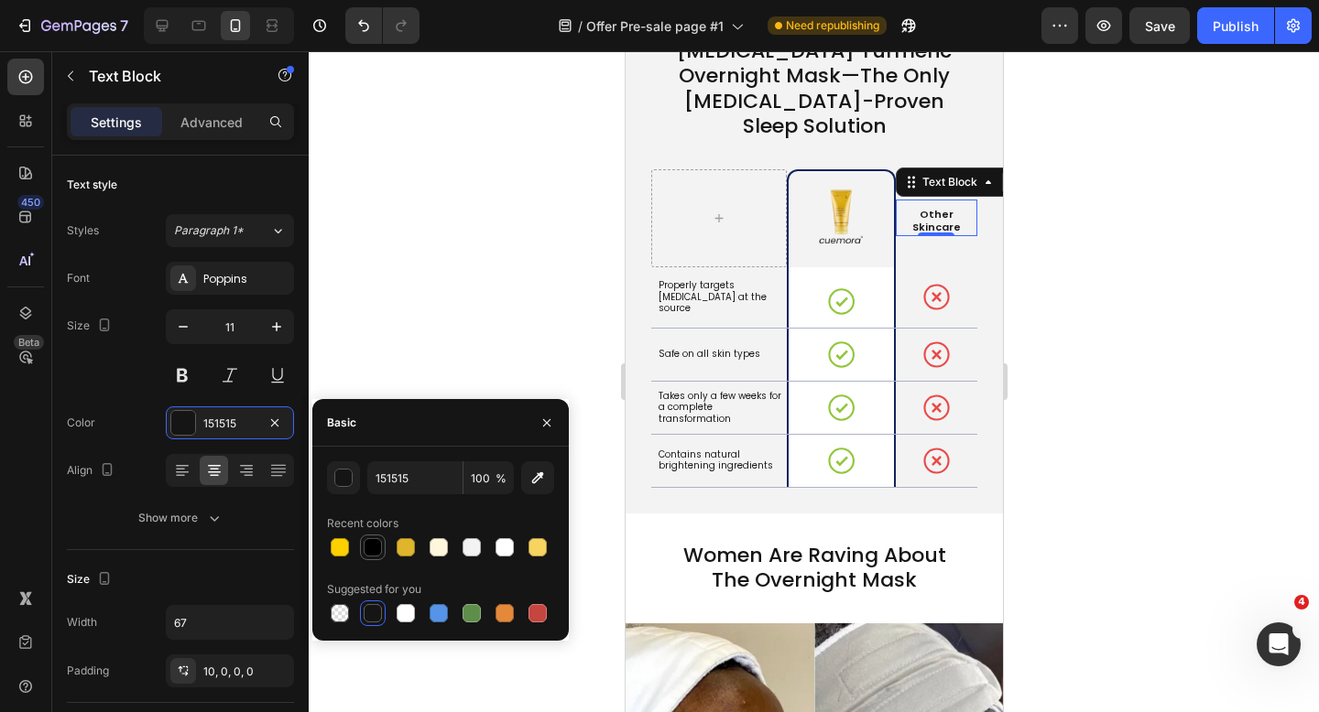
click at [366, 550] on div at bounding box center [373, 547] width 18 height 18
type input "000000"
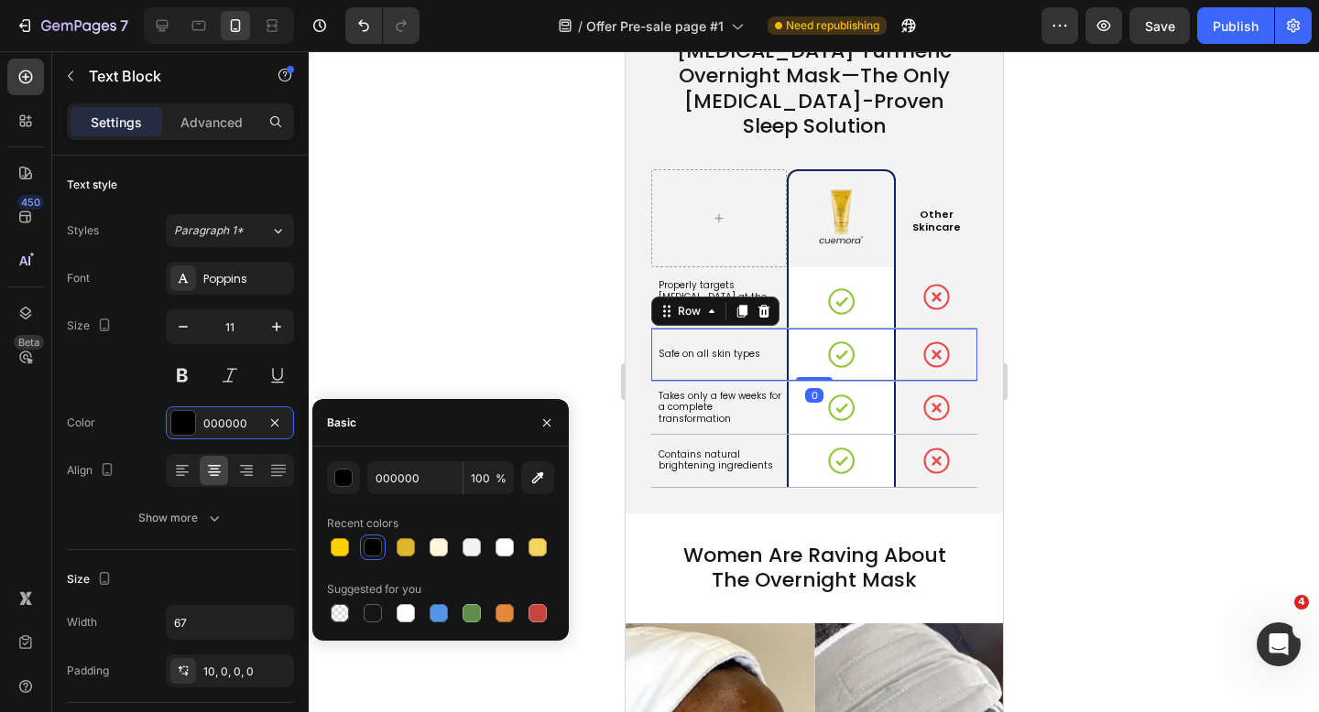
click at [671, 361] on div "Safe on all skin types Text Block" at bounding box center [718, 355] width 136 height 52
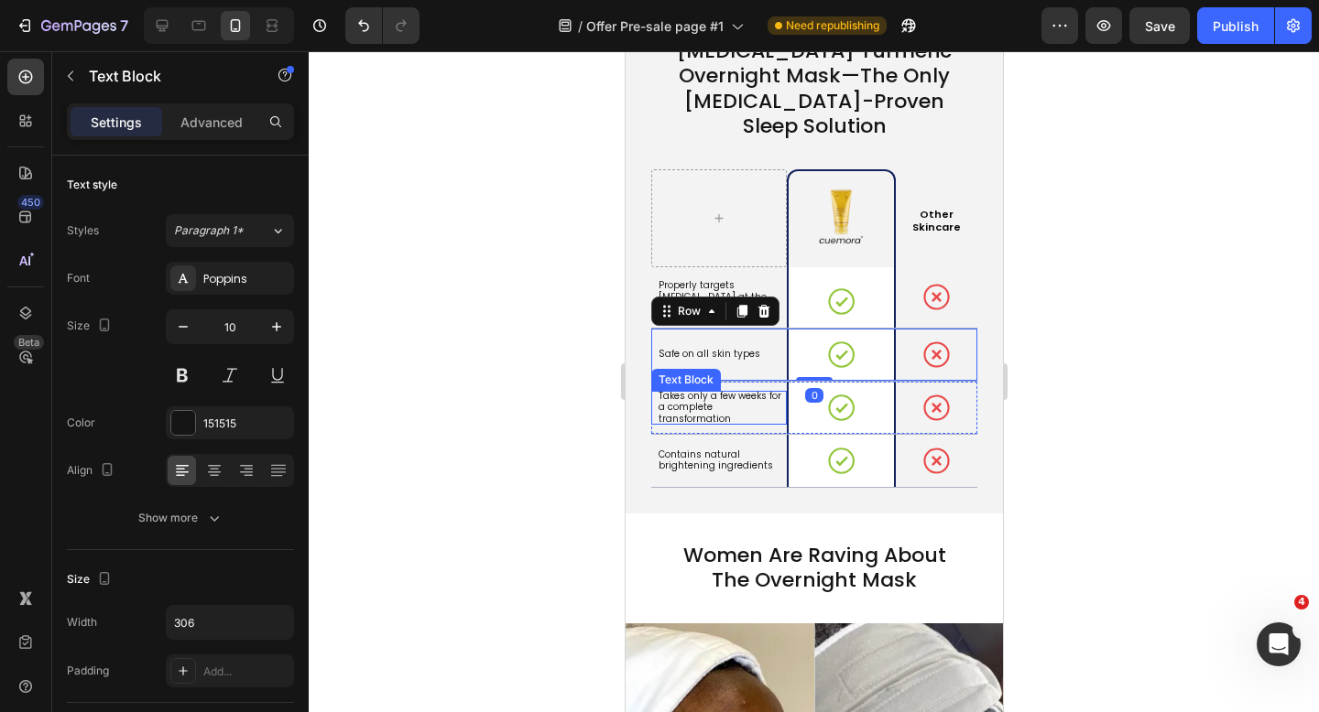
click at [680, 408] on p "Takes only a few weeks for a complete transformation" at bounding box center [721, 408] width 126 height 35
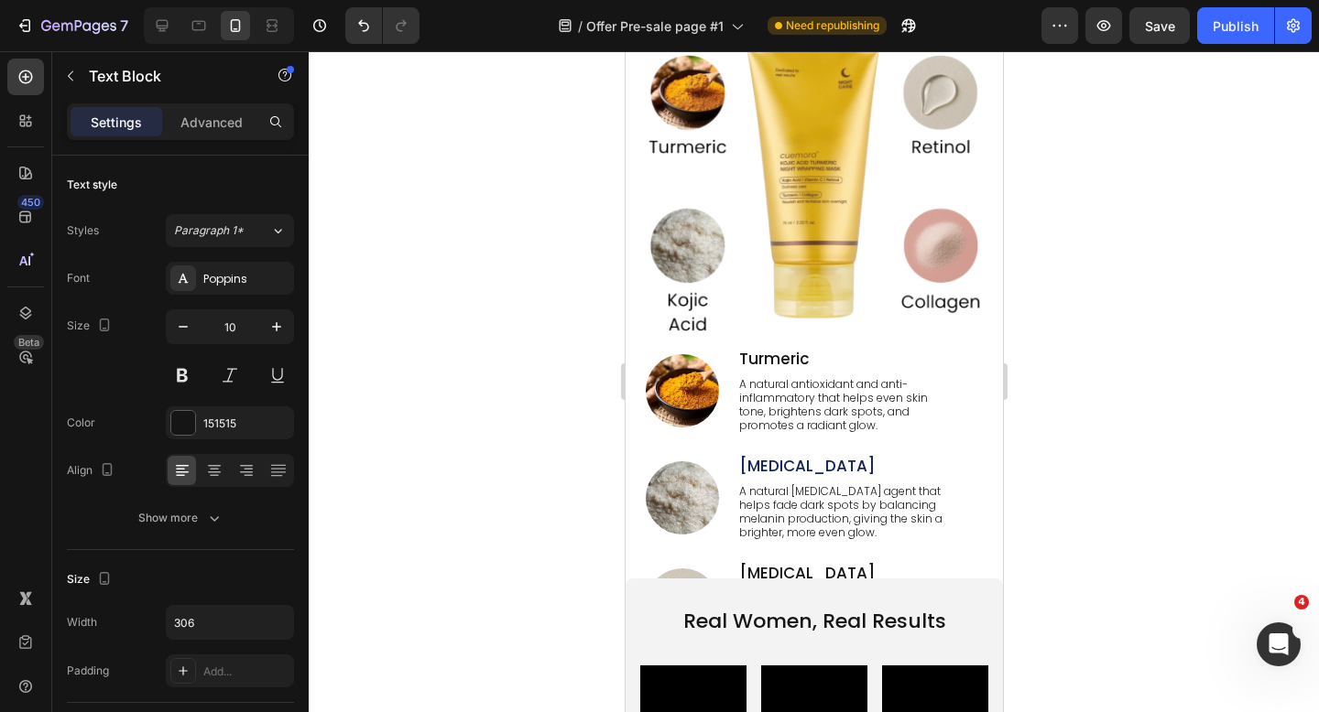
scroll to position [2317, 0]
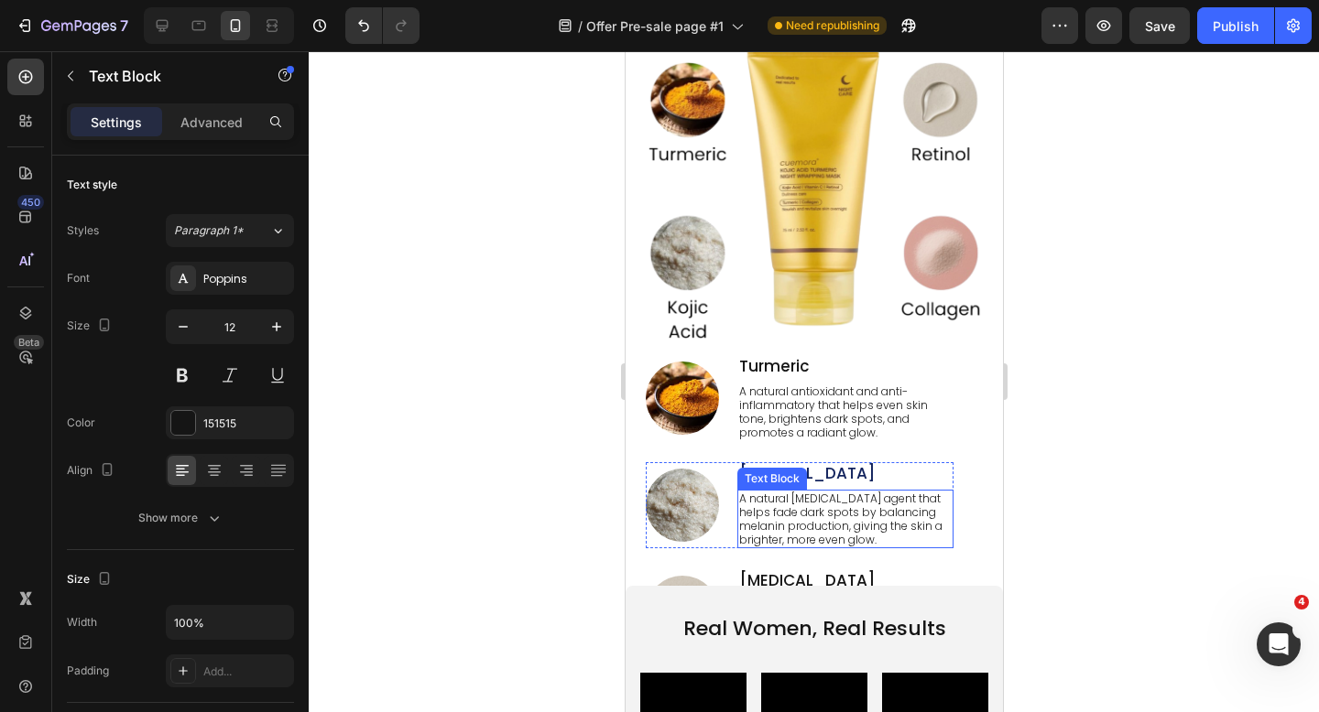
click at [815, 530] on p "A natural [MEDICAL_DATA] agent that helps fade dark spots by balancing melanin …" at bounding box center [844, 519] width 212 height 55
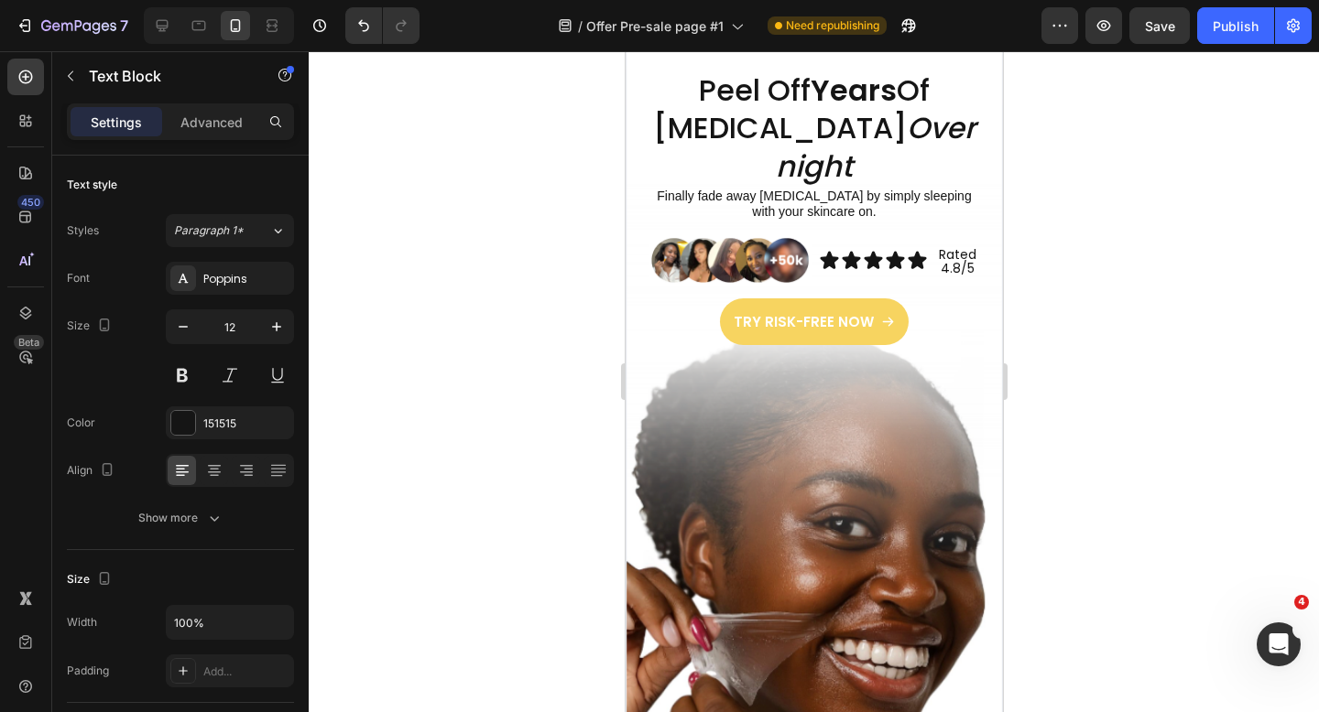
scroll to position [0, 0]
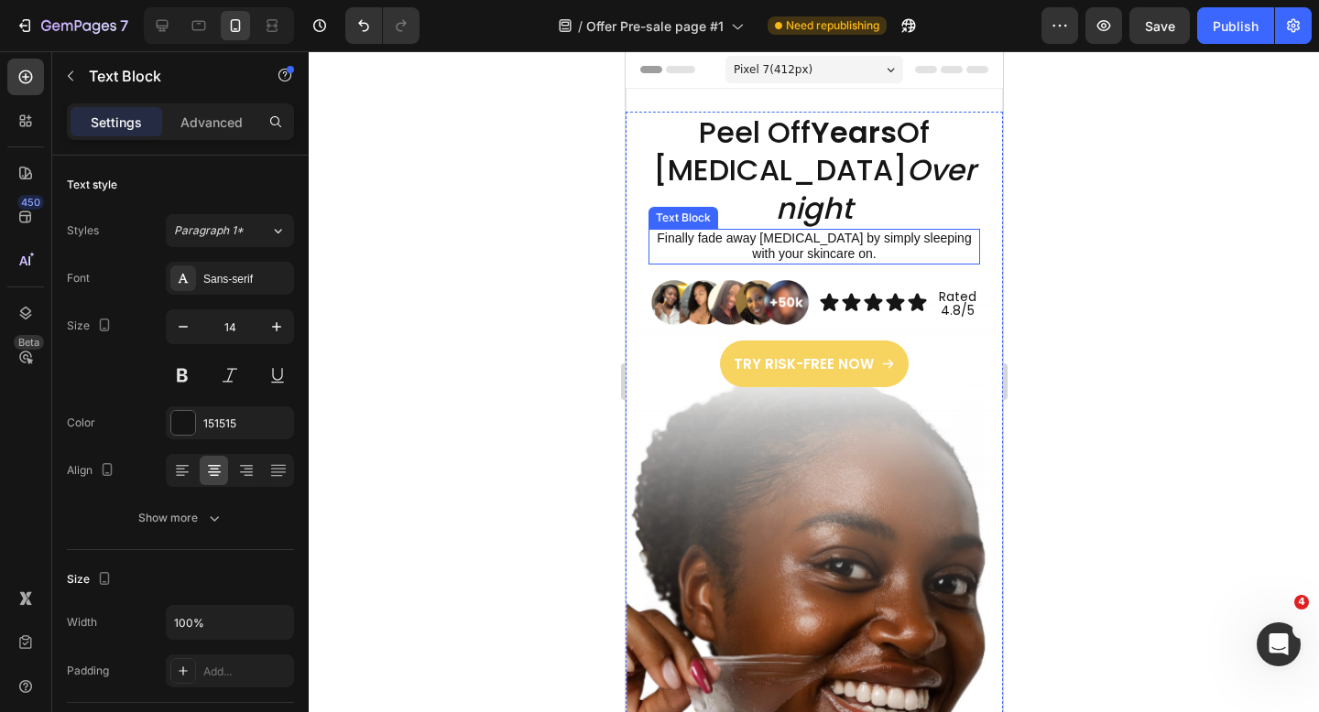
click at [811, 255] on p "Finally fade away [MEDICAL_DATA] by simply sleeping with your skincare on." at bounding box center [813, 247] width 328 height 32
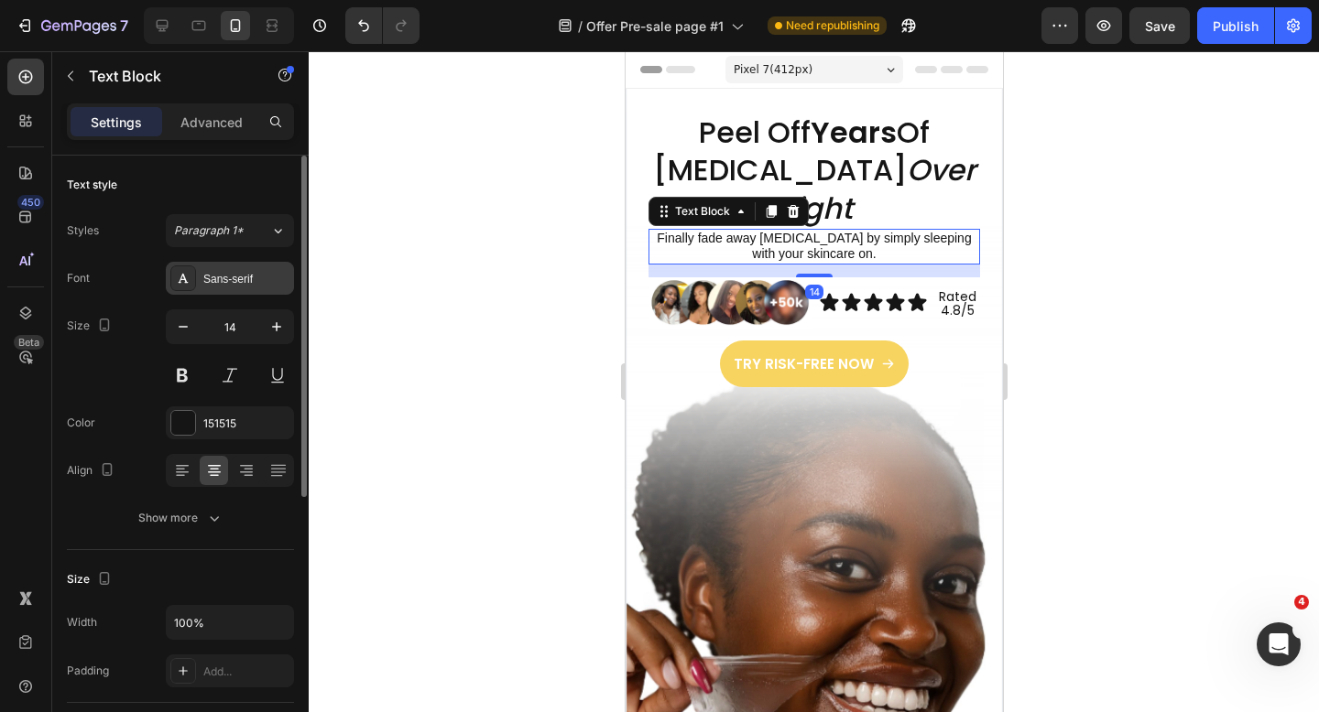
click at [233, 283] on div "Sans-serif" at bounding box center [246, 279] width 86 height 16
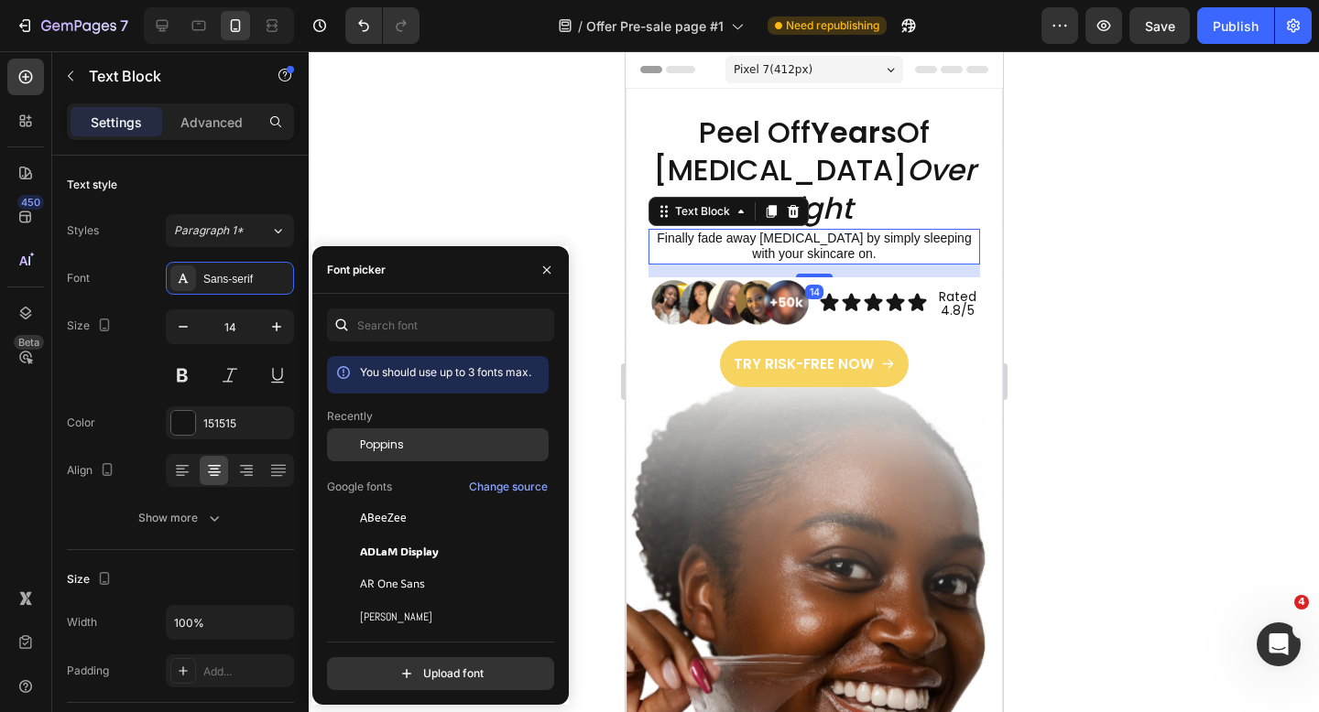
click at [376, 439] on span "Poppins" at bounding box center [382, 445] width 44 height 16
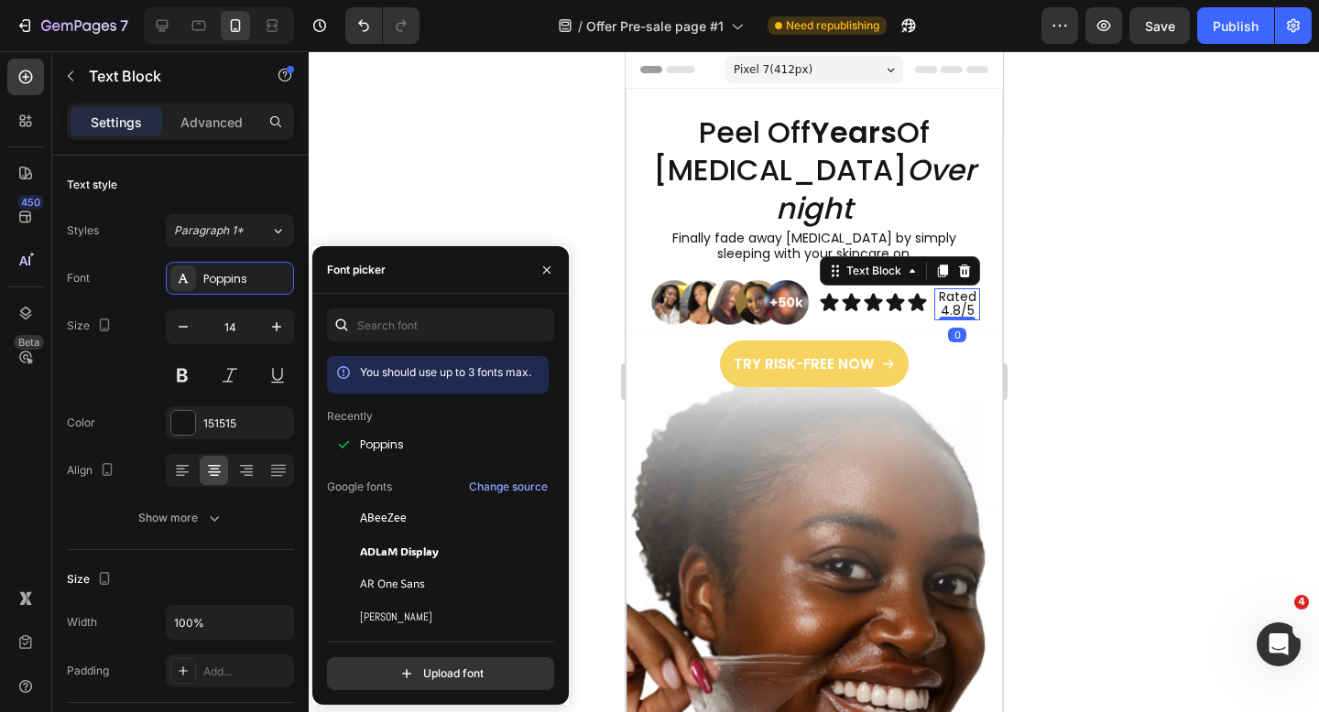
click at [968, 314] on p "Rated 4.8/5" at bounding box center [956, 304] width 42 height 28
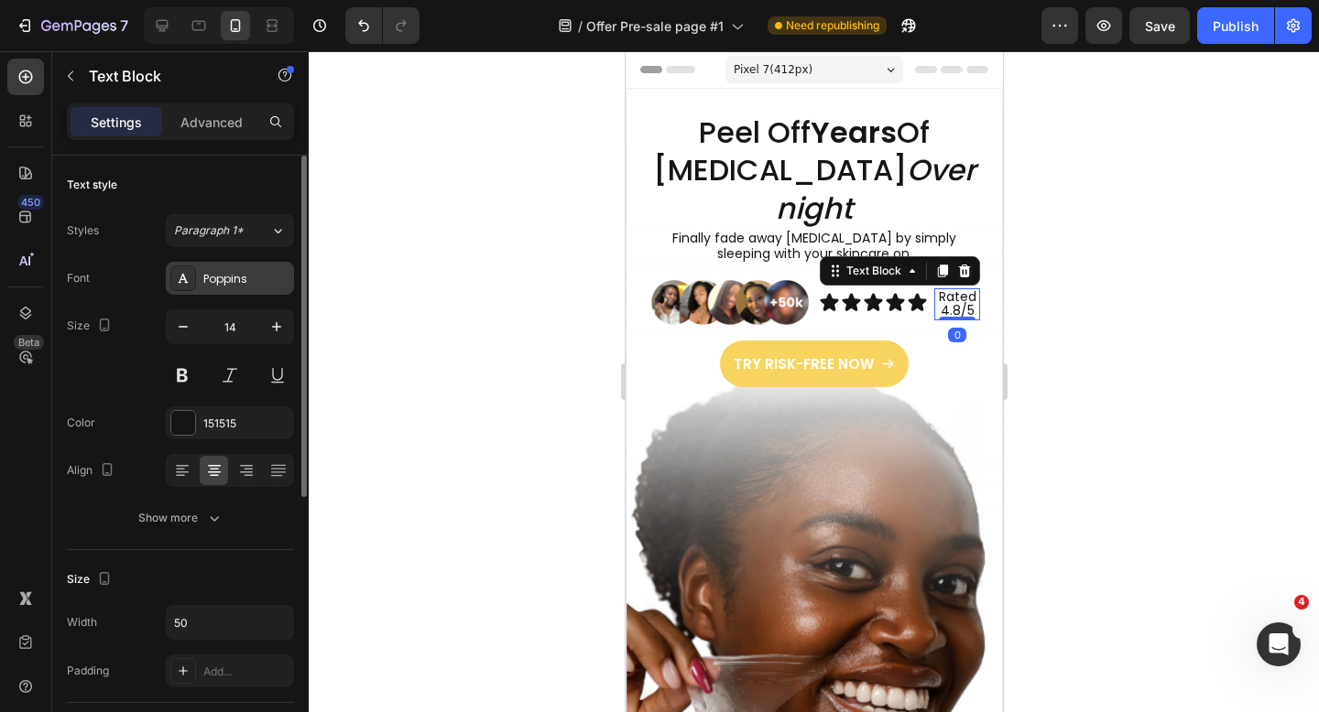
click at [240, 284] on div "Poppins" at bounding box center [246, 279] width 86 height 16
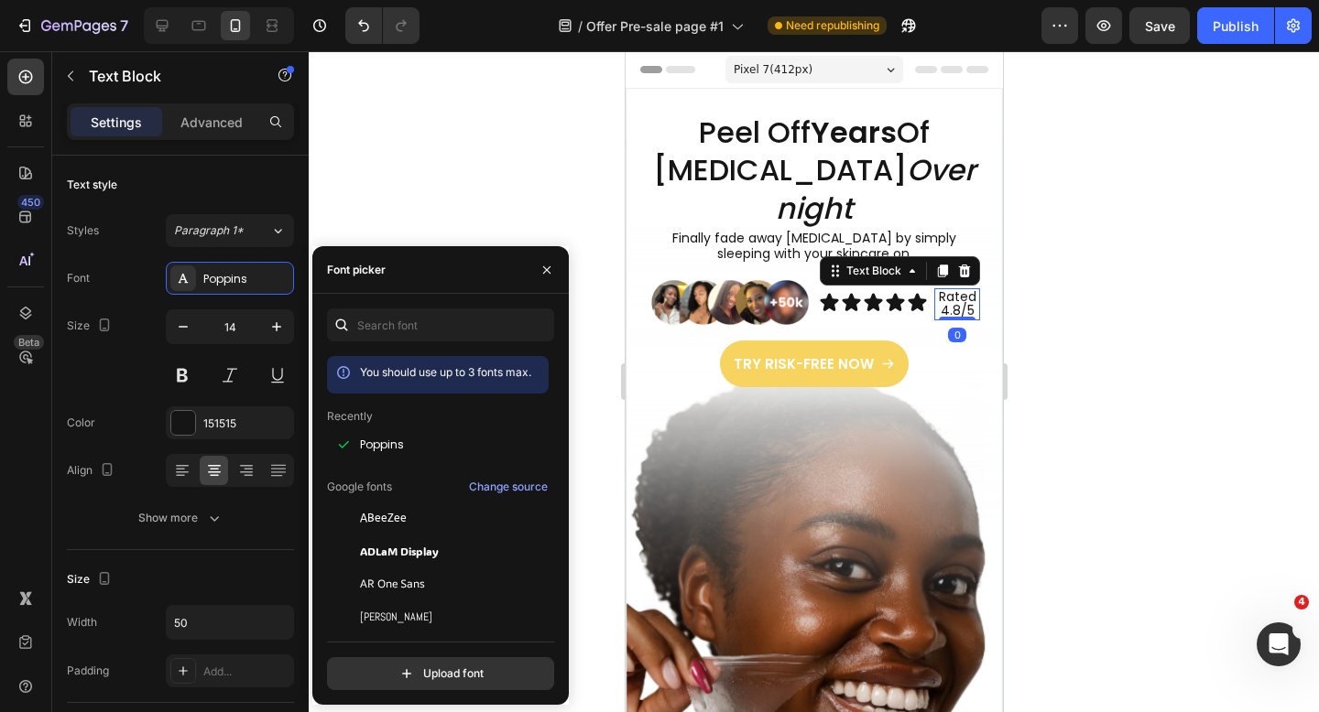
click at [542, 178] on div at bounding box center [814, 381] width 1010 height 661
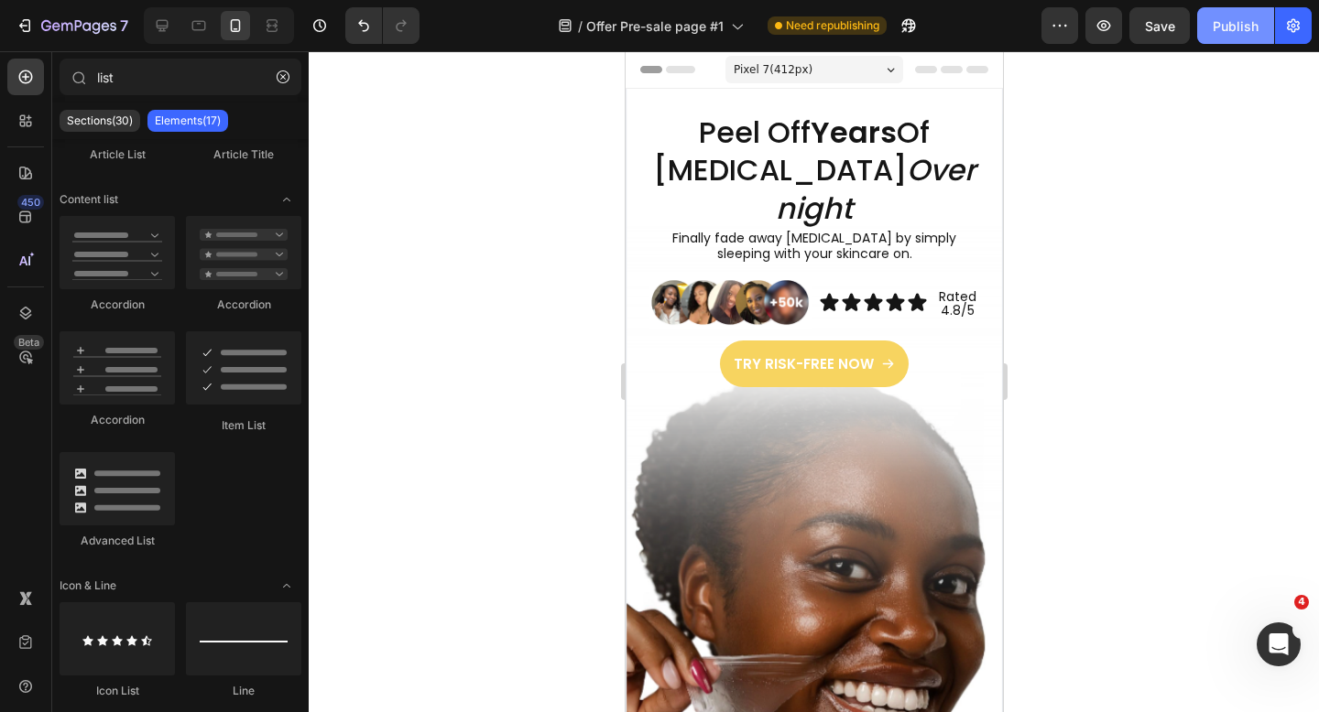
click at [1249, 17] on div "Publish" at bounding box center [1236, 25] width 46 height 19
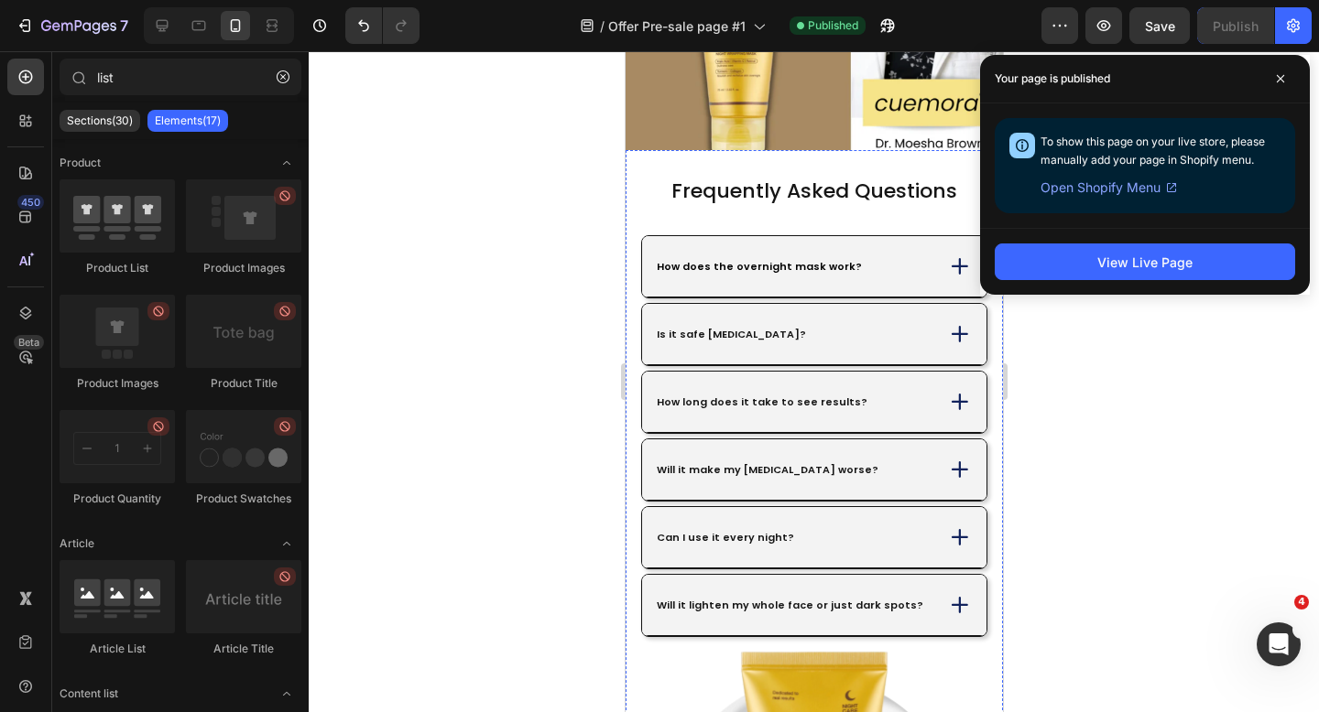
scroll to position [5607, 0]
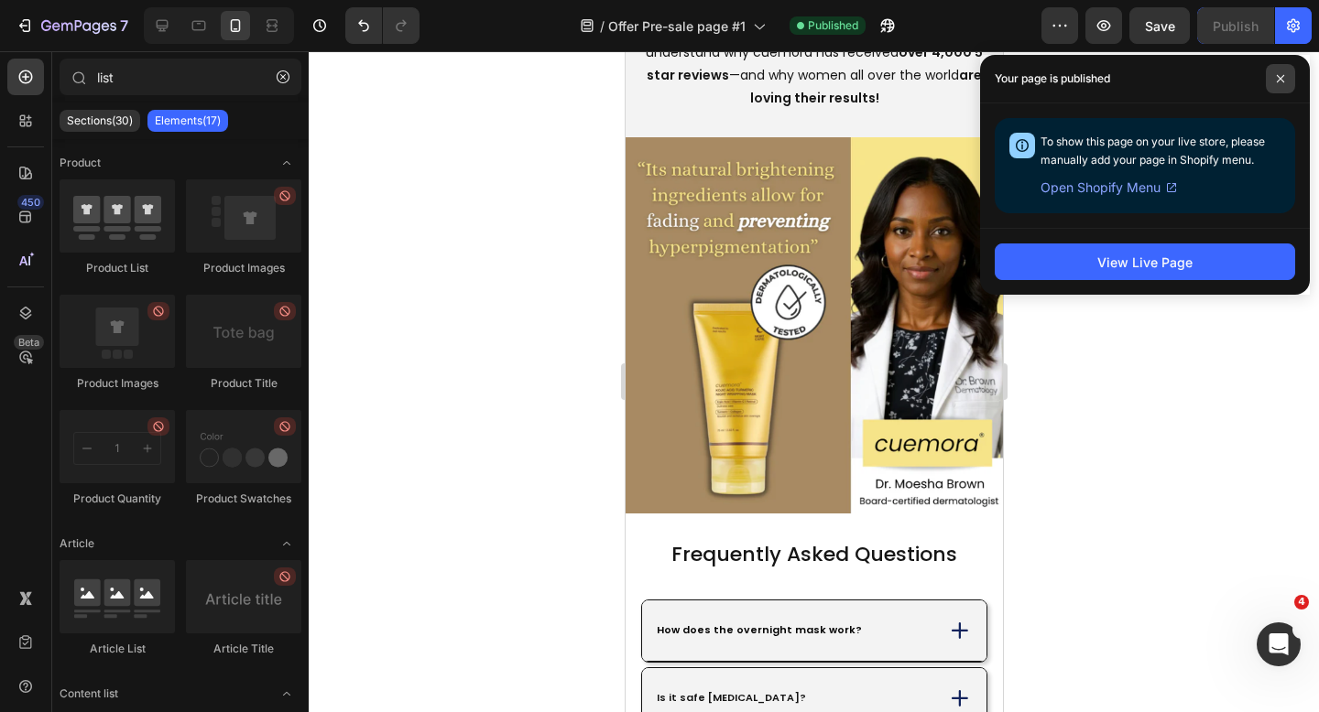
click at [1286, 82] on span at bounding box center [1280, 78] width 29 height 29
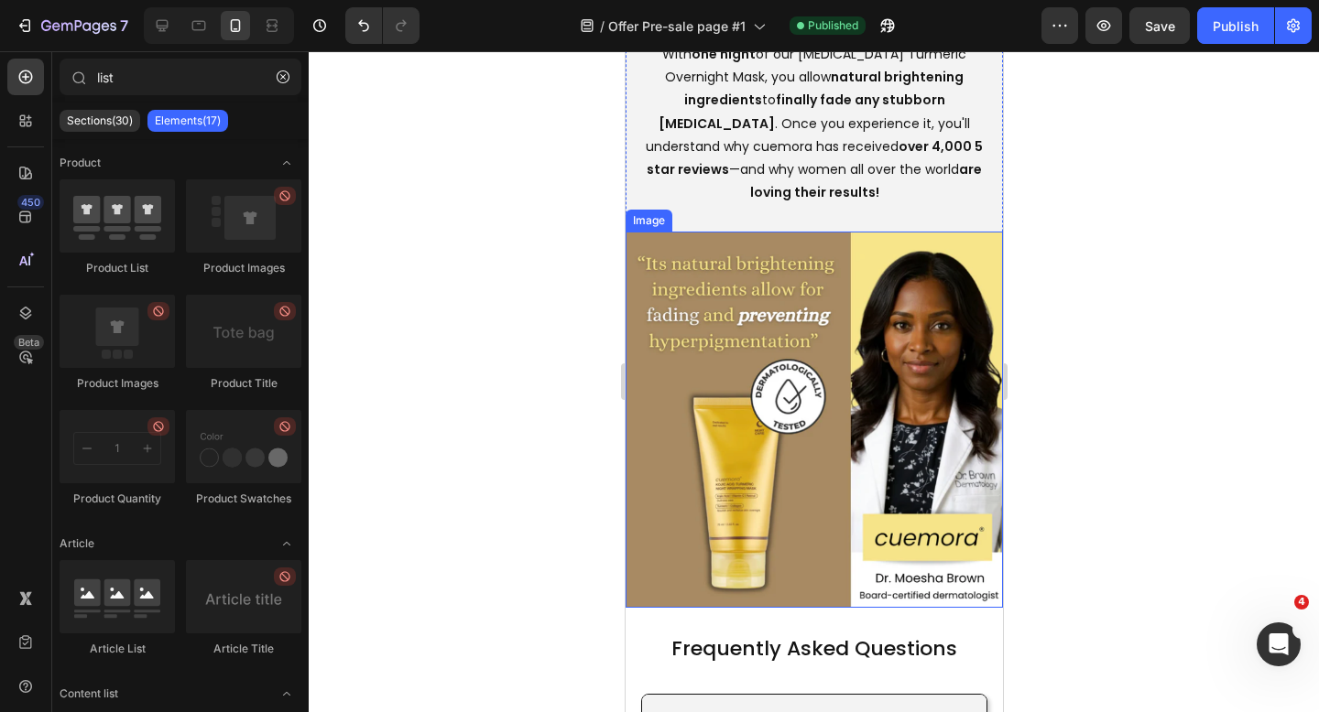
scroll to position [5467, 0]
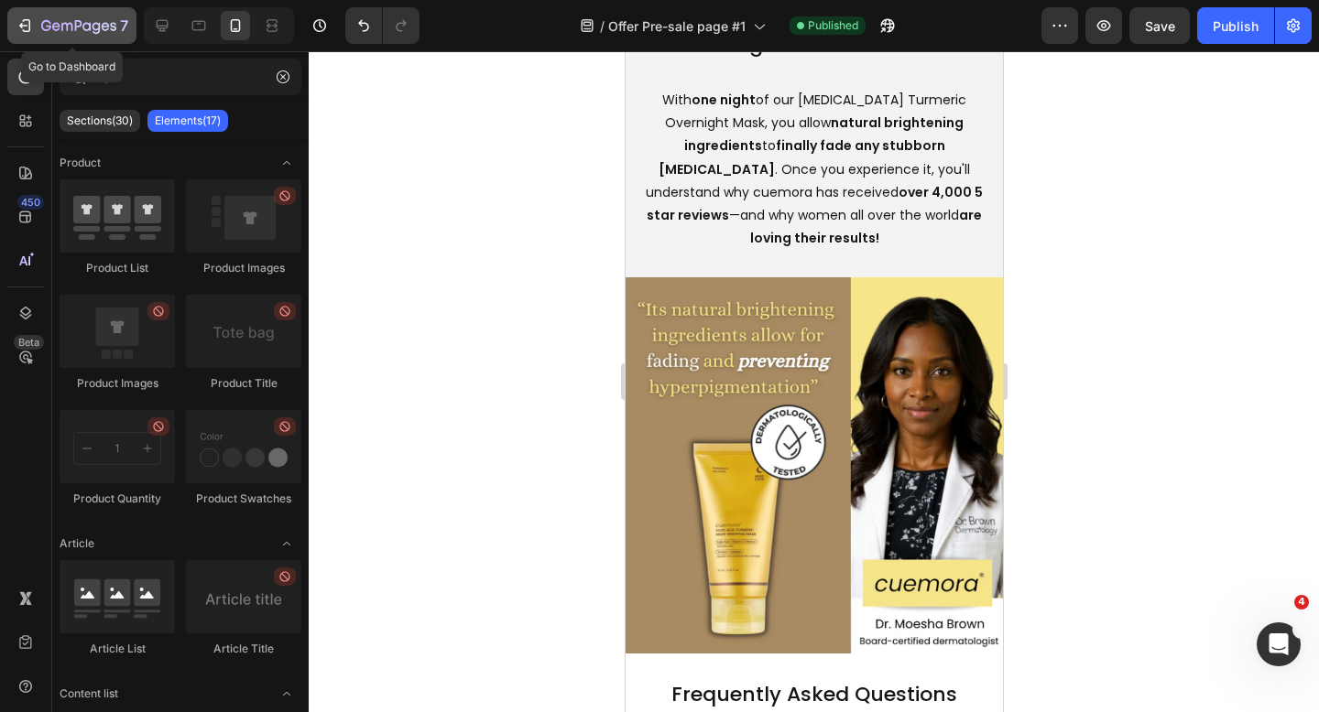
click at [27, 26] on icon "button" at bounding box center [23, 25] width 8 height 5
